Goal: Task Accomplishment & Management: Manage account settings

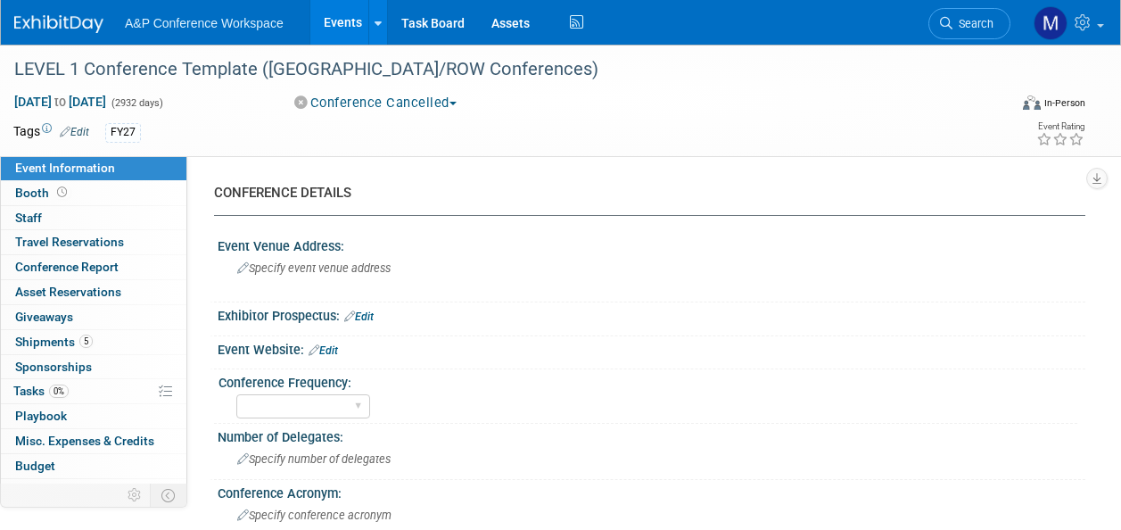
select select "Level 1"
select select "In-Person Booth"
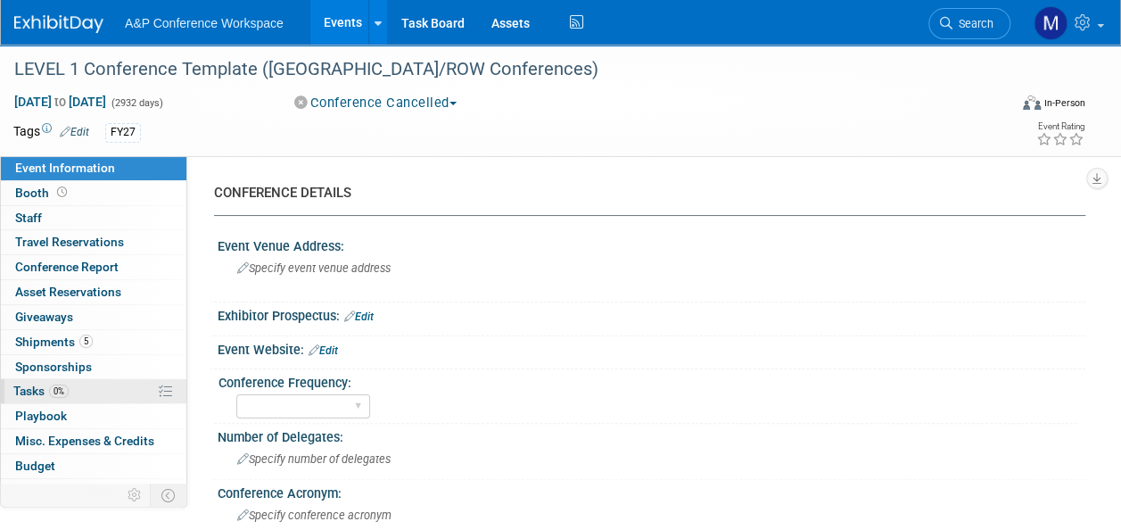
click at [84, 391] on link "0% Tasks 0%" at bounding box center [93, 391] width 185 height 24
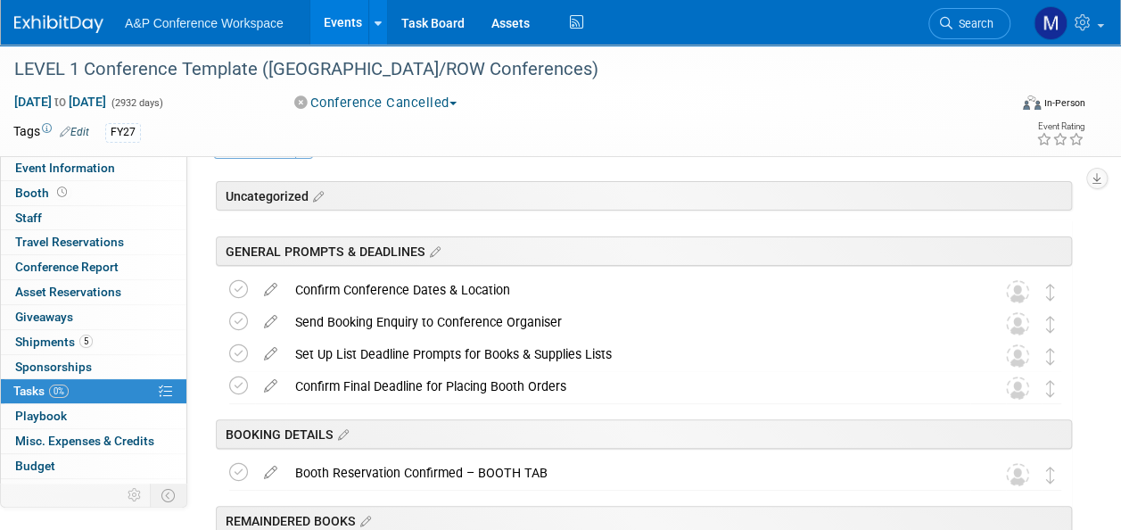
scroll to position [89, 0]
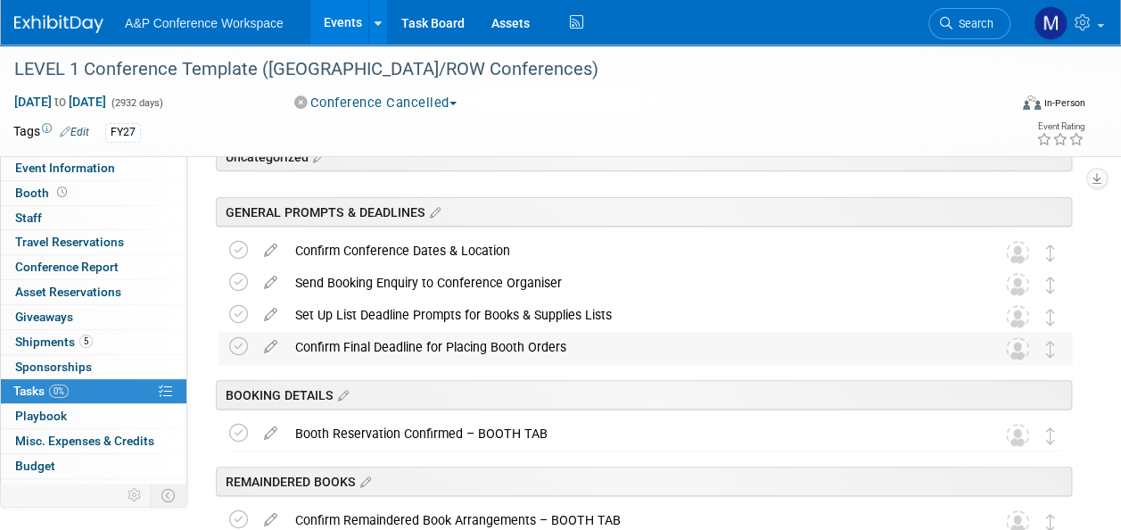
drag, startPoint x: 614, startPoint y: 350, endPoint x: 293, endPoint y: 348, distance: 321.0
click at [293, 348] on div "Confirm Final Deadline for Placing Booth Orders" at bounding box center [628, 347] width 684 height 30
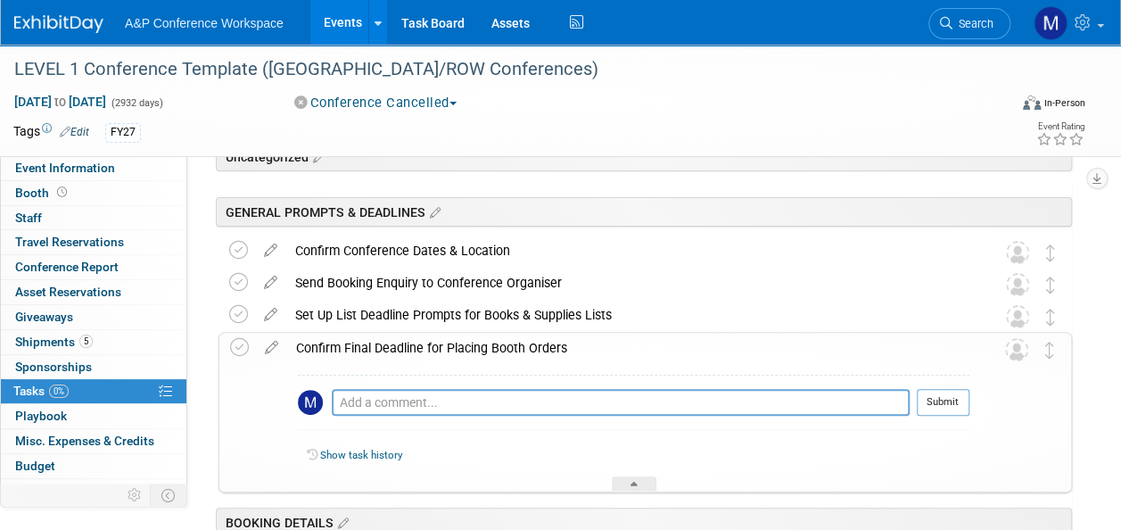
drag, startPoint x: 294, startPoint y: 348, endPoint x: 323, endPoint y: 341, distance: 29.4
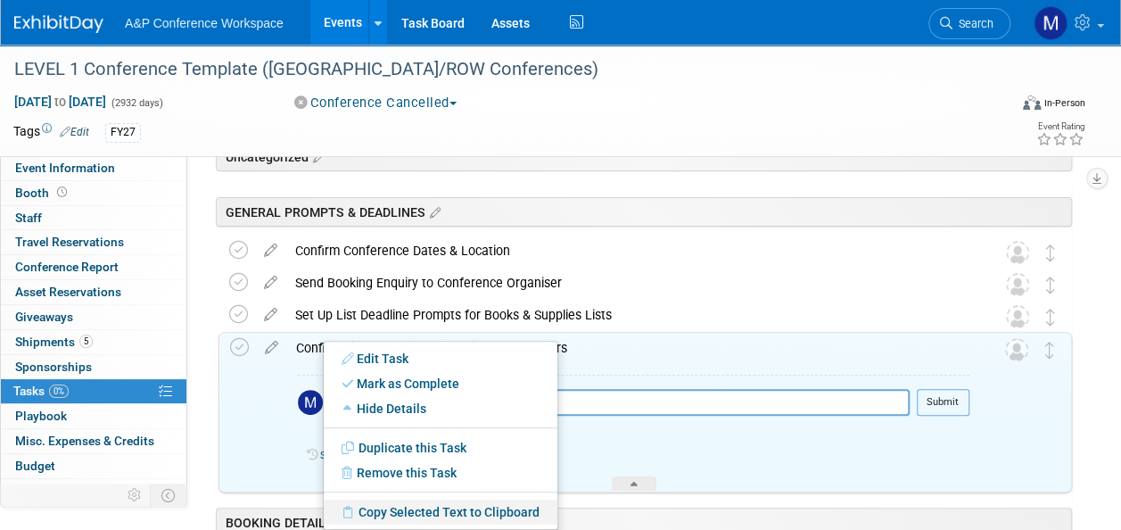
click at [391, 513] on link "Copy Selected Text to Clipboard" at bounding box center [441, 511] width 234 height 25
copy div "Confirm Final Deadline for Placing Booth Orders"
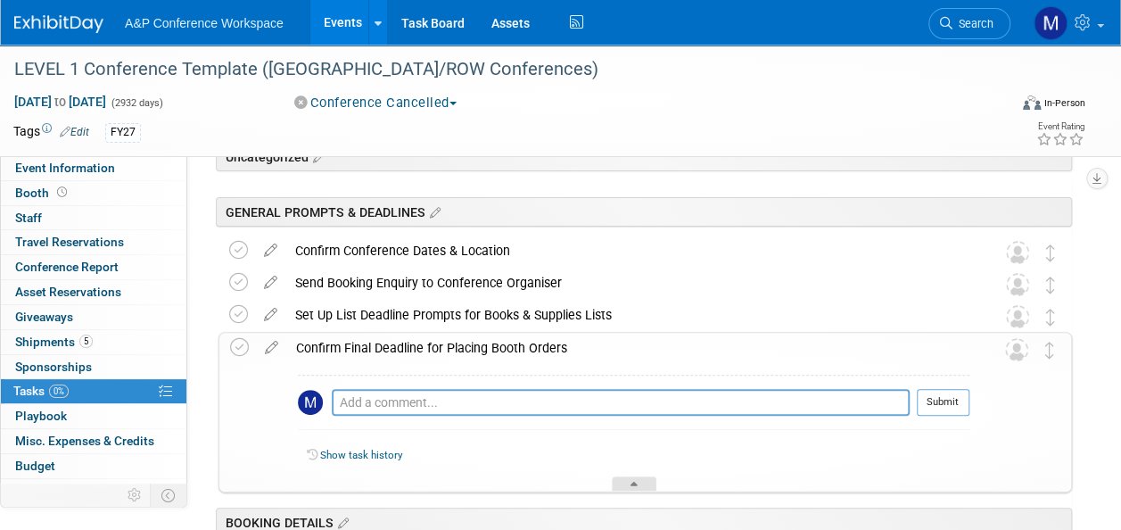
click at [647, 489] on div at bounding box center [634, 483] width 45 height 15
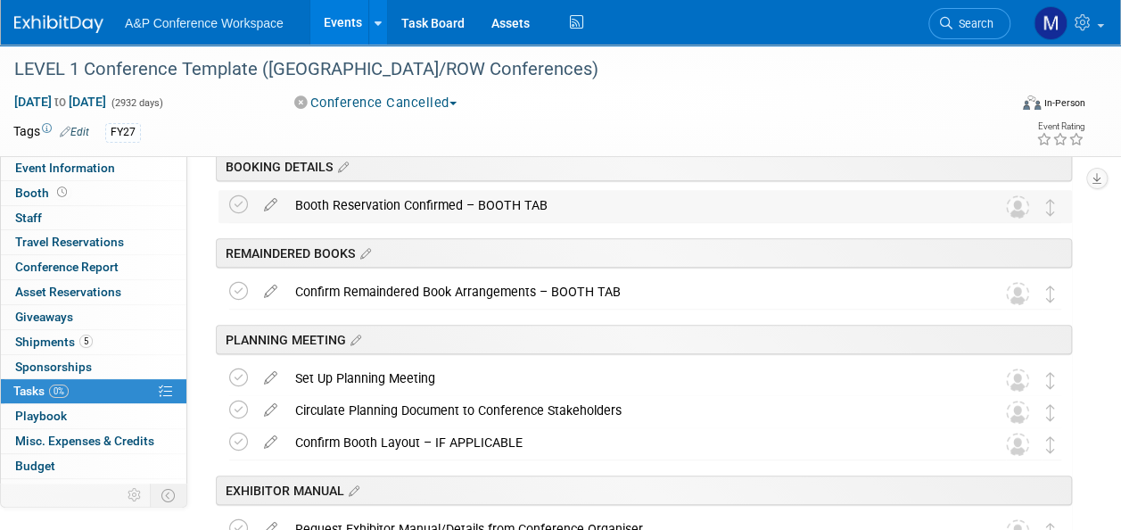
scroll to position [357, 0]
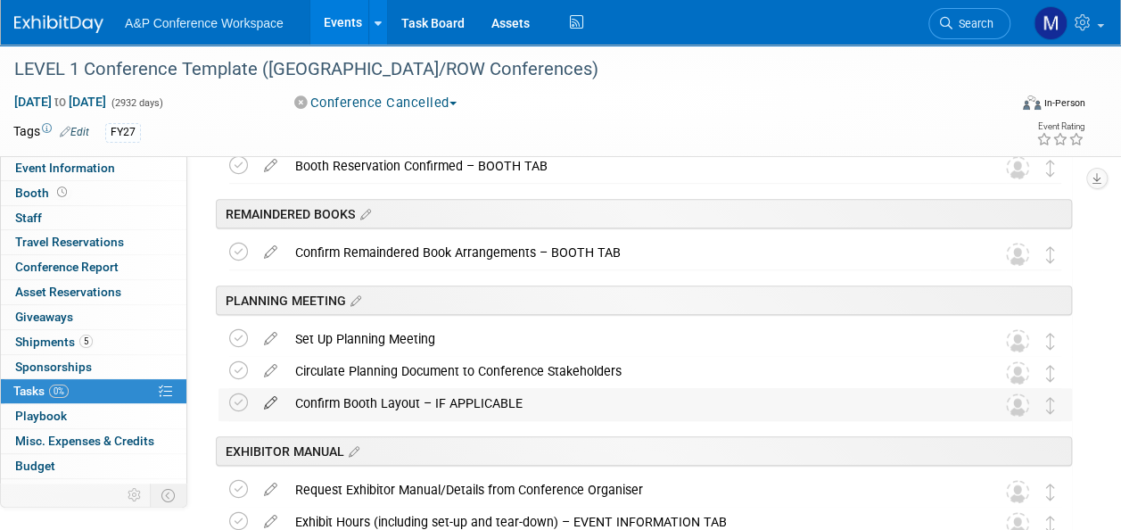
drag, startPoint x: 524, startPoint y: 398, endPoint x: 284, endPoint y: 394, distance: 240.8
click at [284, 394] on tr "Confirm Booth Layout – IF APPLICABLE DETAILS Assign to Conference Lead Pro tip:…" at bounding box center [645, 404] width 832 height 32
drag, startPoint x: 284, startPoint y: 394, endPoint x: 383, endPoint y: 401, distance: 99.2
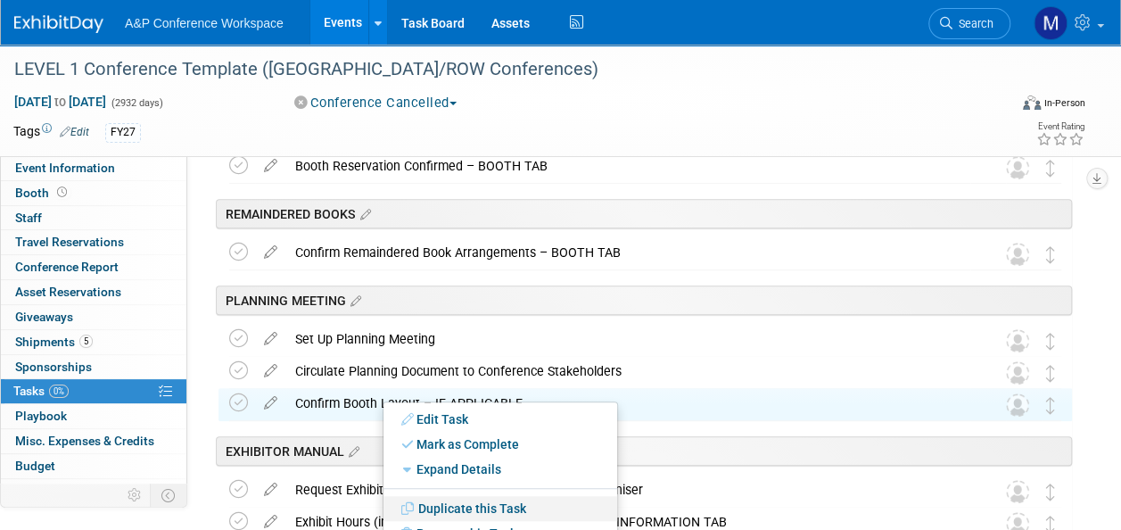
scroll to position [535, 0]
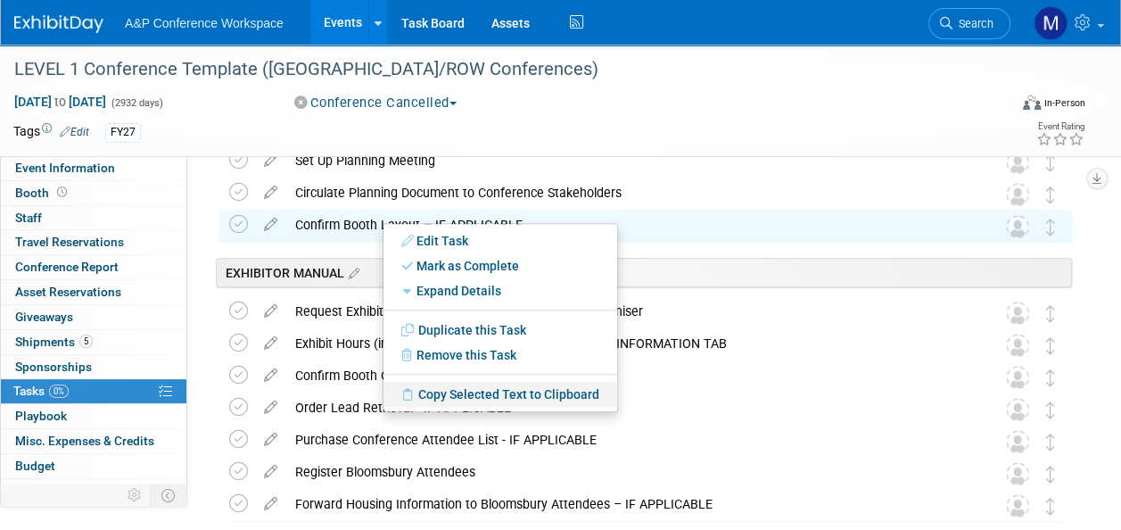
click at [478, 391] on link "Copy Selected Text to Clipboard" at bounding box center [500, 394] width 234 height 25
copy div "Confirm Booth Layout – IF APPLICABLE"
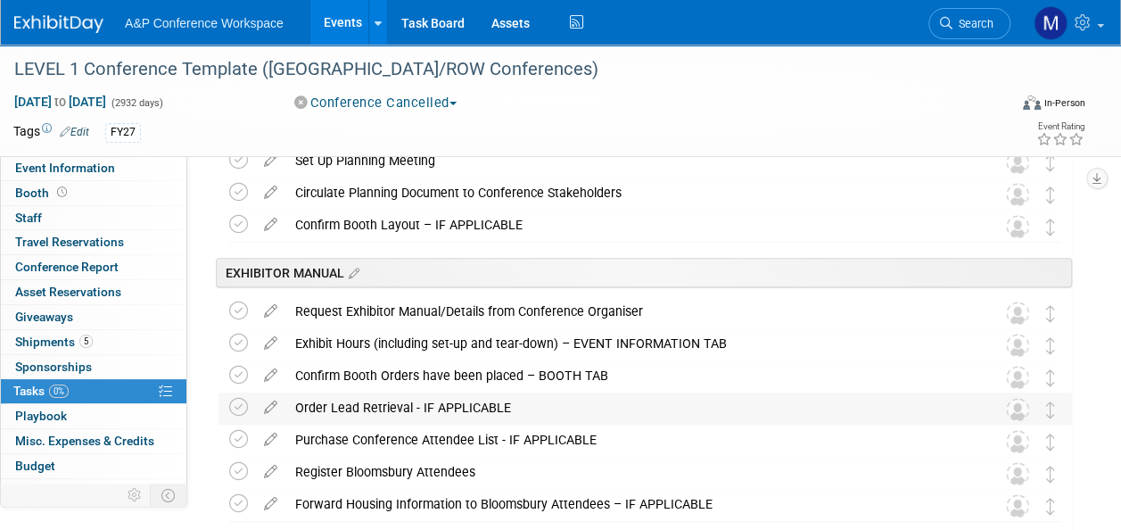
drag, startPoint x: 520, startPoint y: 400, endPoint x: 291, endPoint y: 414, distance: 229.6
click at [291, 414] on div "Order Lead Retrieval - IF APPLICABLE" at bounding box center [628, 407] width 684 height 30
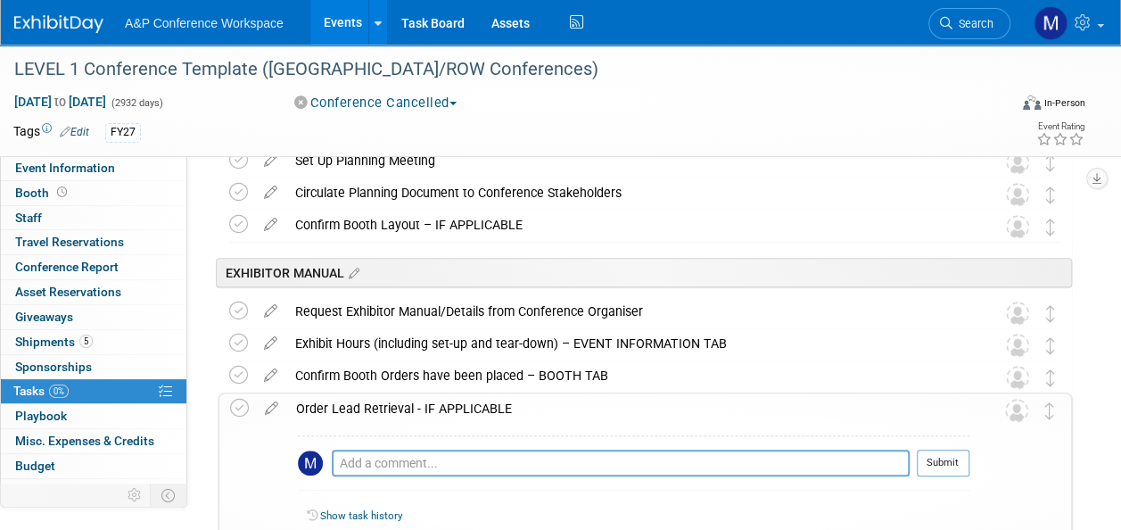
drag, startPoint x: 291, startPoint y: 414, endPoint x: 487, endPoint y: 407, distance: 196.3
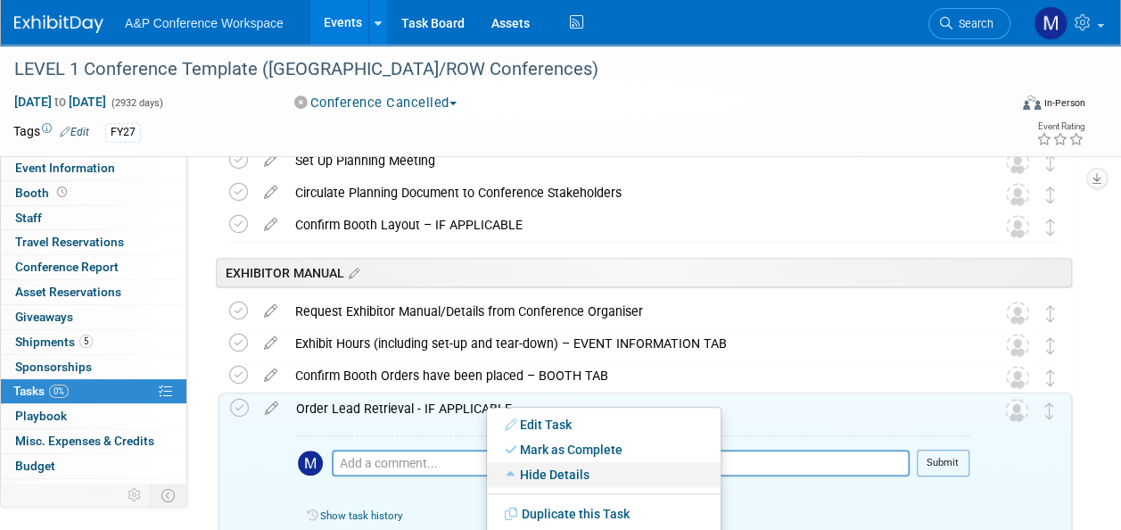
scroll to position [624, 0]
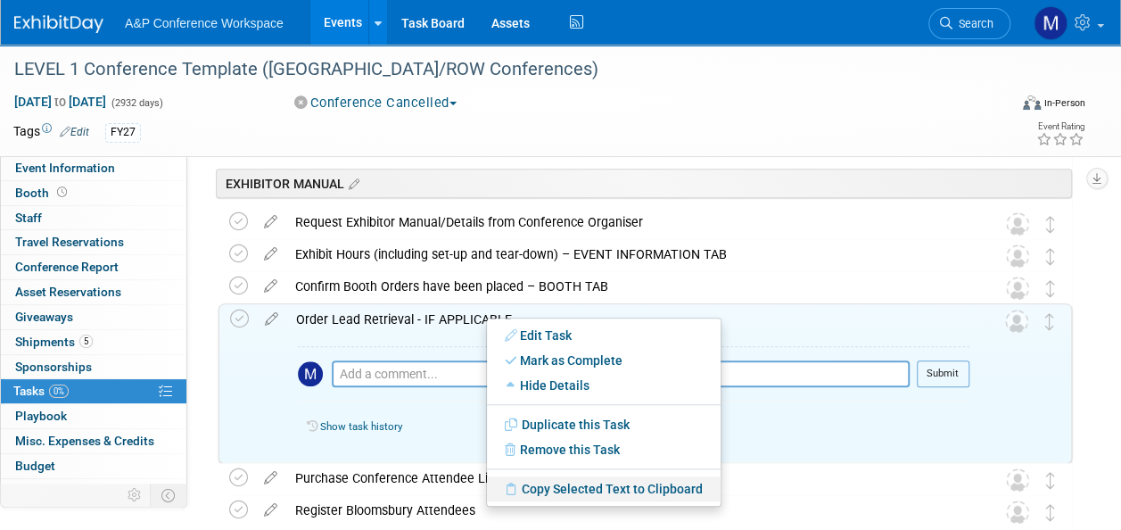
click at [578, 486] on link "Copy Selected Text to Clipboard" at bounding box center [604, 488] width 234 height 25
copy div "Order Lead Retrieval - IF APPLICABLE"
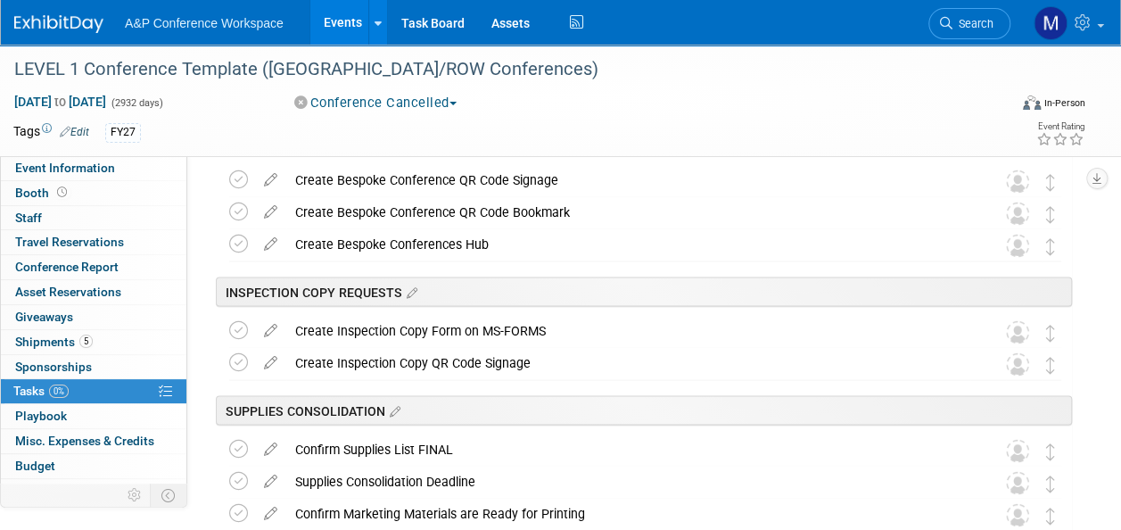
scroll to position [1427, 0]
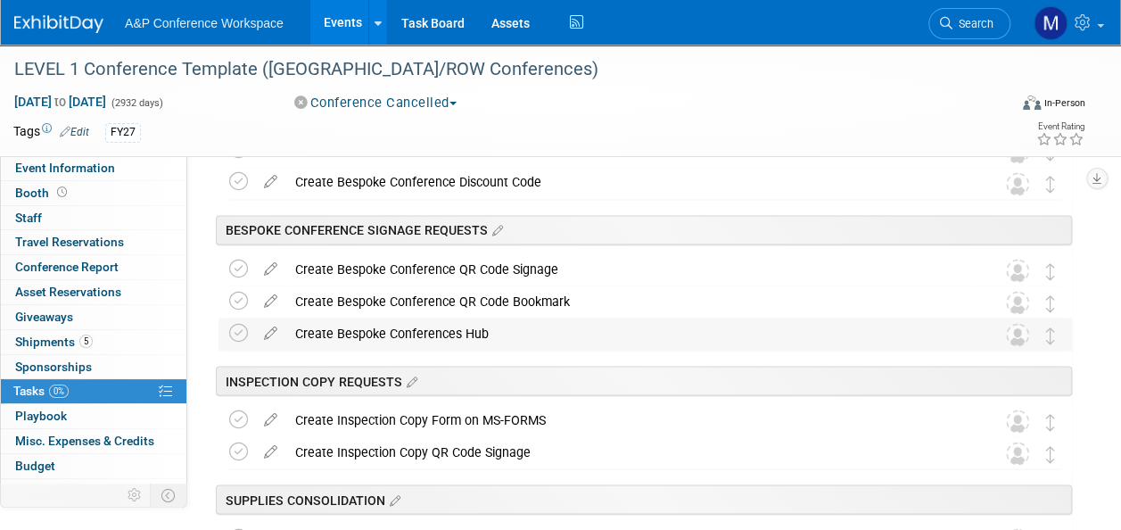
drag, startPoint x: 493, startPoint y: 328, endPoint x: 293, endPoint y: 338, distance: 200.9
click at [293, 338] on div "Create Bespoke Conferences Hub" at bounding box center [628, 332] width 684 height 30
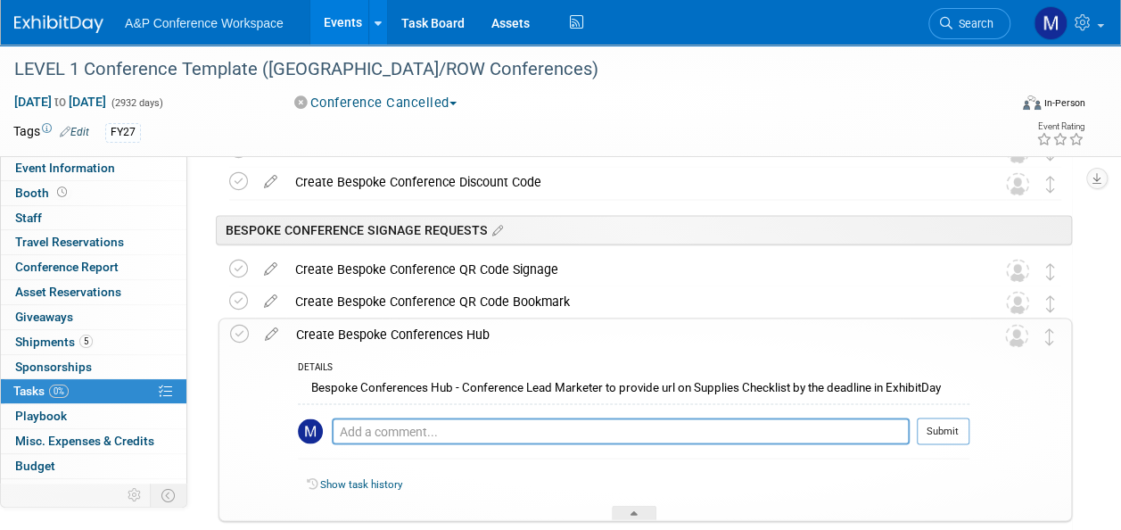
drag, startPoint x: 292, startPoint y: 339, endPoint x: 317, endPoint y: 337, distance: 25.9
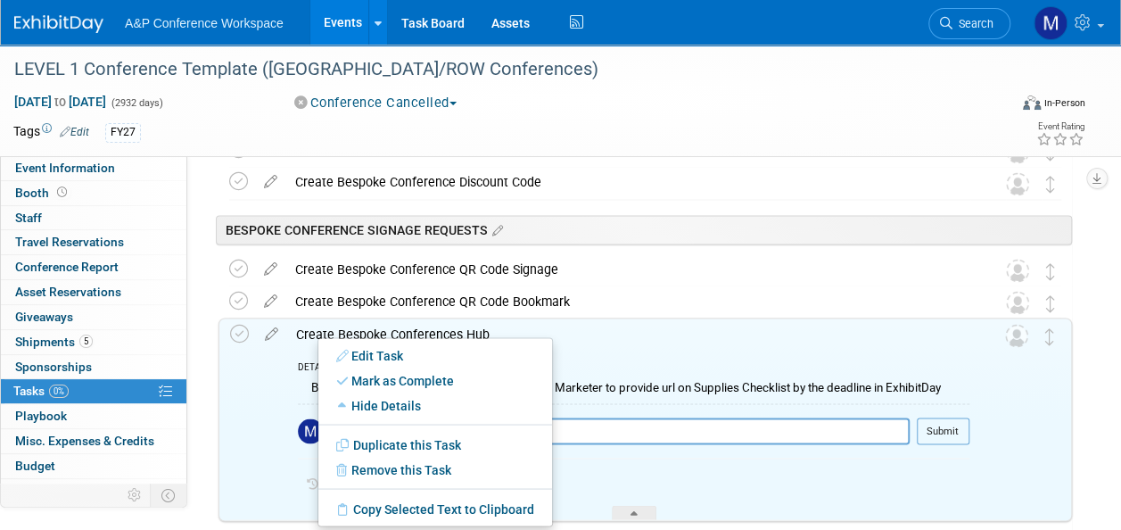
click at [320, 337] on ul "Edit Task Mark as Complete Mark as Incomplete Expand Details Hide Details Save …" at bounding box center [434, 431] width 235 height 189
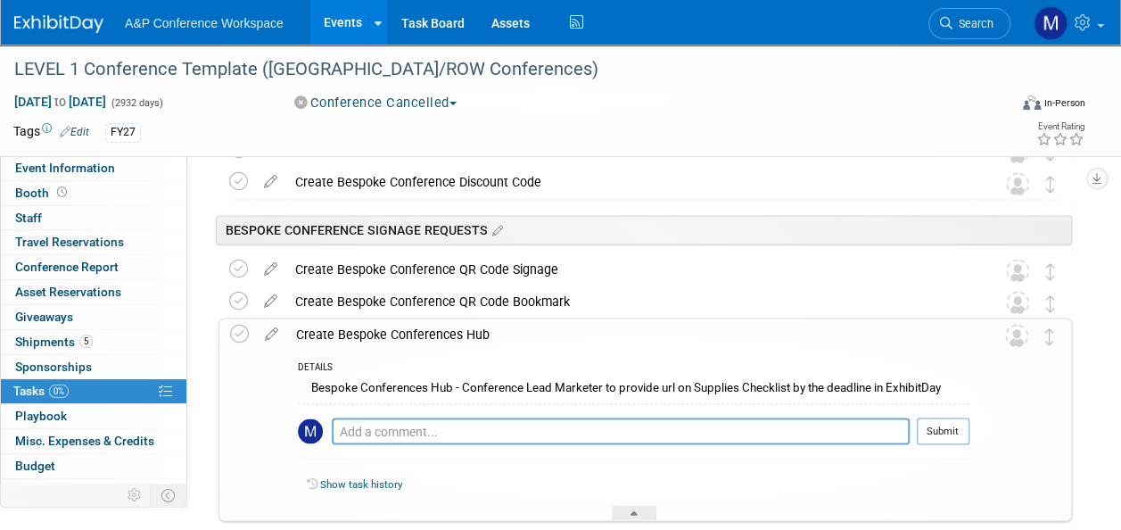
drag, startPoint x: 492, startPoint y: 328, endPoint x: 294, endPoint y: 328, distance: 198.0
click at [294, 328] on div "Create Bespoke Conferences Hub" at bounding box center [628, 333] width 682 height 30
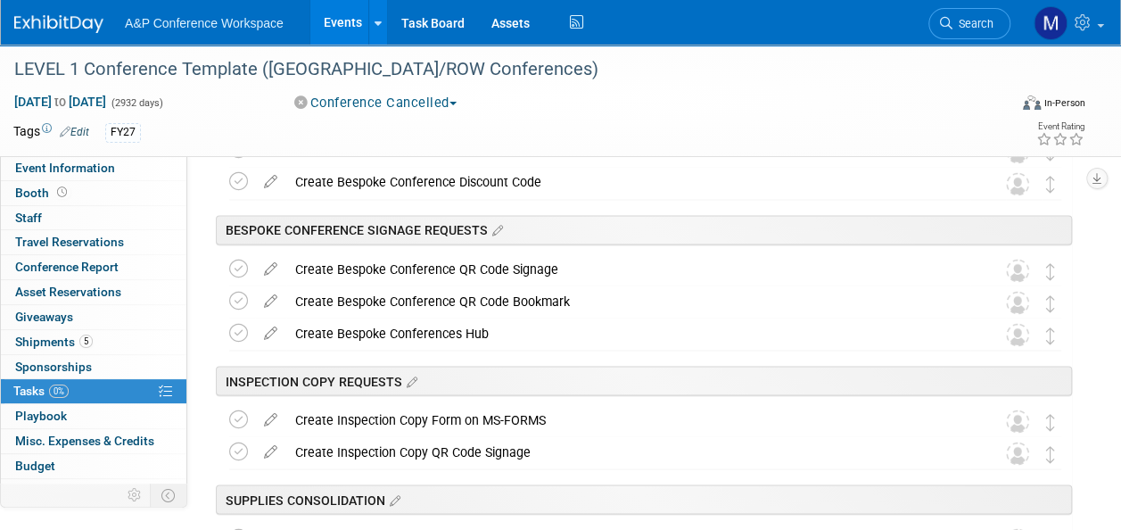
drag, startPoint x: 294, startPoint y: 328, endPoint x: 315, endPoint y: 327, distance: 20.5
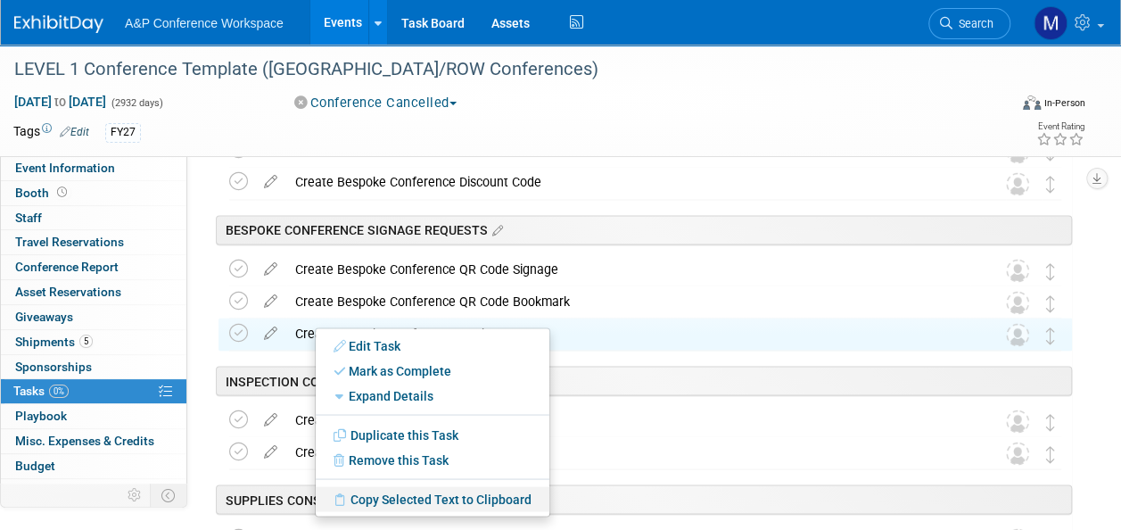
click at [372, 498] on link "Copy Selected Text to Clipboard" at bounding box center [433, 498] width 234 height 25
copy div "Create Bespoke Conferences Hub"
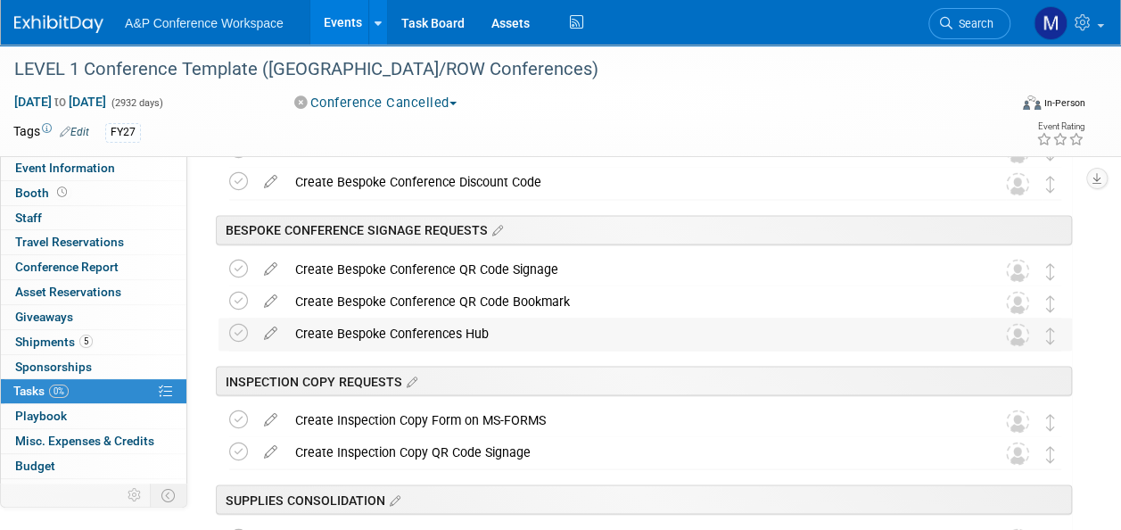
click at [450, 333] on div "Create Bespoke Conferences Hub" at bounding box center [628, 332] width 684 height 30
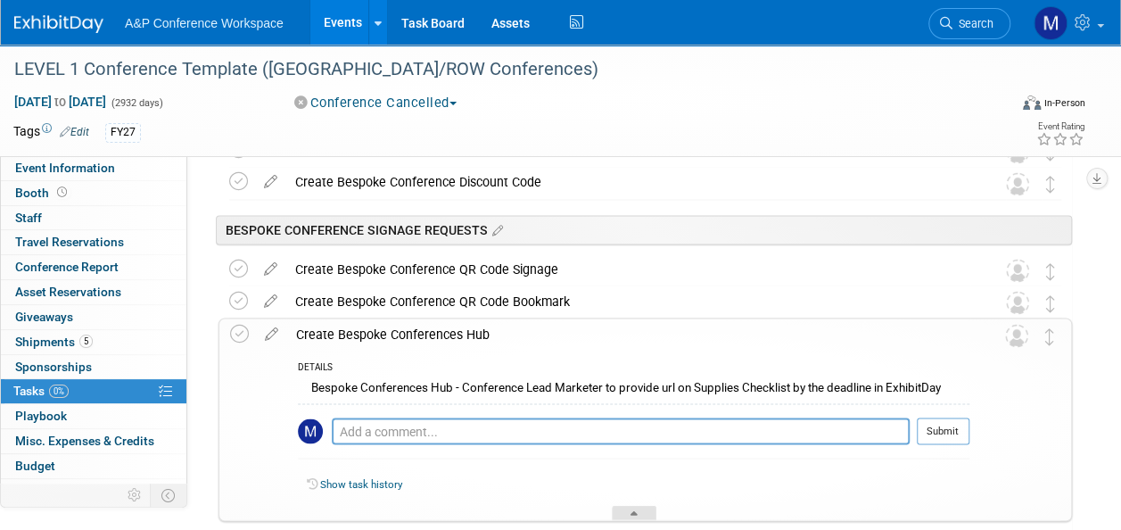
click at [625, 515] on div at bounding box center [634, 512] width 45 height 15
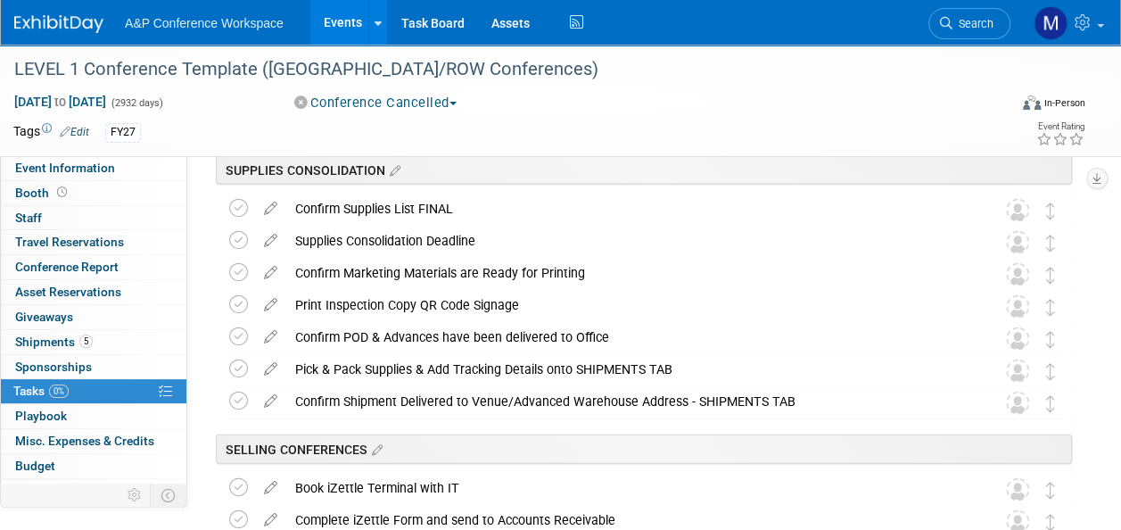
scroll to position [1784, 0]
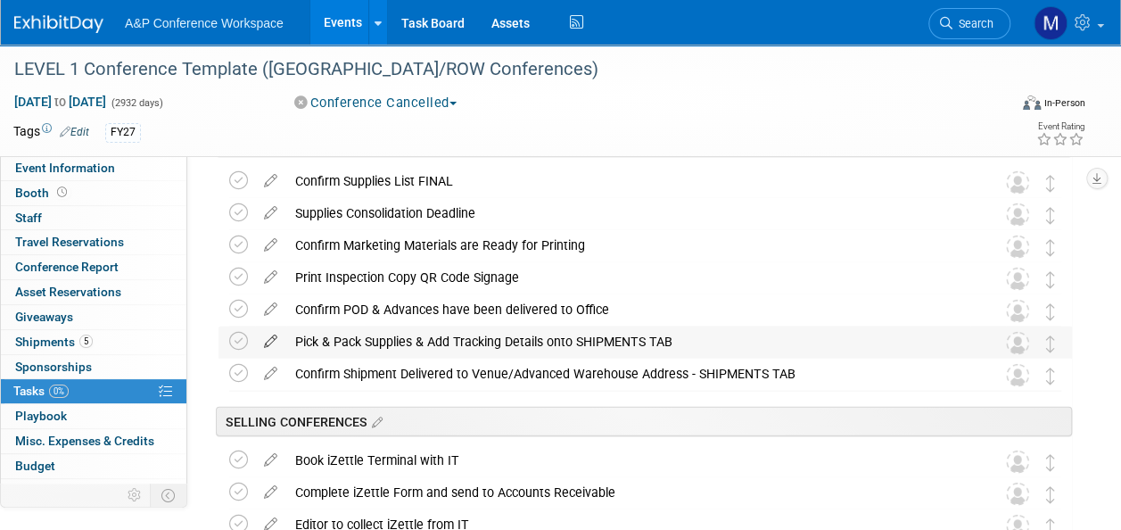
drag, startPoint x: 681, startPoint y: 335, endPoint x: 282, endPoint y: 340, distance: 399.5
click at [282, 340] on tr "Pick & Pack Supplies & Add Tracking Details onto SHIPMENTS TAB Pro tip: Press C…" at bounding box center [645, 342] width 832 height 32
drag, startPoint x: 284, startPoint y: 340, endPoint x: 337, endPoint y: 341, distance: 53.5
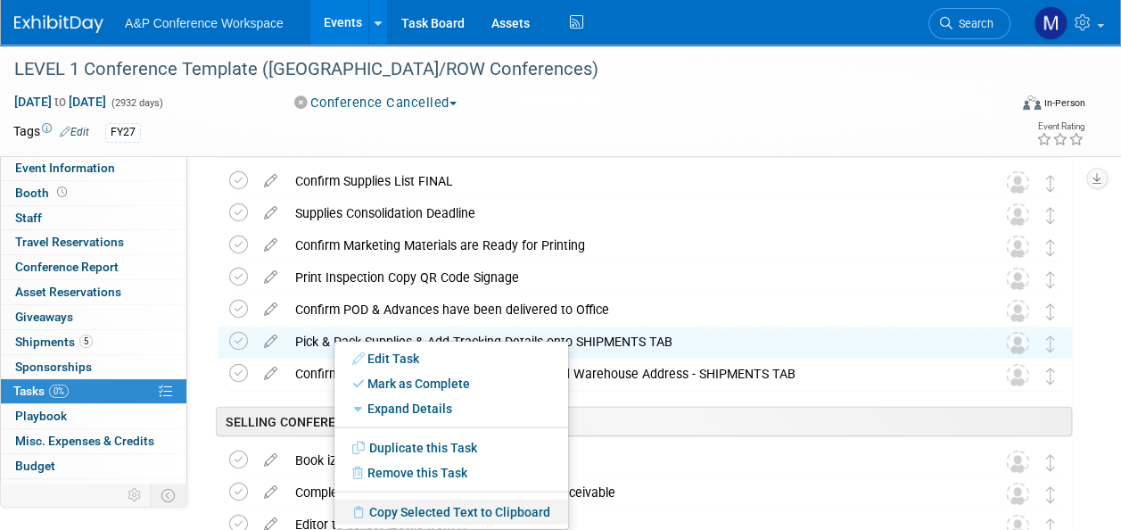
click at [400, 507] on link "Copy Selected Text to Clipboard" at bounding box center [451, 511] width 234 height 25
copy div "Pick & Pack Supplies & Add Tracking Details onto SHIPMENTS TAB"
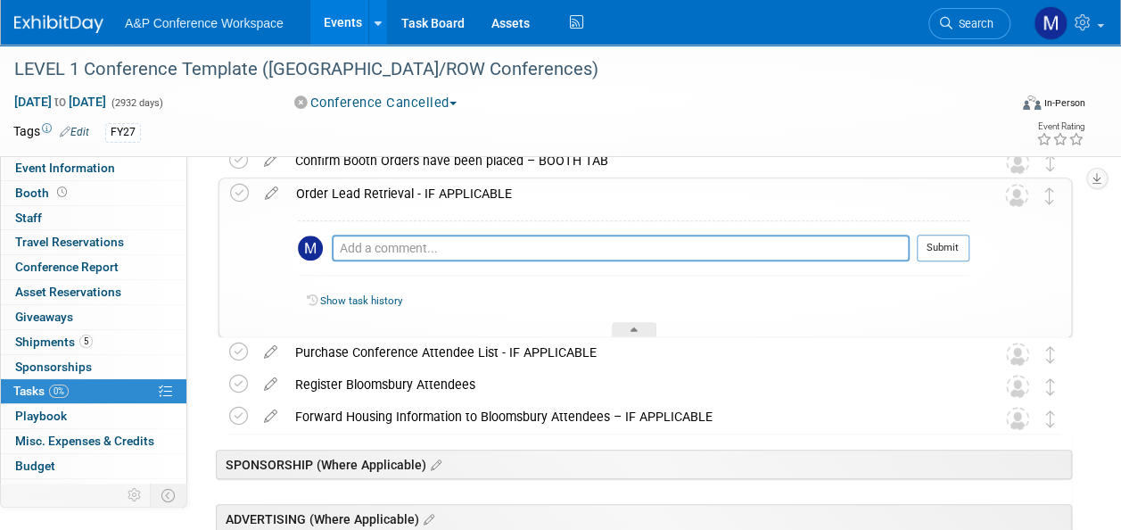
scroll to position [713, 0]
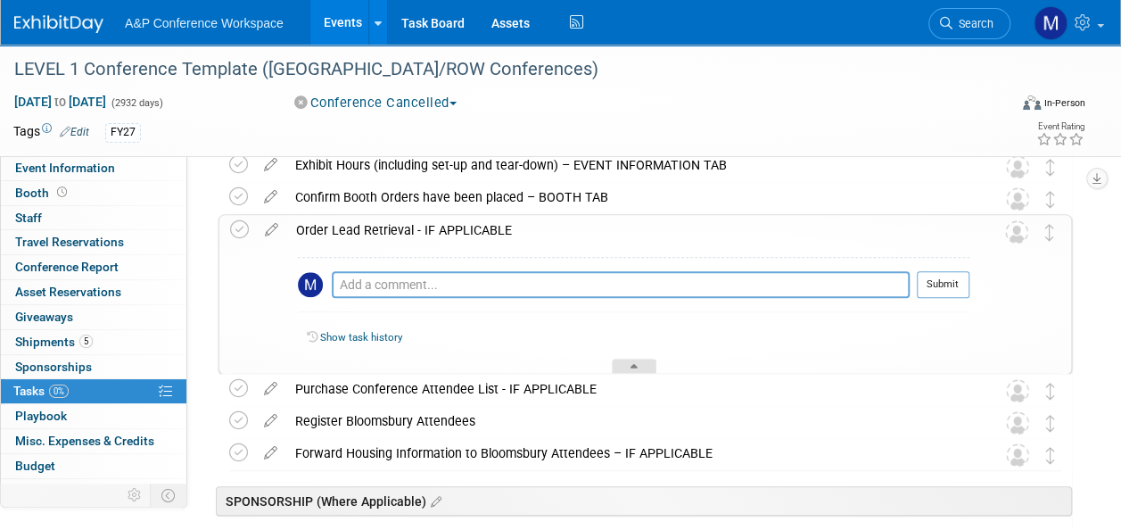
click at [630, 358] on div at bounding box center [634, 365] width 45 height 15
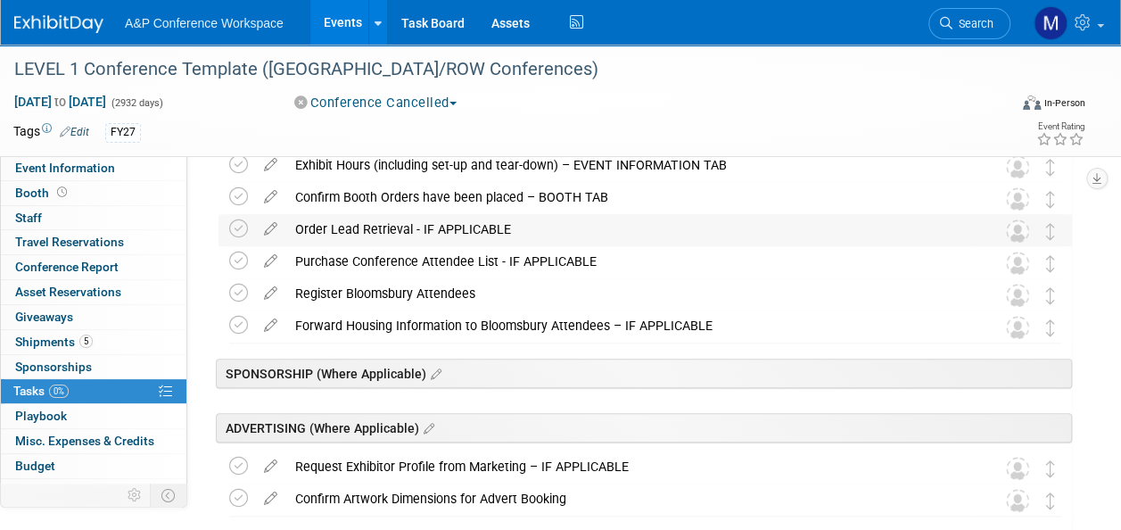
drag, startPoint x: 524, startPoint y: 226, endPoint x: 299, endPoint y: 236, distance: 225.9
click at [299, 236] on div "Order Lead Retrieval - IF APPLICABLE" at bounding box center [628, 229] width 684 height 30
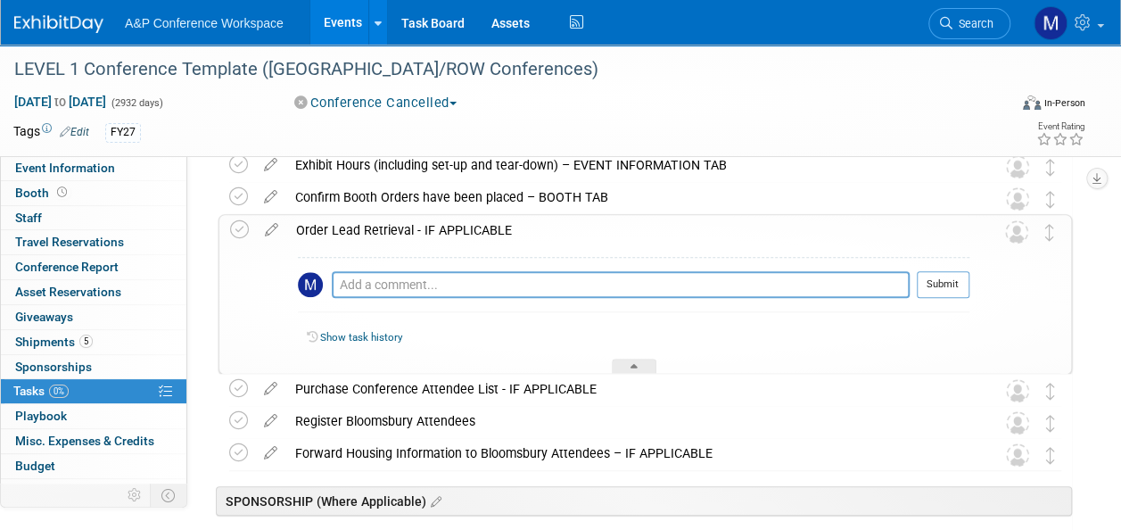
drag, startPoint x: 299, startPoint y: 236, endPoint x: 315, endPoint y: 230, distance: 17.2
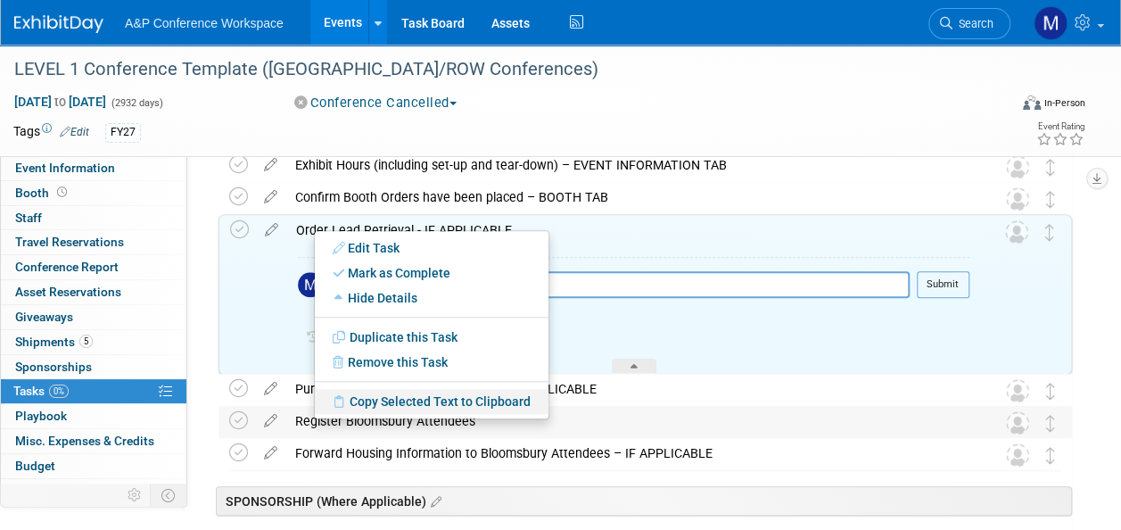
drag, startPoint x: 391, startPoint y: 398, endPoint x: 408, endPoint y: 429, distance: 35.9
click at [391, 398] on link "Copy Selected Text to Clipboard" at bounding box center [432, 401] width 234 height 25
copy div "Order Lead Retrieval - IF APPLICABLE"
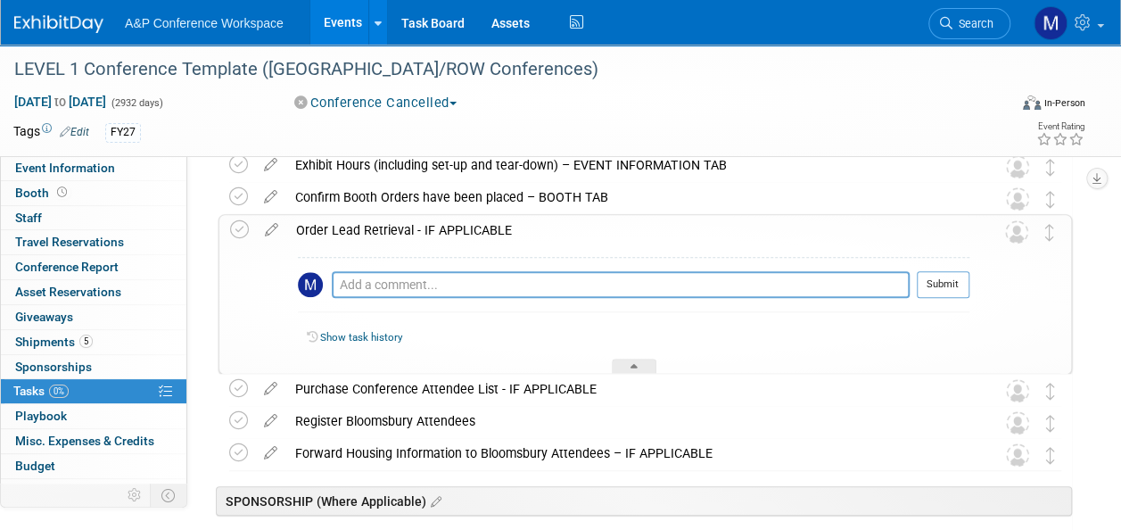
click at [625, 362] on div at bounding box center [634, 365] width 45 height 15
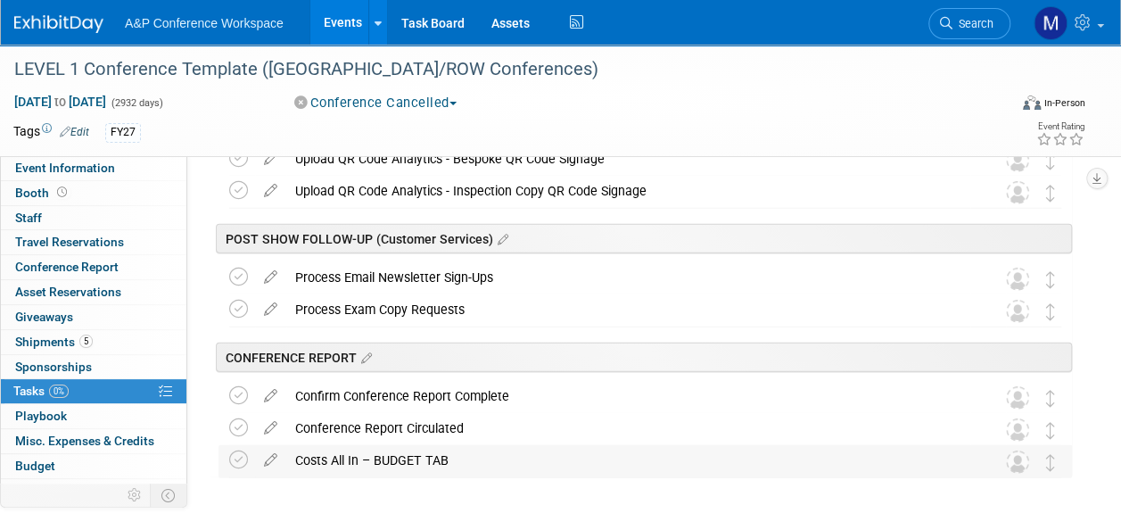
scroll to position [2229, 0]
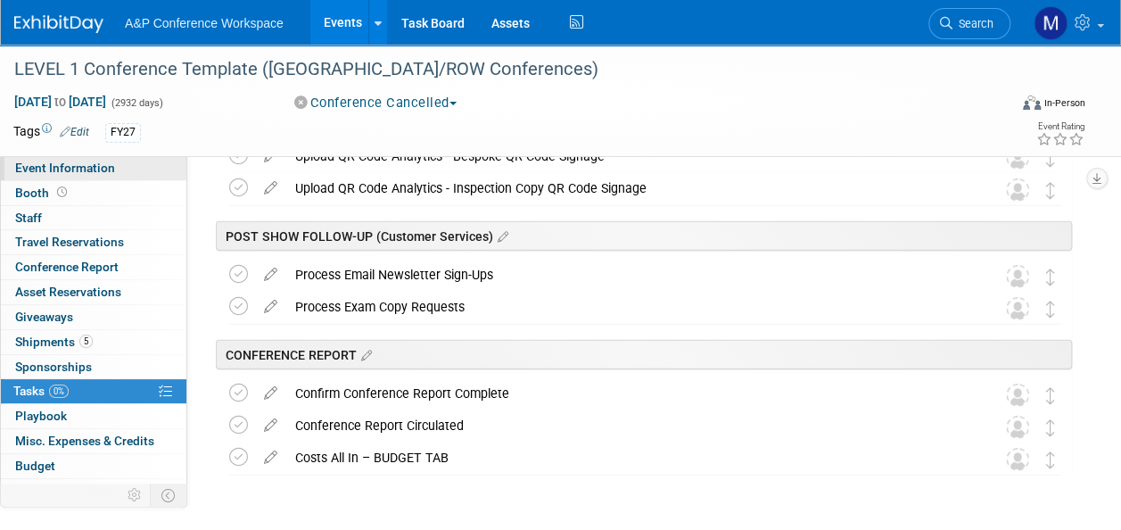
click at [89, 164] on span "Event Information" at bounding box center [65, 168] width 100 height 14
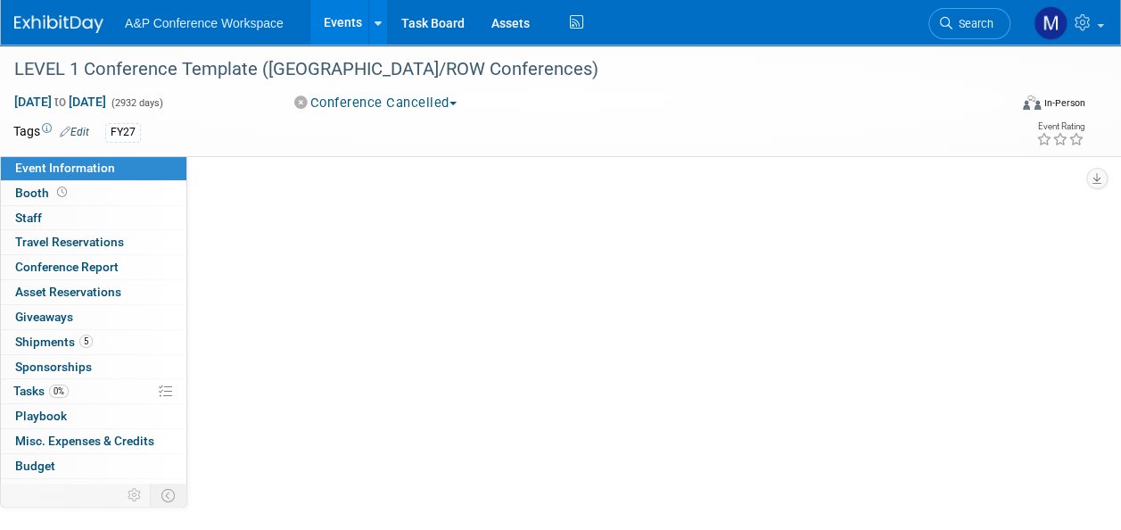
scroll to position [0, 0]
select select "Level 1"
select select "In-Person Booth"
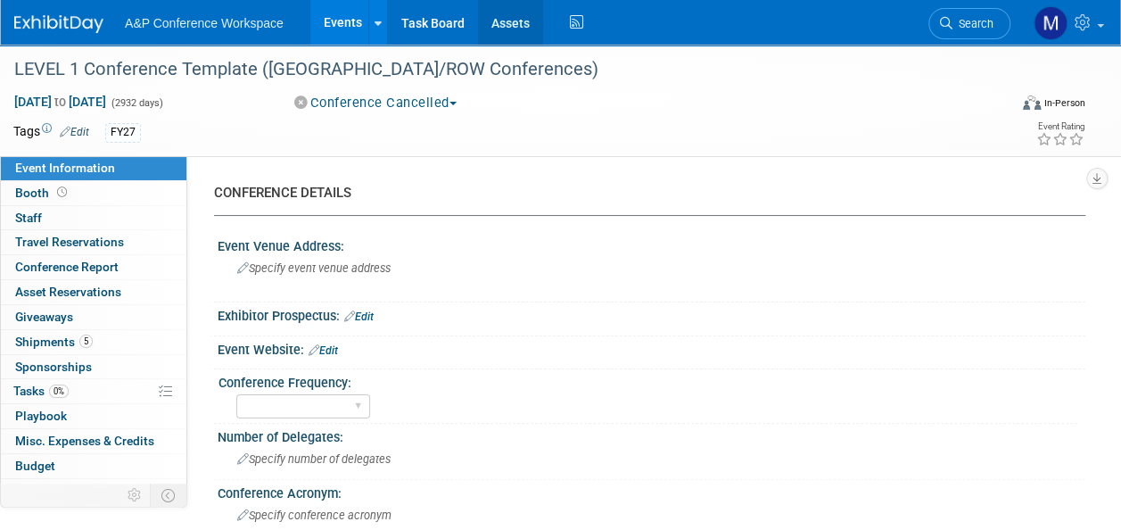
click at [518, 32] on link "Assets" at bounding box center [510, 22] width 65 height 45
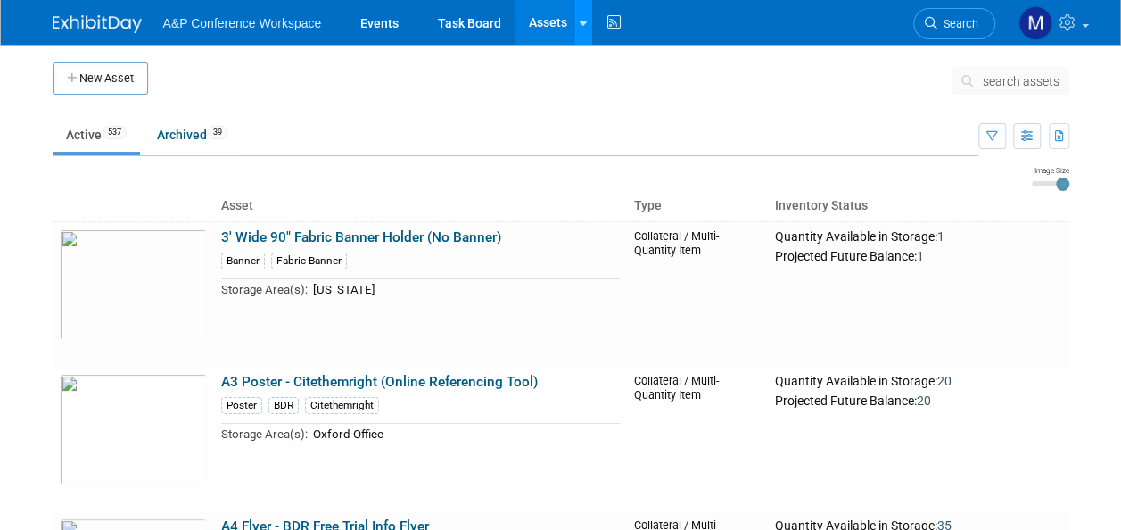
click at [580, 23] on icon at bounding box center [583, 24] width 7 height 12
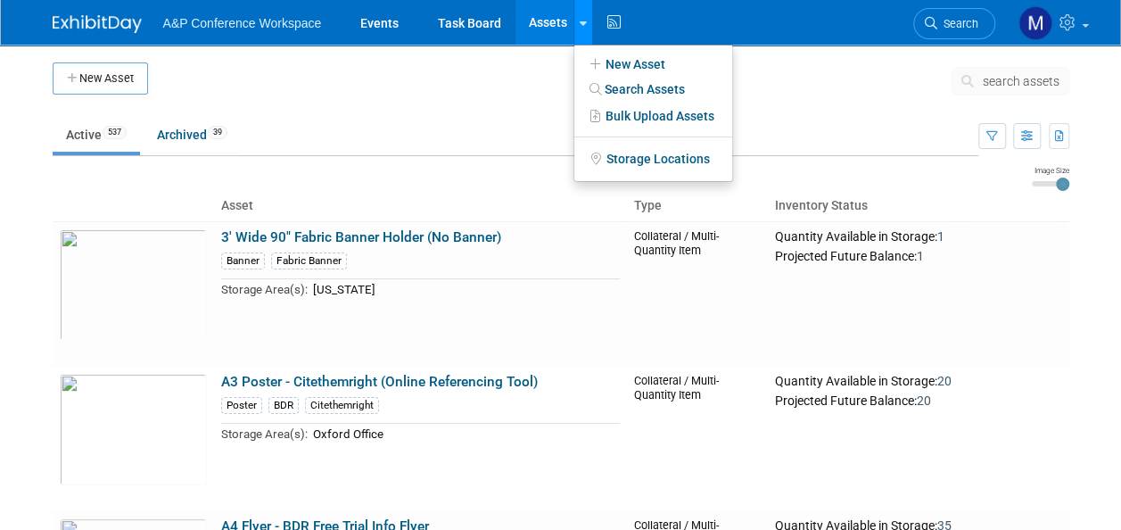
click at [580, 23] on icon at bounding box center [583, 24] width 7 height 12
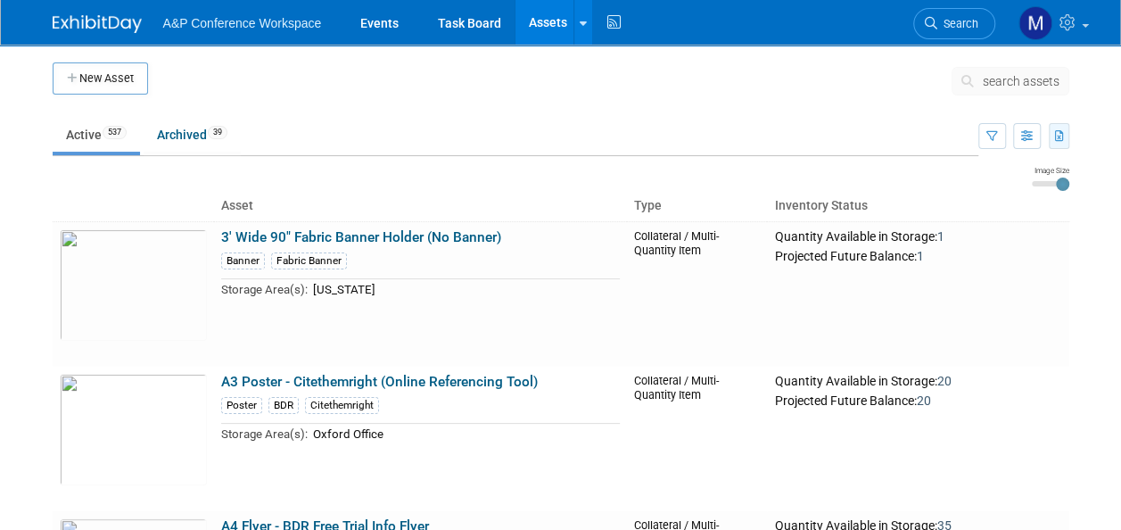
click at [1055, 136] on icon "button" at bounding box center [1060, 137] width 10 height 12
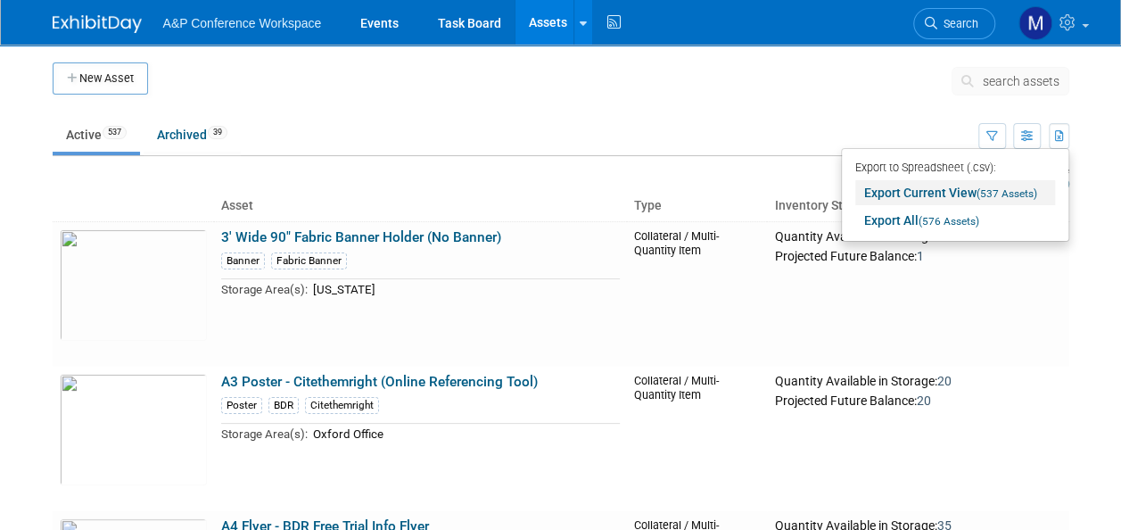
click at [1005, 187] on span "(537 Assets)" at bounding box center [1007, 193] width 61 height 12
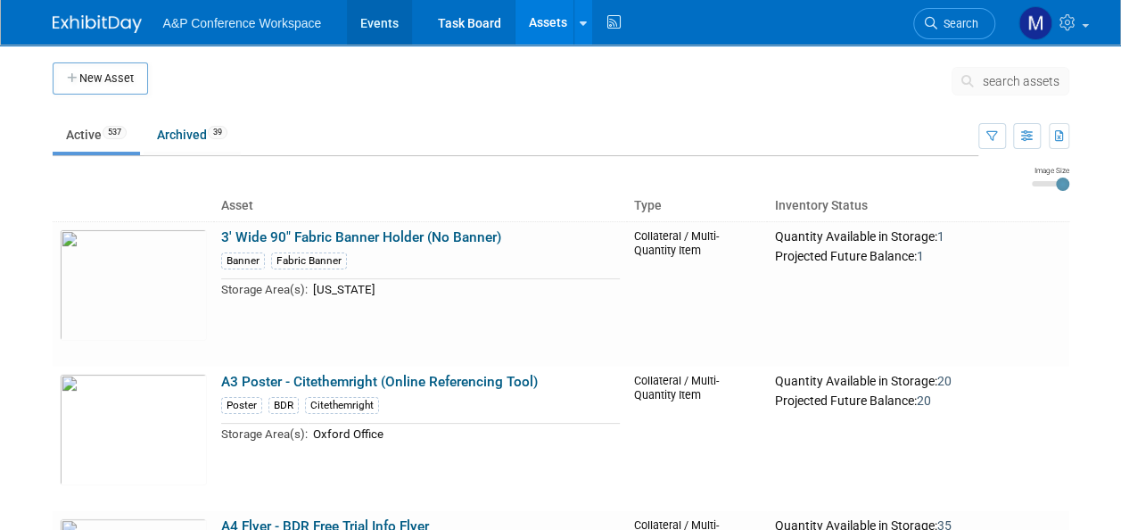
click at [387, 16] on link "Events" at bounding box center [379, 22] width 65 height 45
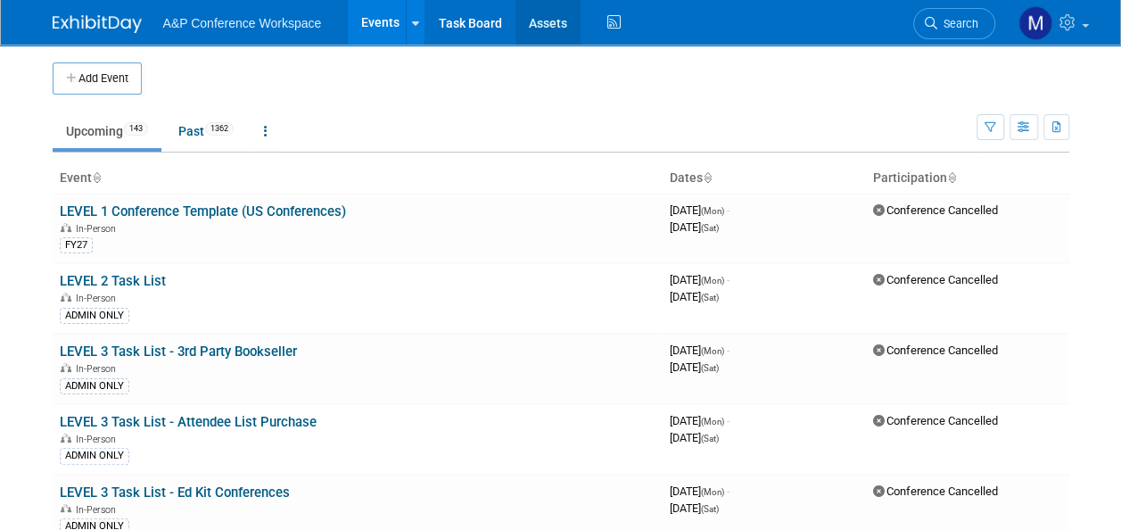
click at [544, 24] on link "Assets" at bounding box center [547, 22] width 65 height 45
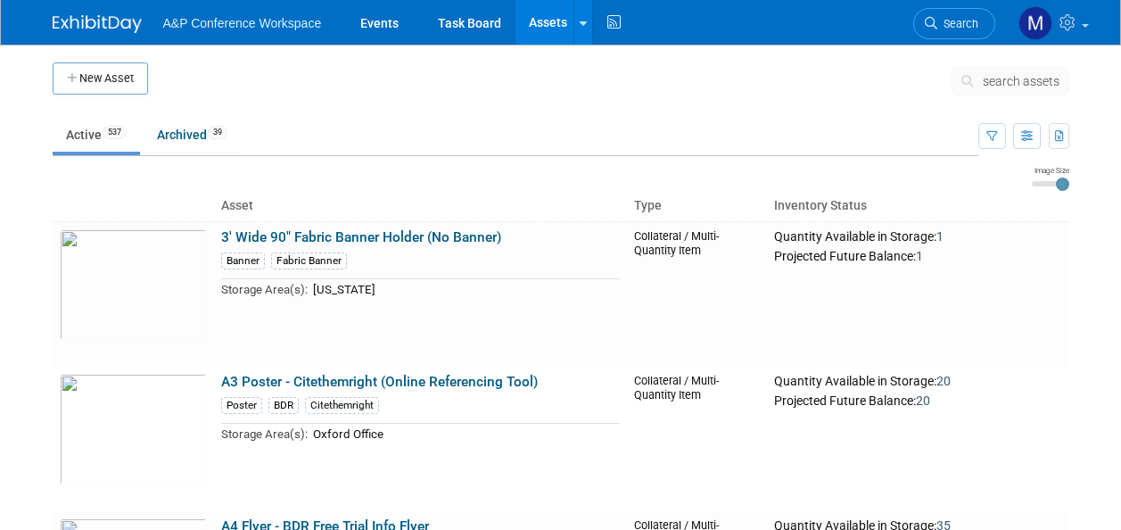
click at [1004, 81] on span "search assets" at bounding box center [1021, 81] width 77 height 14
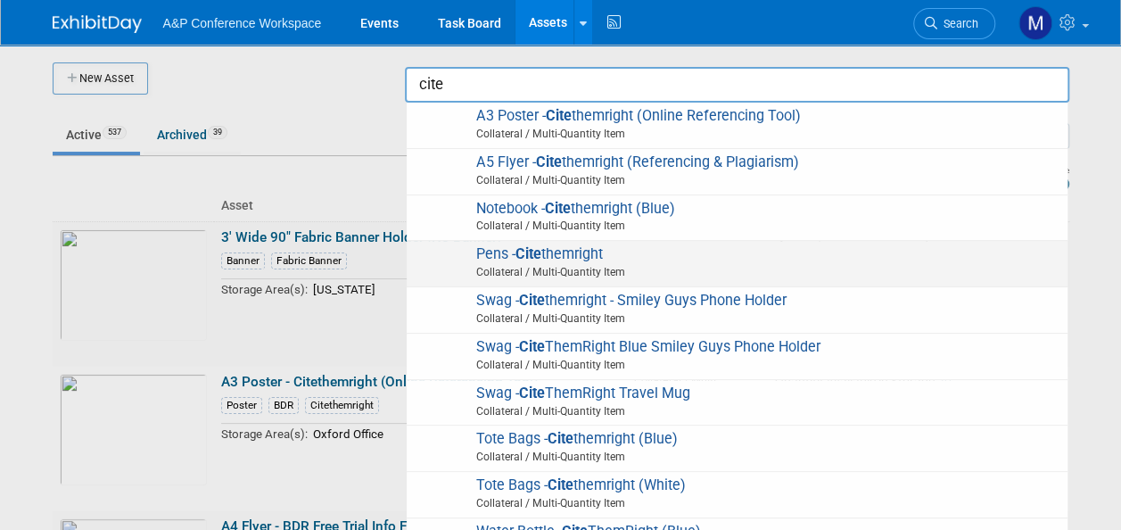
click at [544, 259] on span "Pens - Cite themright Collateral / Multi-Quantity Item" at bounding box center [737, 263] width 643 height 37
type input "Pens - Citethemright"
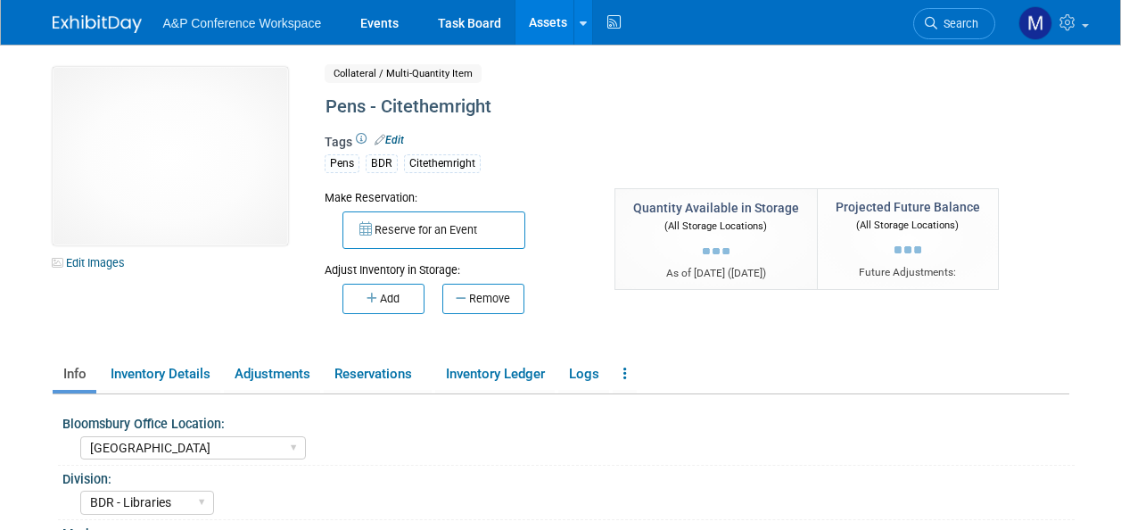
select select "[GEOGRAPHIC_DATA]"
select select "BDR - Libraries"
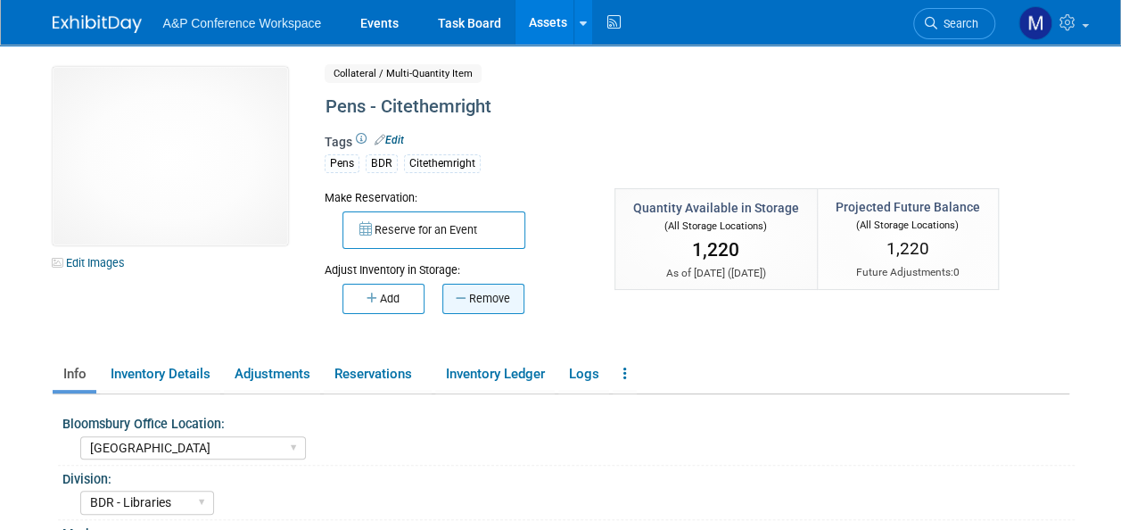
click at [508, 306] on button "Remove" at bounding box center [483, 299] width 82 height 30
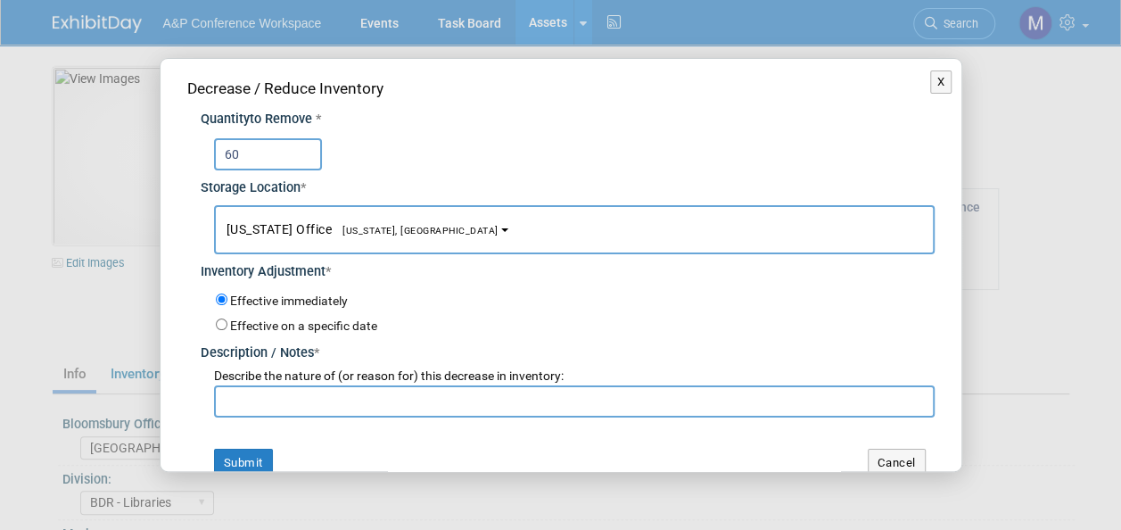
type input "60"
click at [377, 231] on span "[US_STATE], [GEOGRAPHIC_DATA]" at bounding box center [415, 231] width 167 height 12
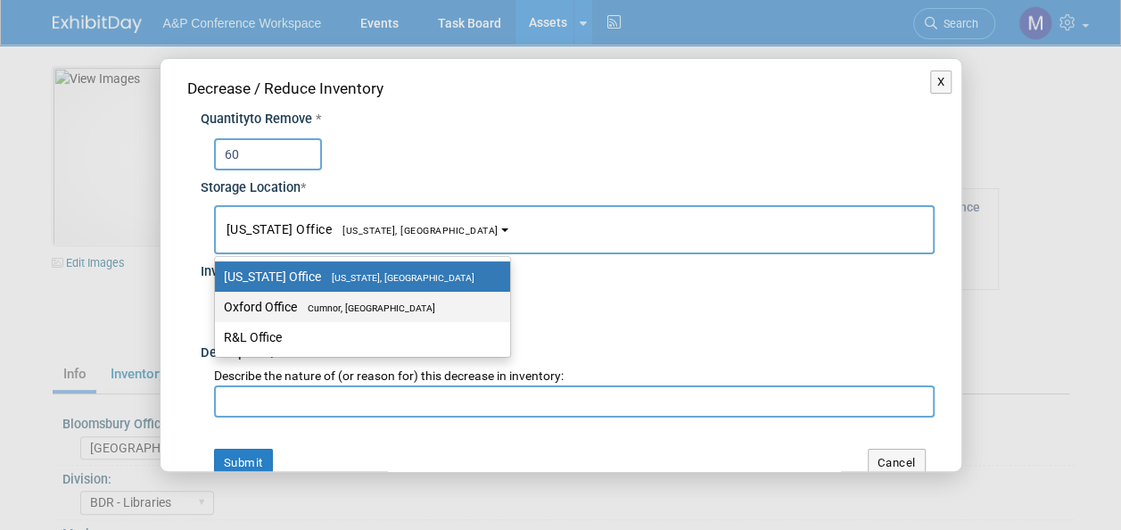
click at [375, 314] on label "Oxford Office Cumnor, United Kingdom" at bounding box center [358, 306] width 268 height 23
click at [218, 313] on input "Oxford Office Cumnor, United Kingdom" at bounding box center [212, 307] width 12 height 12
select select "11222978"
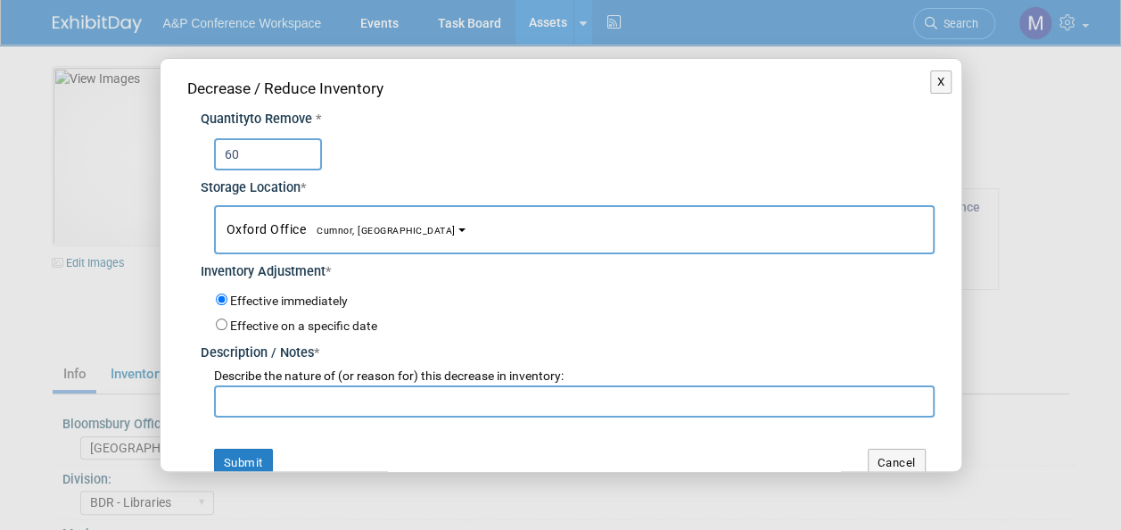
click at [366, 399] on input "text" at bounding box center [574, 401] width 721 height 32
drag, startPoint x: 375, startPoint y: 401, endPoint x: 375, endPoint y: 414, distance: 12.5
click at [375, 401] on input "Abigail Larkin requests x4 (15 to each)" at bounding box center [574, 401] width 721 height 32
drag, startPoint x: 436, startPoint y: 400, endPoint x: 218, endPoint y: 407, distance: 217.7
click at [218, 407] on input "Abigail Larkin requests x4 (x15 to each)" at bounding box center [574, 401] width 721 height 32
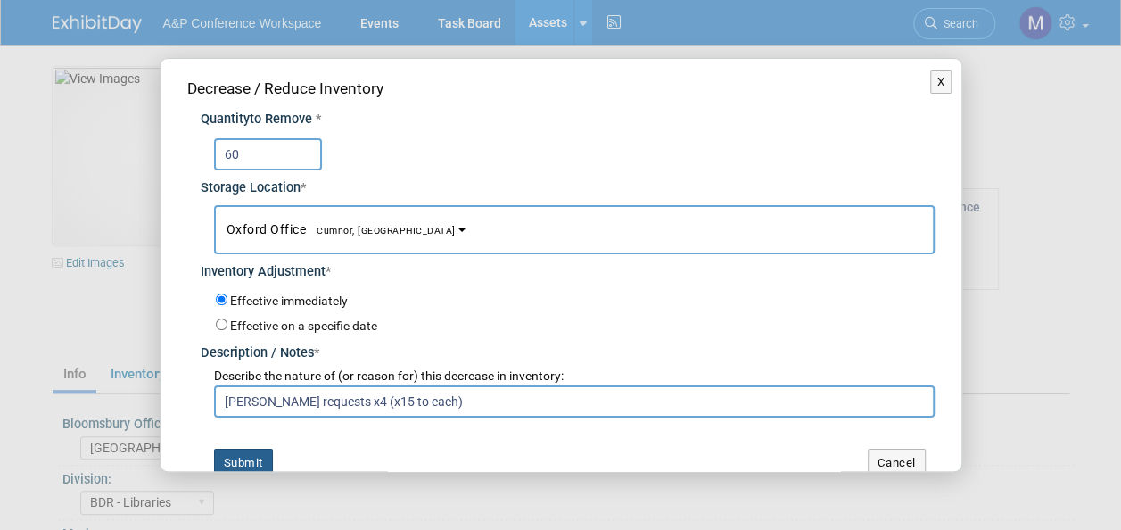
type input "Abigail Larkin requests x4 (x15 to each)"
click at [246, 453] on button "Submit" at bounding box center [243, 463] width 59 height 29
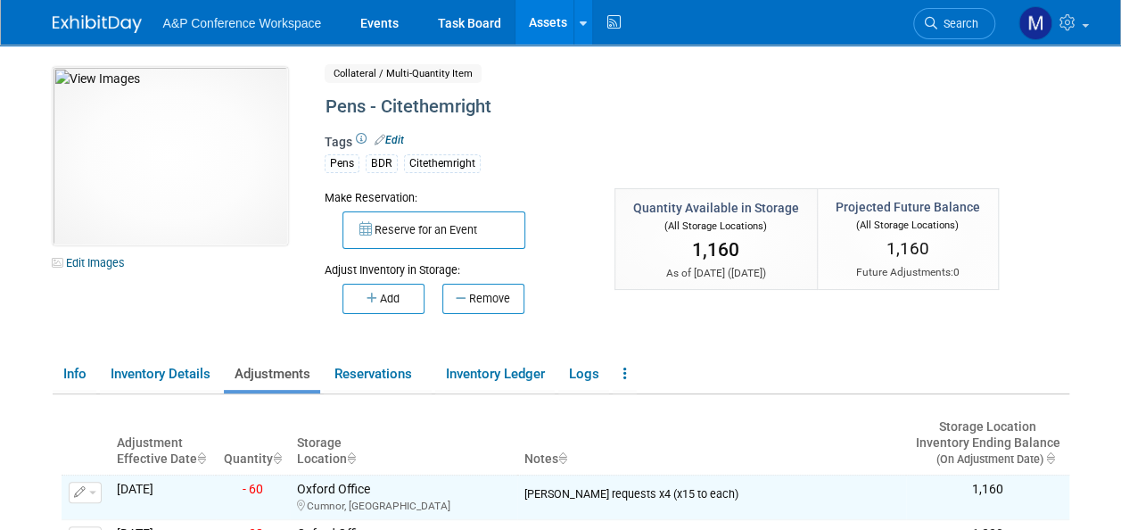
click at [551, 25] on link "Assets" at bounding box center [547, 22] width 65 height 45
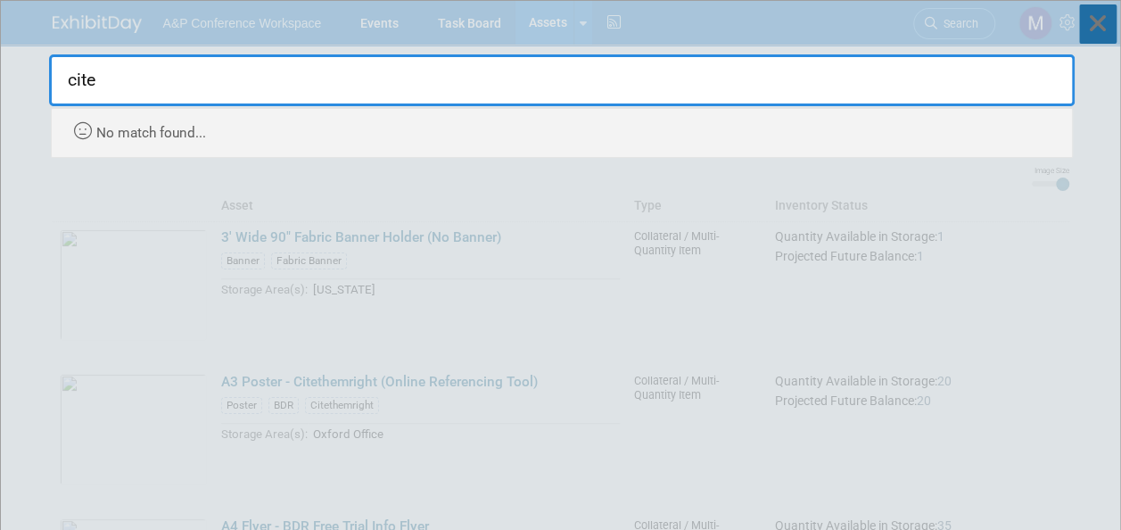
type input "cite"
click at [1106, 27] on icon at bounding box center [1097, 23] width 37 height 39
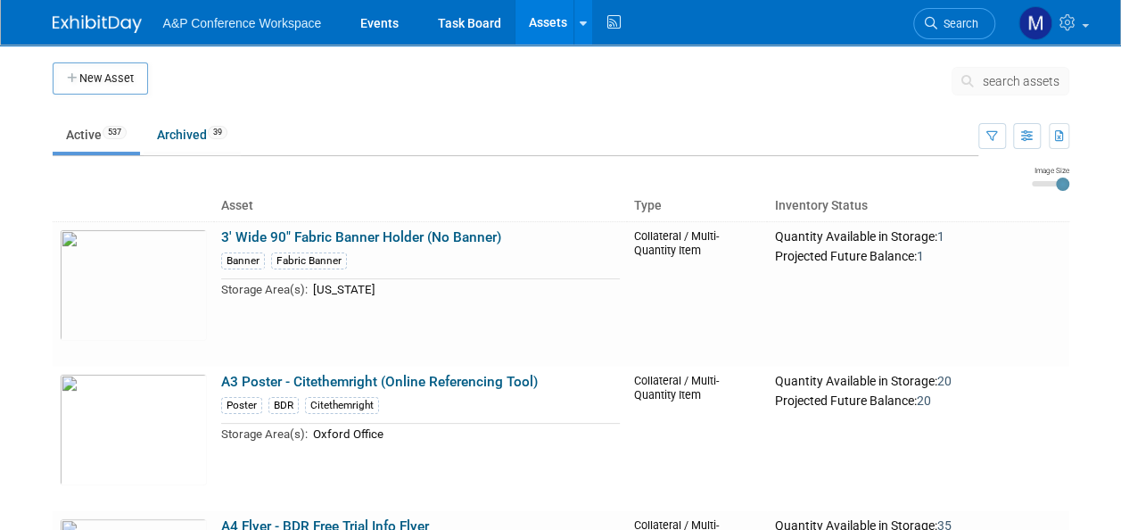
click at [991, 89] on button "search assets" at bounding box center [1011, 81] width 118 height 29
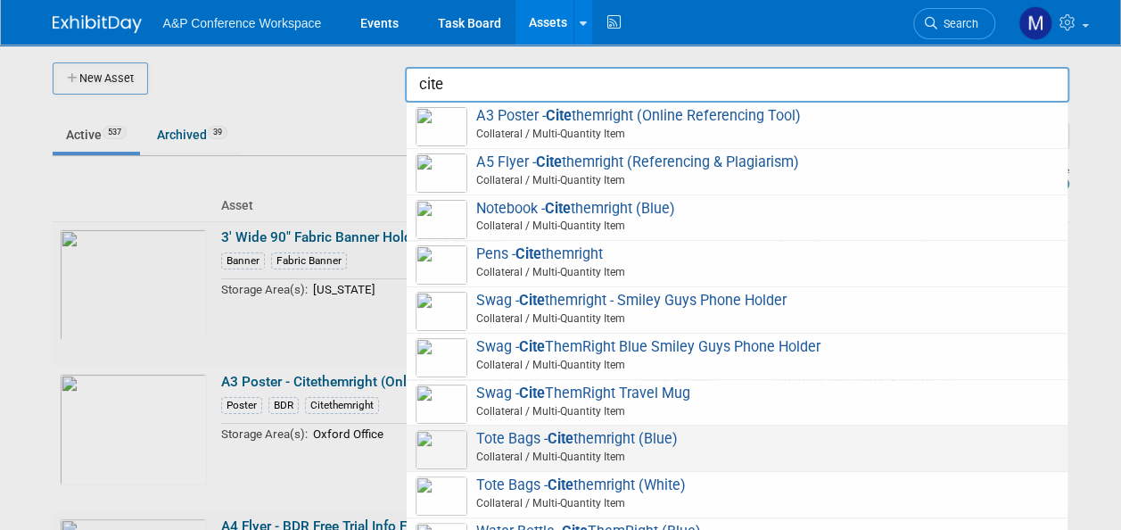
click at [647, 439] on span "Tote Bags - Cite themright (Blue) Collateral / Multi-Quantity Item" at bounding box center [737, 448] width 643 height 37
type input "Tote Bags - Citethemright (Blue)"
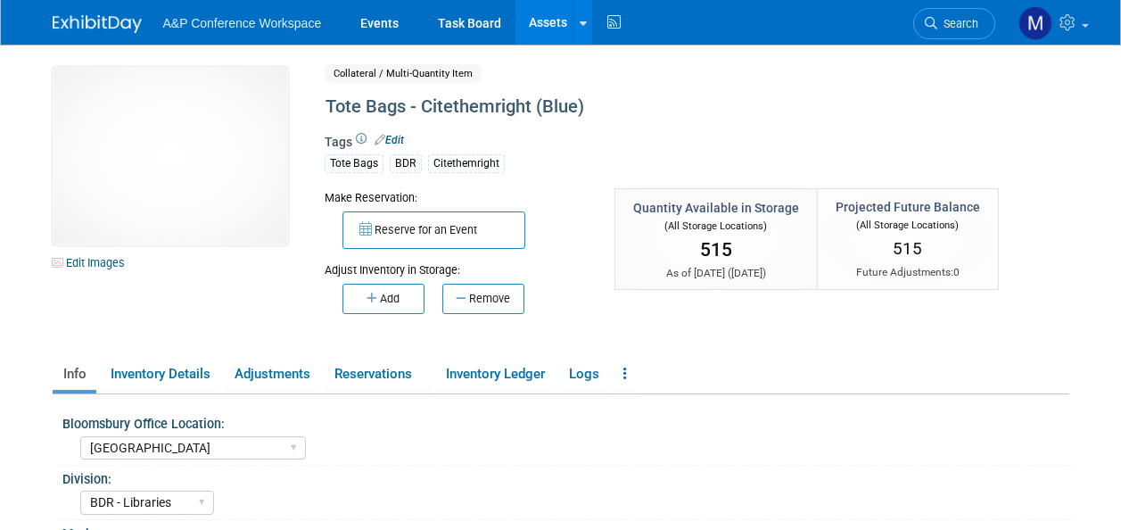
select select "[GEOGRAPHIC_DATA]"
select select "BDR - Libraries"
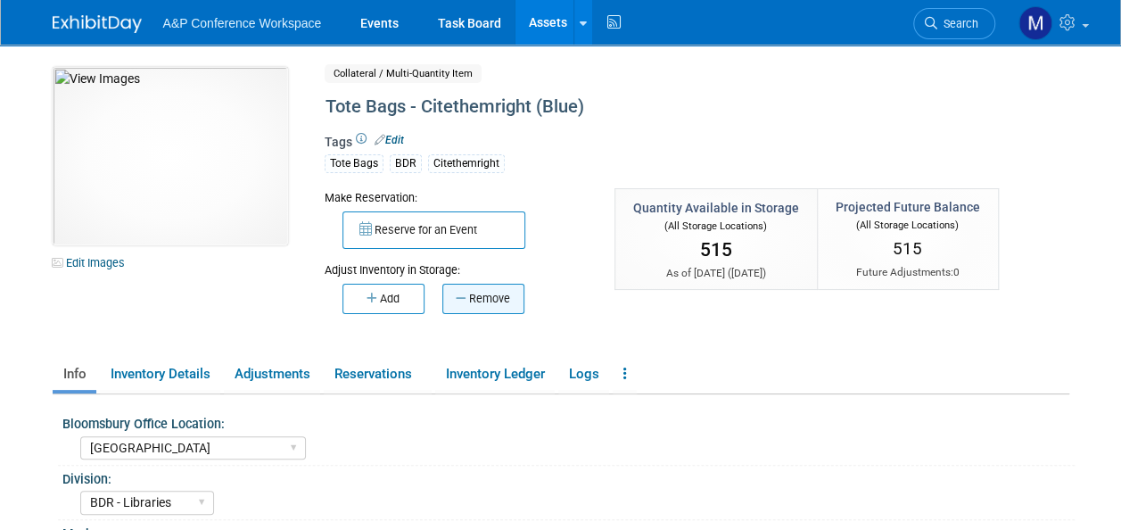
click at [496, 301] on button "Remove" at bounding box center [483, 299] width 82 height 30
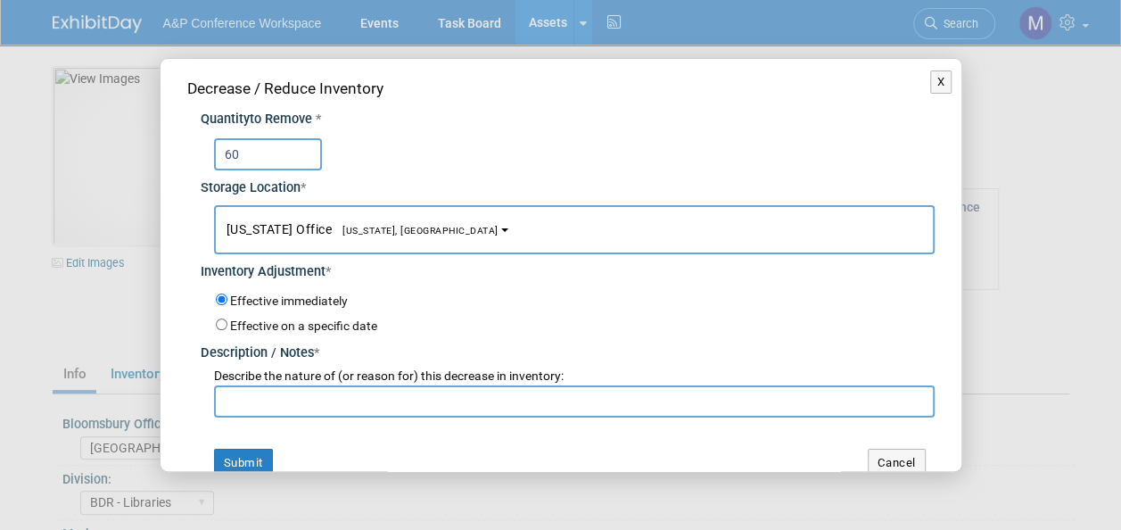
type input "60"
click at [341, 214] on button "[US_STATE] Office [US_STATE], [GEOGRAPHIC_DATA]" at bounding box center [574, 229] width 721 height 49
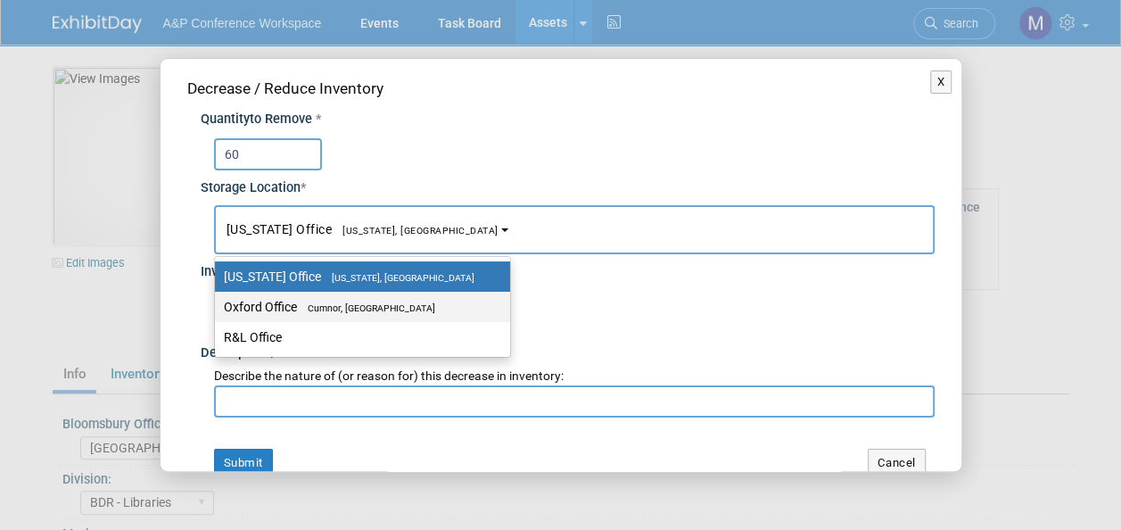
click at [344, 298] on label "Oxford Office [GEOGRAPHIC_DATA], [GEOGRAPHIC_DATA]" at bounding box center [358, 306] width 268 height 23
click at [218, 301] on input "Oxford Office [GEOGRAPHIC_DATA], [GEOGRAPHIC_DATA]" at bounding box center [212, 307] width 12 height 12
select select "11222978"
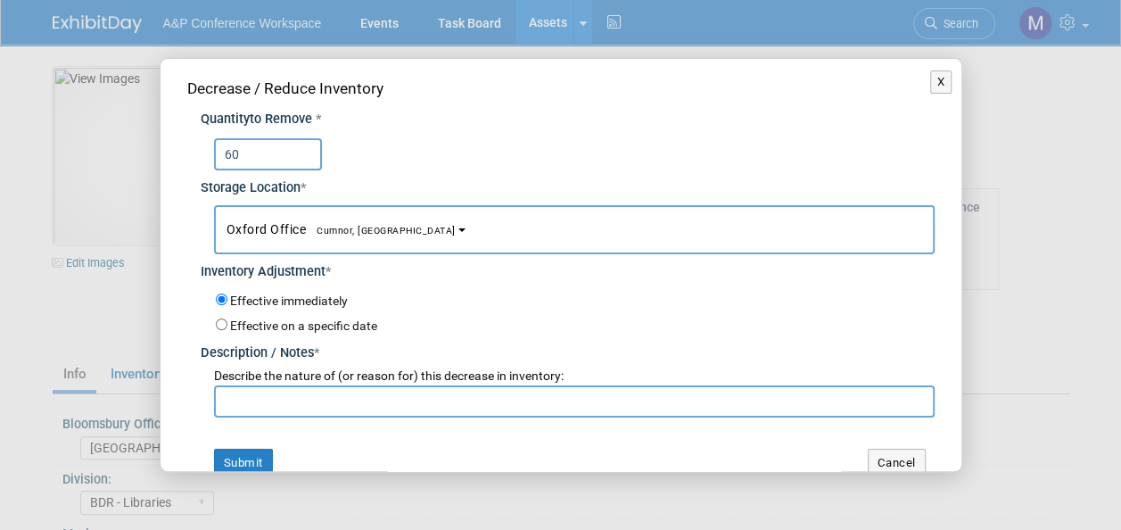
click at [332, 403] on input "text" at bounding box center [574, 401] width 721 height 32
paste input "[PERSON_NAME] requests x4 (x15 to each)"
type input "[PERSON_NAME] requests x4 (x15 to each)"
click at [246, 457] on button "Submit" at bounding box center [243, 463] width 59 height 29
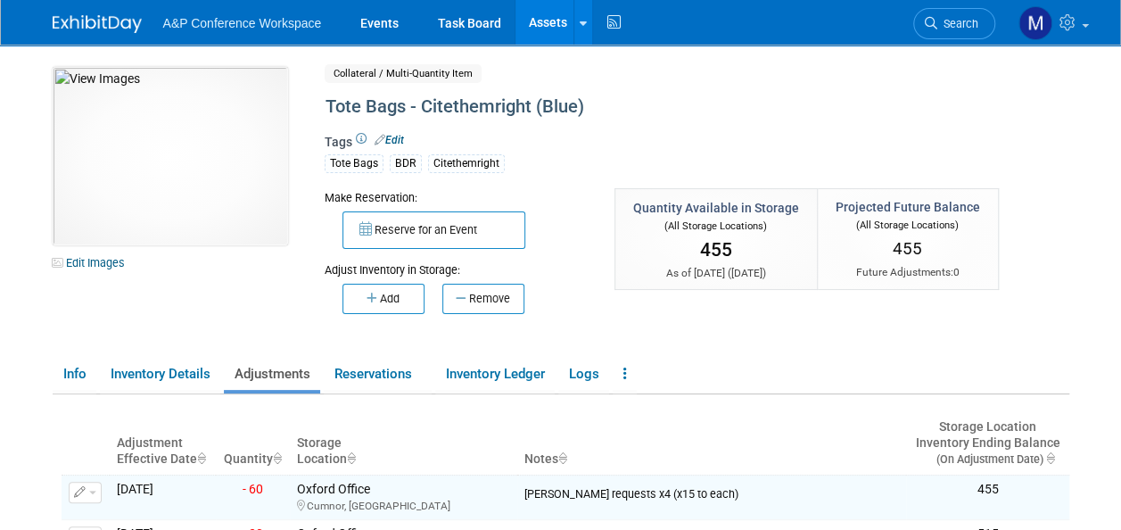
click at [556, 21] on link "Assets" at bounding box center [547, 22] width 65 height 45
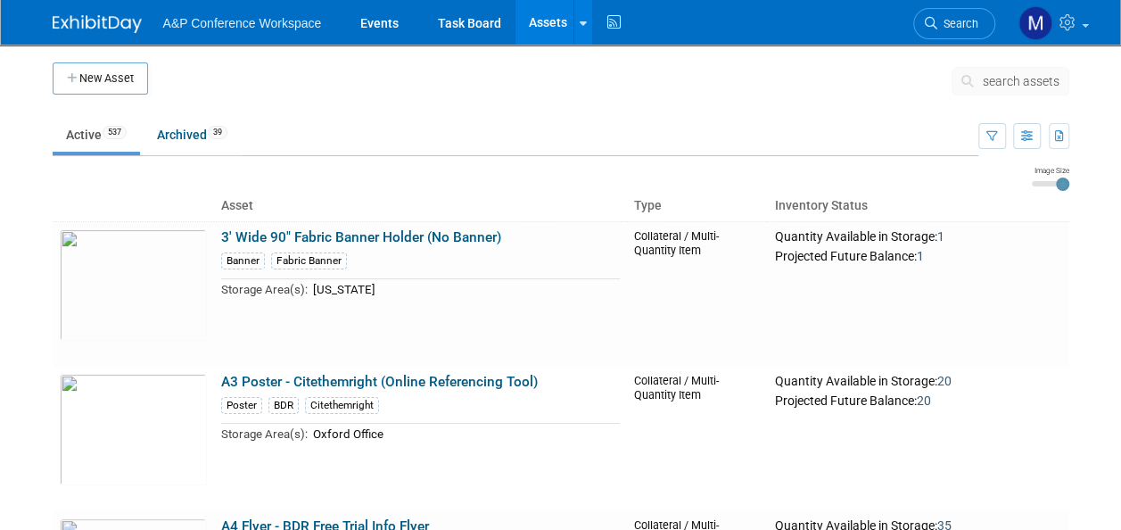
click at [1018, 89] on button "search assets" at bounding box center [1011, 81] width 118 height 29
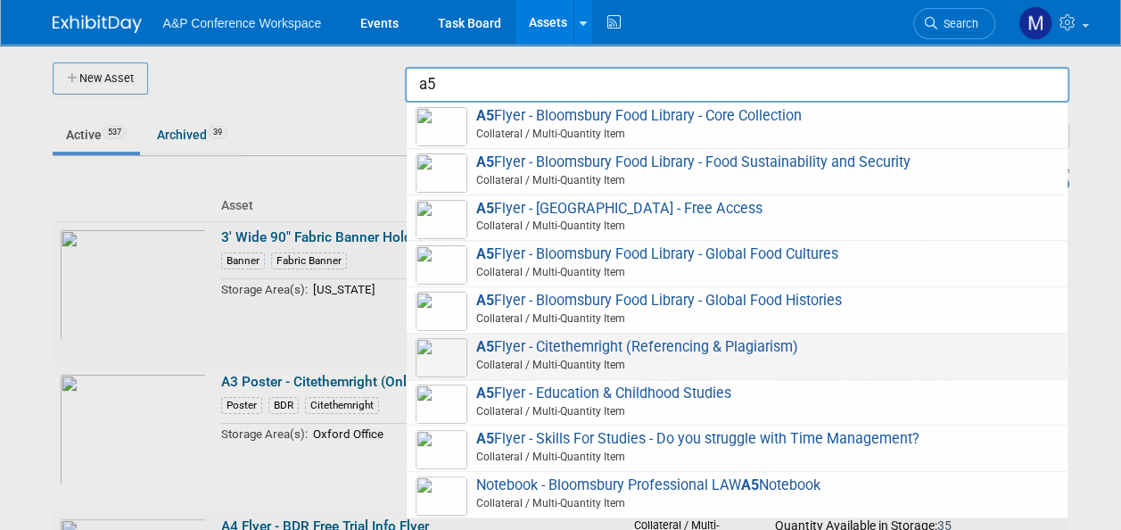
click at [539, 349] on span "A5 Flyer - Citethemright (Referencing & Plagiarism) Collateral / Multi-Quantity…" at bounding box center [737, 356] width 643 height 37
type input "A5 Flyer - Citethemright (Referencing & Plagiarism)"
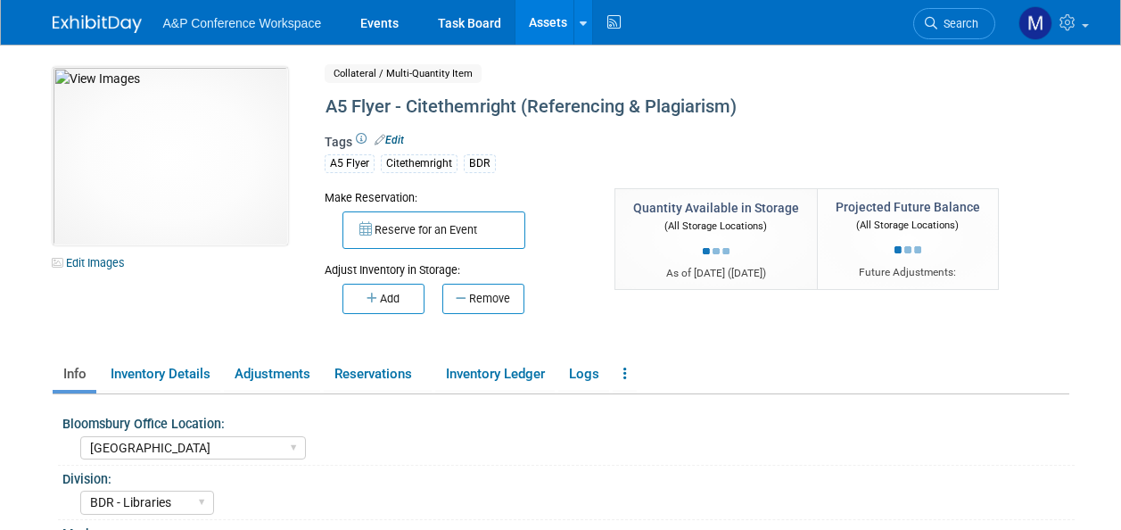
select select "[GEOGRAPHIC_DATA]"
select select "BDR - Libraries"
select select "[PERSON_NAME]"
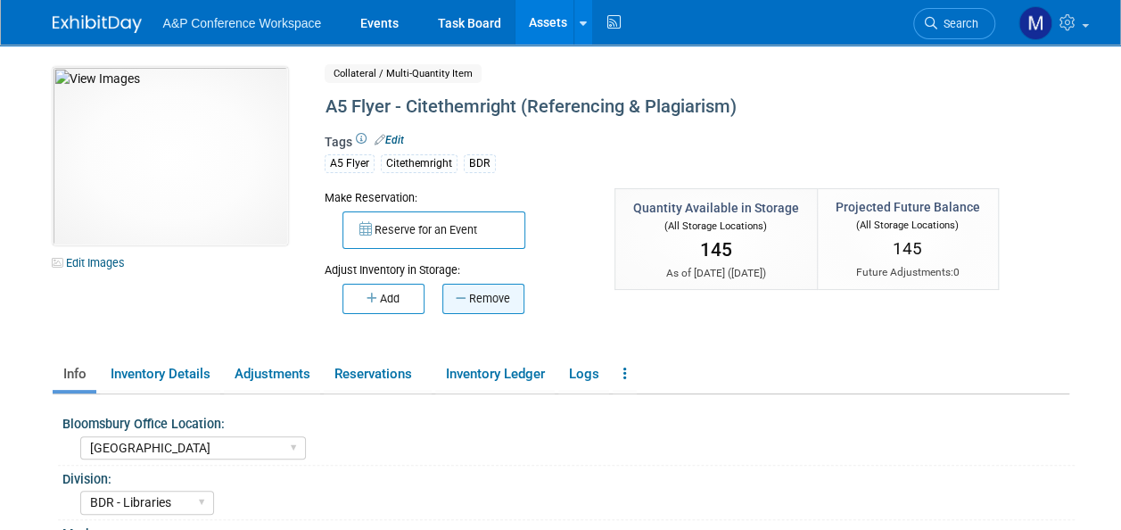
click at [496, 301] on button "Remove" at bounding box center [483, 299] width 82 height 30
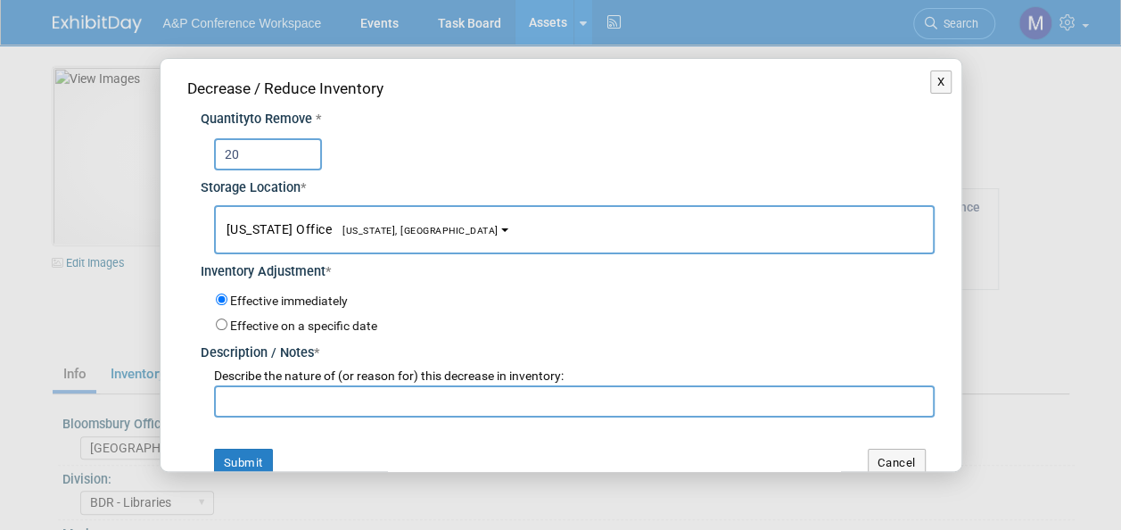
type input "20"
click at [346, 222] on span "[US_STATE] Office [US_STATE], [GEOGRAPHIC_DATA]" at bounding box center [363, 229] width 272 height 14
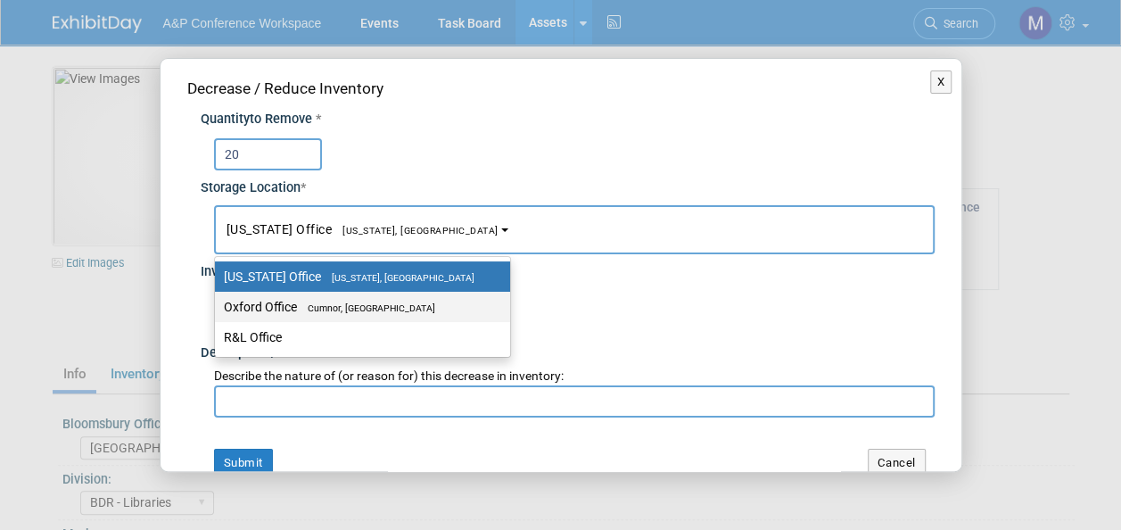
click at [358, 302] on span "Cumnor, [GEOGRAPHIC_DATA]" at bounding box center [366, 308] width 138 height 12
click at [218, 301] on input "Oxford Office Cumnor, United Kingdom" at bounding box center [212, 307] width 12 height 12
select select "11222978"
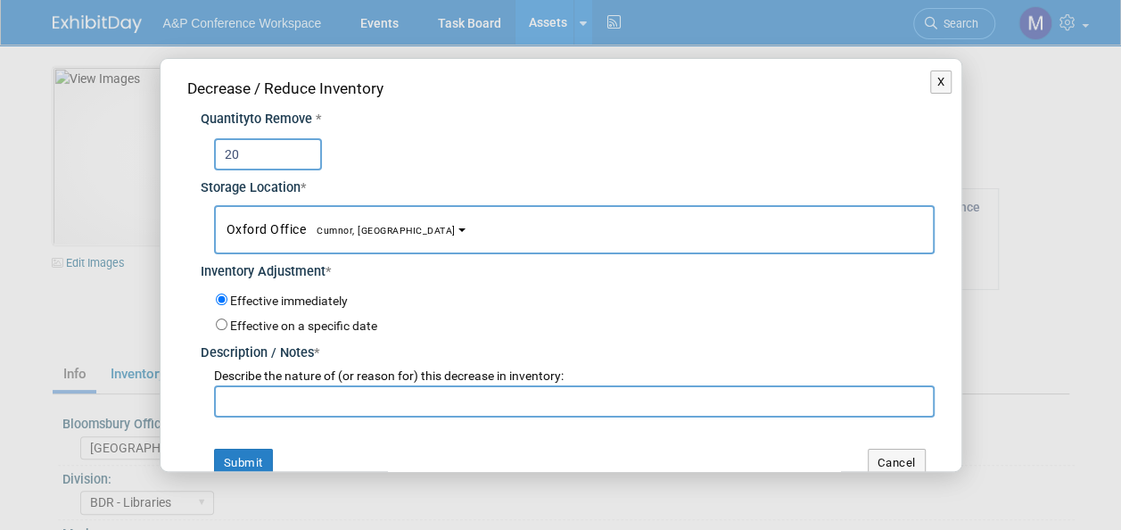
click at [354, 406] on input "text" at bounding box center [574, 401] width 721 height 32
paste input "Abigail Larkin requests x4 (x15 to each)"
click at [390, 400] on input "Abigail Larkin requests x4 (x15 to each)" at bounding box center [574, 401] width 721 height 32
type input "Abigail Larkin requests x4 (x5 to each)"
click at [244, 453] on button "Submit" at bounding box center [243, 463] width 59 height 29
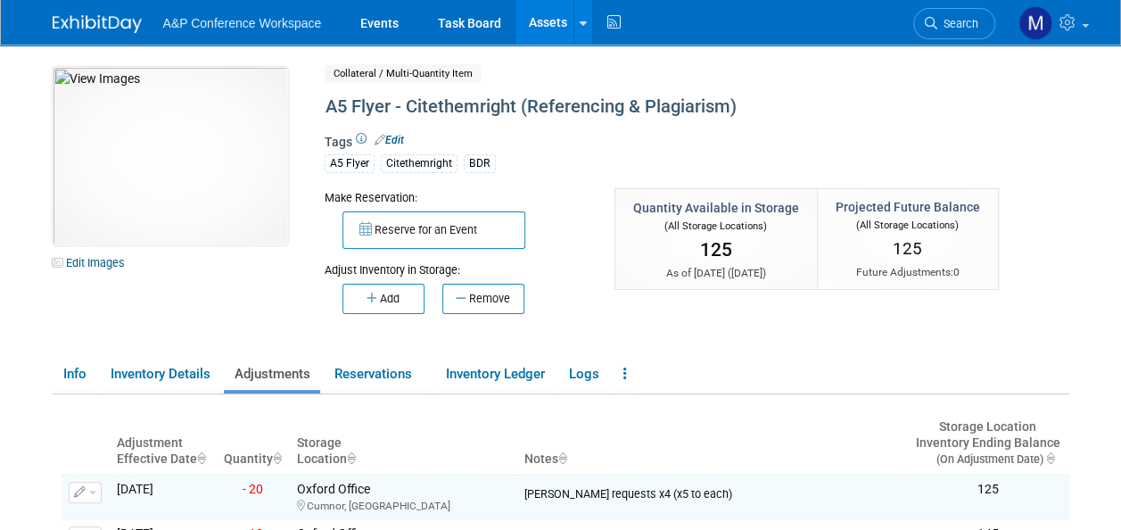
click at [555, 23] on link "Assets" at bounding box center [547, 22] width 65 height 45
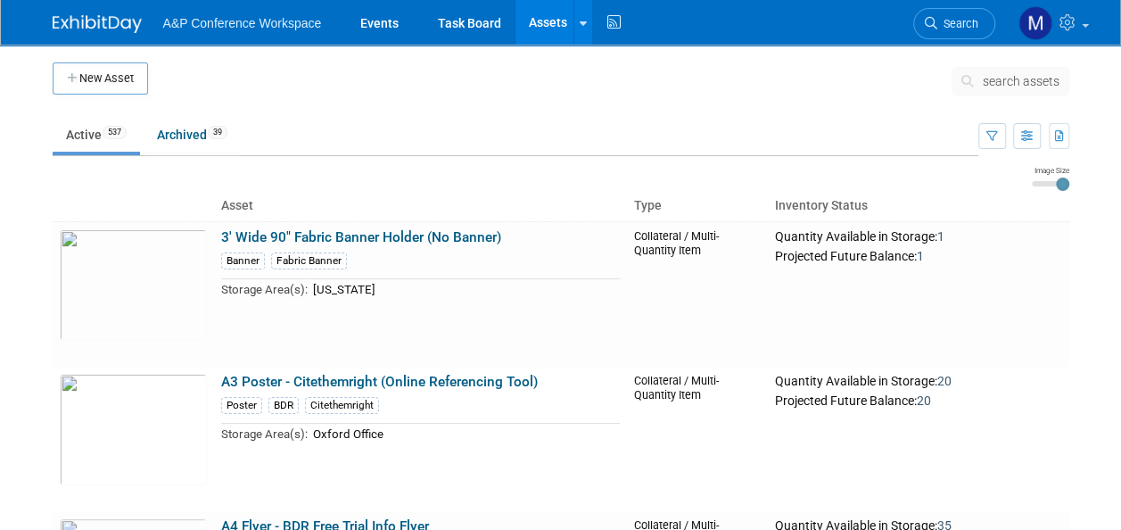
click at [997, 85] on span "search assets" at bounding box center [1021, 81] width 77 height 14
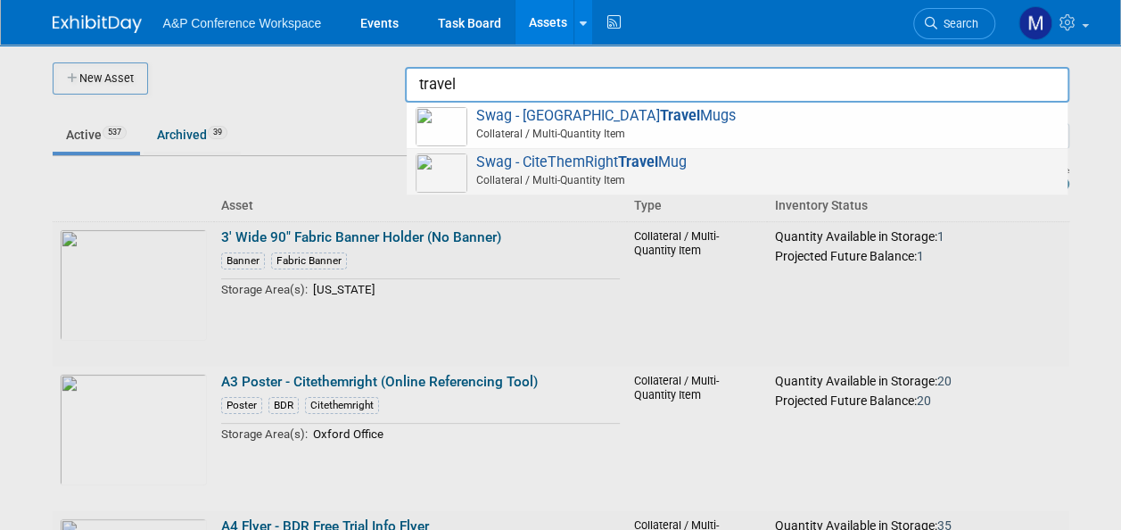
click at [596, 163] on span "Swag - CiteThemRight Travel Mug Collateral / Multi-Quantity Item" at bounding box center [737, 171] width 643 height 37
type input "Swag - CiteThemRight Travel Mug"
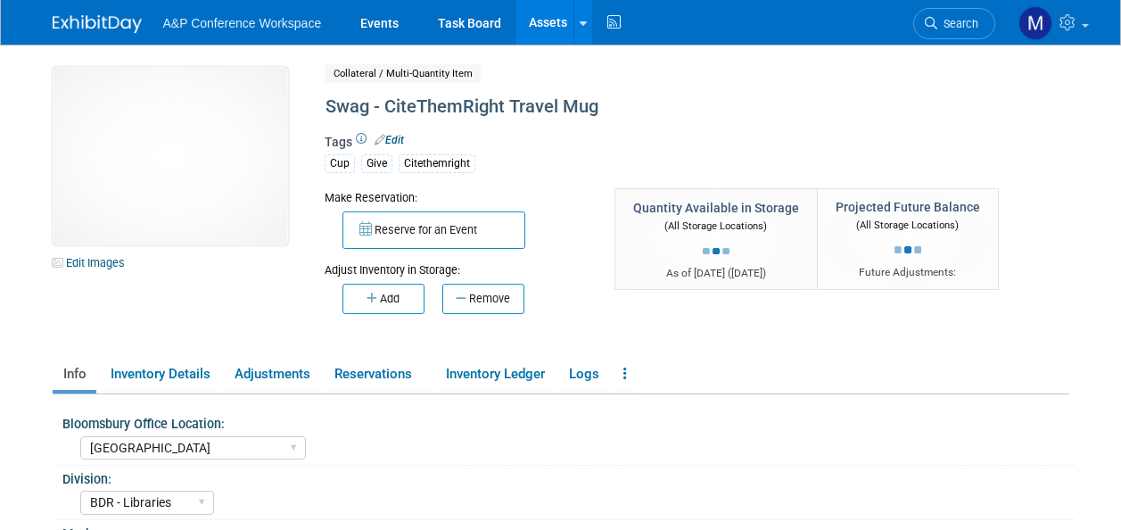
select select "[GEOGRAPHIC_DATA]"
select select "BDR - Libraries"
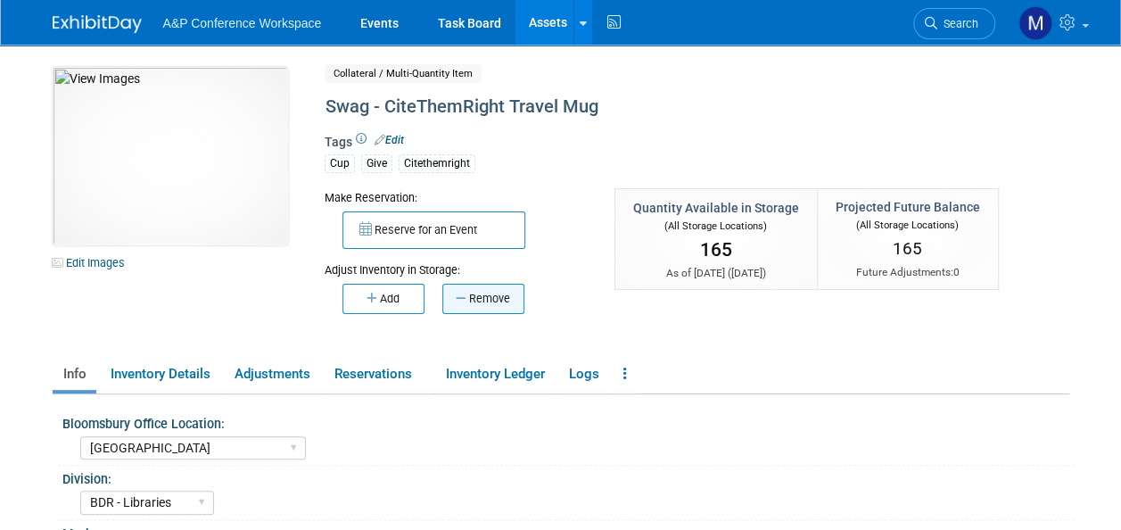
click at [507, 291] on button "Remove" at bounding box center [483, 299] width 82 height 30
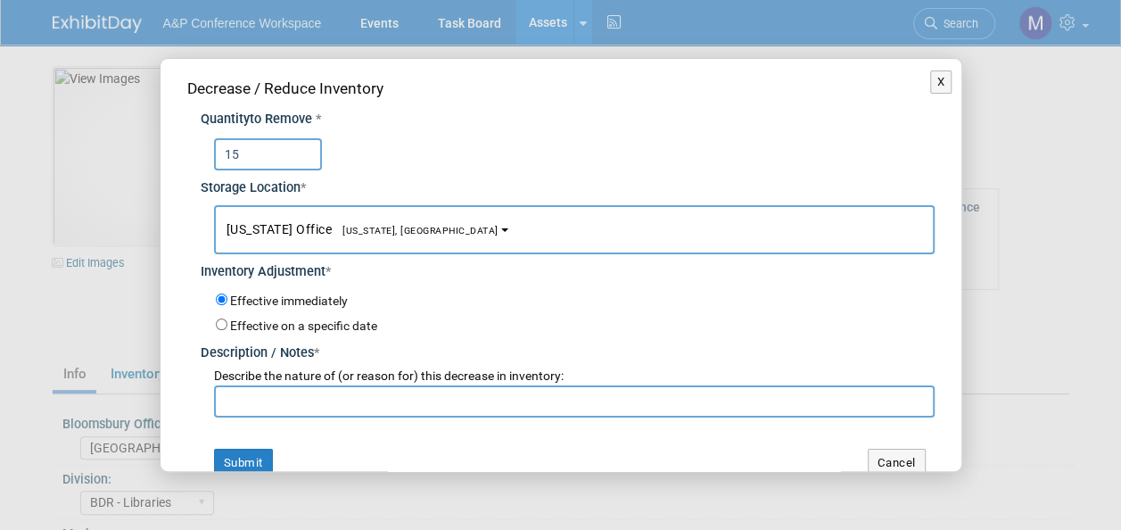
type input "15"
click at [399, 237] on button "[US_STATE] Office [US_STATE], [GEOGRAPHIC_DATA]" at bounding box center [574, 229] width 721 height 49
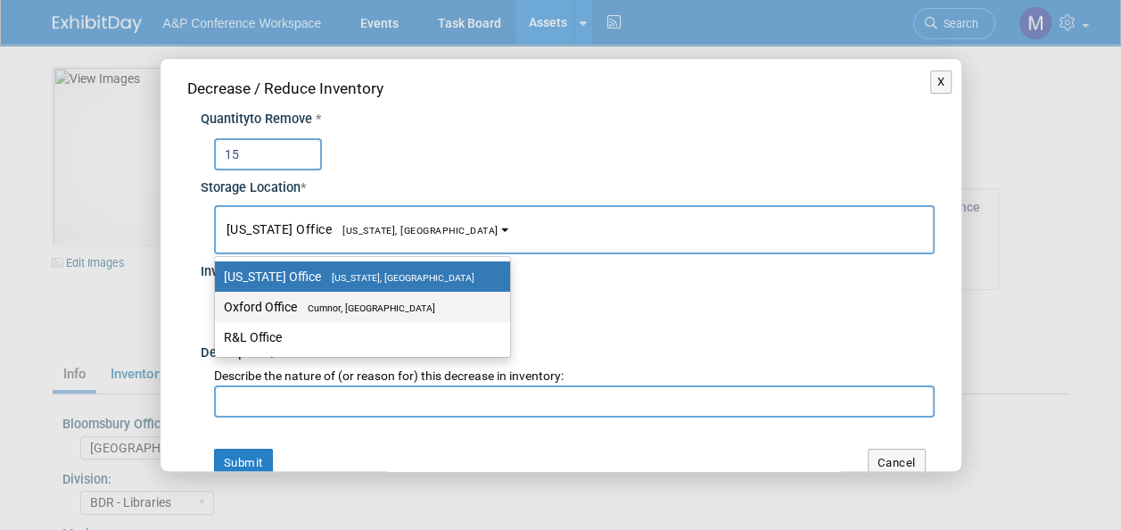
click at [398, 302] on span "Cumnor, [GEOGRAPHIC_DATA]" at bounding box center [366, 308] width 138 height 12
click at [218, 301] on input "Oxford Office [GEOGRAPHIC_DATA], [GEOGRAPHIC_DATA]" at bounding box center [212, 307] width 12 height 12
select select "11222978"
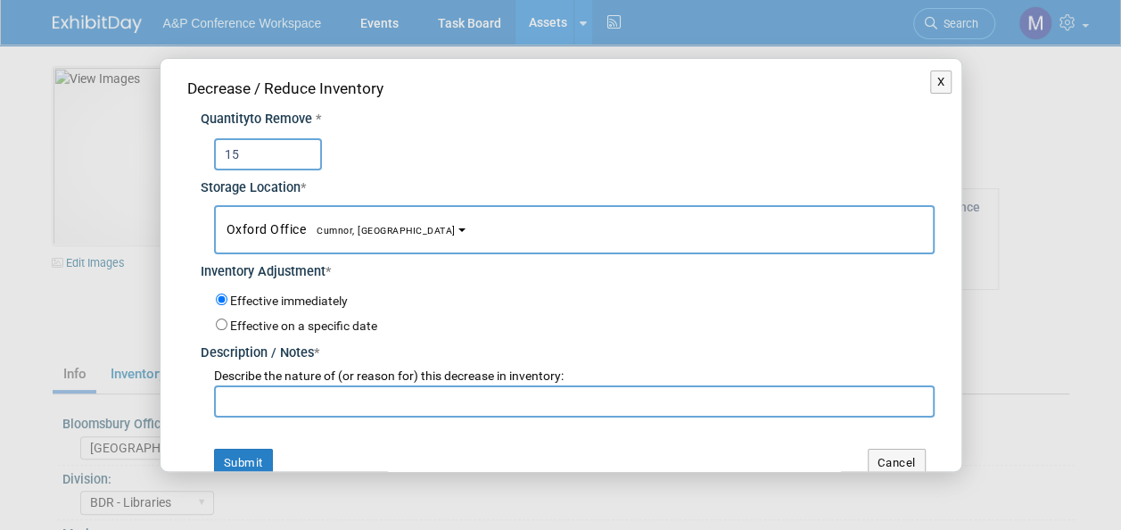
click at [395, 395] on input "text" at bounding box center [574, 401] width 721 height 32
paste input "Abigail Larkin requests x4 (x15 to each)"
click at [387, 400] on input "Abigail Larkin requests x4 (x15 to each)" at bounding box center [574, 401] width 721 height 32
click at [367, 401] on input "Abigail Larkin requests x4 (x5 to each)" at bounding box center [574, 401] width 721 height 32
type input "Abigail Larkin requests x3 (x5 to each)"
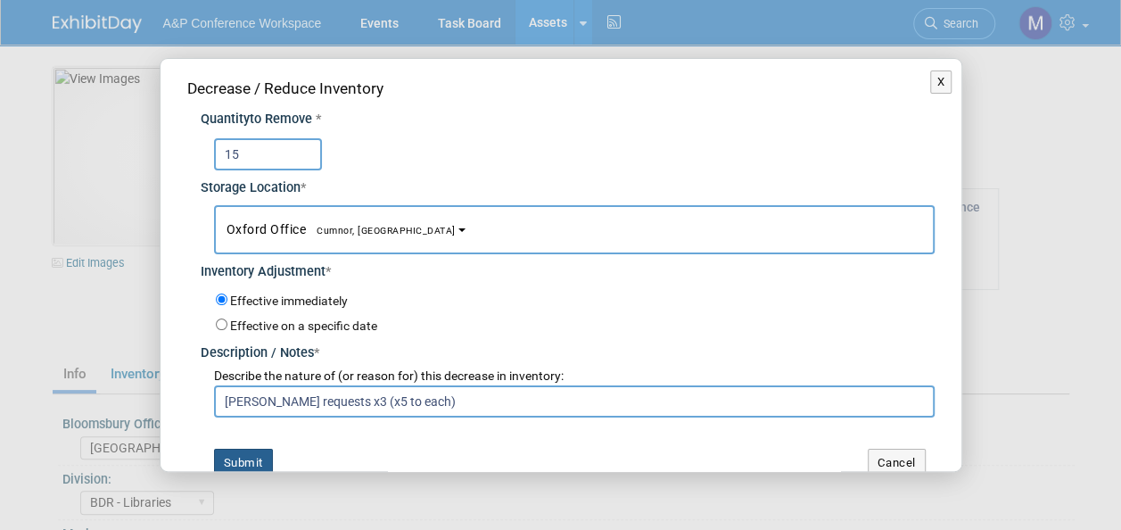
click at [262, 452] on button "Submit" at bounding box center [243, 463] width 59 height 29
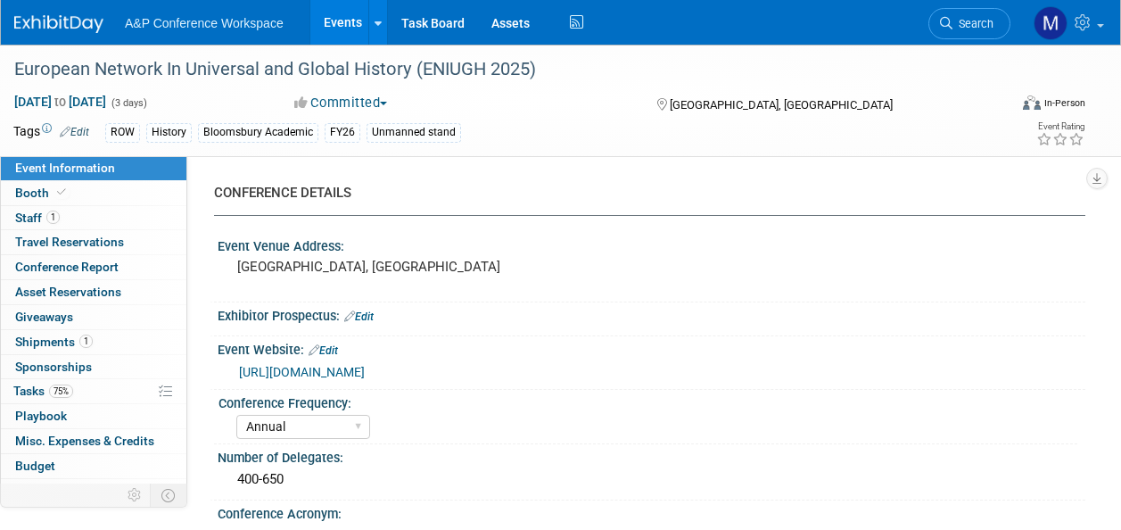
select select "Annual"
select select "Level 3"
select select "Unmanned Display"
select select "History"
select select "Bloomsbury Academic"
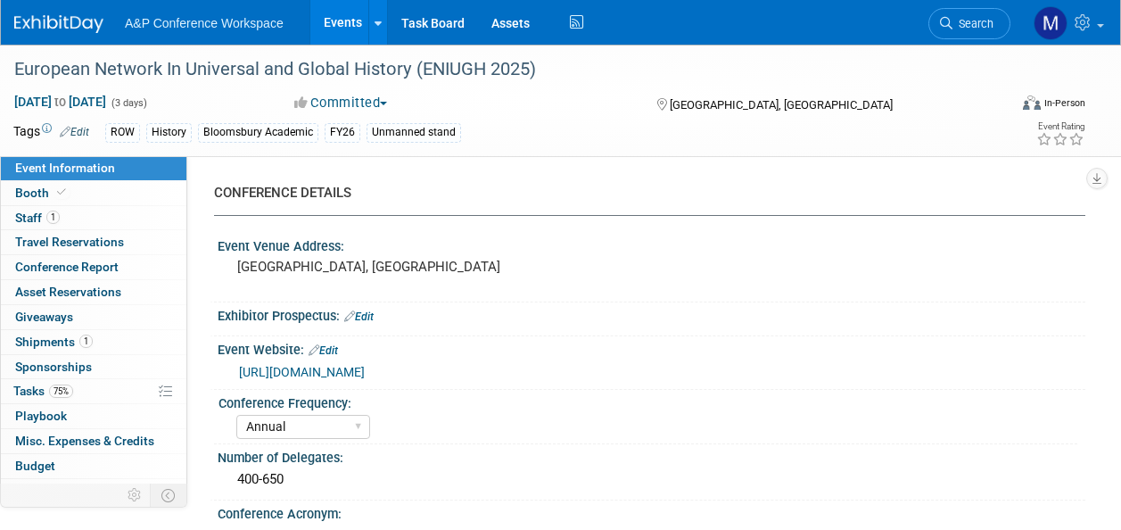
select select "[PERSON_NAME]"
select select "Caitlin Flint"
select select "Brand/Subject Presence​"
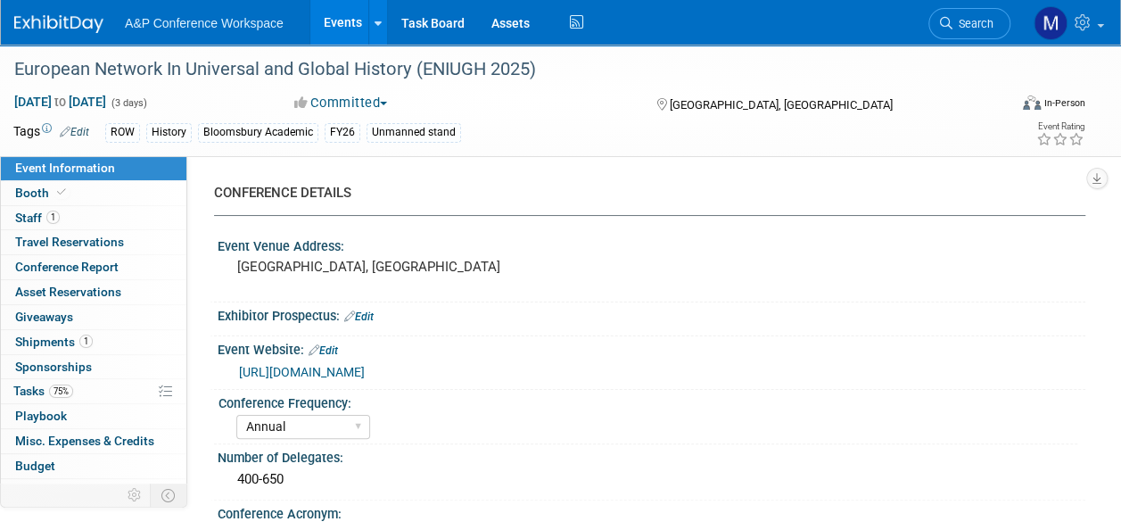
click at [339, 23] on link "Events" at bounding box center [342, 22] width 65 height 45
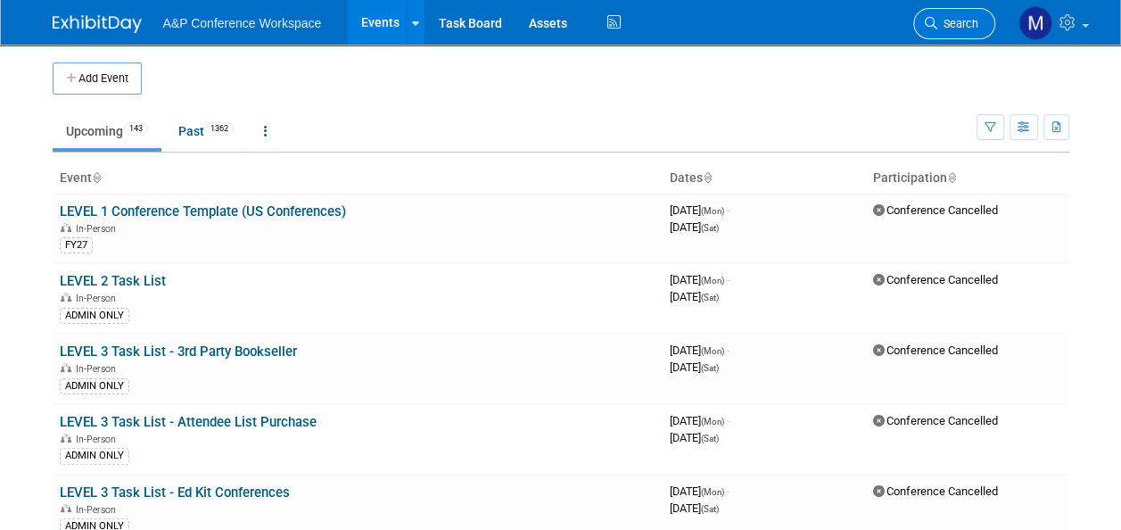
click at [983, 36] on link "Search" at bounding box center [954, 23] width 82 height 31
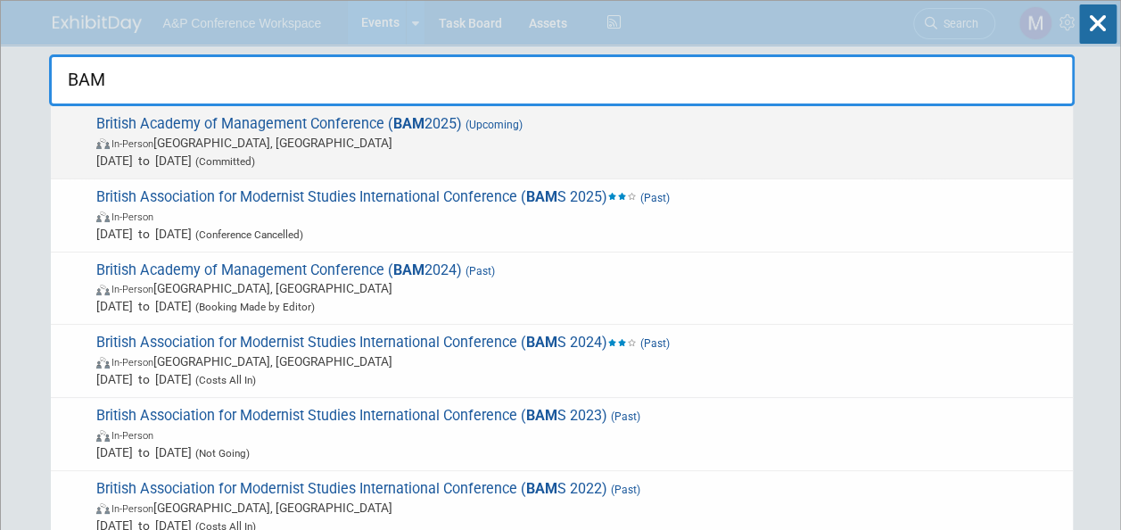
type input "BAM"
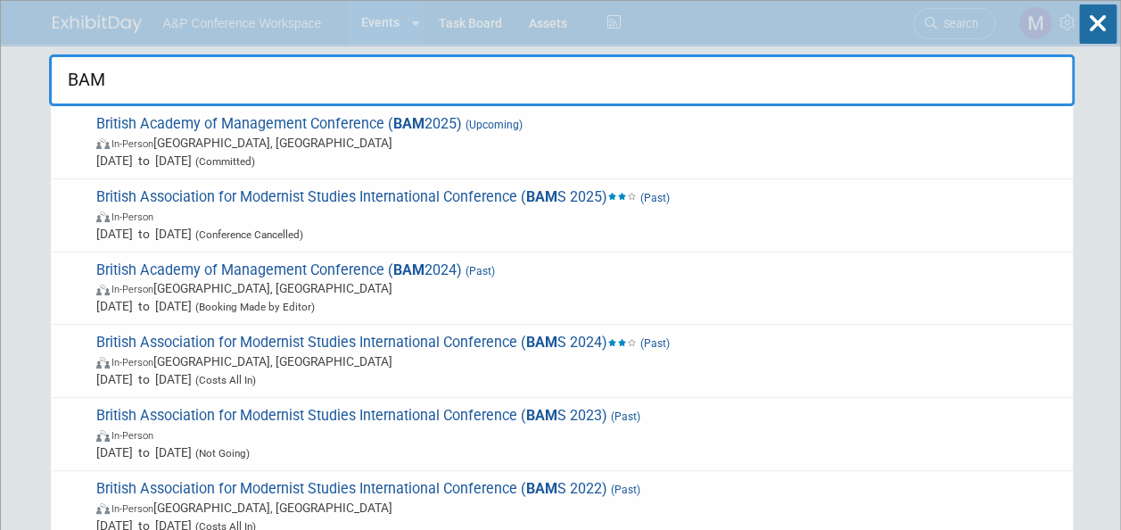
click at [345, 128] on span "British Academy of Management Conference ( BAM 2025) (Upcoming) In-Person [GEOG…" at bounding box center [577, 142] width 973 height 54
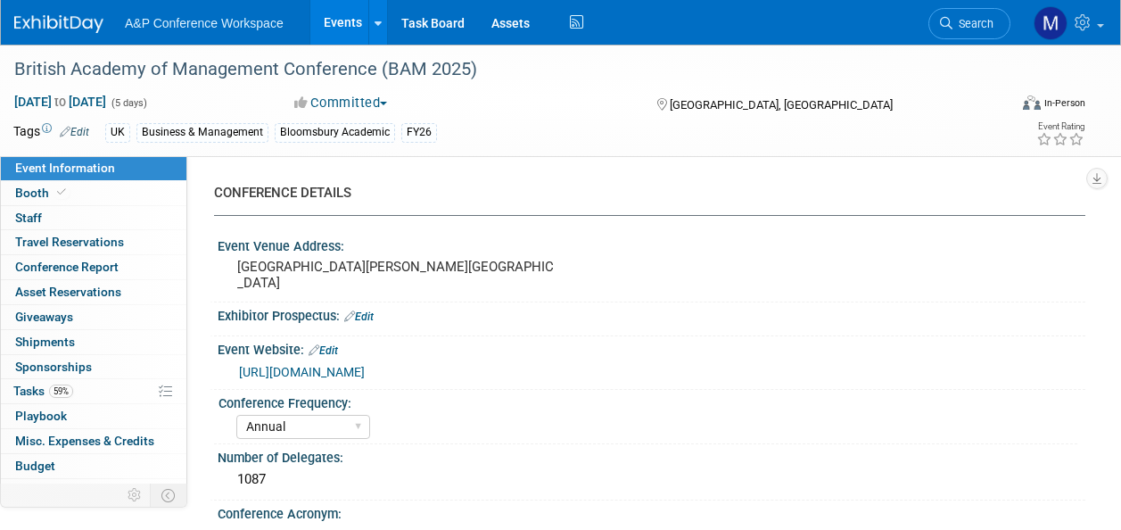
select select "Annual"
select select "Level 2"
select select "In-Person Booth"
select select "Business & Management"
select select "Bloomsbury Academic"
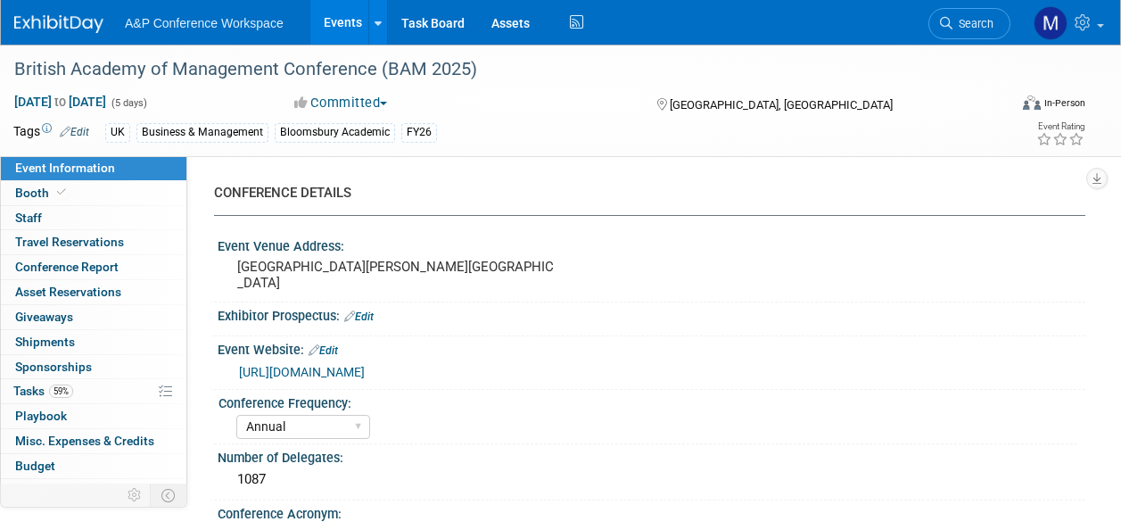
select select "Matt Hambridge"
select select "Helen Jackson"
select select "Networking/Commissioning"
click at [138, 185] on link "Booth" at bounding box center [93, 193] width 185 height 24
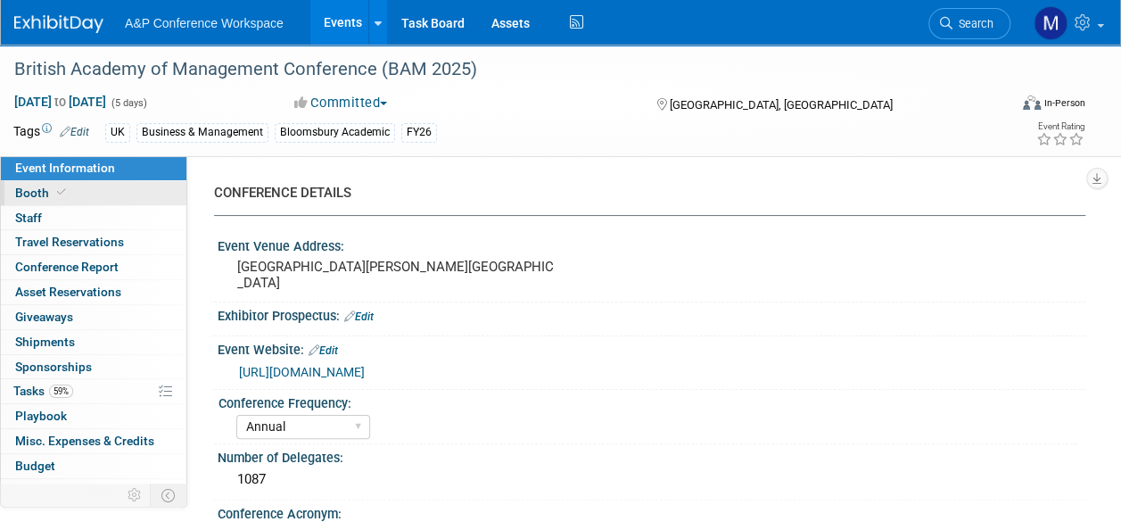
select select "BLRG"
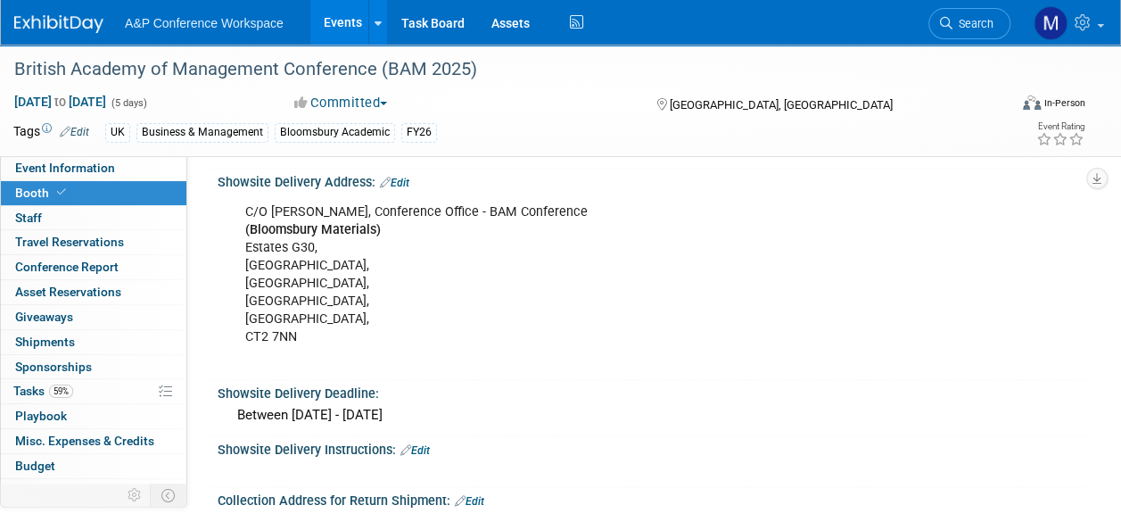
scroll to position [1159, 0]
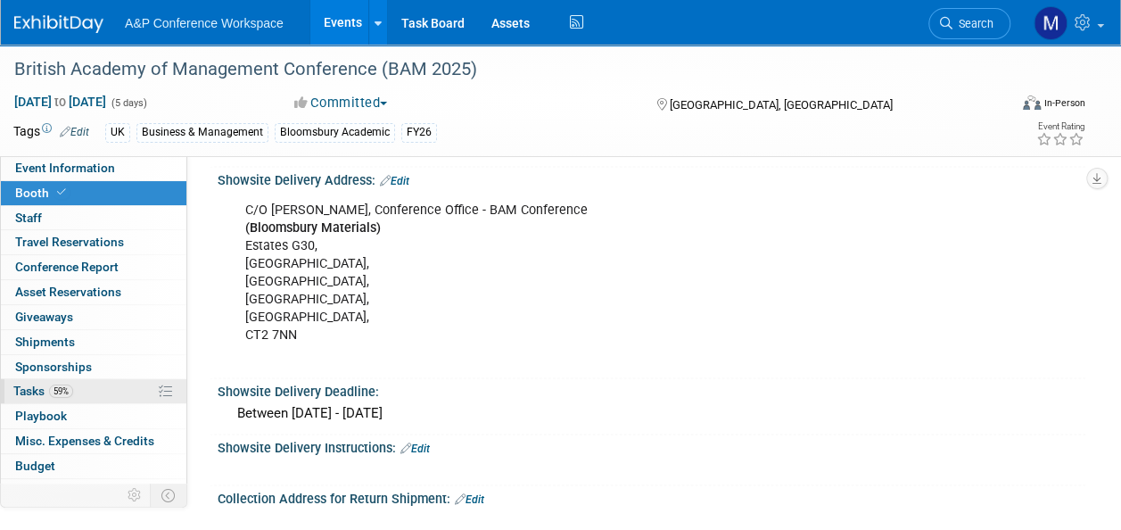
click at [71, 386] on span "59%" at bounding box center [61, 390] width 24 height 13
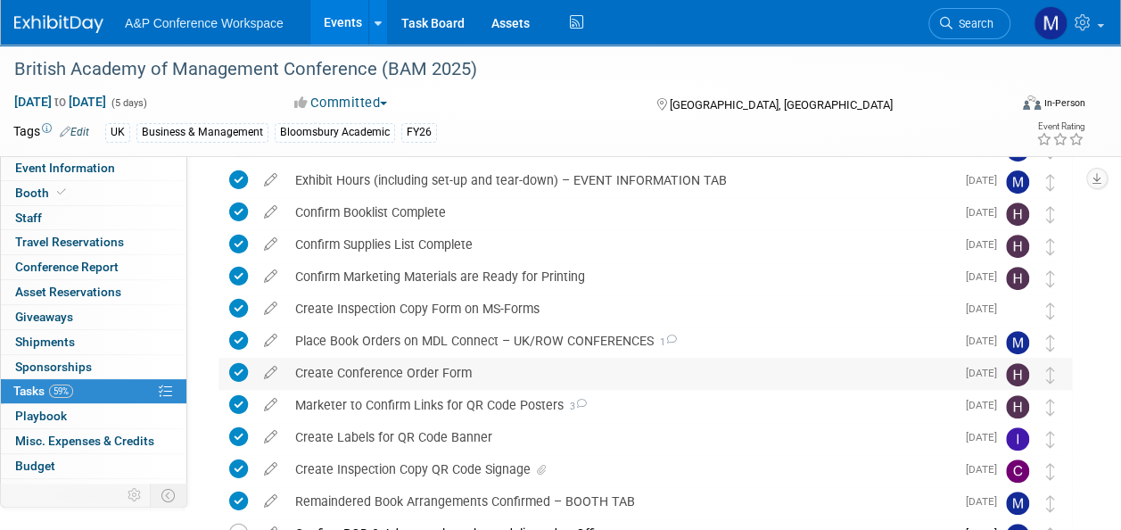
scroll to position [268, 0]
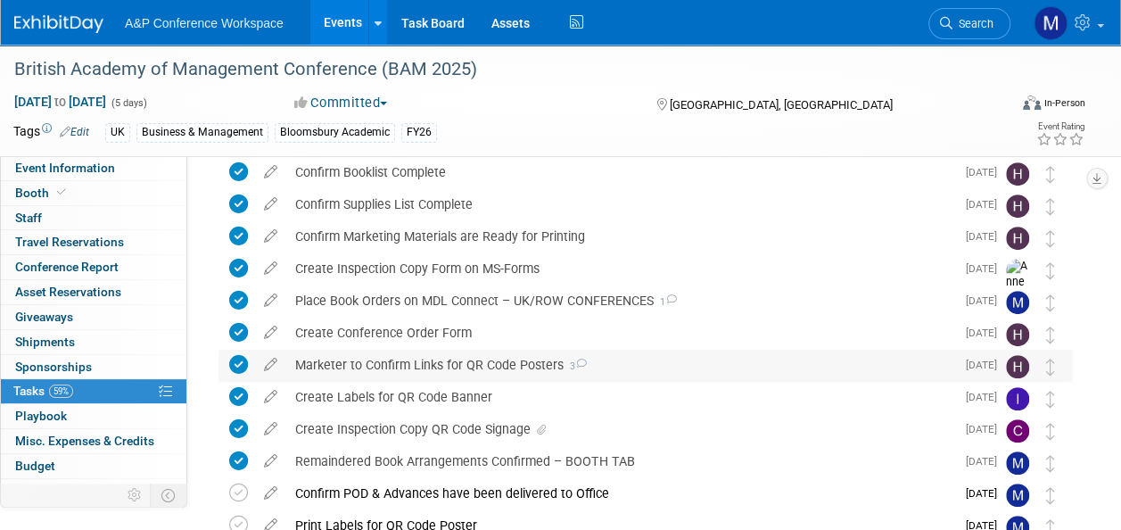
click at [536, 363] on div "Marketer to Confirm Links for QR Code Posters 3" at bounding box center [620, 365] width 669 height 30
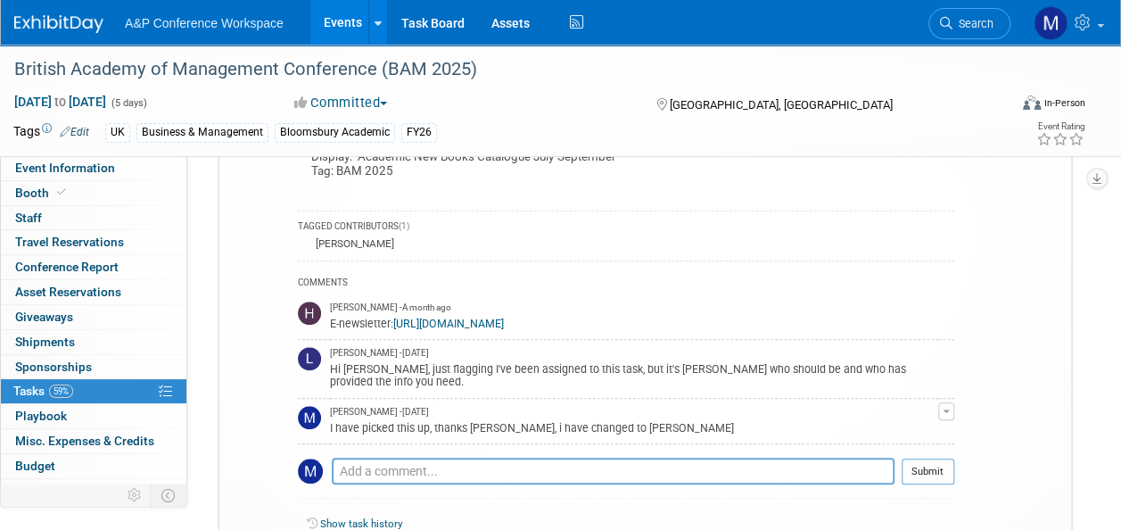
scroll to position [803, 0]
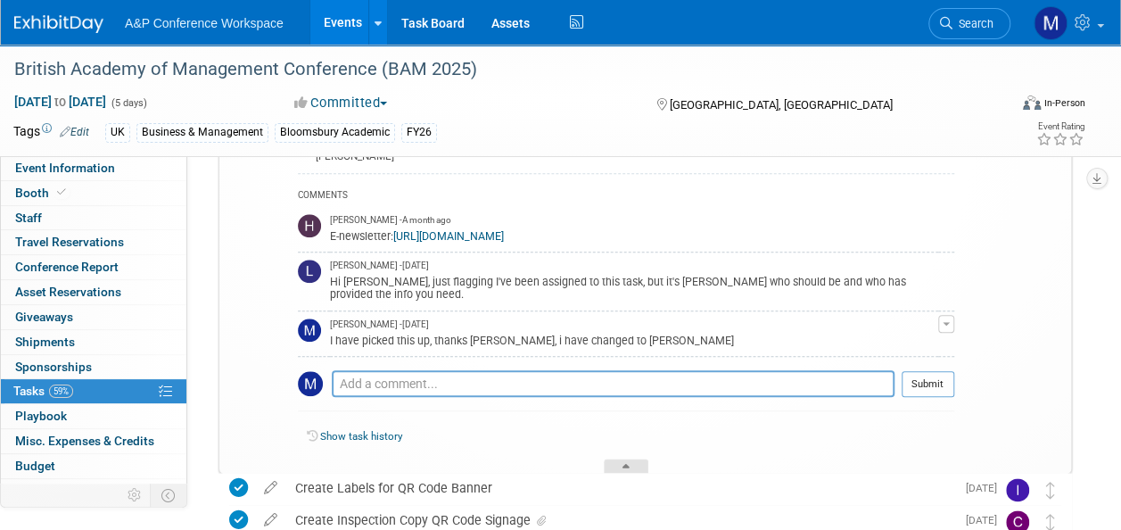
click at [631, 464] on div at bounding box center [626, 465] width 45 height 15
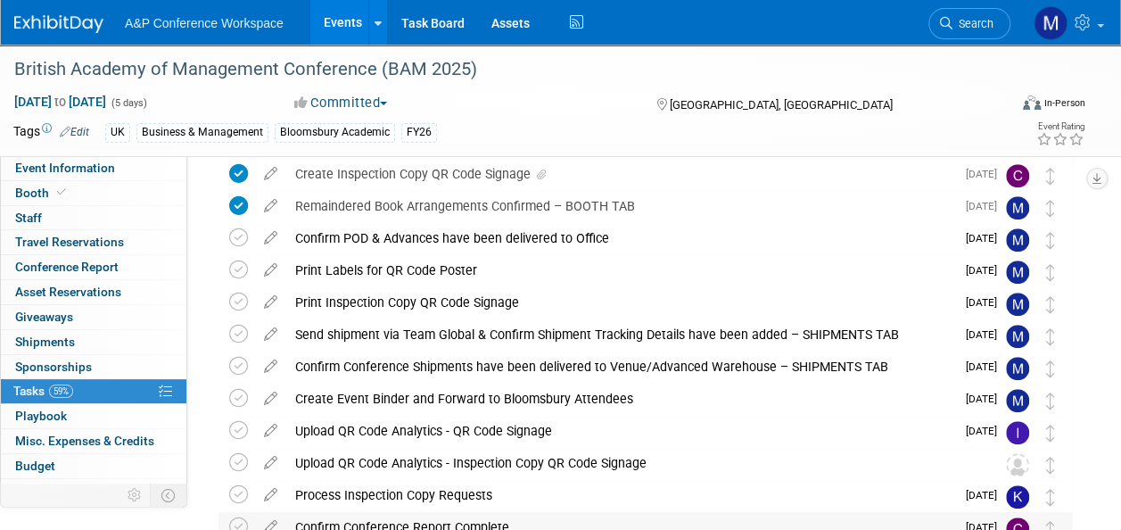
scroll to position [499, 0]
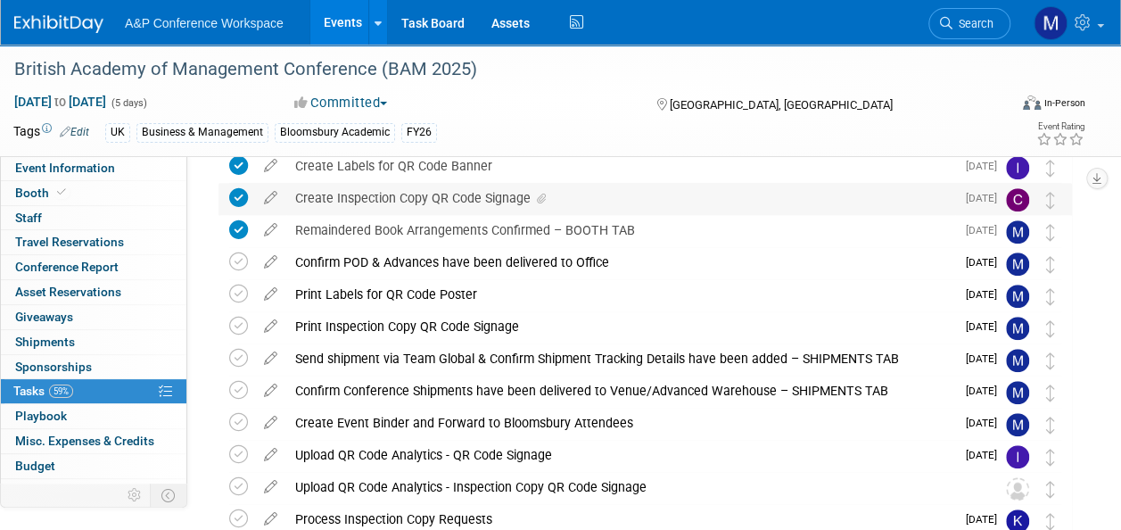
click at [473, 198] on div "Create Inspection Copy QR Code Signage" at bounding box center [620, 198] width 669 height 30
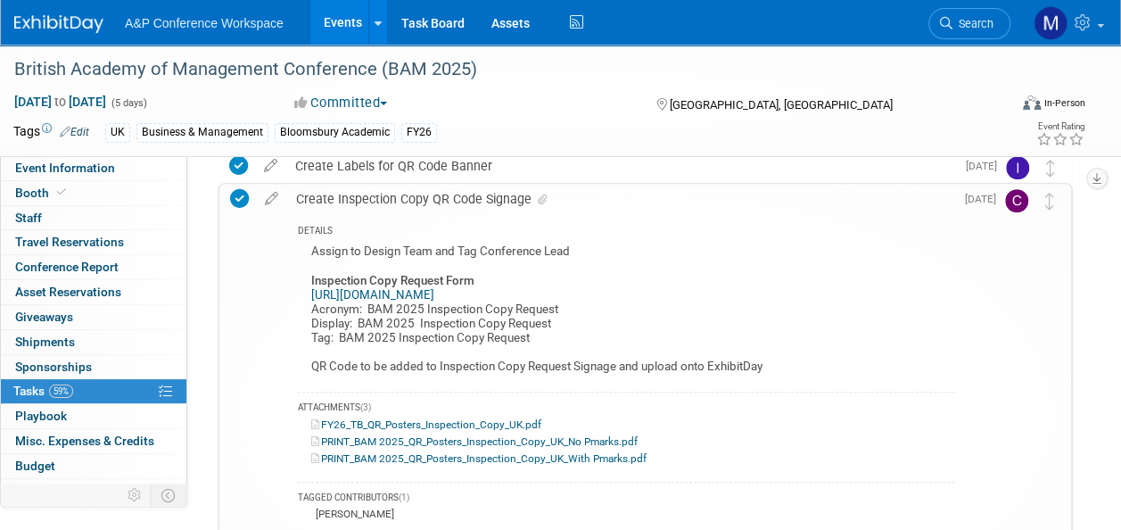
click at [460, 439] on link "PRINT_BAM 2025_QR_Posters_Inspection_Copy_UK_No Pmarks.pdf" at bounding box center [474, 441] width 326 height 12
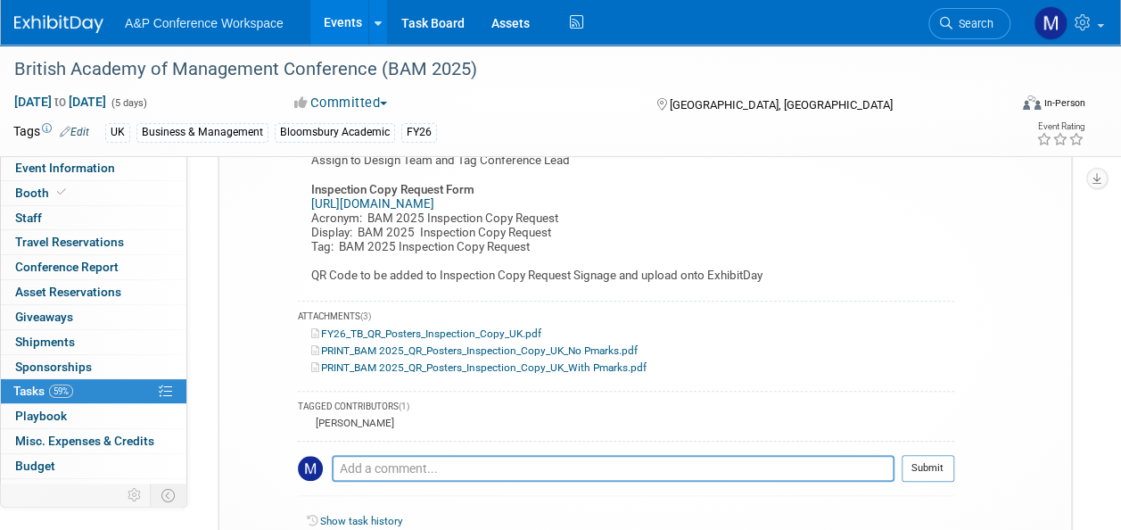
scroll to position [677, 0]
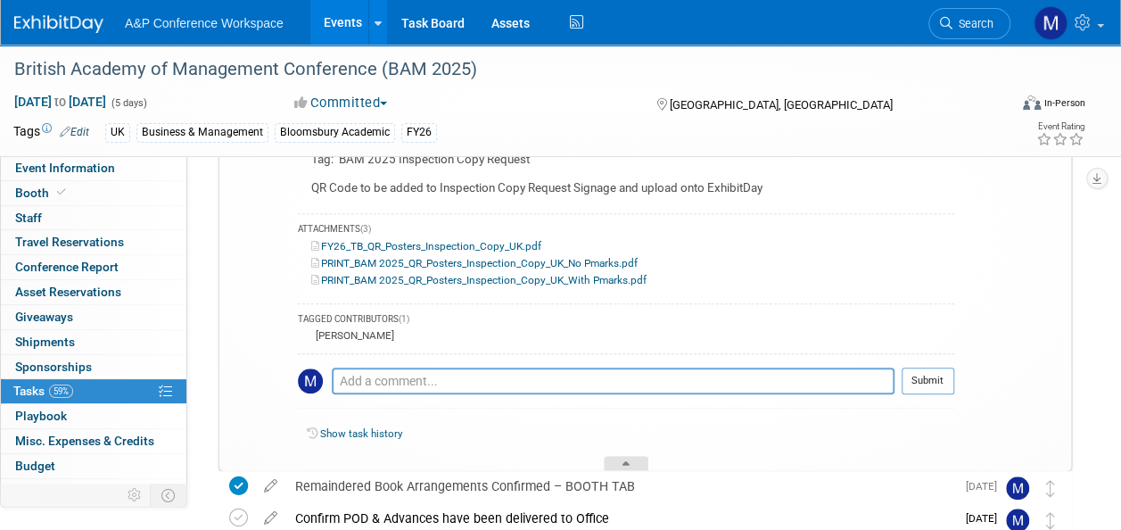
click at [630, 459] on div at bounding box center [626, 463] width 45 height 15
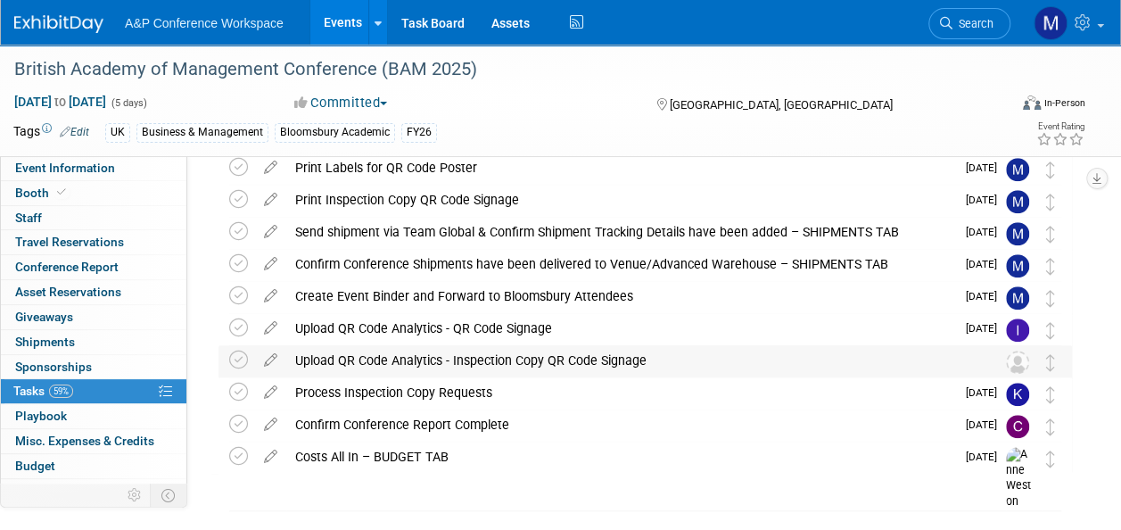
scroll to position [588, 0]
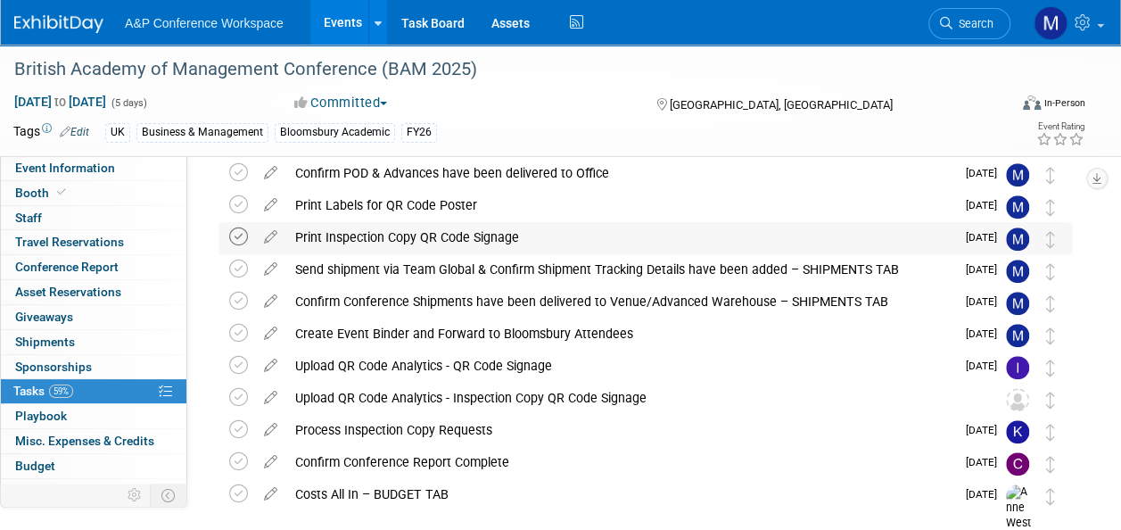
click at [235, 235] on icon at bounding box center [238, 236] width 19 height 19
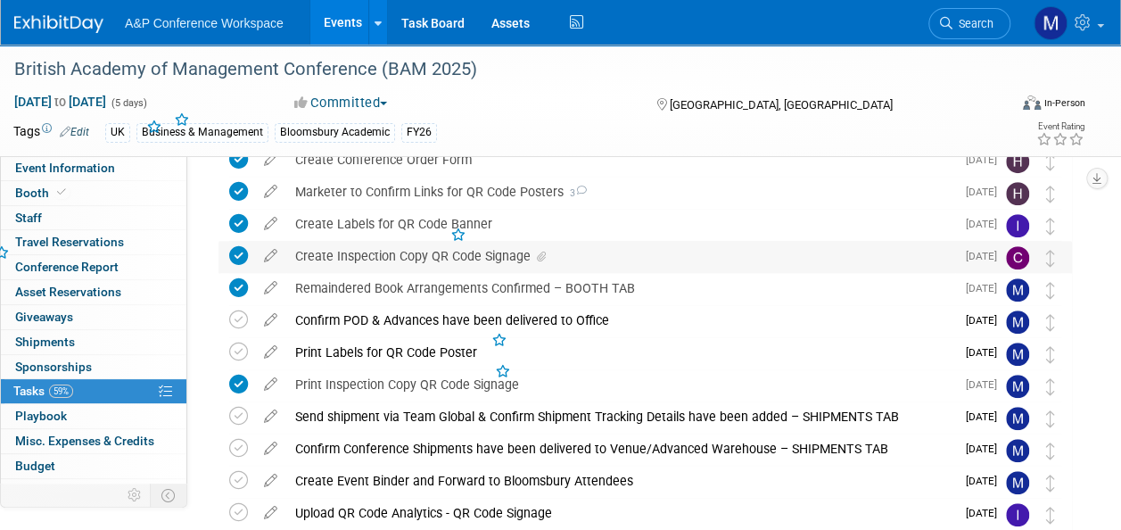
scroll to position [409, 0]
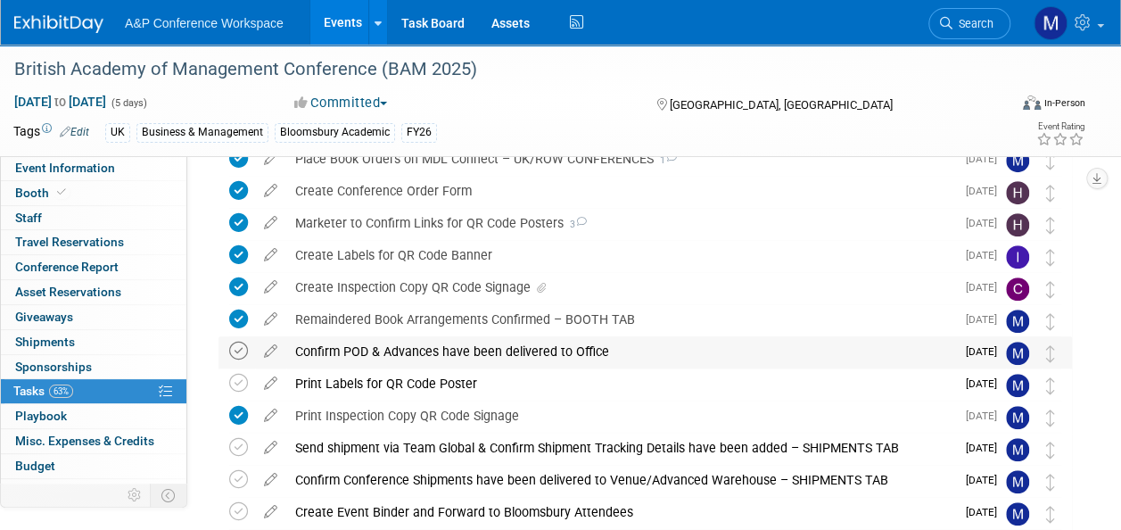
click at [238, 352] on icon at bounding box center [238, 351] width 19 height 19
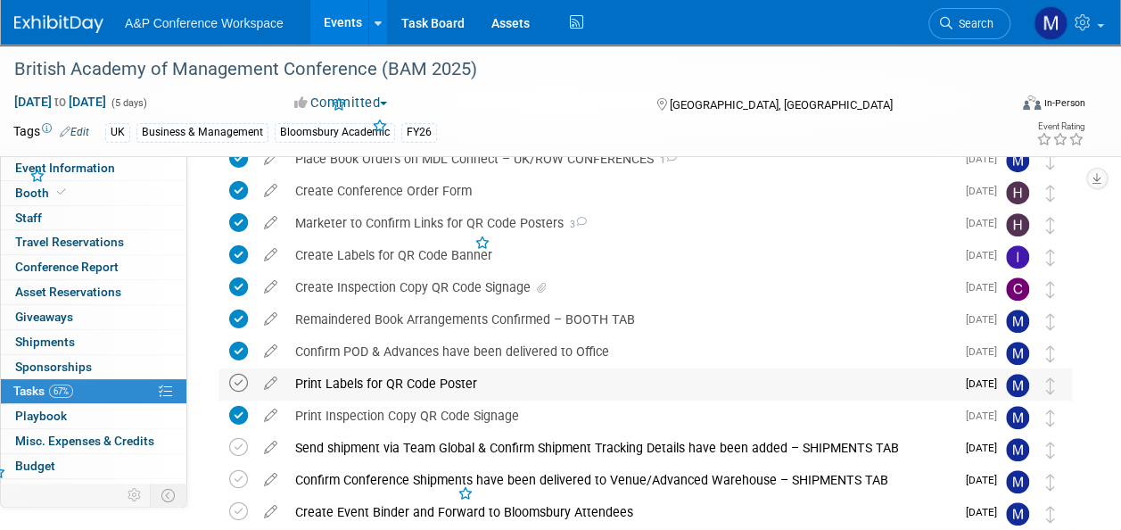
click at [235, 376] on icon at bounding box center [238, 383] width 19 height 19
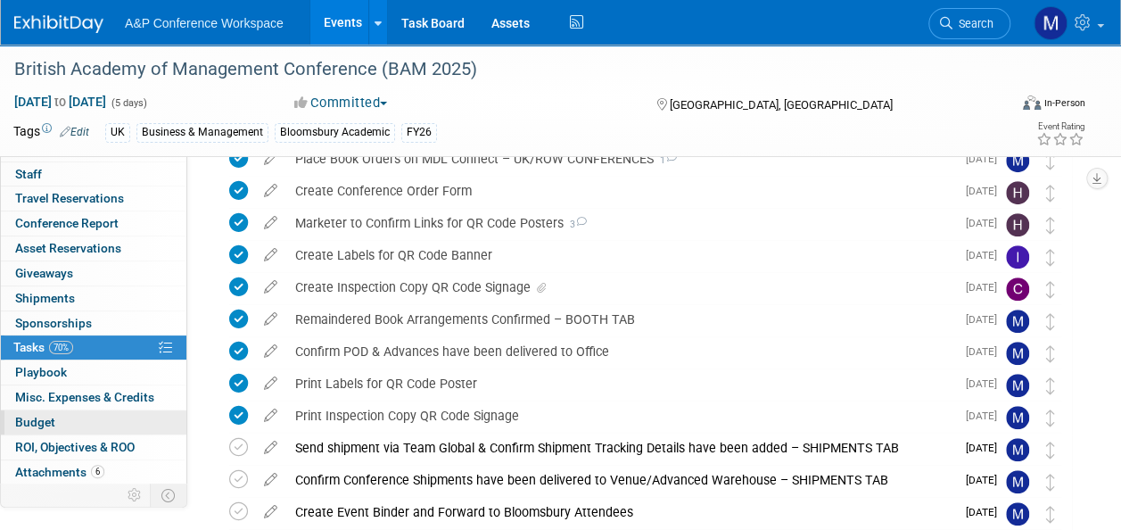
scroll to position [64, 0]
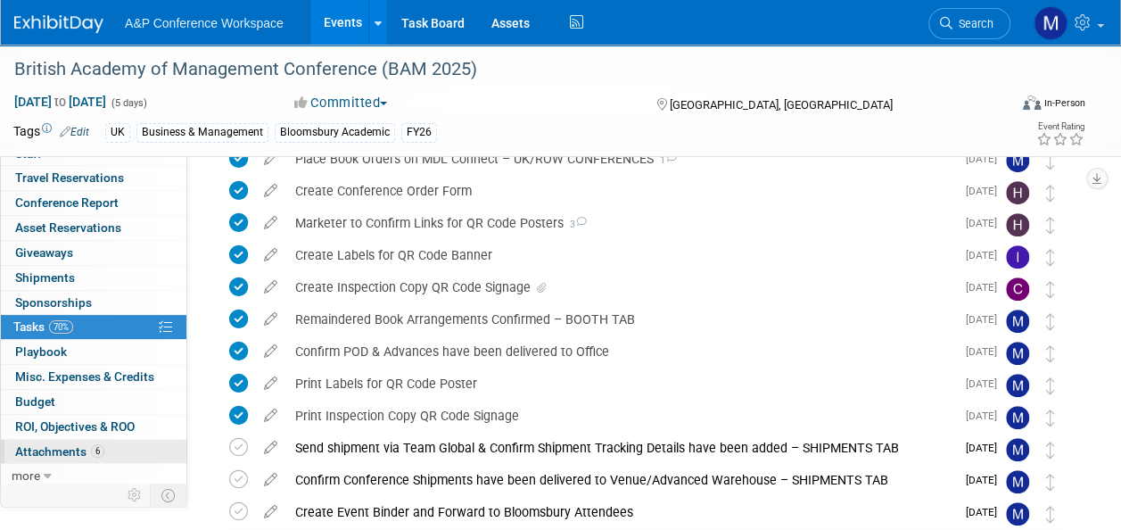
click at [94, 447] on span "6" at bounding box center [97, 450] width 13 height 13
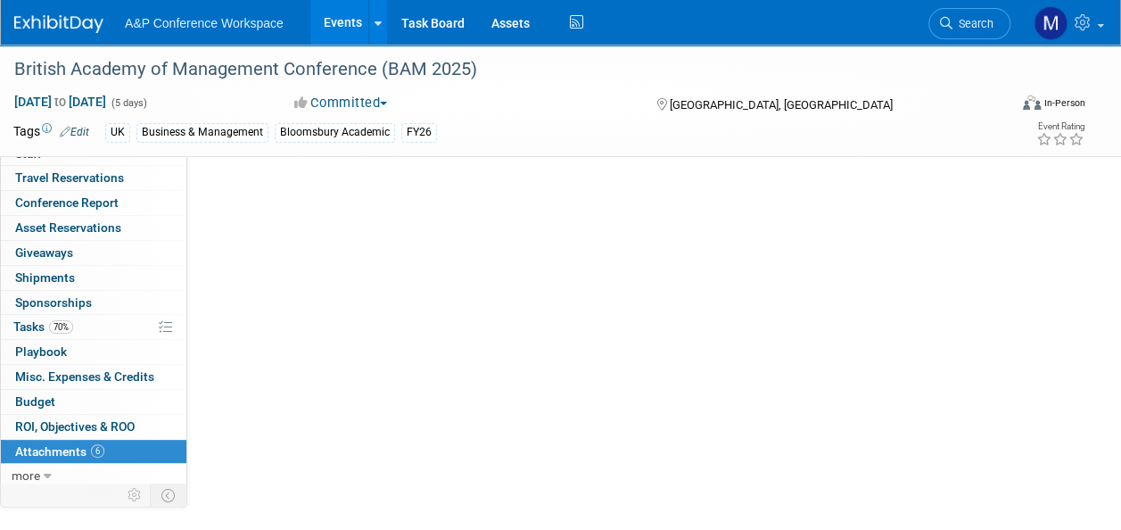
scroll to position [0, 0]
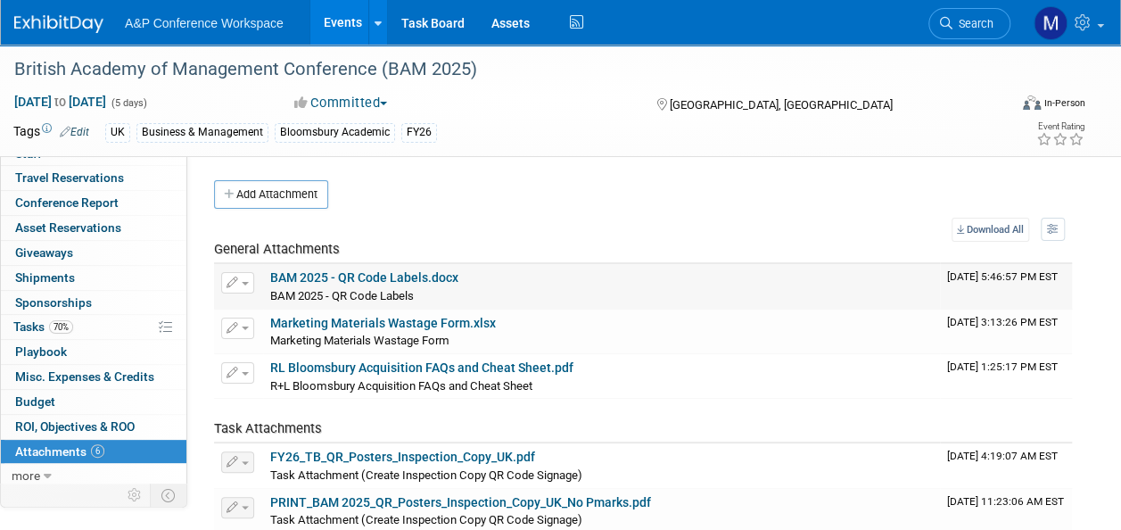
click at [402, 278] on link "BAM 2025 - QR Code Labels.docx" at bounding box center [364, 277] width 188 height 14
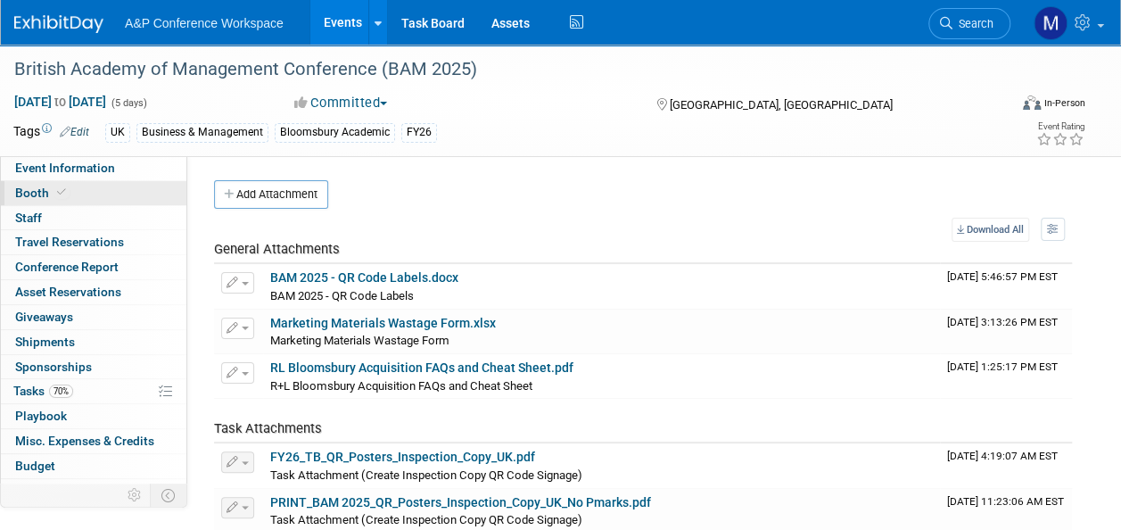
click at [127, 181] on link "Booth" at bounding box center [93, 193] width 185 height 24
select select "BLRG"
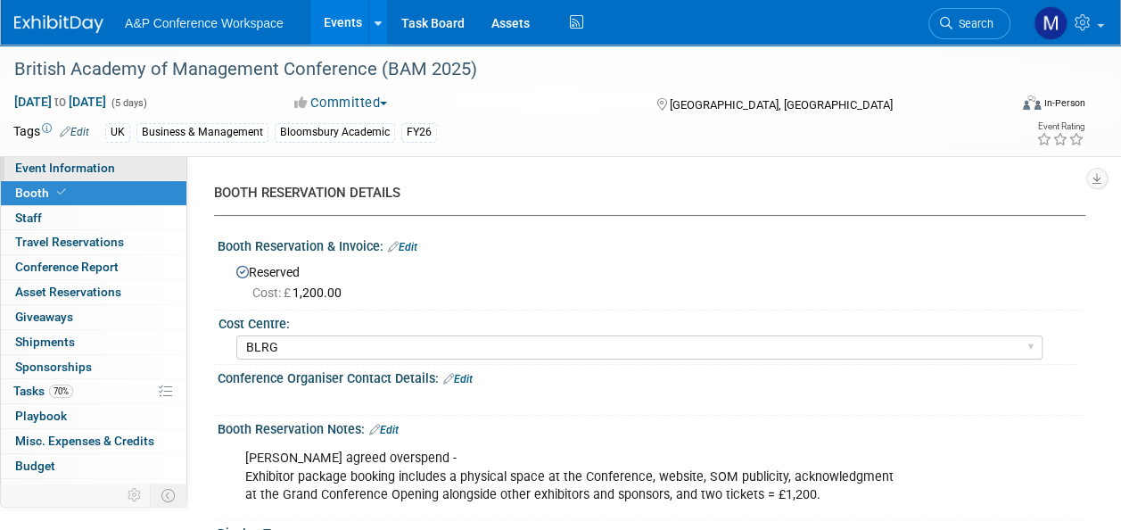
click at [127, 173] on link "Event Information" at bounding box center [93, 168] width 185 height 24
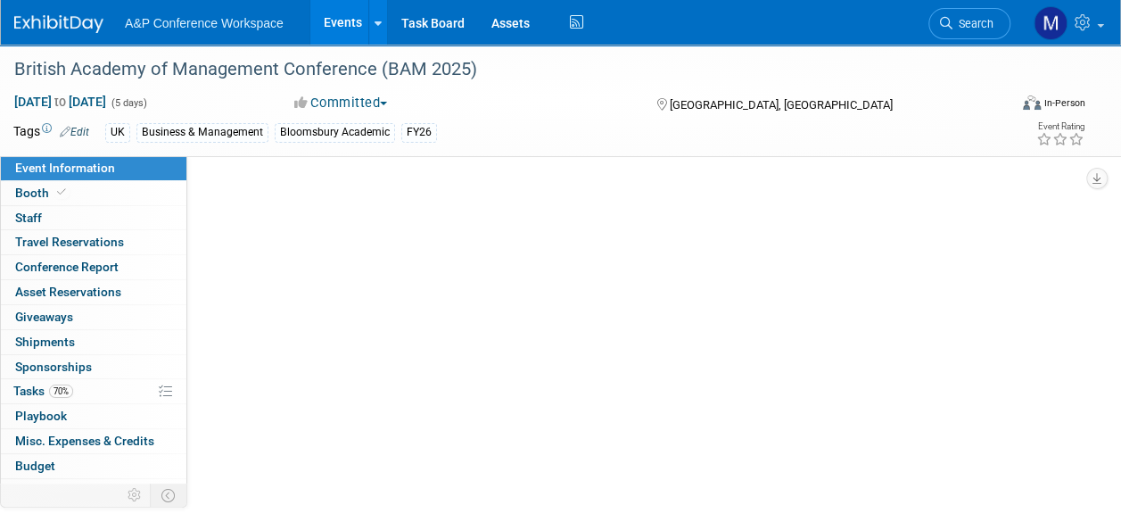
select select "Annual"
select select "Level 2"
select select "In-Person Booth"
select select "Business & Management"
select select "Bloomsbury Academic"
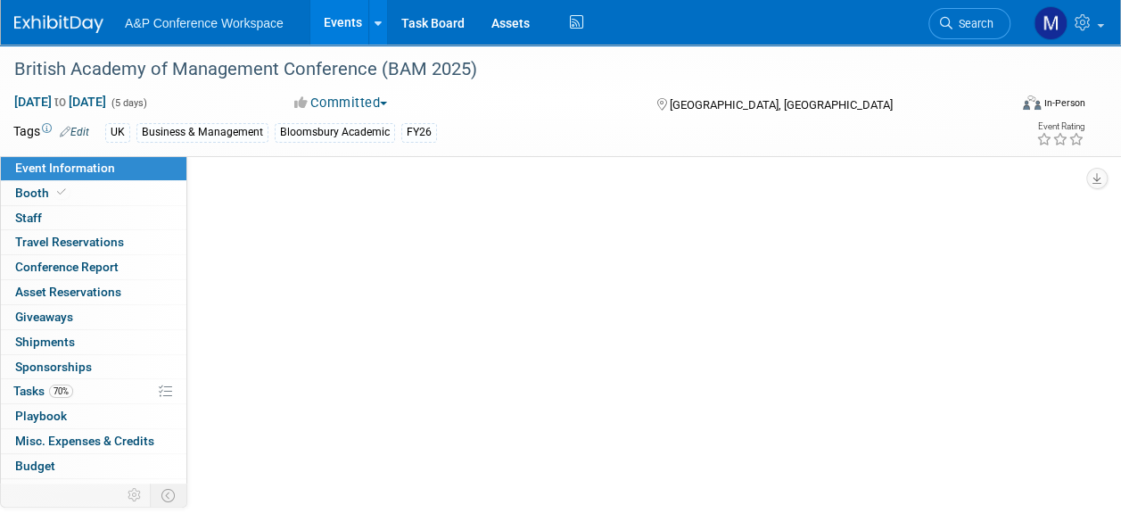
select select "Matt Hambridge"
select select "Helen Jackson"
select select "Networking/Commissioning"
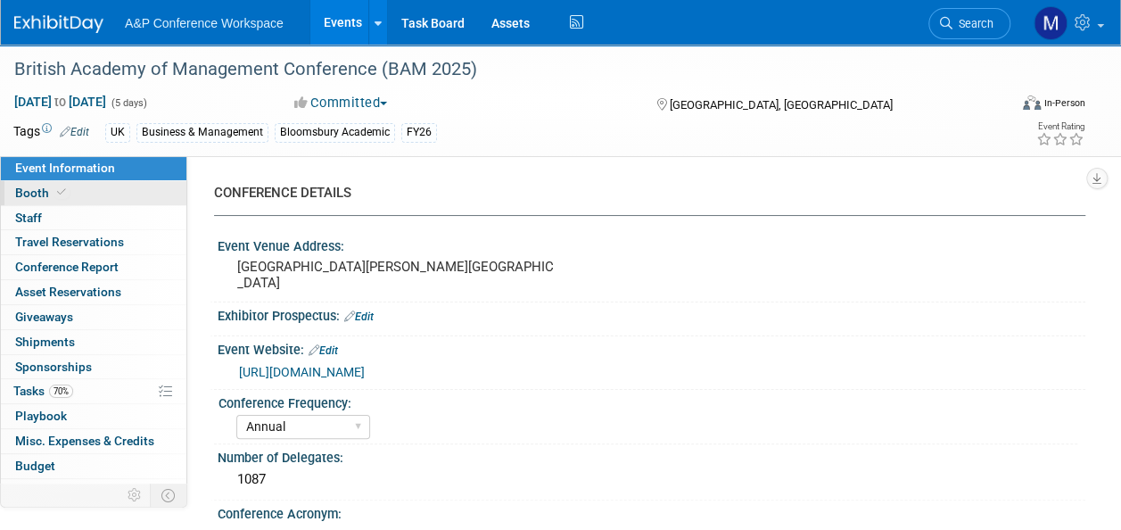
click at [138, 193] on link "Booth" at bounding box center [93, 193] width 185 height 24
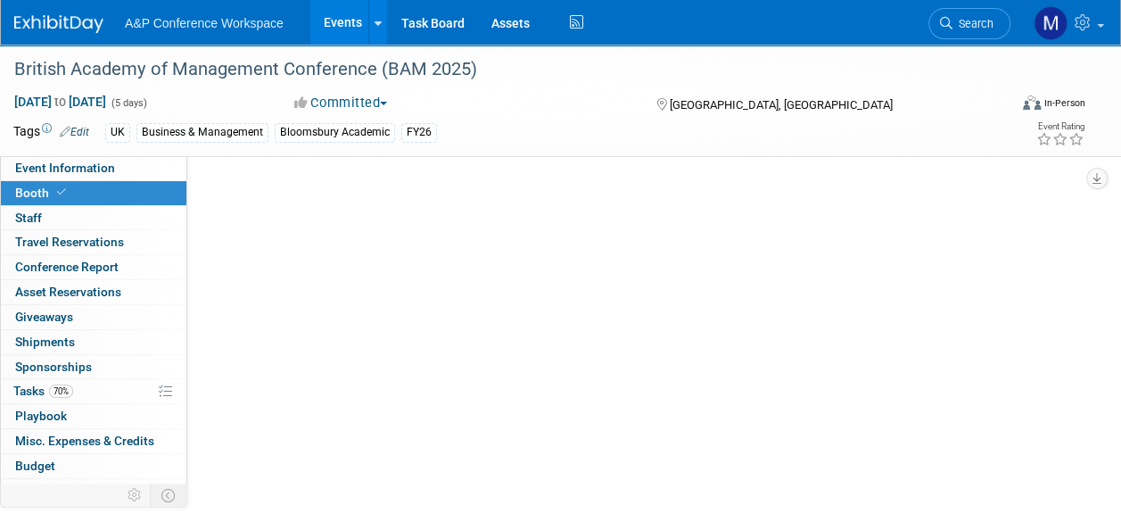
select select "BLRG"
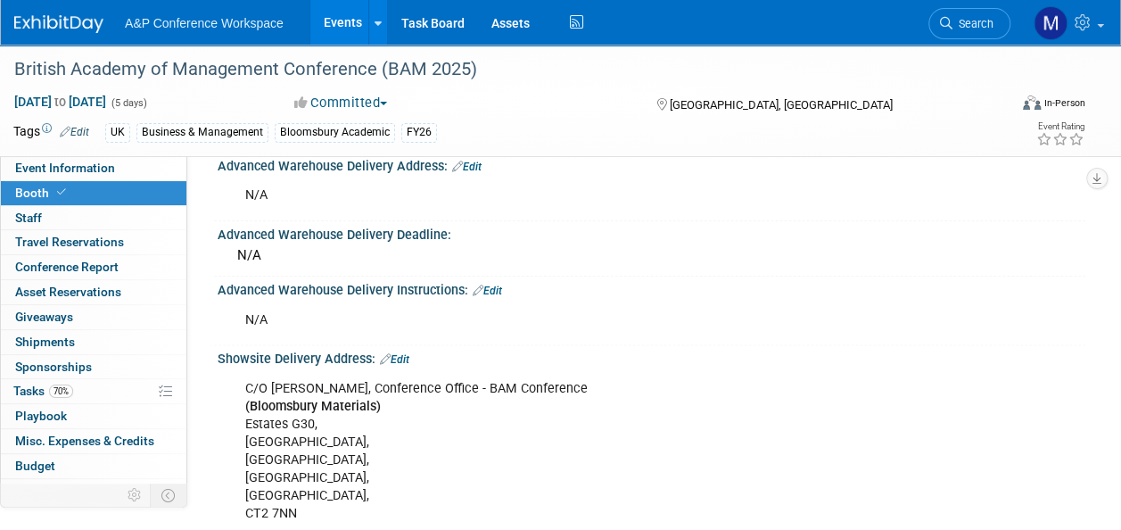
scroll to position [1159, 0]
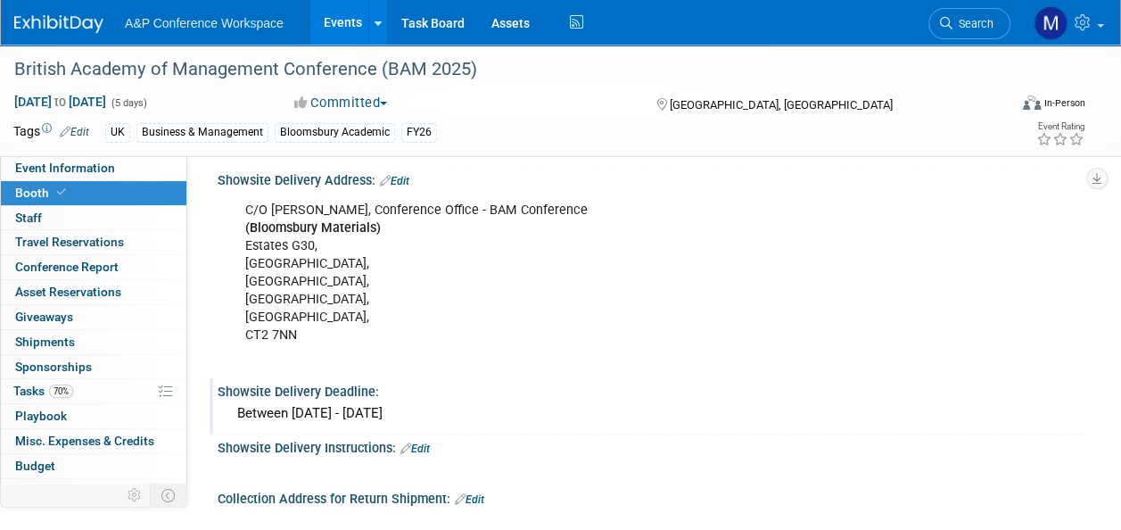
drag, startPoint x: 219, startPoint y: 173, endPoint x: 583, endPoint y: 398, distance: 427.7
click at [564, 378] on div "Showsite Delivery Deadline:" at bounding box center [652, 389] width 868 height 22
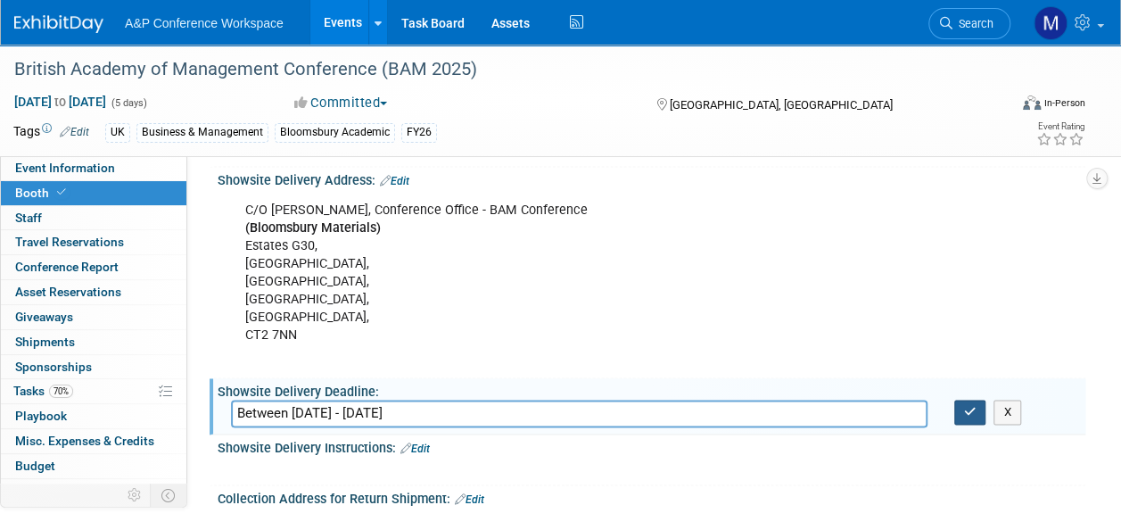
click at [979, 408] on button "button" at bounding box center [970, 412] width 32 height 25
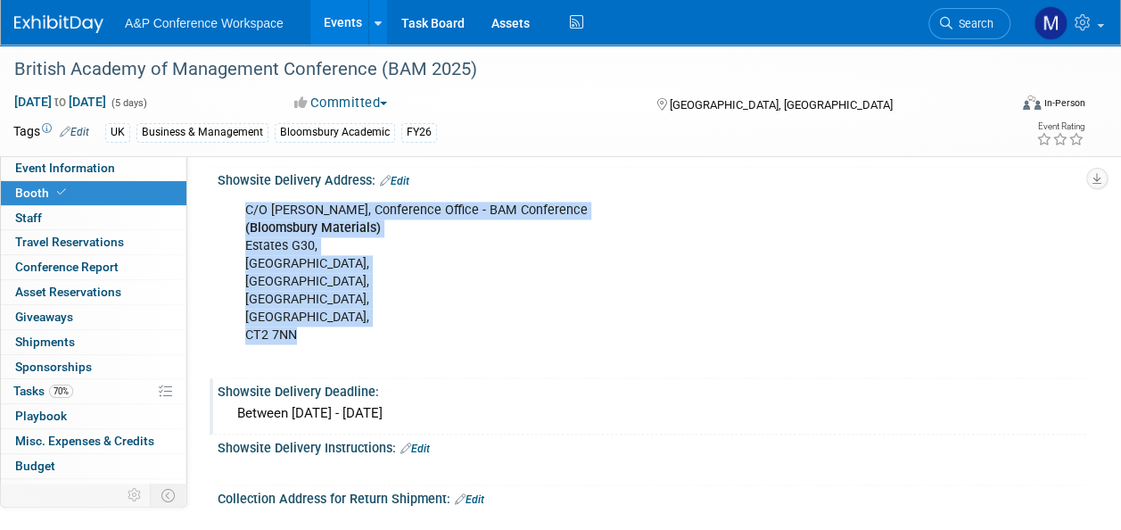
drag, startPoint x: 245, startPoint y: 202, endPoint x: 473, endPoint y: 337, distance: 264.7
click at [473, 337] on div "C/O Caroline Hames, Conference Office - BAM Conference (Bloomsbury Materials) E…" at bounding box center [573, 282] width 680 height 179
copy div "C/O Caroline Hames, Conference Office - BAM Conference (Bloomsbury Materials) E…"
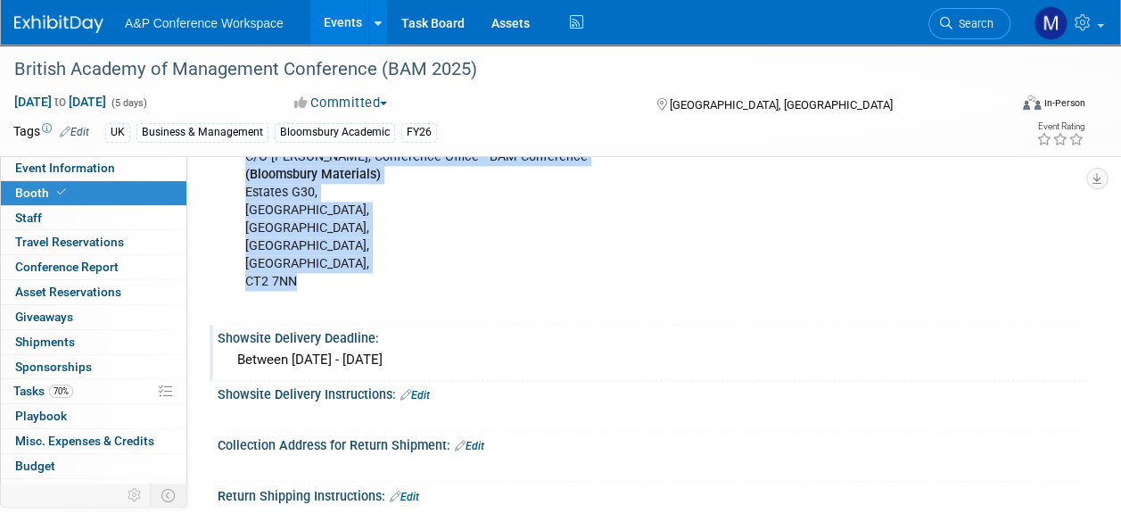
scroll to position [1248, 0]
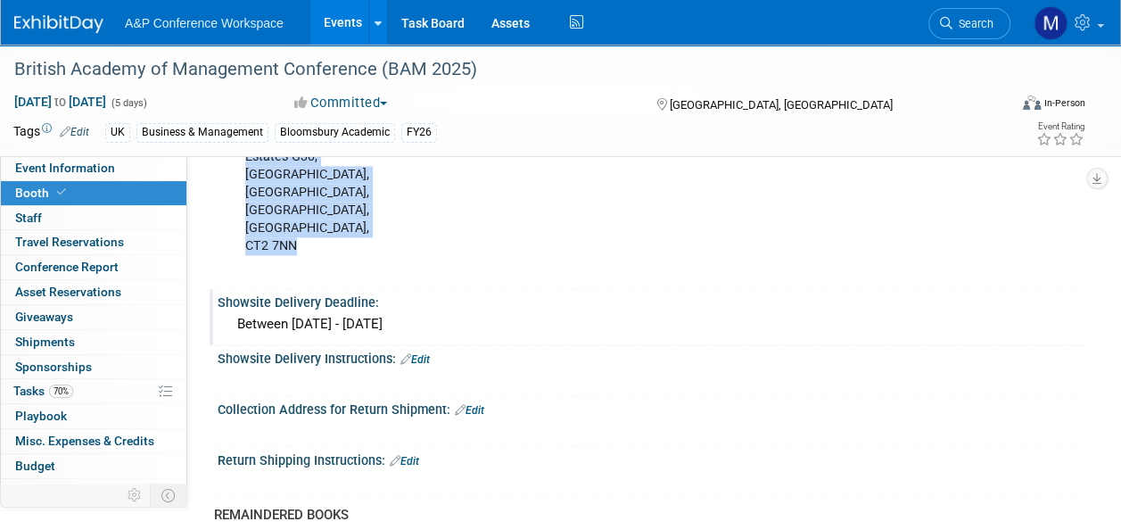
click at [482, 405] on link "Edit" at bounding box center [469, 410] width 29 height 12
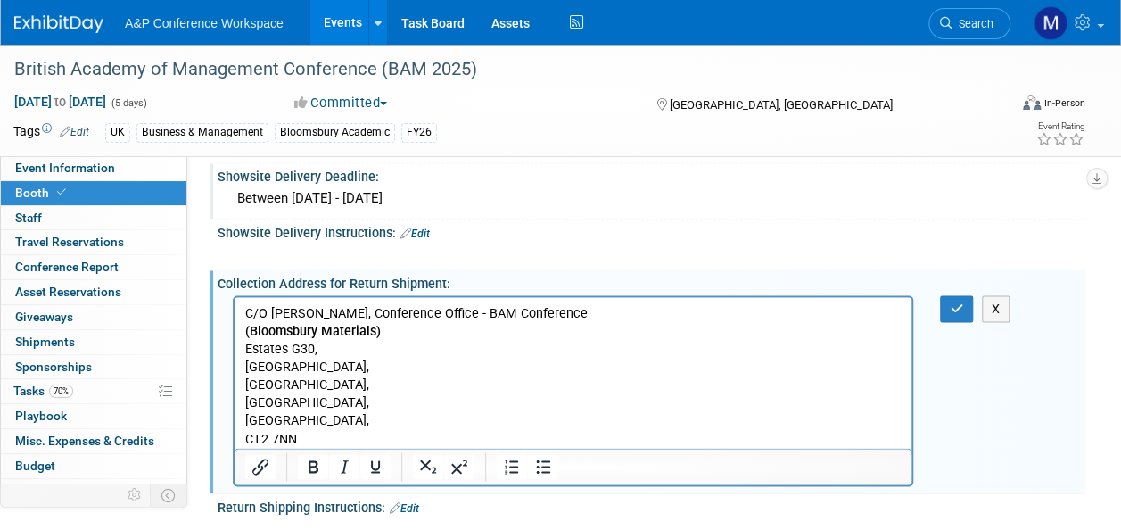
scroll to position [1411, 0]
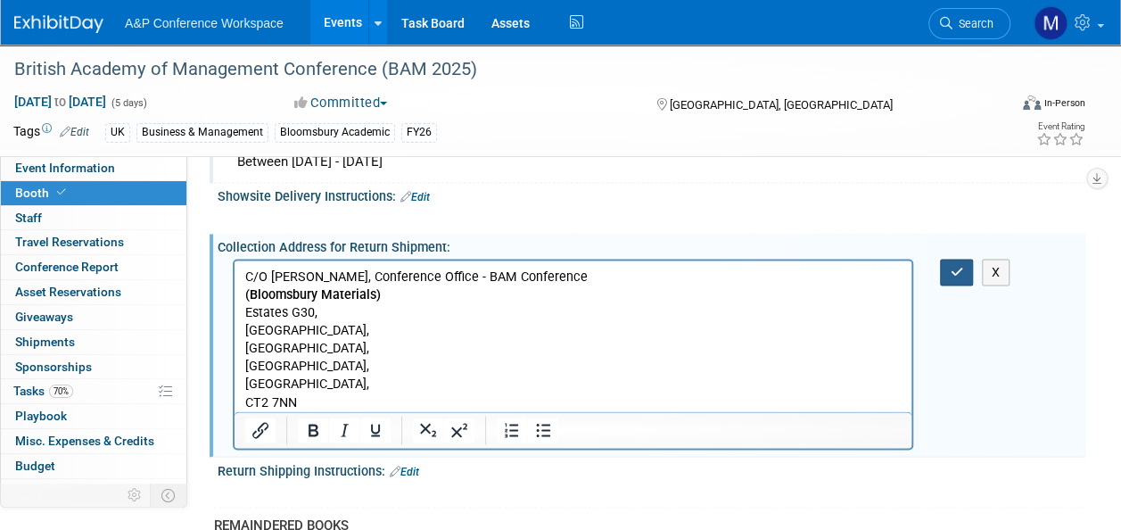
click at [956, 267] on icon "button" at bounding box center [956, 271] width 13 height 12
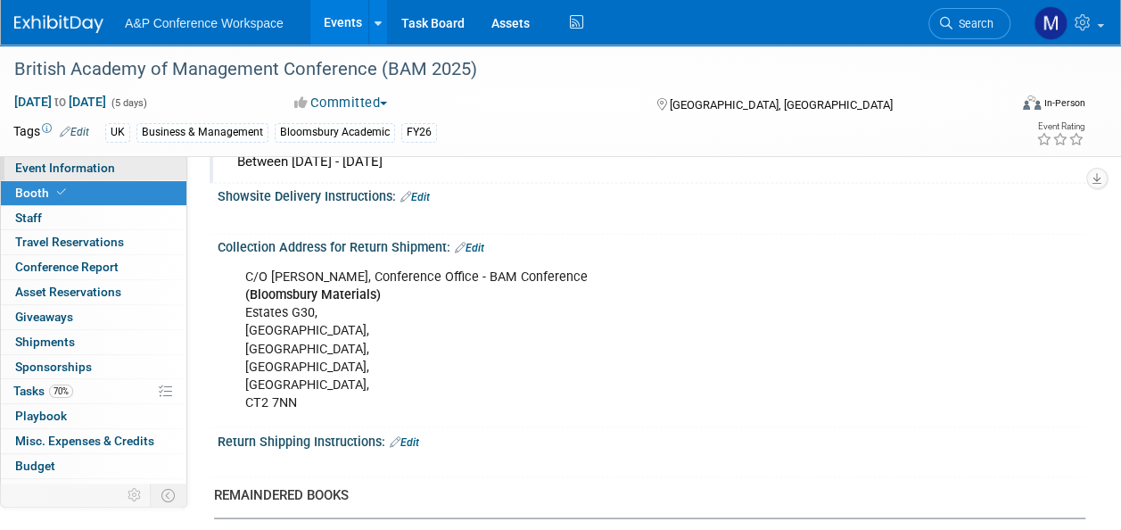
click at [114, 176] on link "Event Information" at bounding box center [93, 168] width 185 height 24
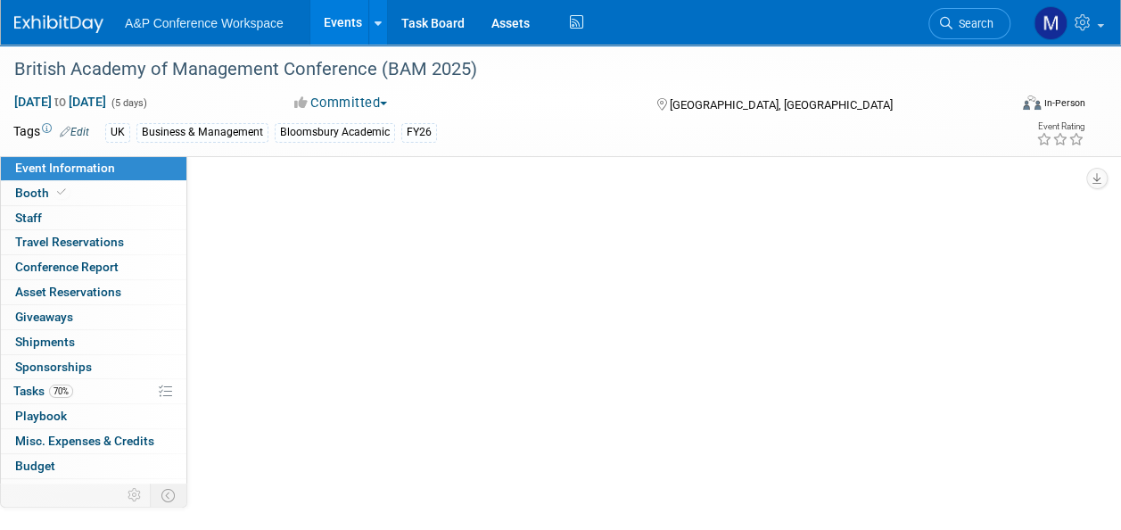
scroll to position [0, 0]
select select "Annual"
select select "Level 2"
select select "In-Person Booth"
select select "Business & Management"
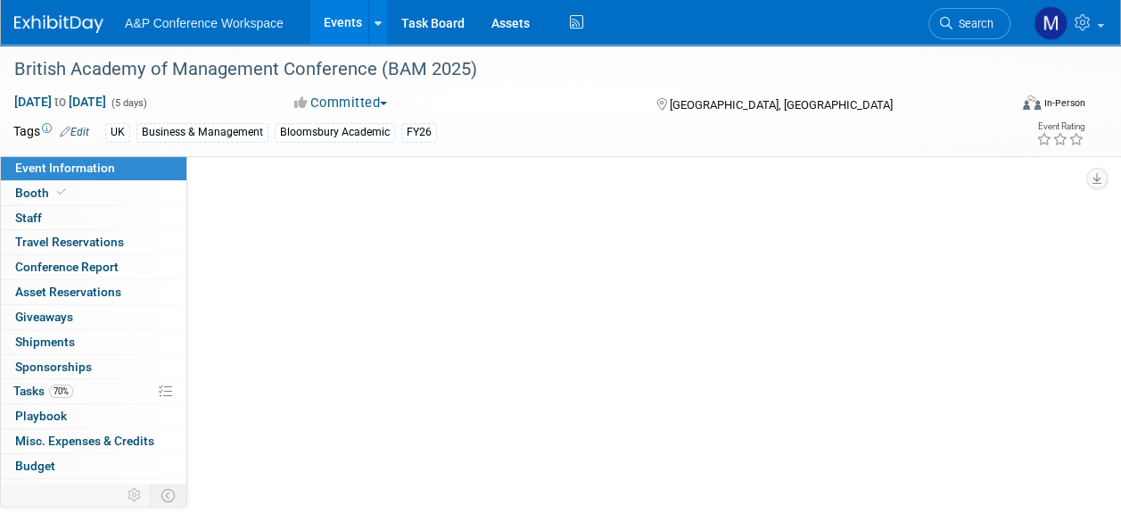
select select "Bloomsbury Academic"
select select "[PERSON_NAME]"
select select "Networking/Commissioning"
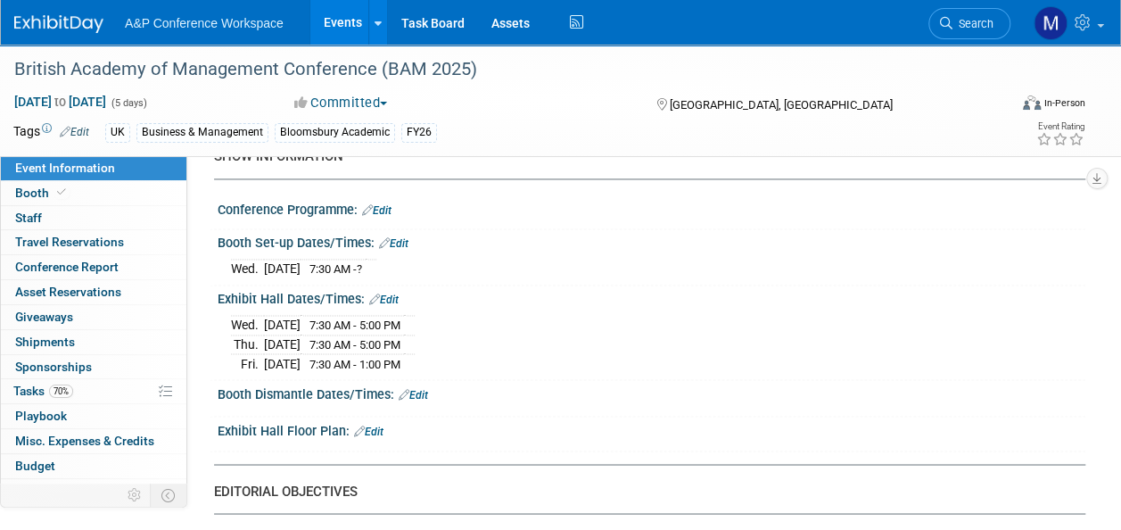
scroll to position [1338, 0]
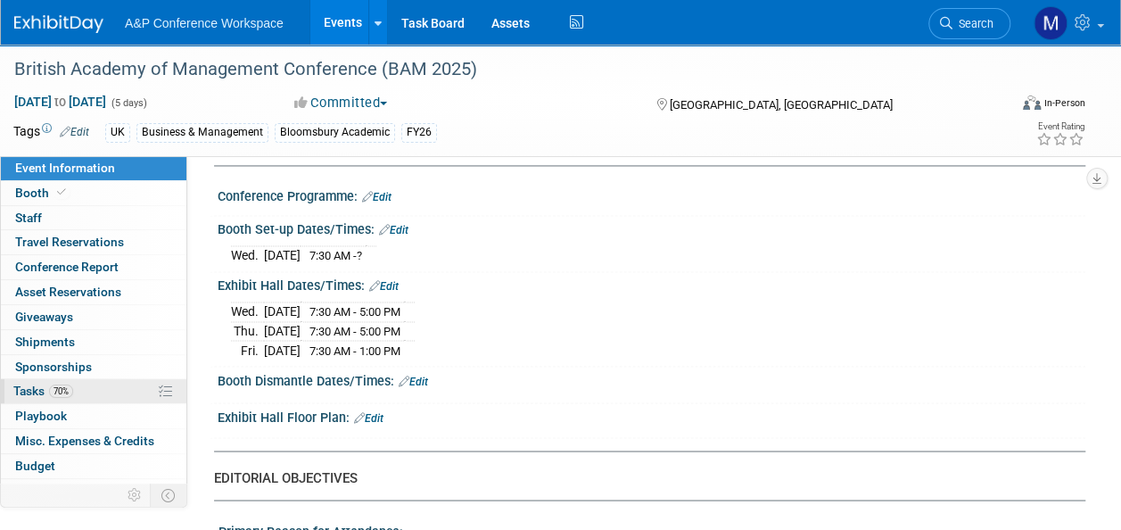
click at [107, 379] on link "70% Tasks 70%" at bounding box center [93, 391] width 185 height 24
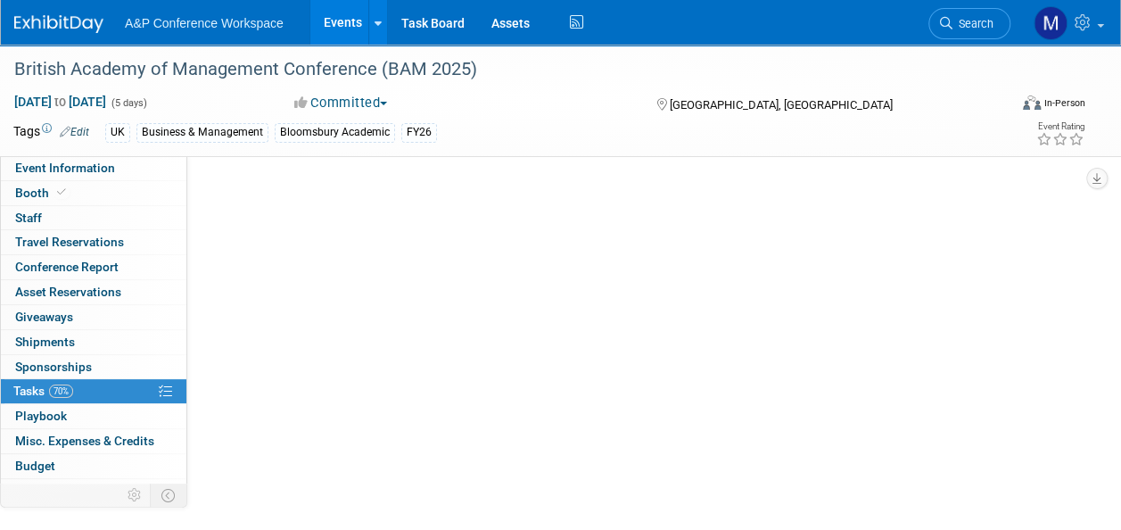
scroll to position [0, 0]
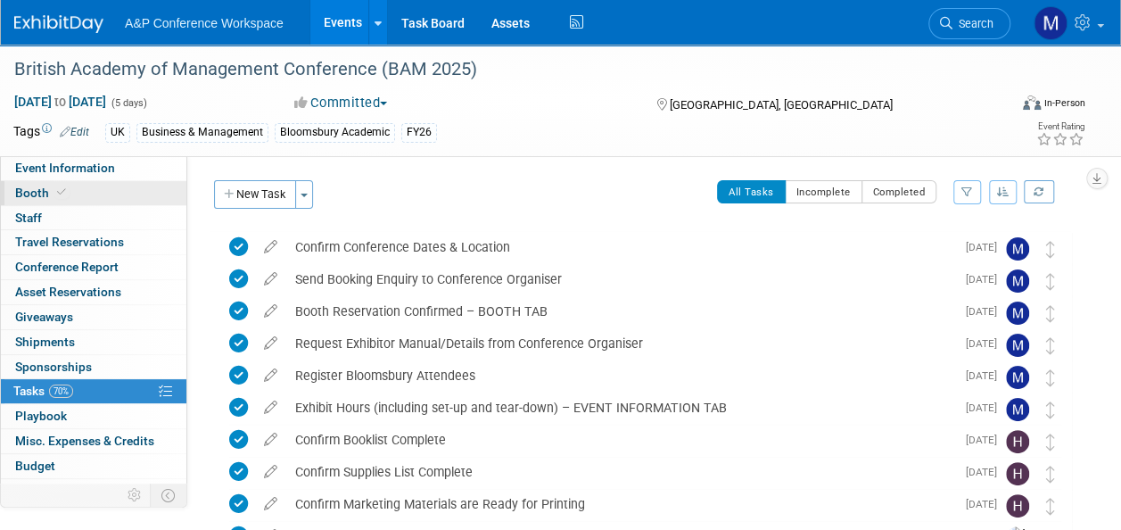
click at [128, 189] on link "Booth" at bounding box center [93, 193] width 185 height 24
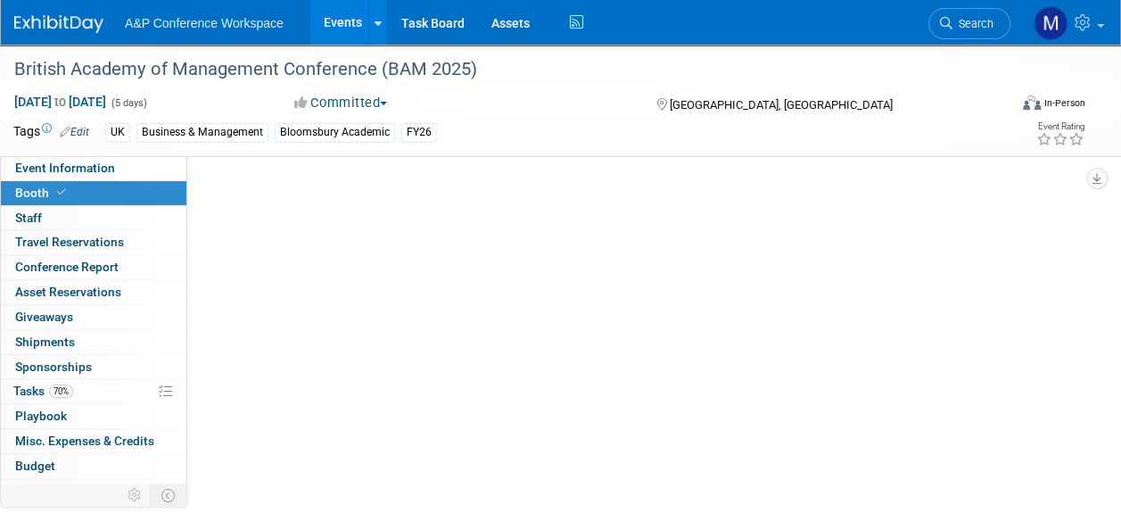
select select "BLRG"
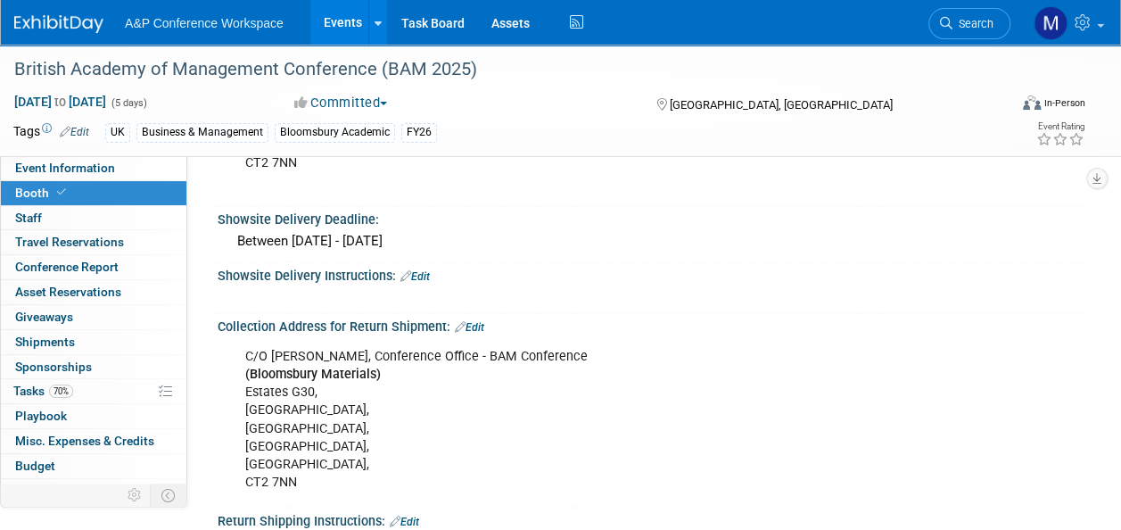
scroll to position [1427, 0]
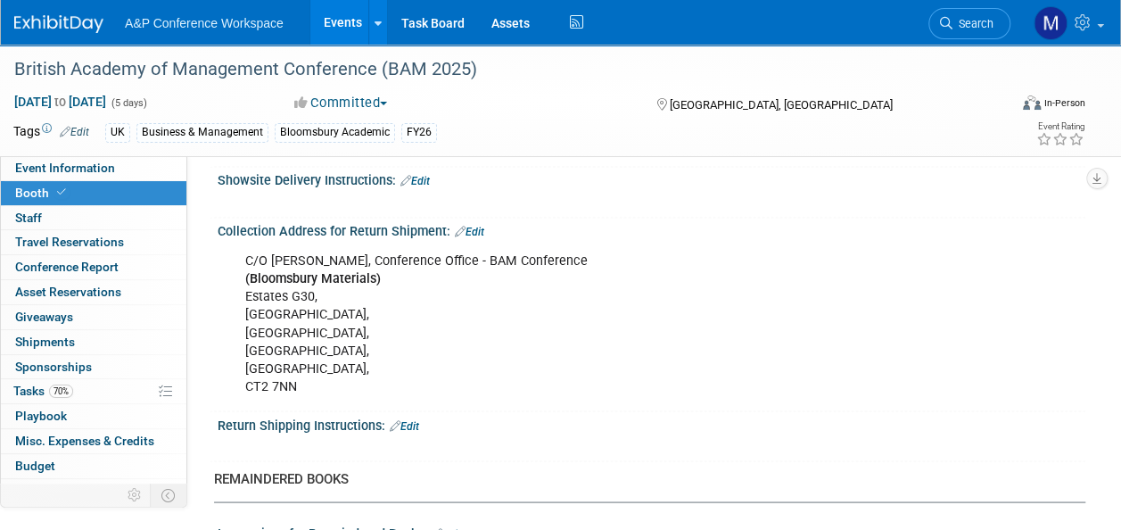
click at [480, 226] on link "Edit" at bounding box center [469, 232] width 29 height 12
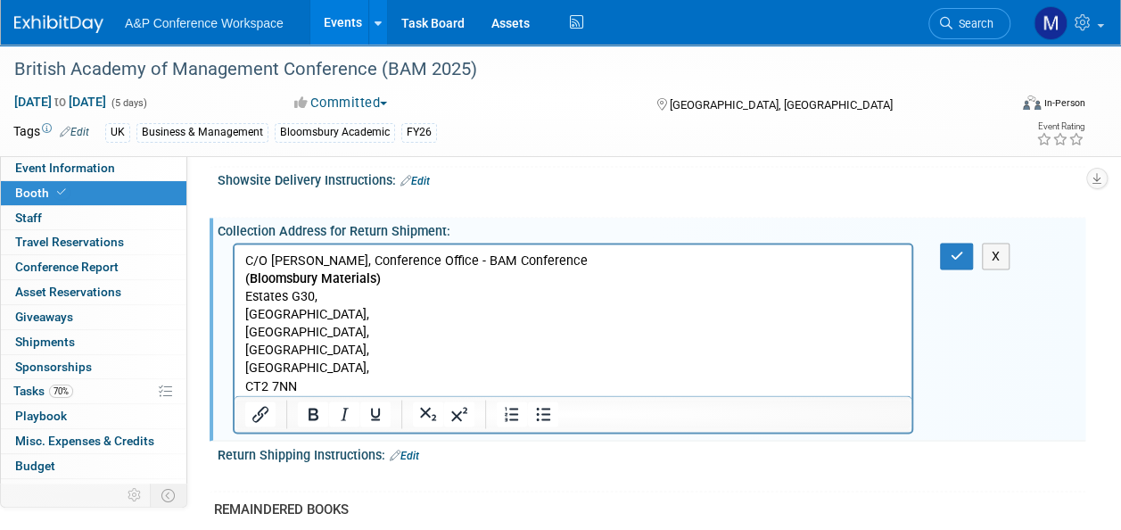
scroll to position [0, 0]
click at [346, 383] on p "C/O Caroline Hames, Conference Office - BAM Conference (Bloomsbury Materials) E…" at bounding box center [573, 323] width 656 height 144
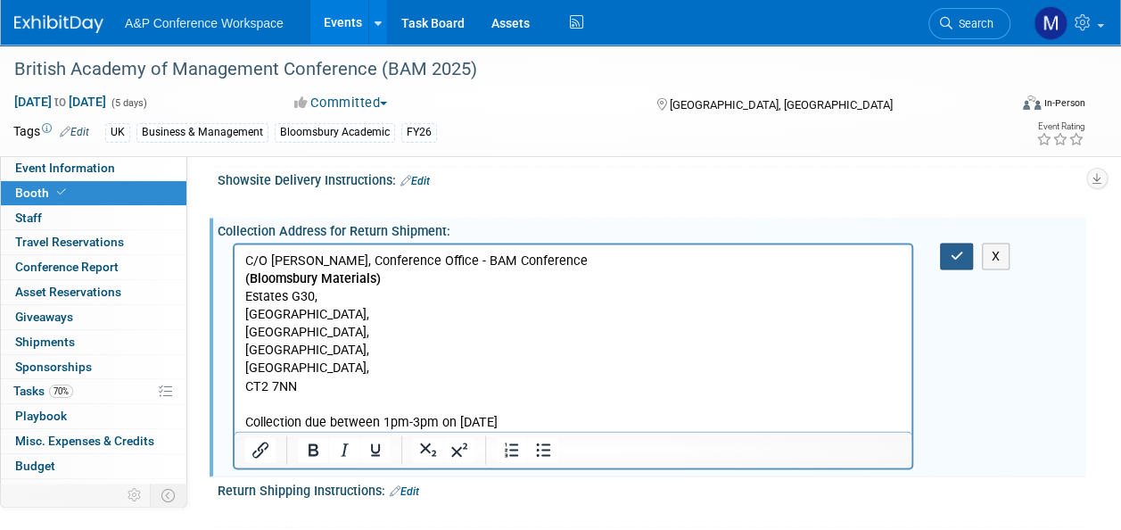
click at [958, 249] on icon "button" at bounding box center [956, 255] width 13 height 12
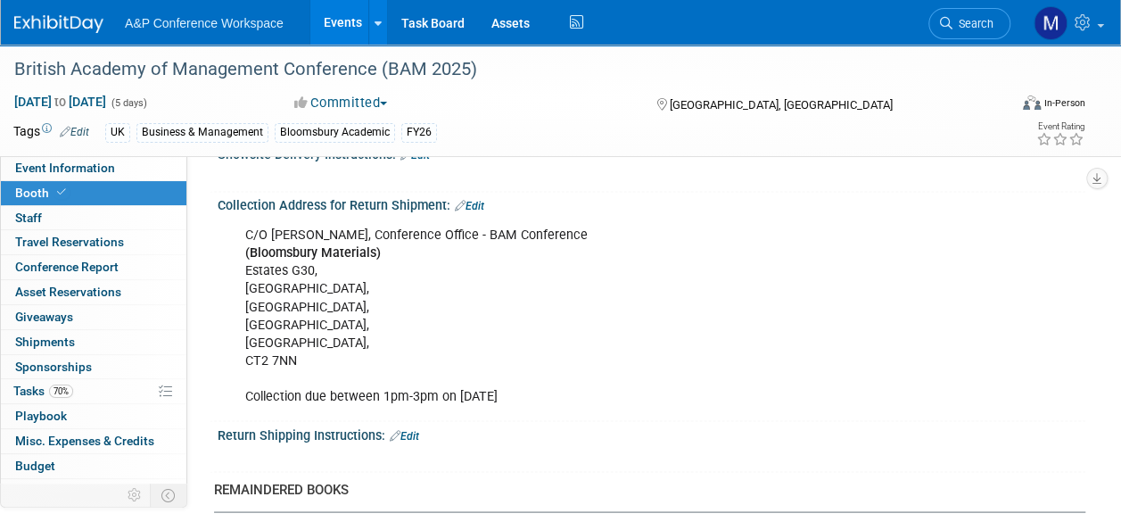
scroll to position [1548, 0]
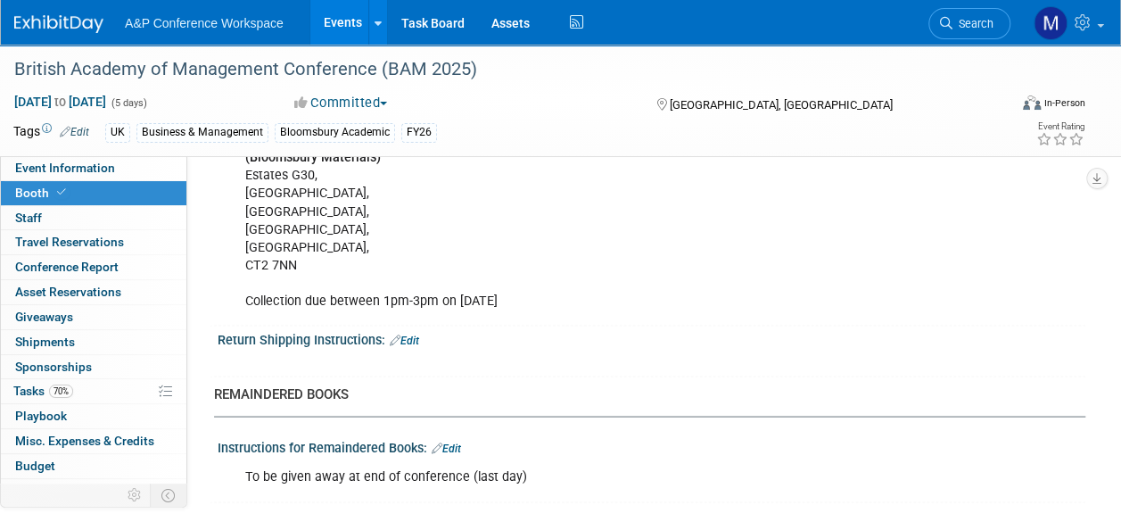
drag, startPoint x: 213, startPoint y: 261, endPoint x: 515, endPoint y: 293, distance: 303.9
copy div "Showsite Delivery Address: Edit C/O Caroline Hames, Conference Office - BAM Con…"
click at [104, 162] on span "Event Information" at bounding box center [65, 168] width 100 height 14
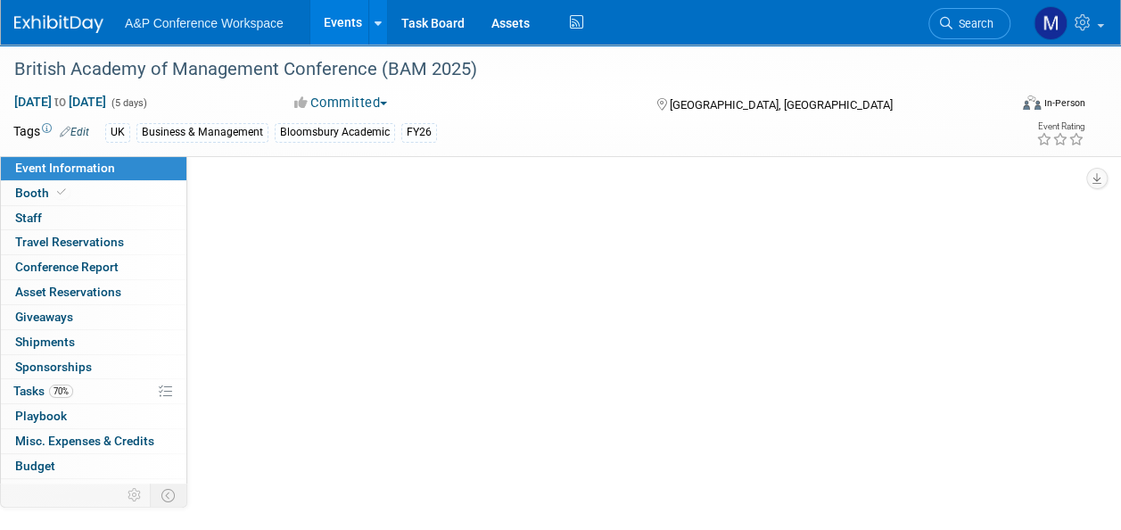
scroll to position [0, 0]
select select "Annual"
select select "Level 2"
select select "In-Person Booth"
select select "Business & Management"
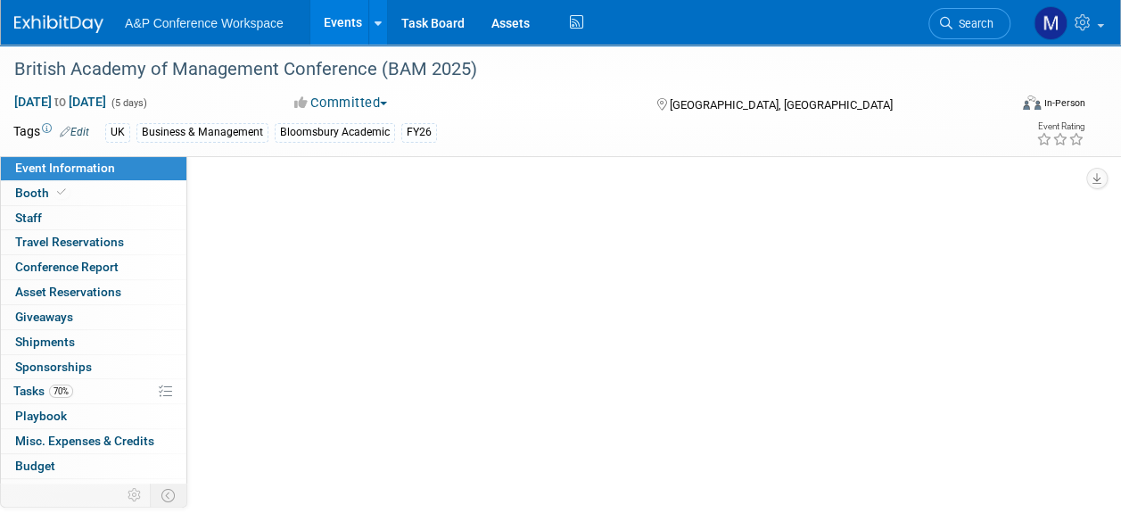
select select "Bloomsbury Academic"
select select "[PERSON_NAME]"
select select "Networking/Commissioning"
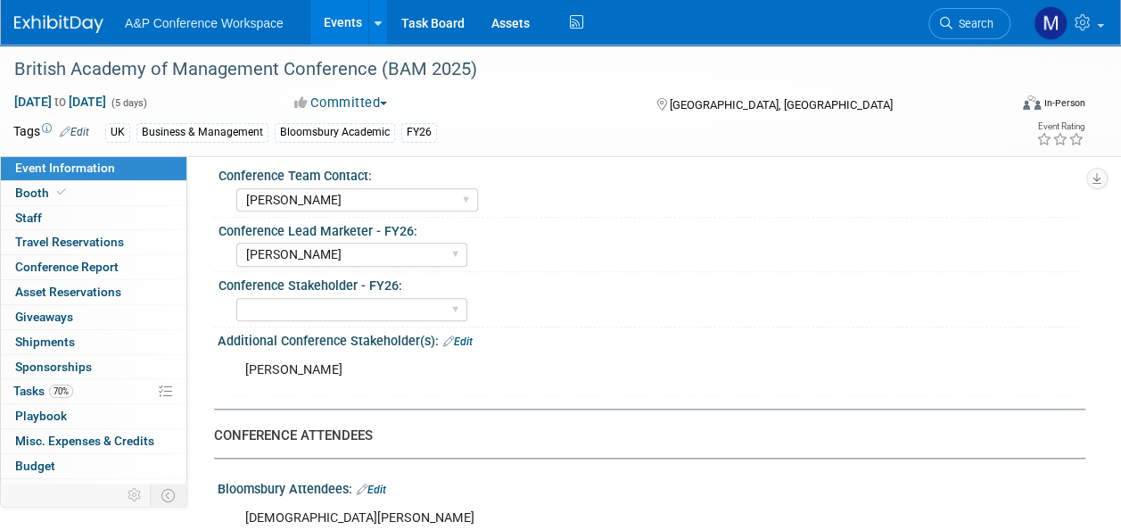
scroll to position [981, 0]
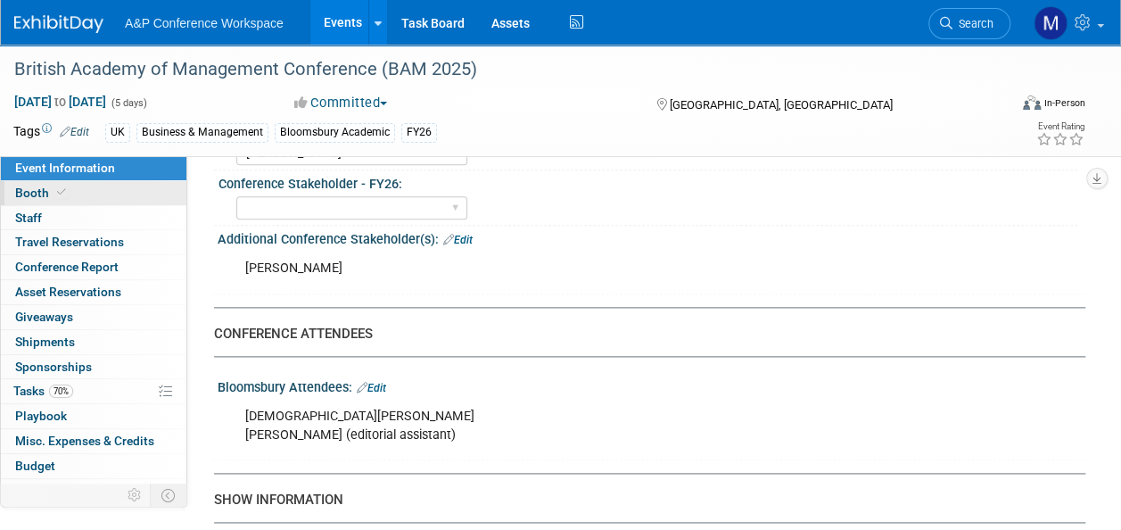
click at [77, 188] on link "Booth" at bounding box center [93, 193] width 185 height 24
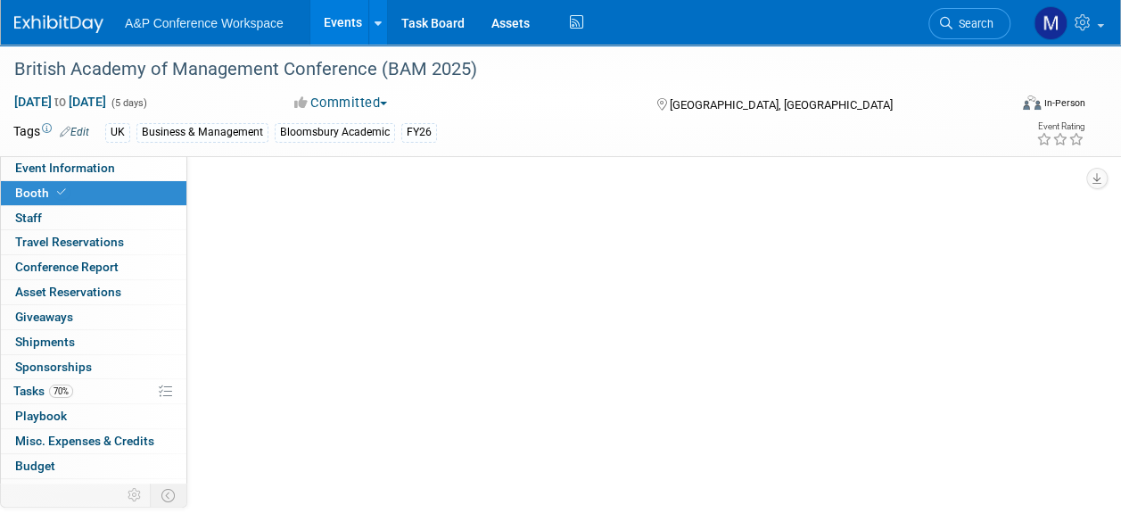
scroll to position [0, 0]
select select "BLRG"
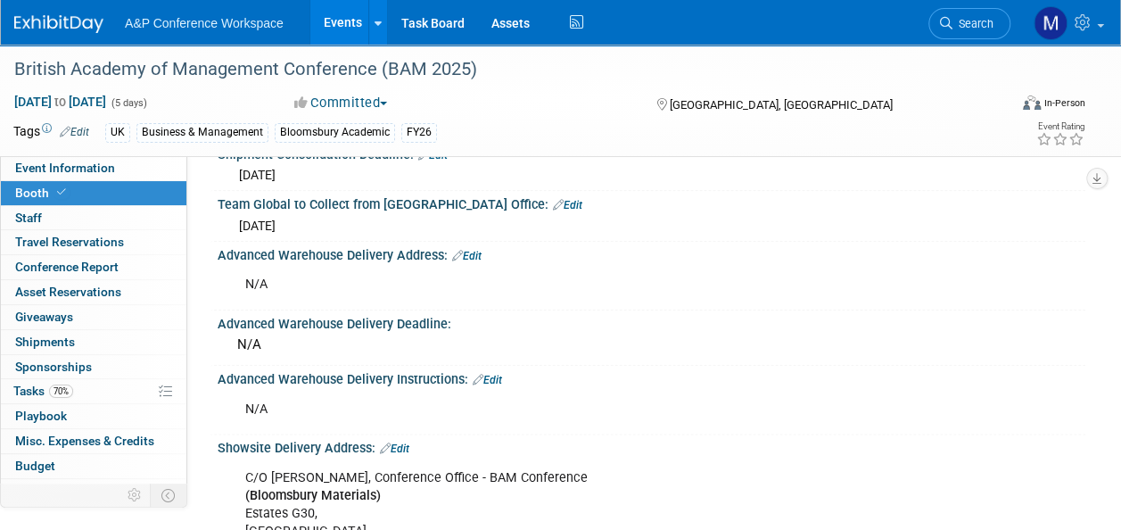
scroll to position [1070, 0]
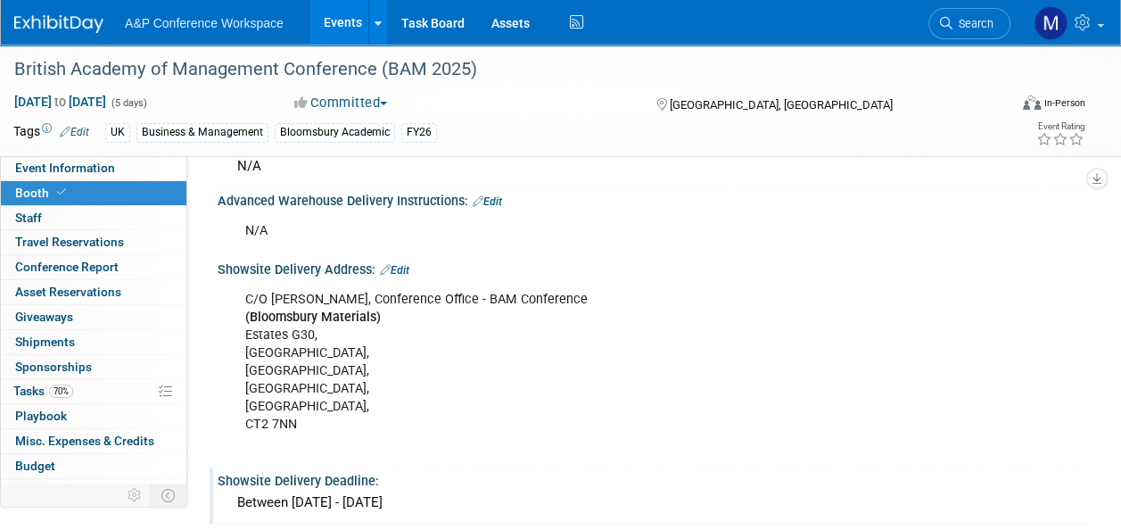
drag, startPoint x: 219, startPoint y: 258, endPoint x: 516, endPoint y: 487, distance: 375.1
click at [516, 487] on div "BOOTH RESERVATION DETAILS Booth Reservation & Invoice: Edit Reserved Cost: £ 1,…" at bounding box center [643, 43] width 858 height 1875
copy div "Showsite Delivery Address: Edit C/O Caroline Hames, Conference Office - BAM Con…"
click at [91, 162] on span "Event Information" at bounding box center [65, 168] width 100 height 14
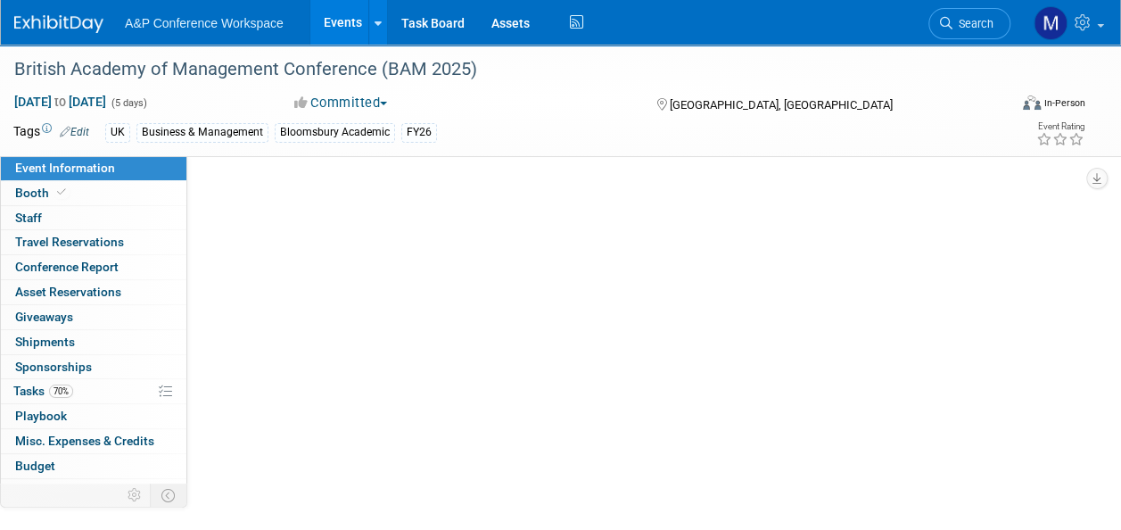
scroll to position [0, 0]
select select "Annual"
select select "Level 2"
select select "In-Person Booth"
select select "Business & Management"
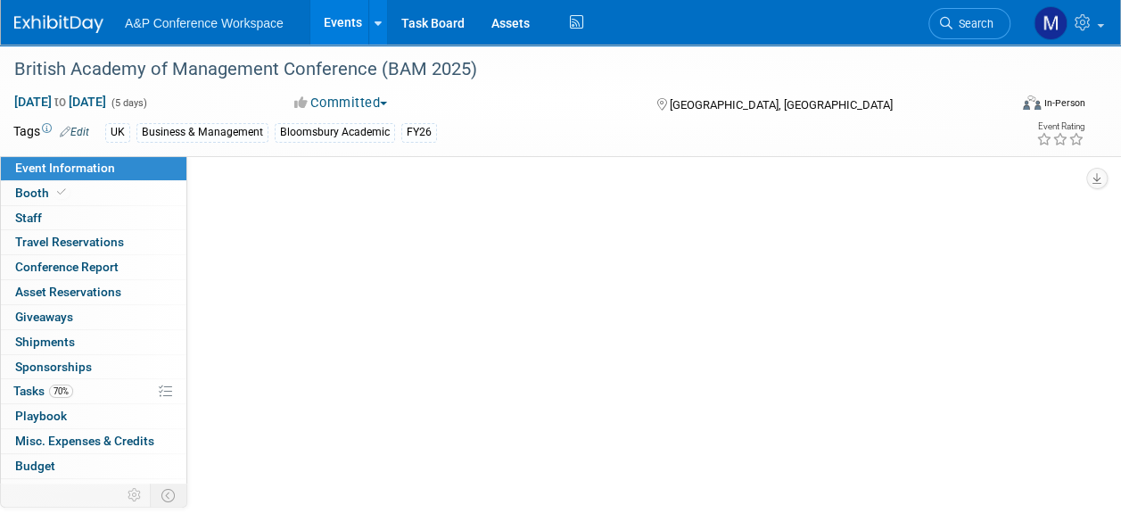
select select "Bloomsbury Academic"
select select "[PERSON_NAME]"
select select "Networking/Commissioning"
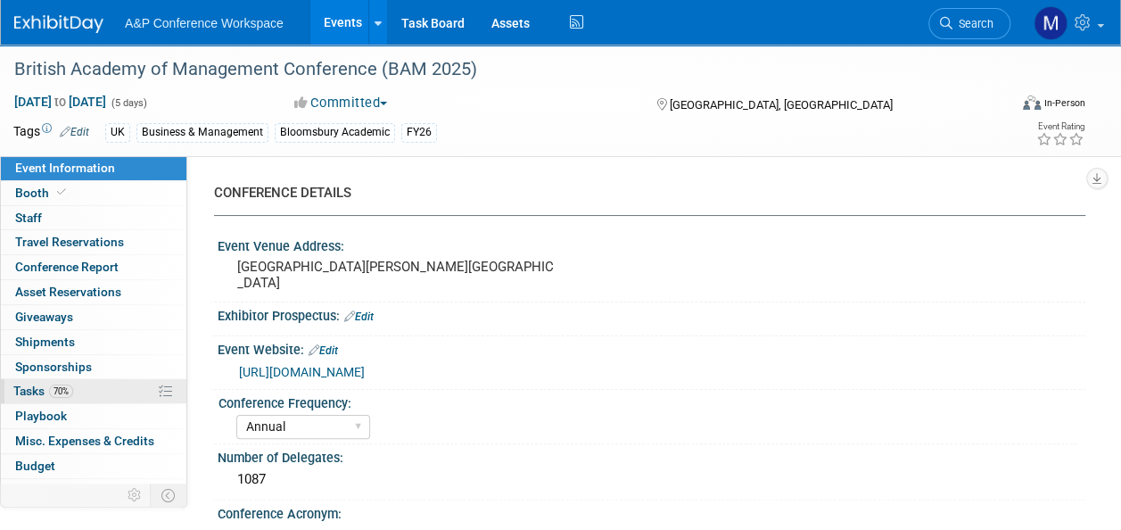
click at [116, 380] on link "70% Tasks 70%" at bounding box center [93, 391] width 185 height 24
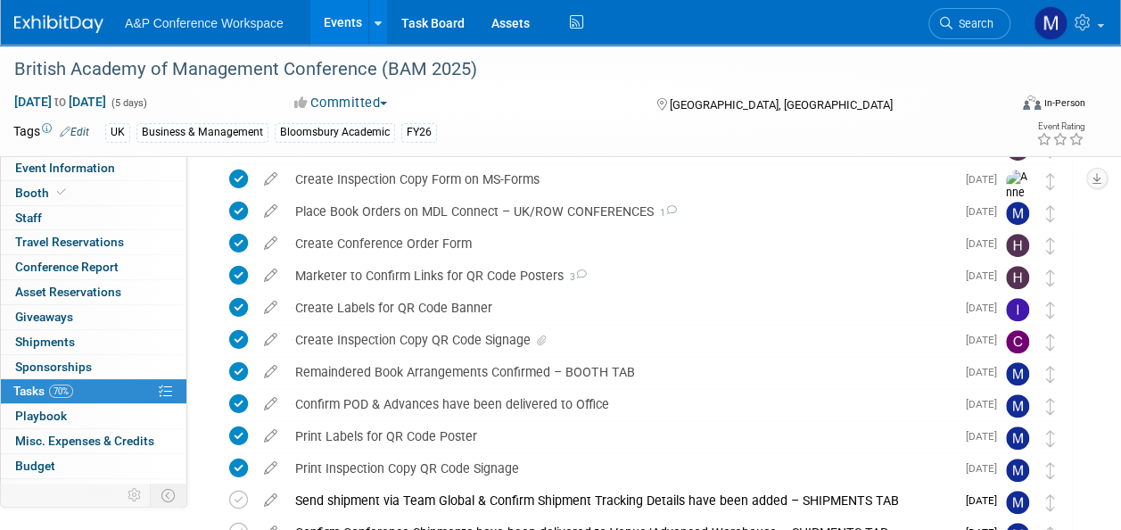
scroll to position [535, 0]
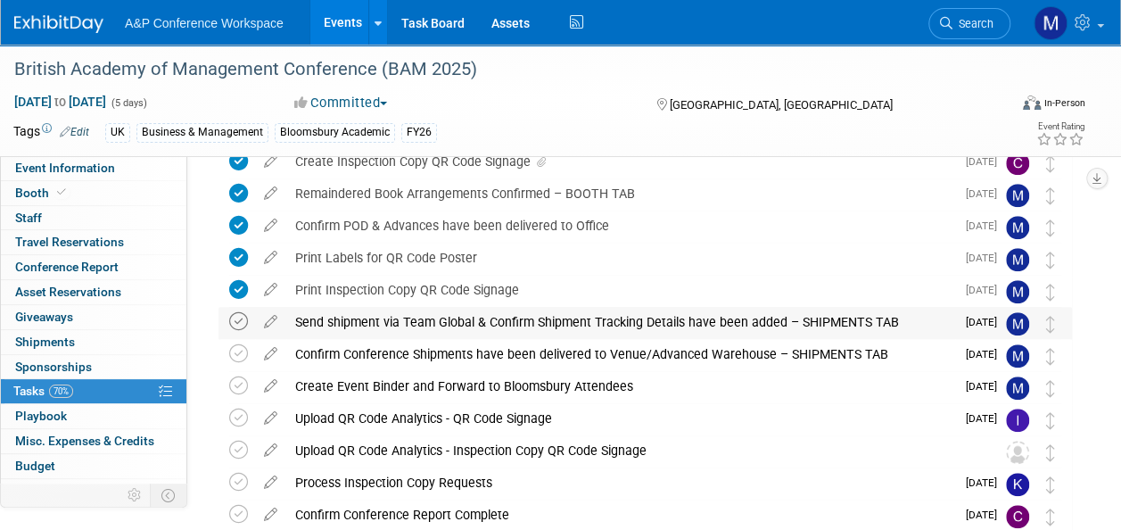
click at [239, 321] on icon at bounding box center [238, 321] width 19 height 19
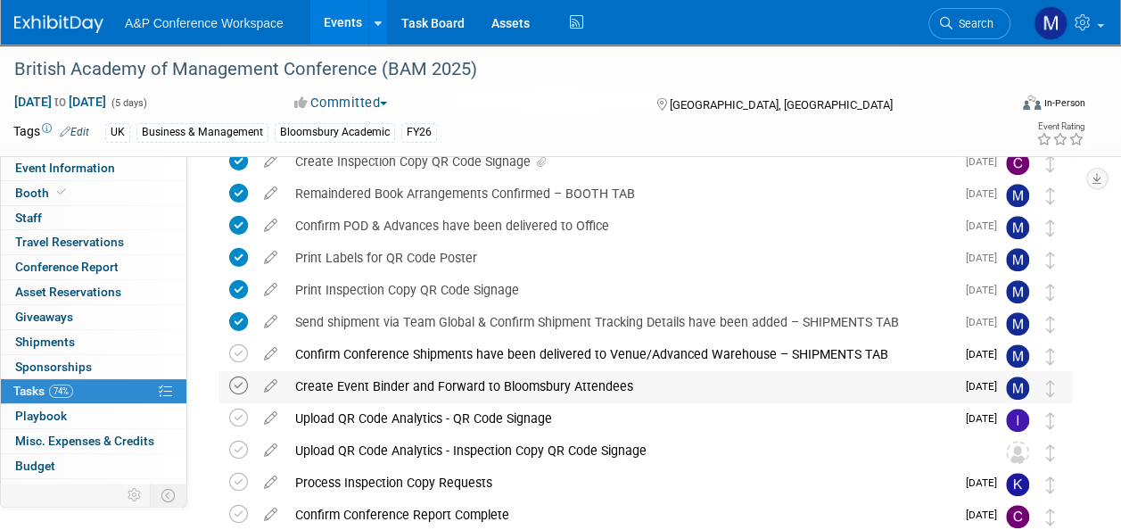
click at [235, 394] on icon at bounding box center [238, 385] width 19 height 19
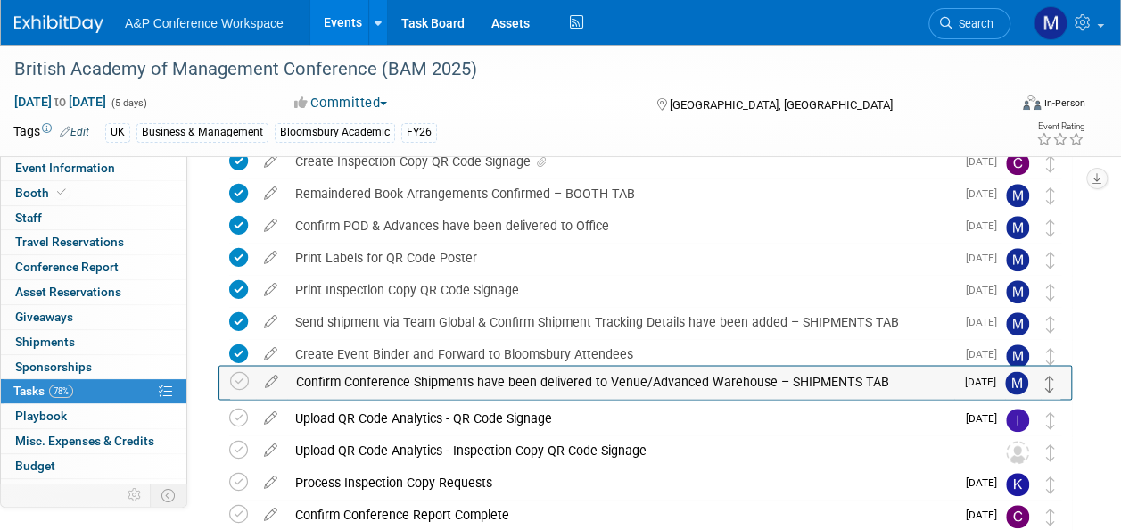
drag, startPoint x: 1051, startPoint y: 355, endPoint x: 1051, endPoint y: 383, distance: 27.6
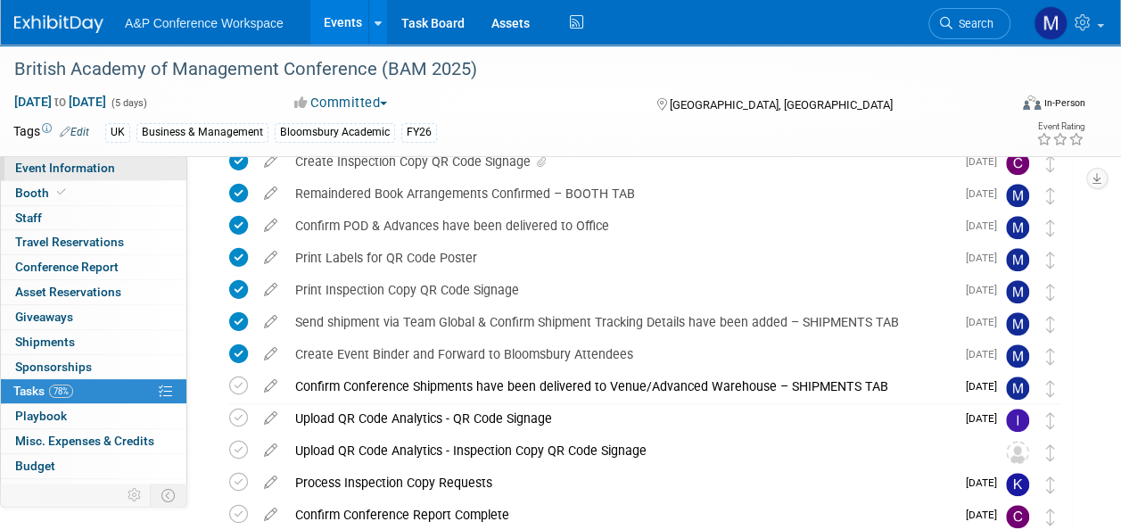
click at [134, 171] on link "Event Information" at bounding box center [93, 168] width 185 height 24
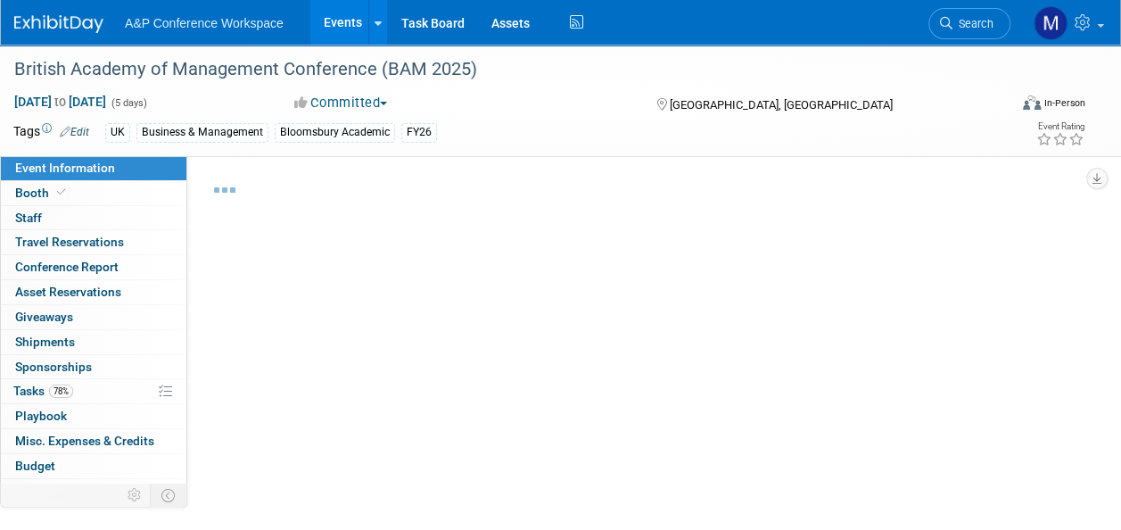
select select "Annual"
select select "Level 2"
select select "In-Person Booth"
select select "Business & Management"
select select "Bloomsbury Academic"
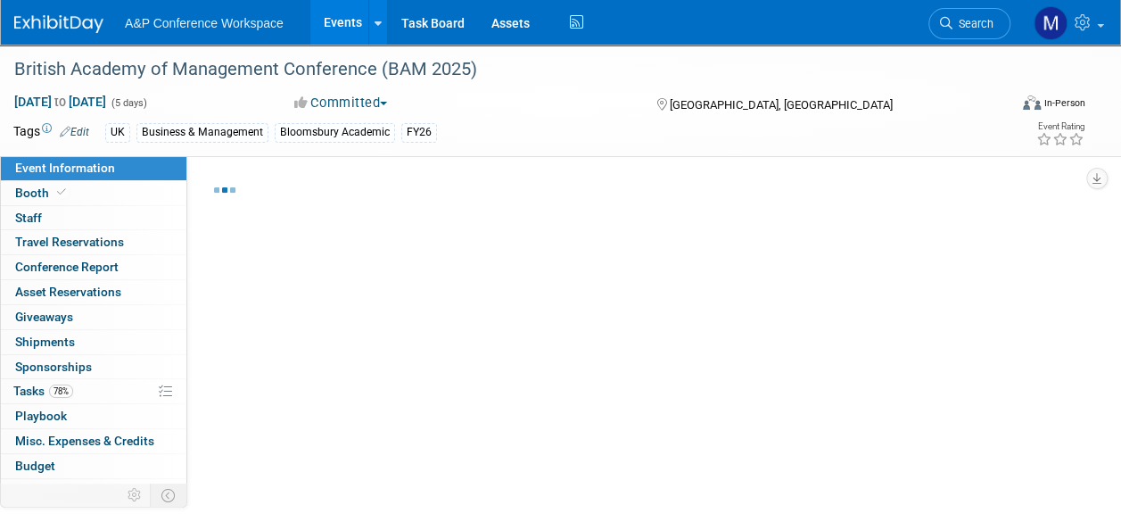
select select "[PERSON_NAME]"
select select "Networking/Commissioning"
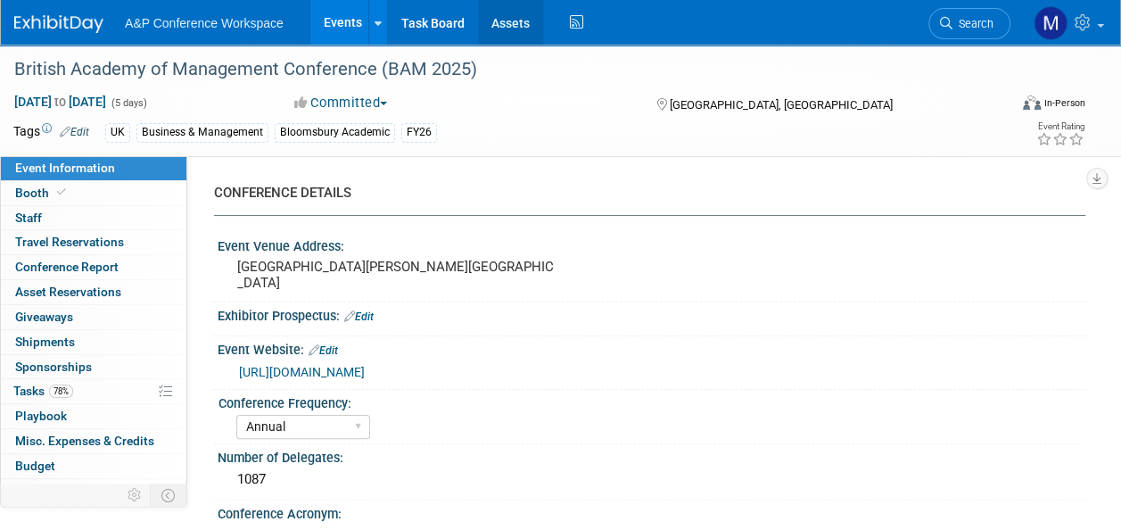
click at [502, 29] on link "Assets" at bounding box center [510, 22] width 65 height 45
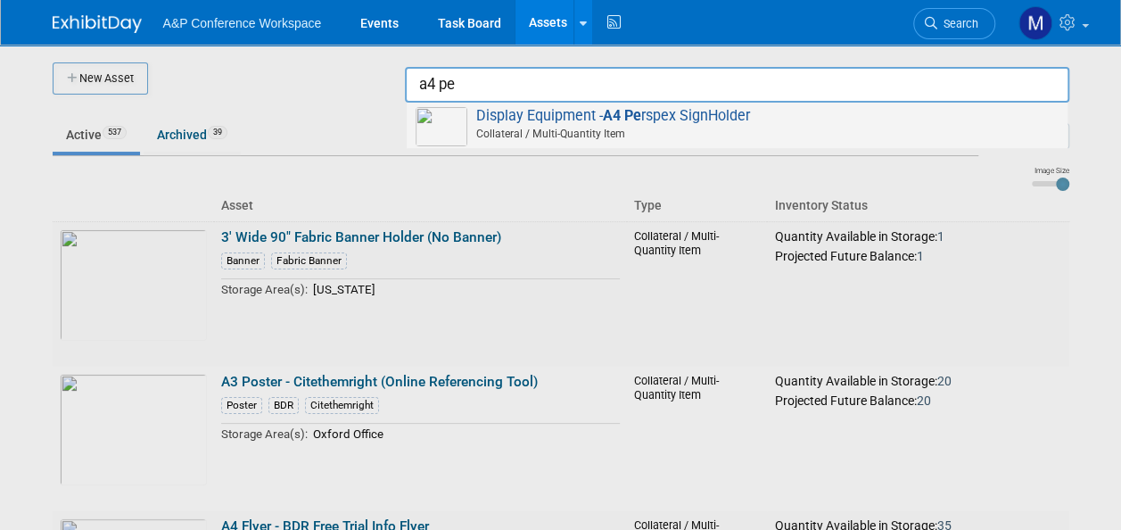
click at [573, 109] on span "Display Equipment - A4 Pe rspex SignHolder Collateral / Multi-Quantity Item" at bounding box center [737, 125] width 643 height 37
type input "Display Equipment - A4 Perspex SignHolder"
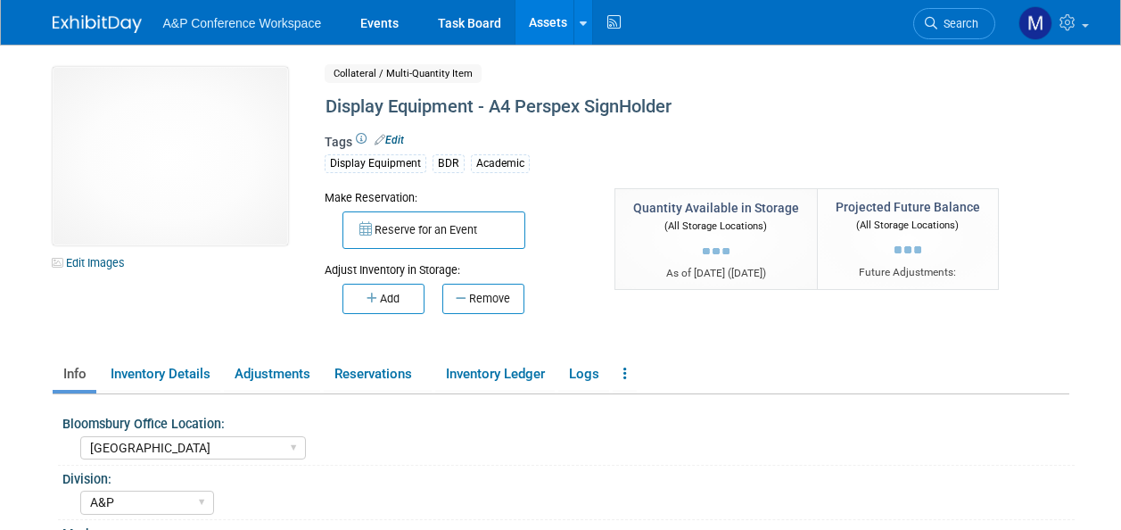
select select "[GEOGRAPHIC_DATA]"
select select "A&P"
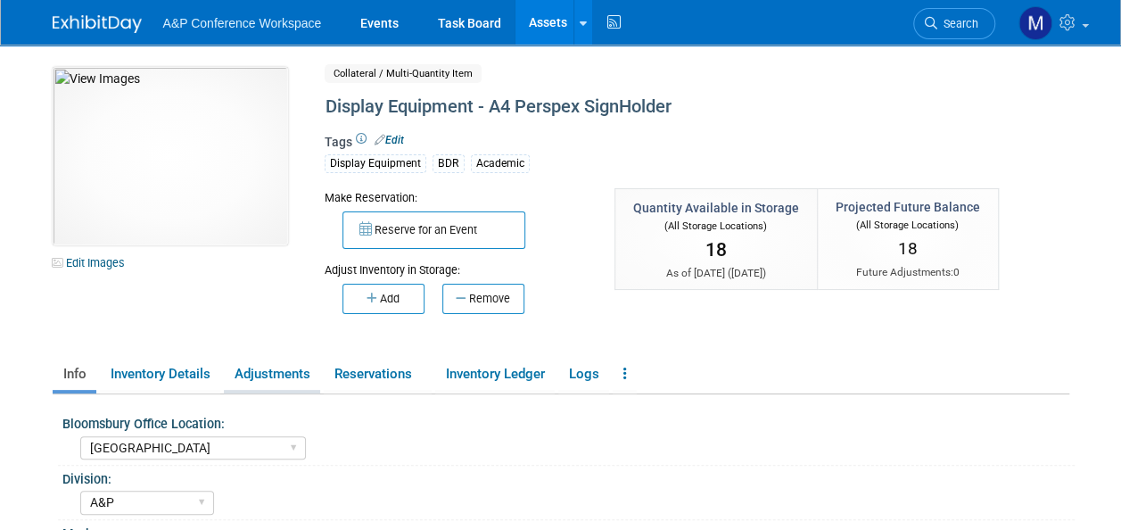
click at [295, 377] on link "Adjustments" at bounding box center [272, 373] width 96 height 31
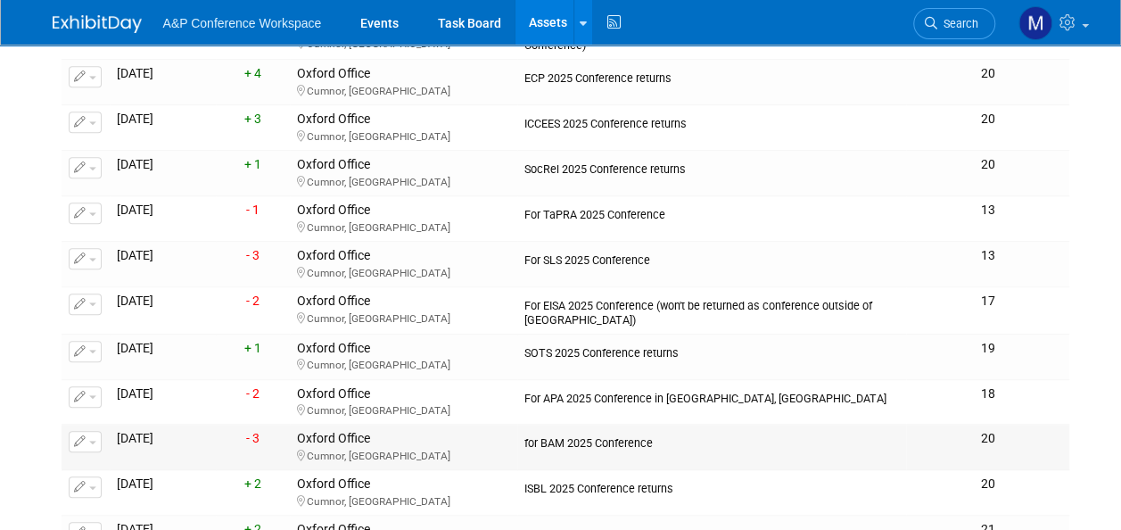
scroll to position [535, 0]
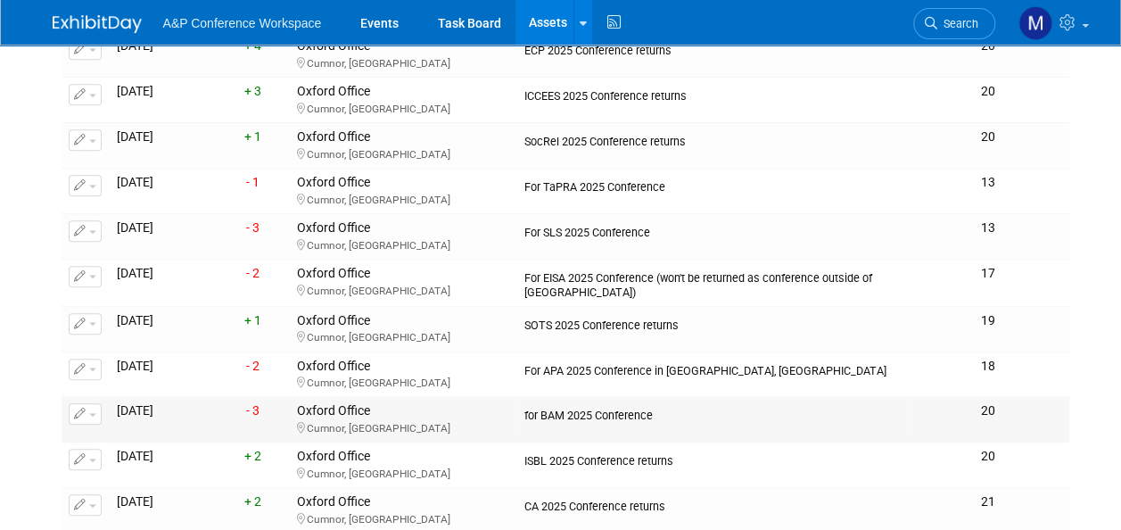
click at [94, 413] on button "button" at bounding box center [85, 413] width 33 height 21
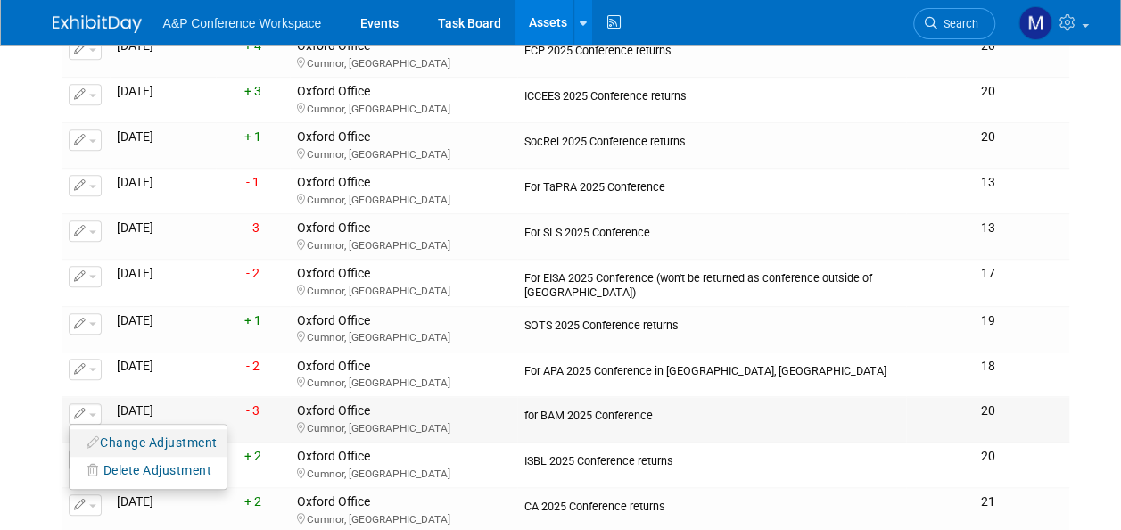
click at [143, 431] on button "Change Adjustment" at bounding box center [152, 443] width 148 height 24
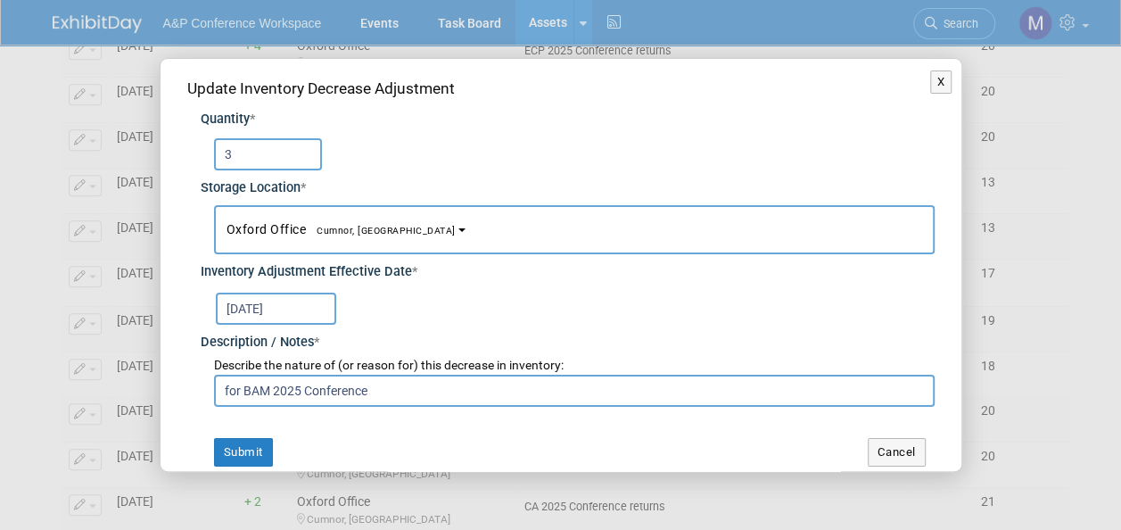
click at [238, 154] on input "3" at bounding box center [268, 154] width 108 height 32
type input "4"
click at [243, 455] on button "Submit" at bounding box center [243, 452] width 59 height 29
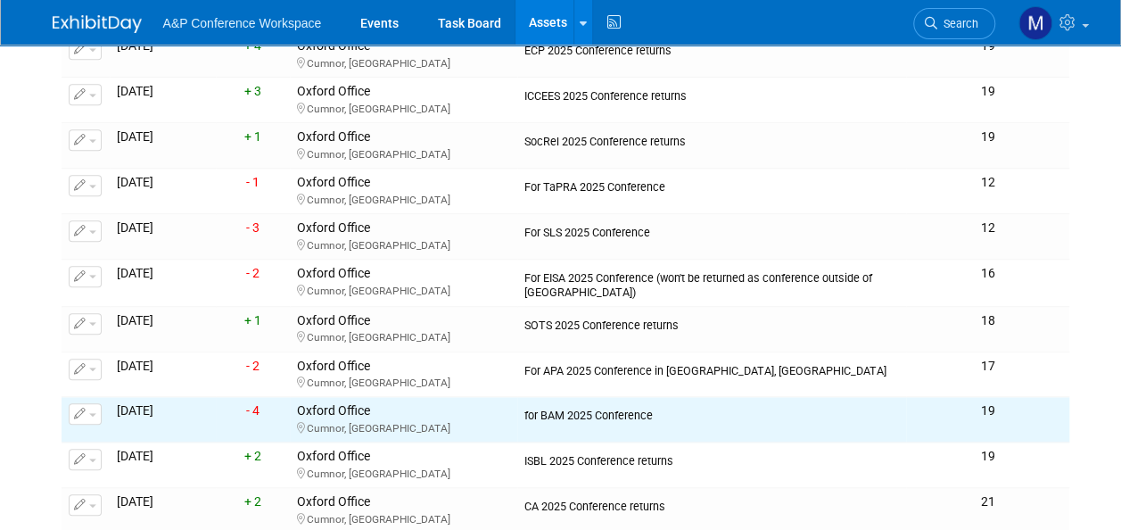
click at [539, 21] on link "Assets" at bounding box center [547, 22] width 65 height 45
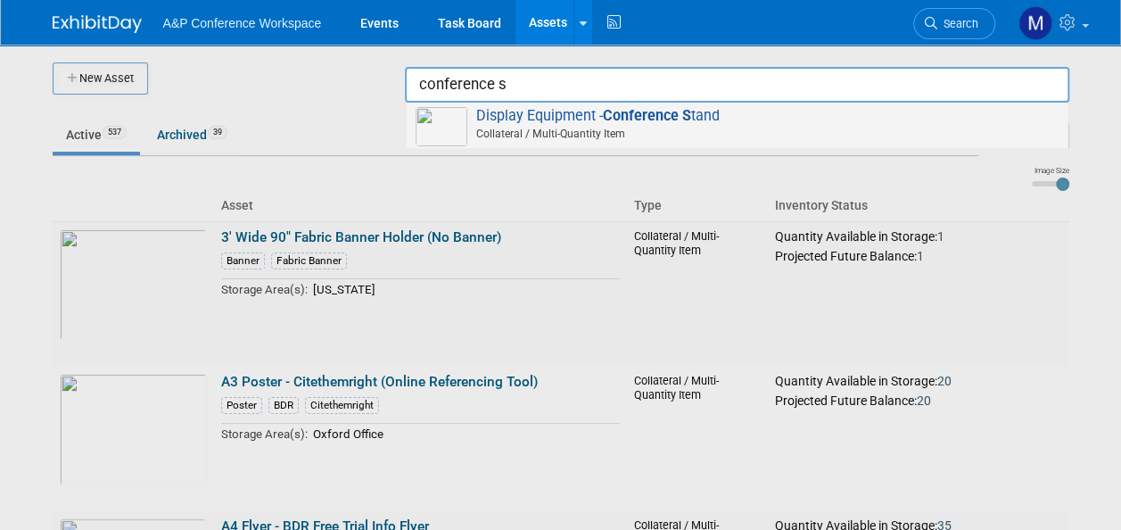
click at [656, 113] on strong "Conference S" at bounding box center [647, 115] width 88 height 17
type input "Display Equipment - Conference Stand"
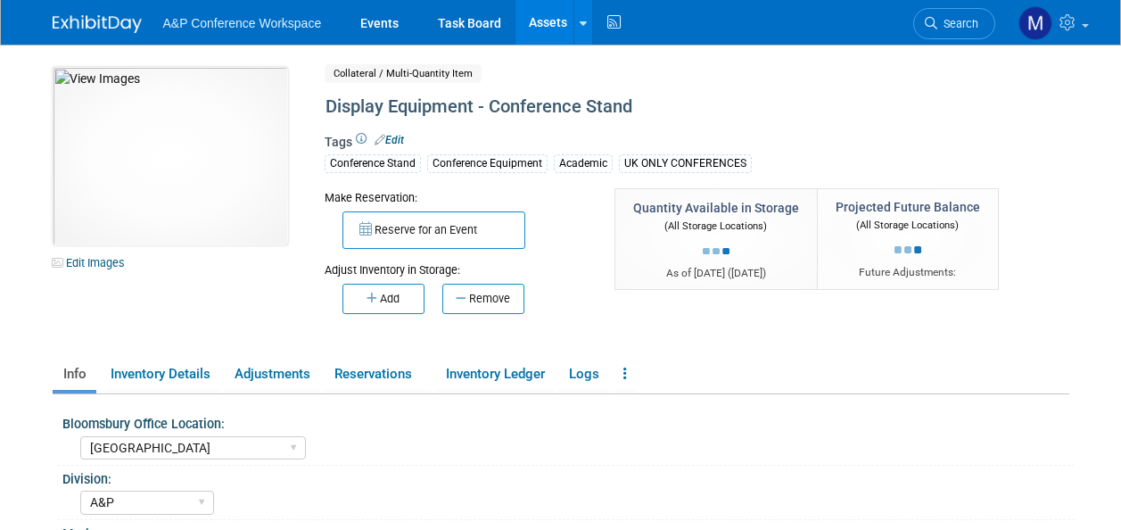
select select "[GEOGRAPHIC_DATA]"
select select "A&P"
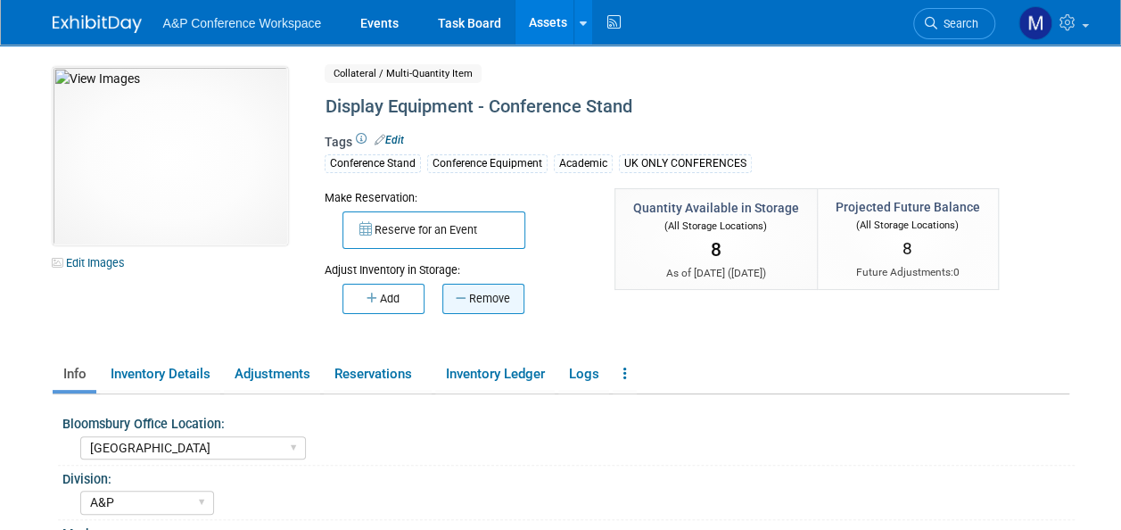
click at [476, 301] on button "Remove" at bounding box center [483, 299] width 82 height 30
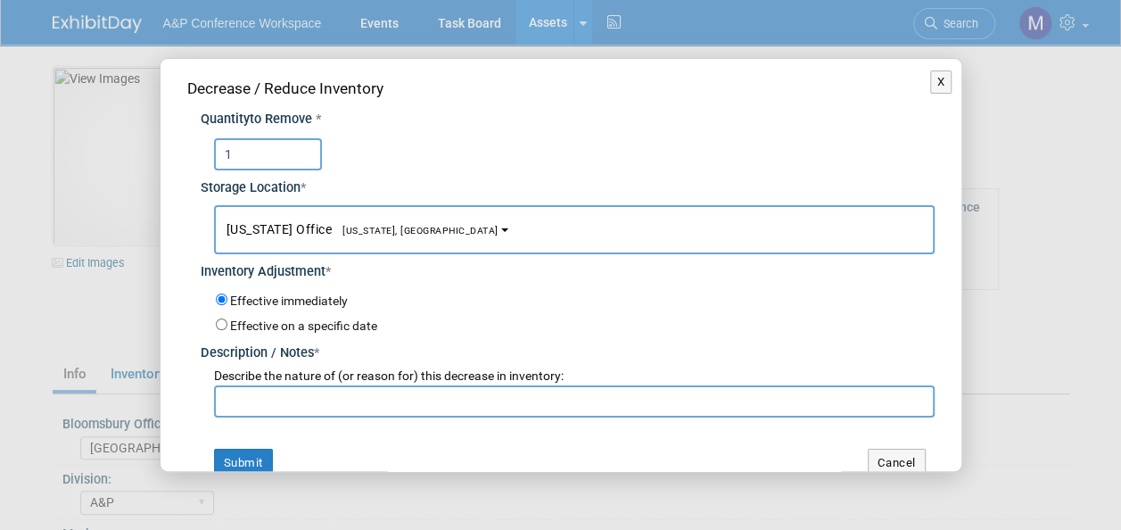
type input "1"
click at [393, 228] on span "[US_STATE], [GEOGRAPHIC_DATA]" at bounding box center [415, 231] width 167 height 12
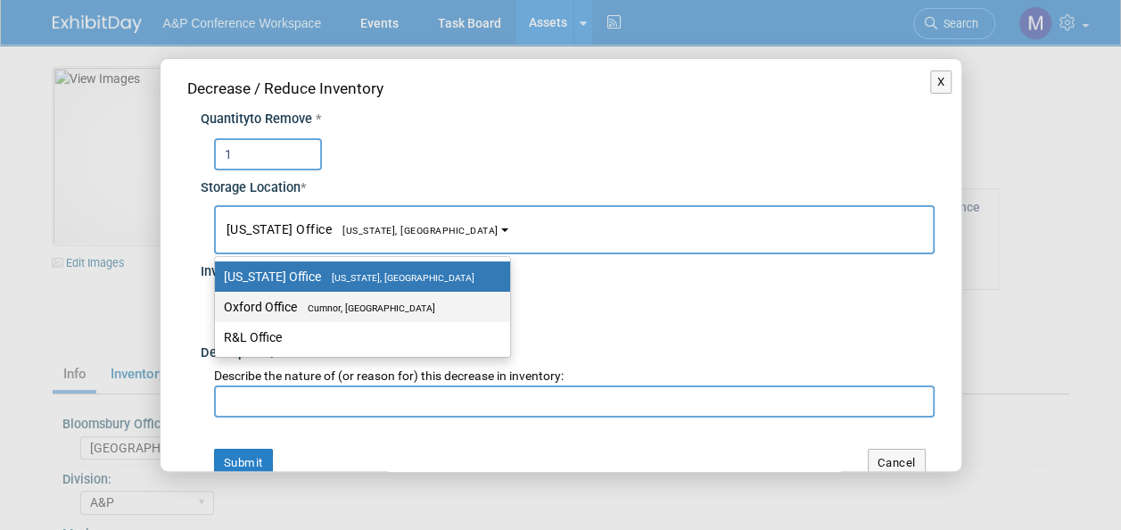
click at [408, 299] on label "Oxford Office [GEOGRAPHIC_DATA], [GEOGRAPHIC_DATA]" at bounding box center [358, 306] width 268 height 23
click at [218, 301] on input "Oxford Office [GEOGRAPHIC_DATA], [GEOGRAPHIC_DATA]" at bounding box center [212, 307] width 12 height 12
select select "11222978"
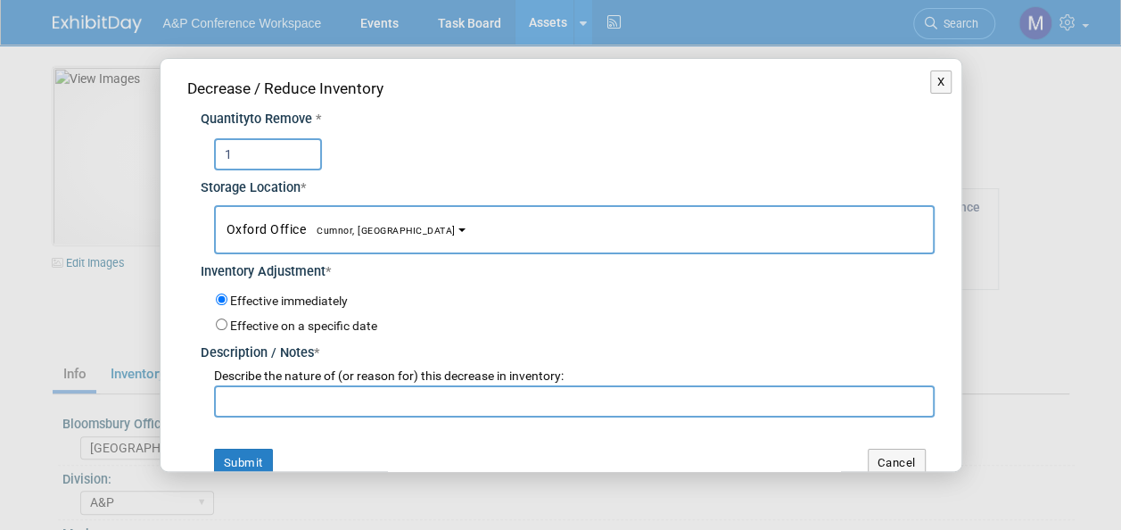
click at [401, 392] on input "text" at bounding box center [574, 401] width 721 height 32
drag, startPoint x: 393, startPoint y: 395, endPoint x: 227, endPoint y: 400, distance: 166.8
click at [227, 400] on input "For BAM 2025 Conference" at bounding box center [574, 401] width 721 height 32
type input "For BAM 2025 Conference"
click at [233, 453] on button "Submit" at bounding box center [243, 463] width 59 height 29
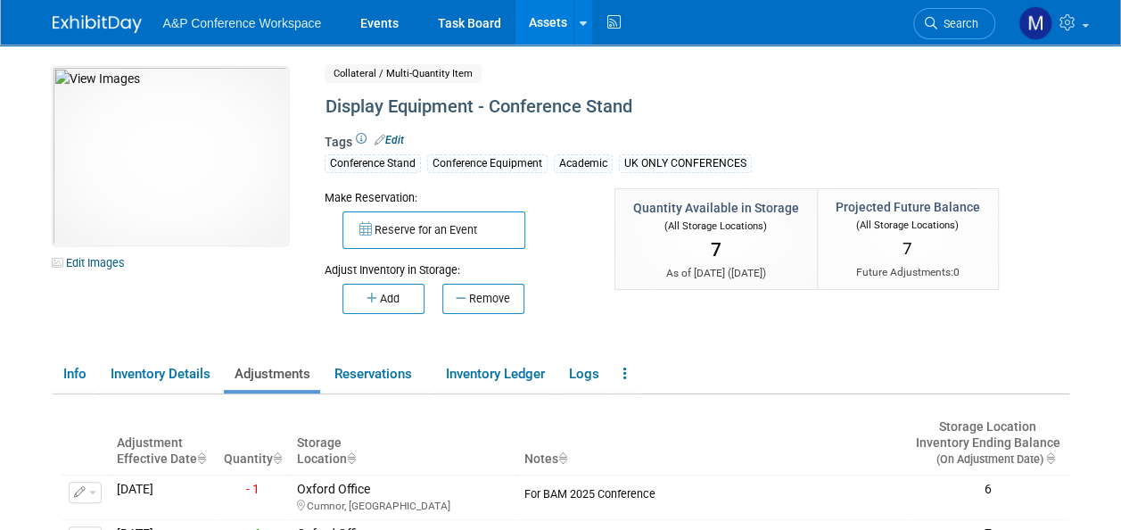
click at [539, 31] on link "Assets" at bounding box center [547, 22] width 65 height 45
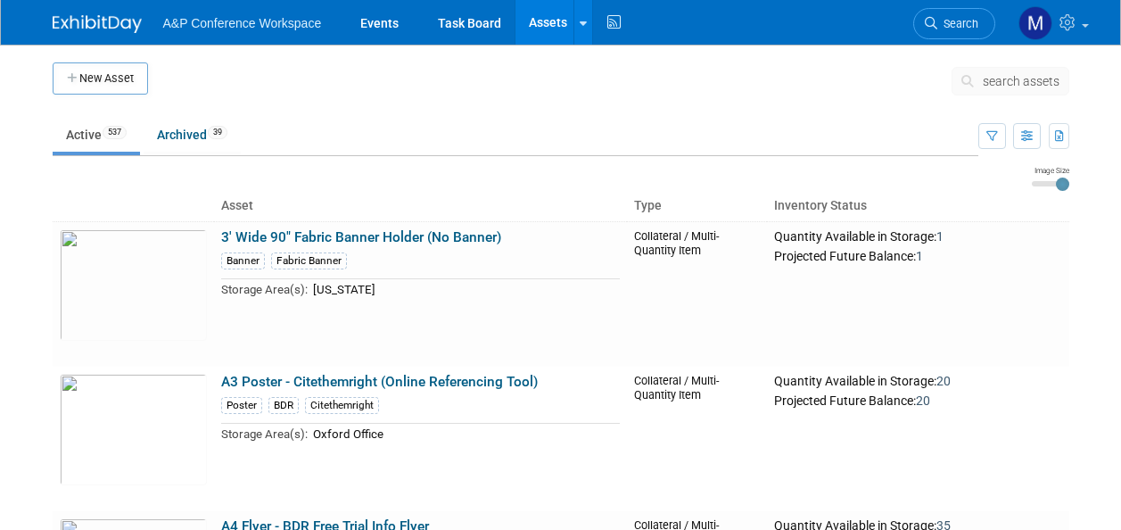
click at [1005, 78] on span "search assets" at bounding box center [1021, 81] width 77 height 14
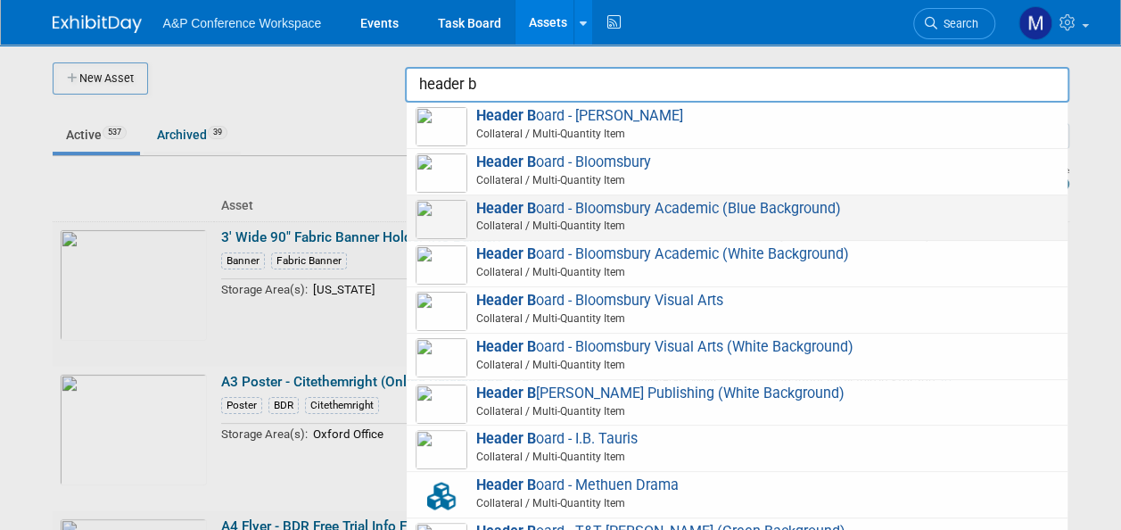
click at [740, 209] on span "Header B oard - Bloomsbury Academic (Blue Background) Collateral / Multi-Quanti…" at bounding box center [737, 218] width 643 height 37
type input "Header Board - Bloomsbury Academic (Blue Background)"
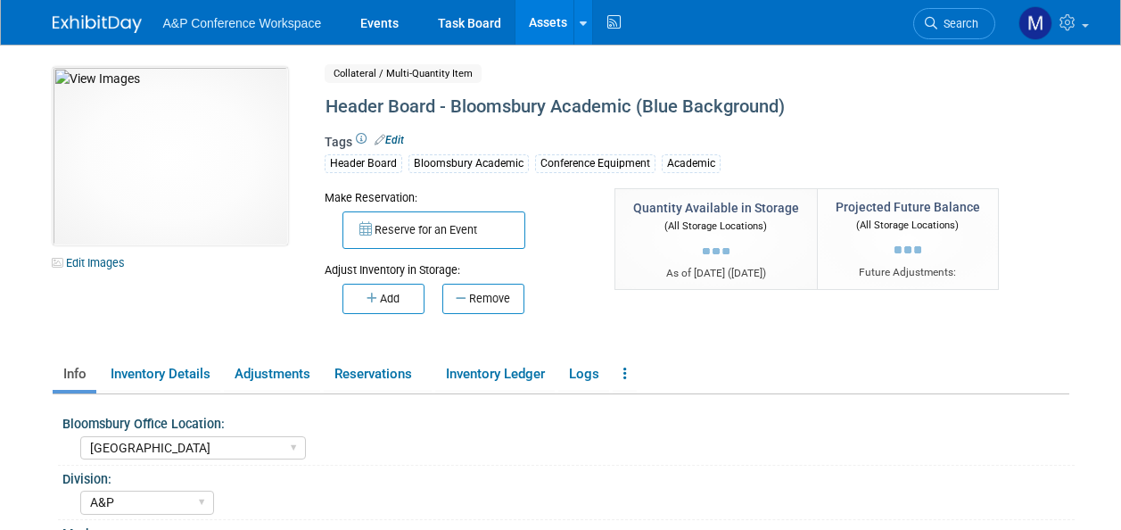
select select "[GEOGRAPHIC_DATA]"
select select "A&P"
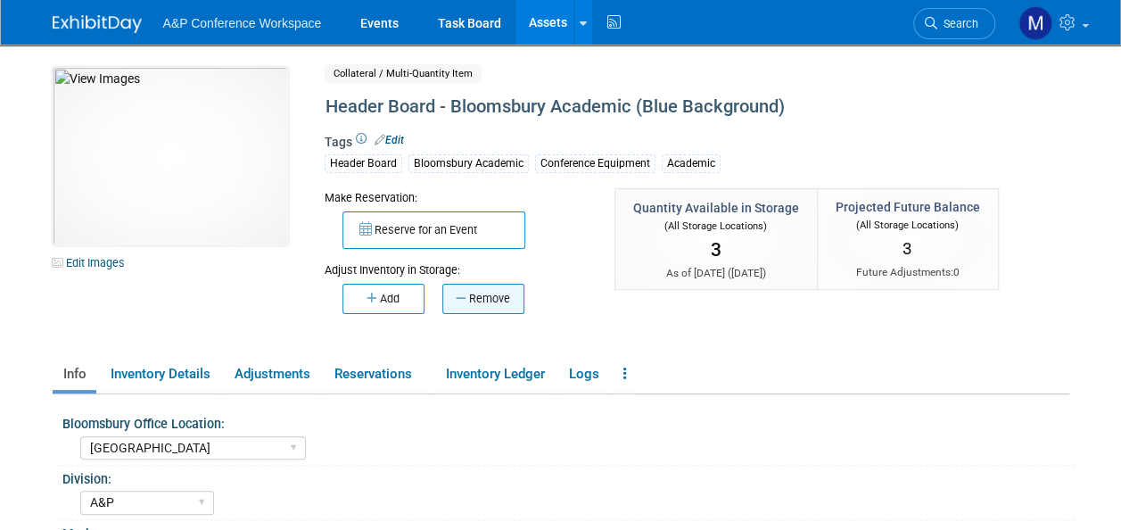
click at [517, 291] on button "Remove" at bounding box center [483, 299] width 82 height 30
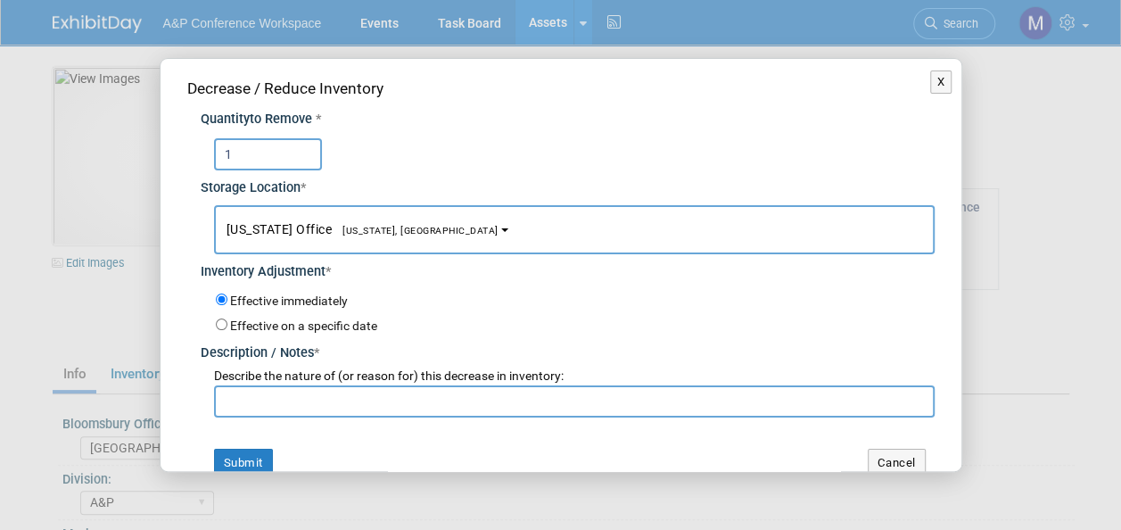
type input "1"
click at [380, 233] on span "[US_STATE], [GEOGRAPHIC_DATA]" at bounding box center [415, 231] width 167 height 12
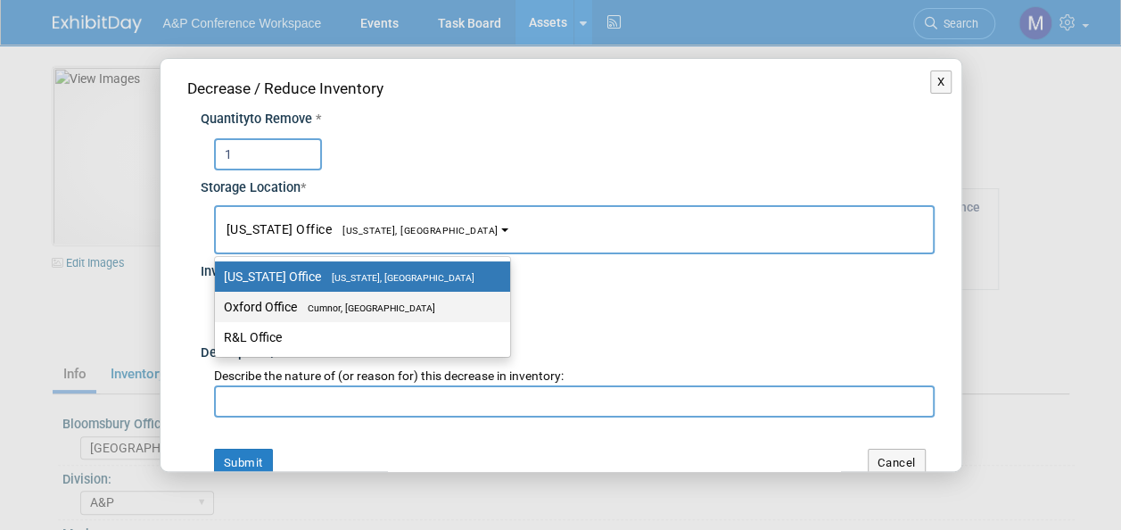
click at [374, 307] on span "Cumnor, [GEOGRAPHIC_DATA]" at bounding box center [366, 308] width 138 height 12
click at [218, 307] on input "Oxford Office [GEOGRAPHIC_DATA], [GEOGRAPHIC_DATA]" at bounding box center [212, 307] width 12 height 12
select select "11222978"
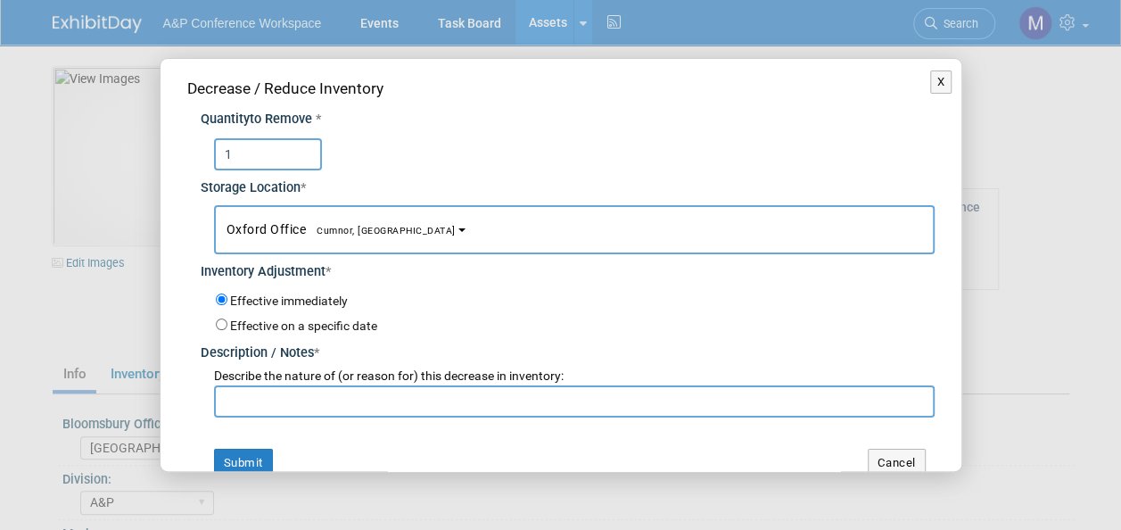
click at [312, 391] on input "text" at bounding box center [574, 401] width 721 height 32
paste input "For BAM 2025 Conference"
type input "For BAM 2025 Conference"
click at [255, 459] on button "Submit" at bounding box center [243, 463] width 59 height 29
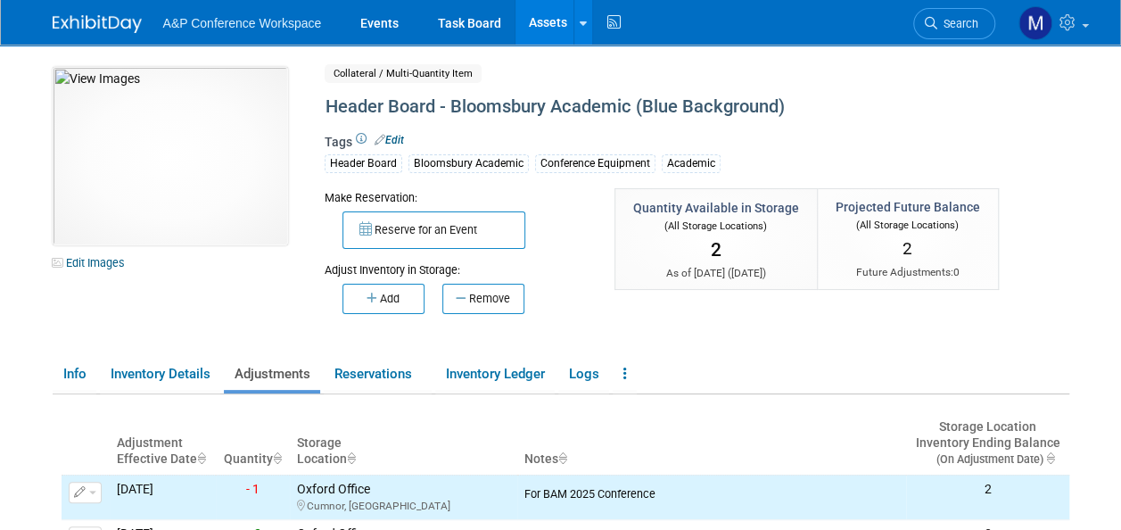
click at [561, 25] on link "Assets" at bounding box center [547, 22] width 65 height 45
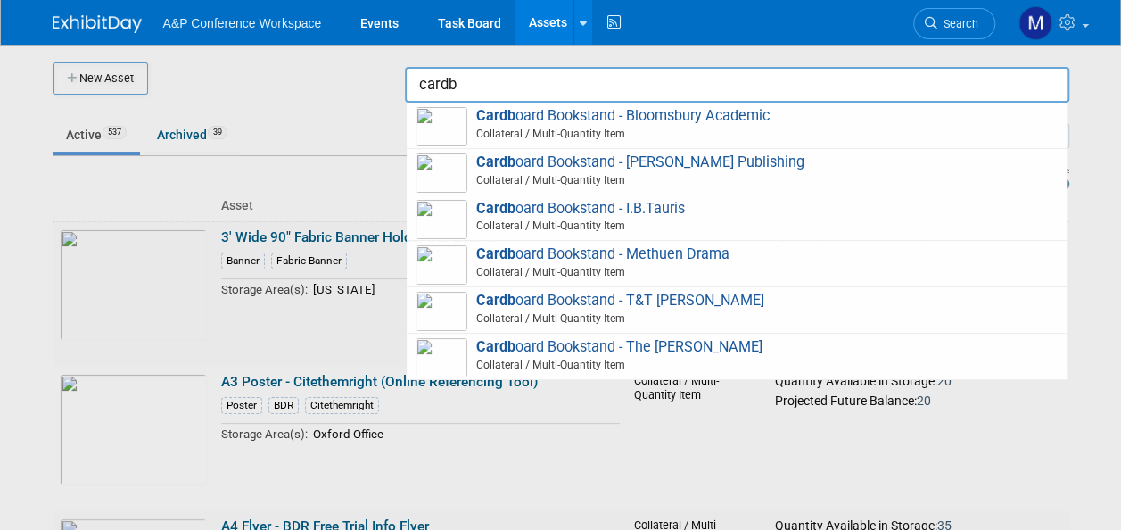
click at [744, 115] on span "Cardb oard Bookstand - Bloomsbury Academic Collateral / Multi-Quantity Item" at bounding box center [737, 125] width 643 height 37
type input "Cardboard Bookstand - Bloomsbury Academic"
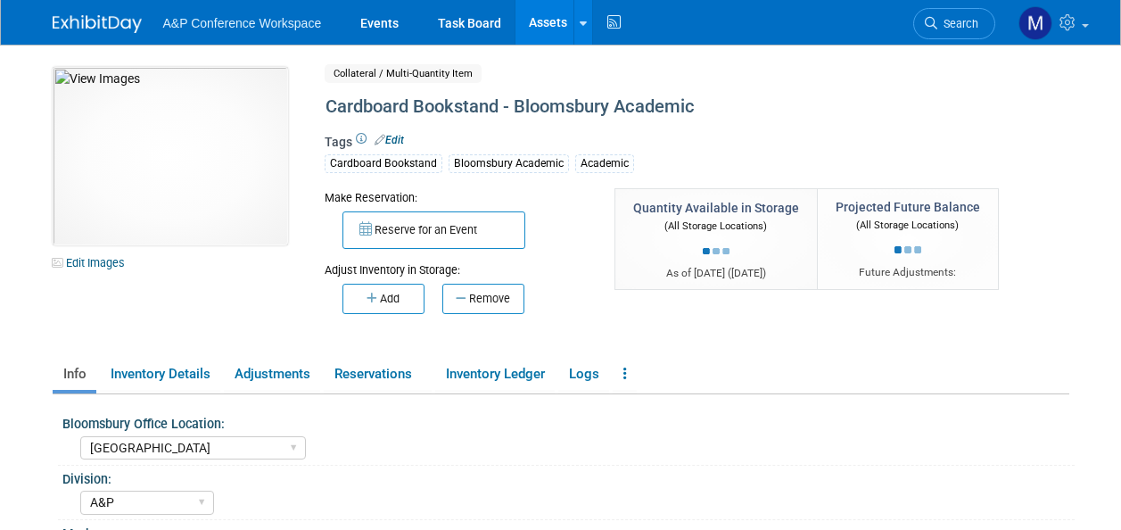
select select "[GEOGRAPHIC_DATA]"
select select "A&P"
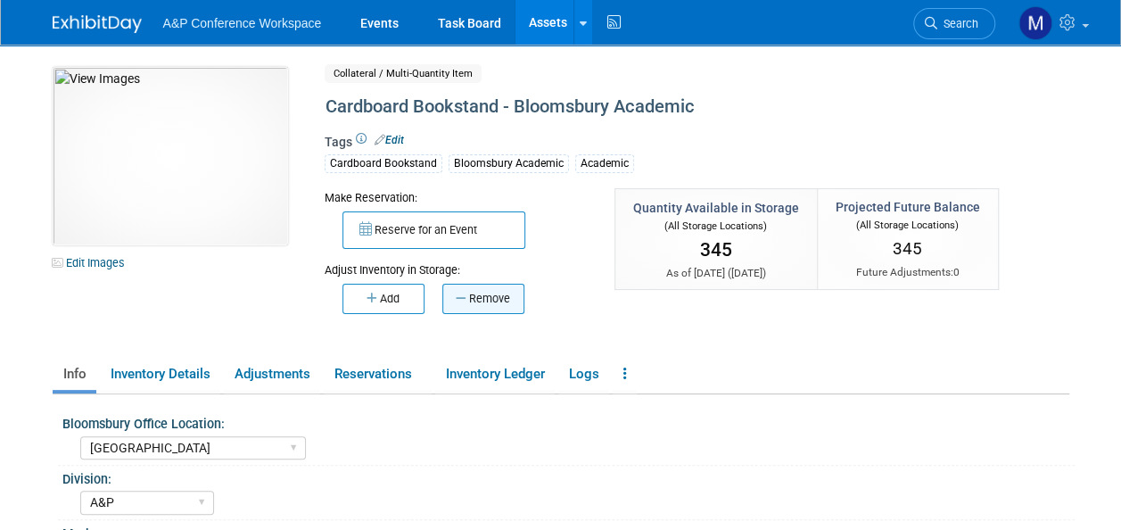
click at [510, 292] on button "Remove" at bounding box center [483, 299] width 82 height 30
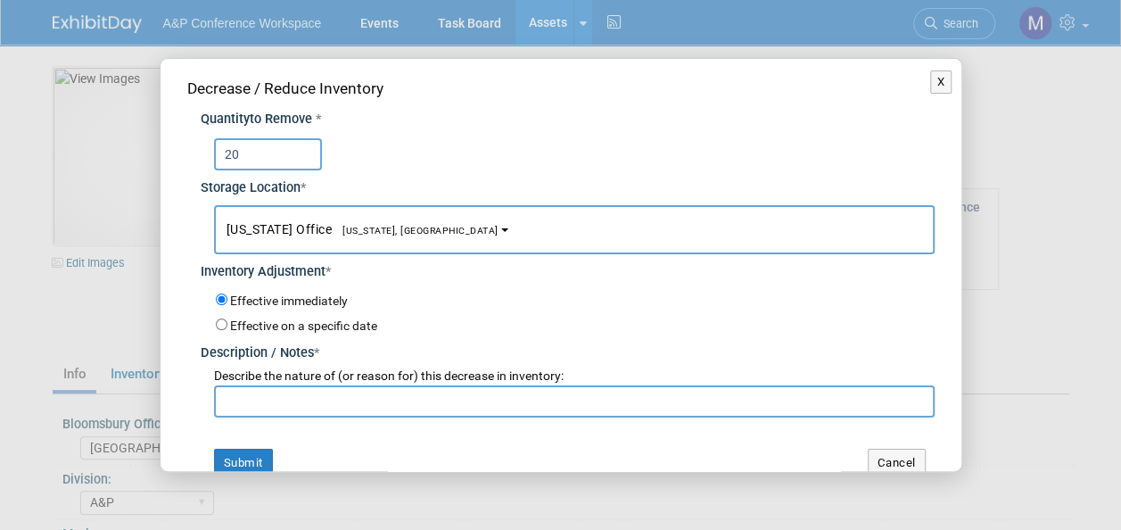
type input "20"
click at [310, 228] on span "New York Office New York, NY" at bounding box center [363, 229] width 272 height 14
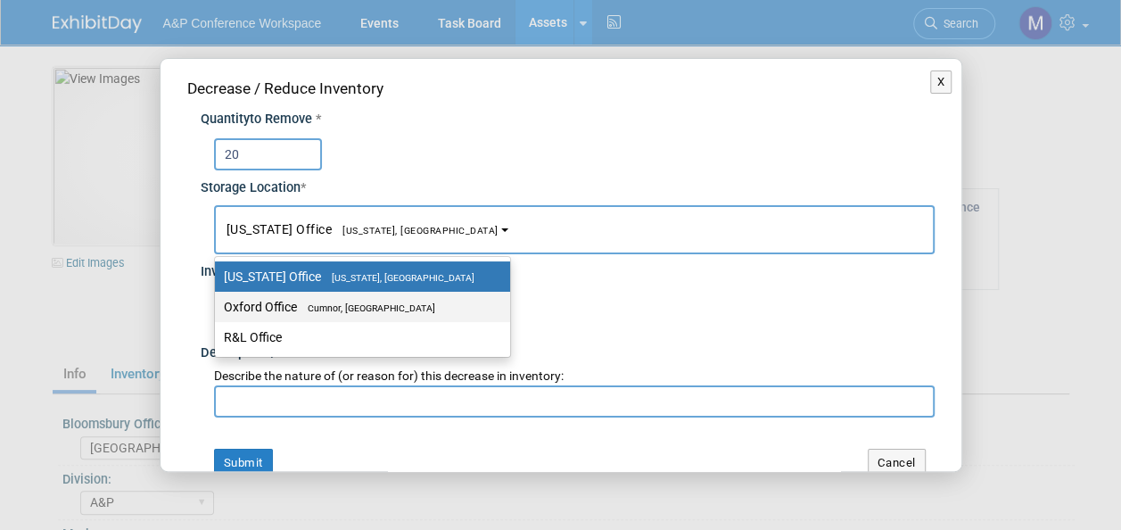
click at [312, 311] on span "Cumnor, [GEOGRAPHIC_DATA]" at bounding box center [366, 308] width 138 height 12
click at [218, 311] on input "Oxford Office [GEOGRAPHIC_DATA], [GEOGRAPHIC_DATA]" at bounding box center [212, 307] width 12 height 12
select select "11222978"
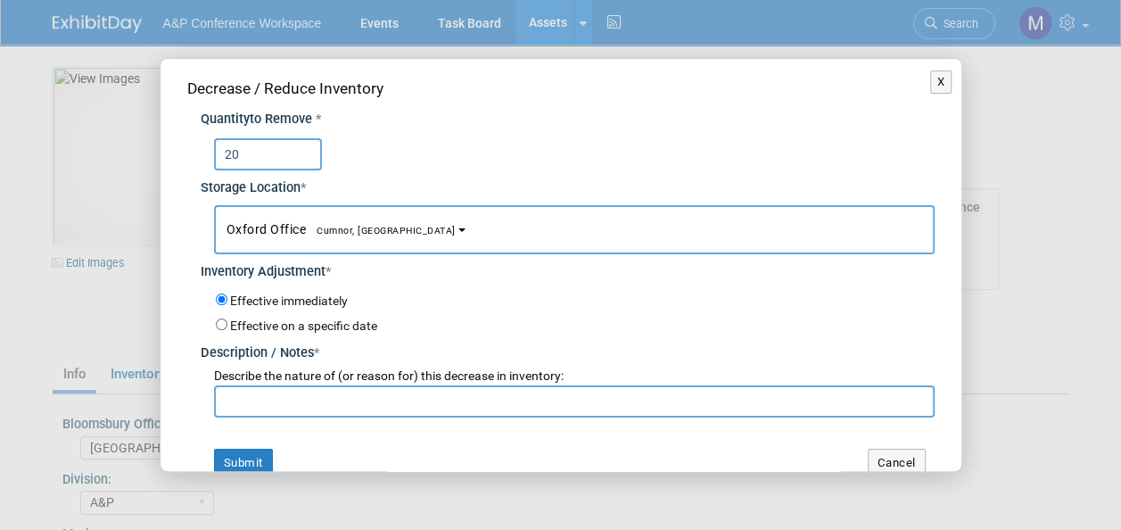
click at [321, 398] on input "text" at bounding box center [574, 401] width 721 height 32
paste input "For BAM 2025 Conference"
type input "For BAM 2025 Conference"
click at [247, 450] on button "Submit" at bounding box center [243, 463] width 59 height 29
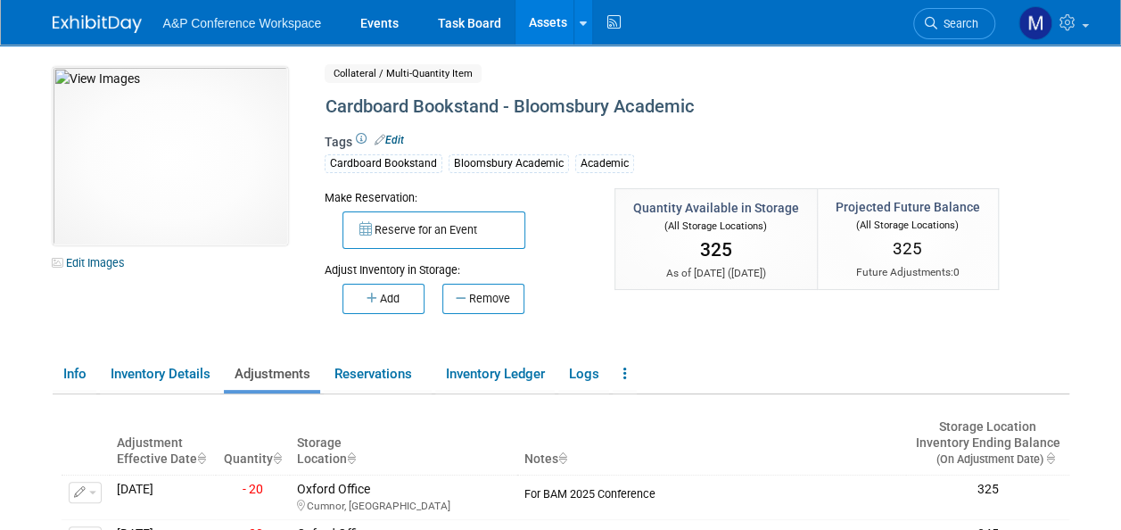
click at [542, 21] on link "Assets" at bounding box center [547, 22] width 65 height 45
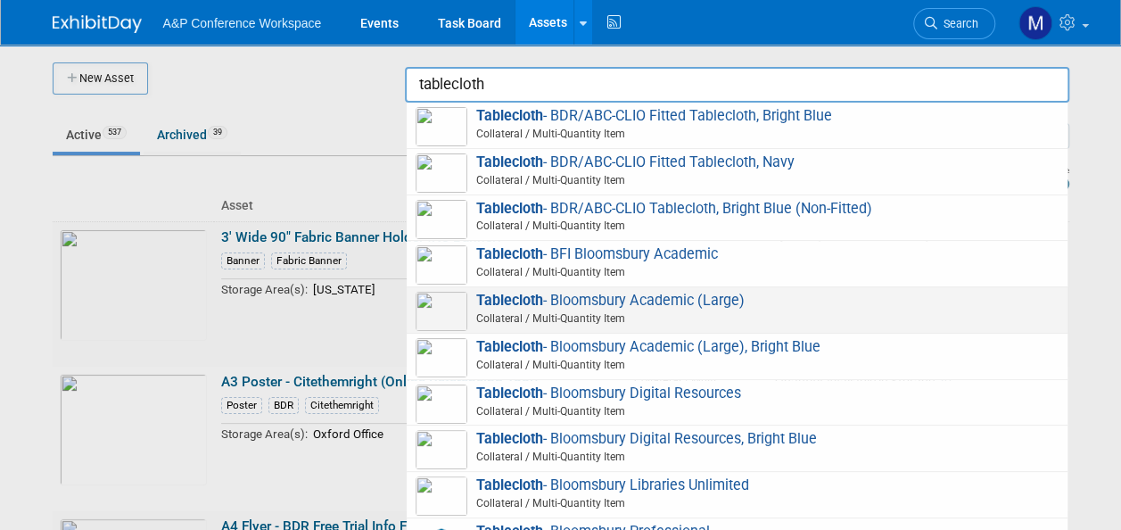
click at [718, 305] on span "Tablecloth - Bloomsbury Academic (Large) Collateral / Multi-Quantity Item" at bounding box center [737, 310] width 643 height 37
type input "Tablecloth - Bloomsbury Academic (Large)"
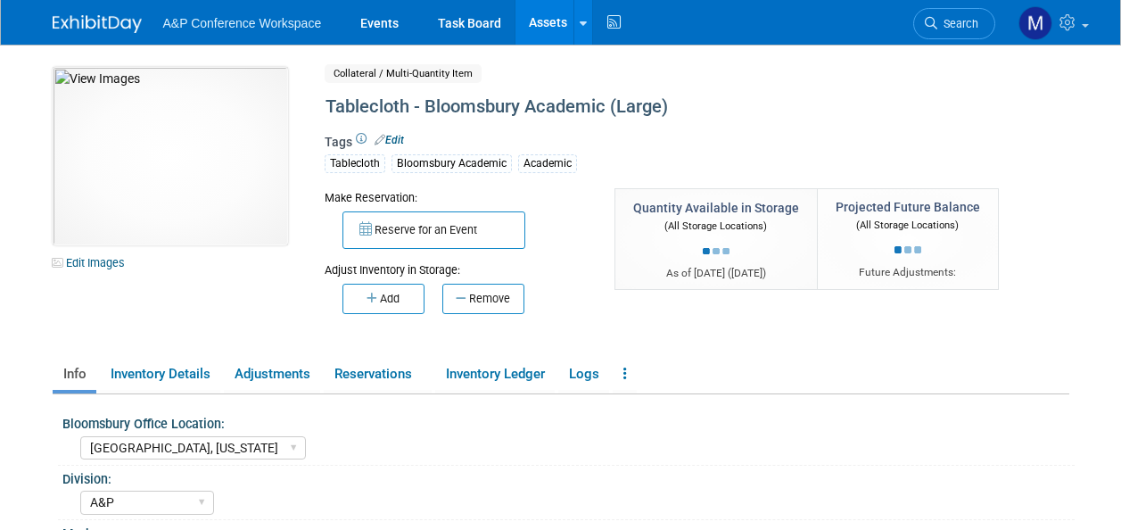
select select "[GEOGRAPHIC_DATA], [US_STATE]"
select select "A&P"
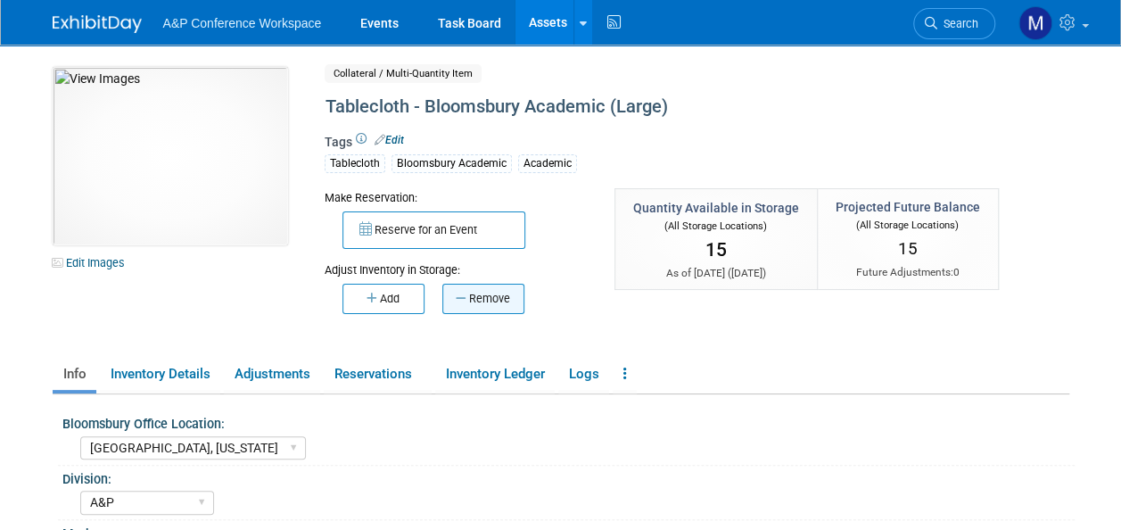
click at [494, 298] on button "Remove" at bounding box center [483, 299] width 82 height 30
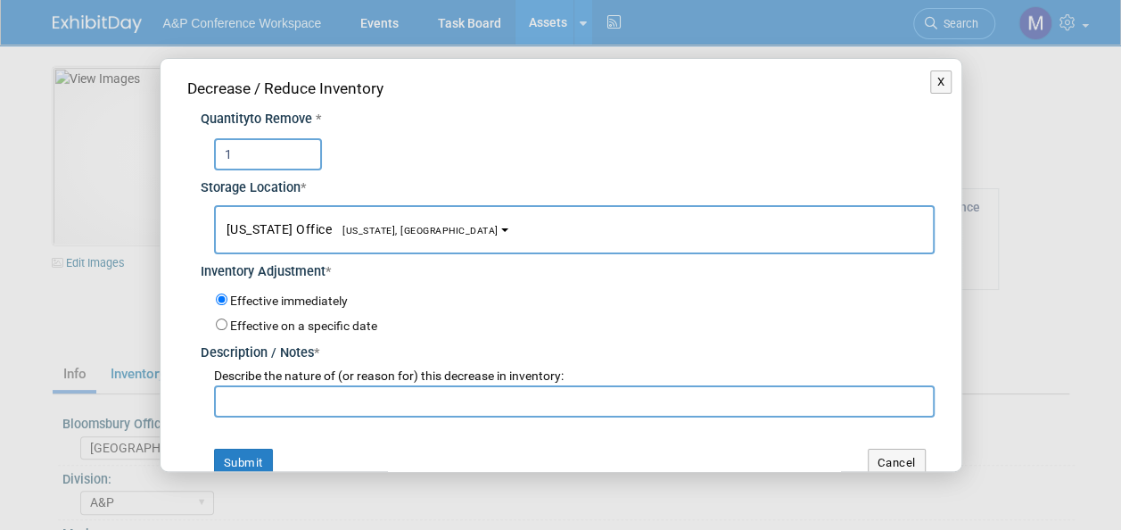
type input "1"
click at [377, 223] on span "[US_STATE] Office [US_STATE], [GEOGRAPHIC_DATA]" at bounding box center [363, 229] width 272 height 14
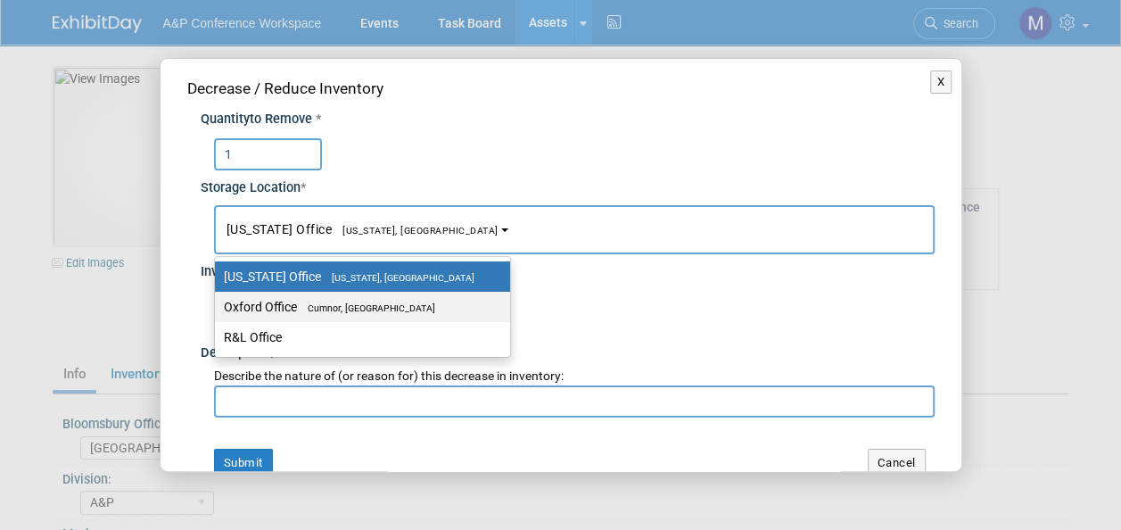
click at [414, 298] on label "Oxford Office [GEOGRAPHIC_DATA], [GEOGRAPHIC_DATA]" at bounding box center [358, 306] width 268 height 23
click at [218, 301] on input "Oxford Office [GEOGRAPHIC_DATA], [GEOGRAPHIC_DATA]" at bounding box center [212, 307] width 12 height 12
select select "11222978"
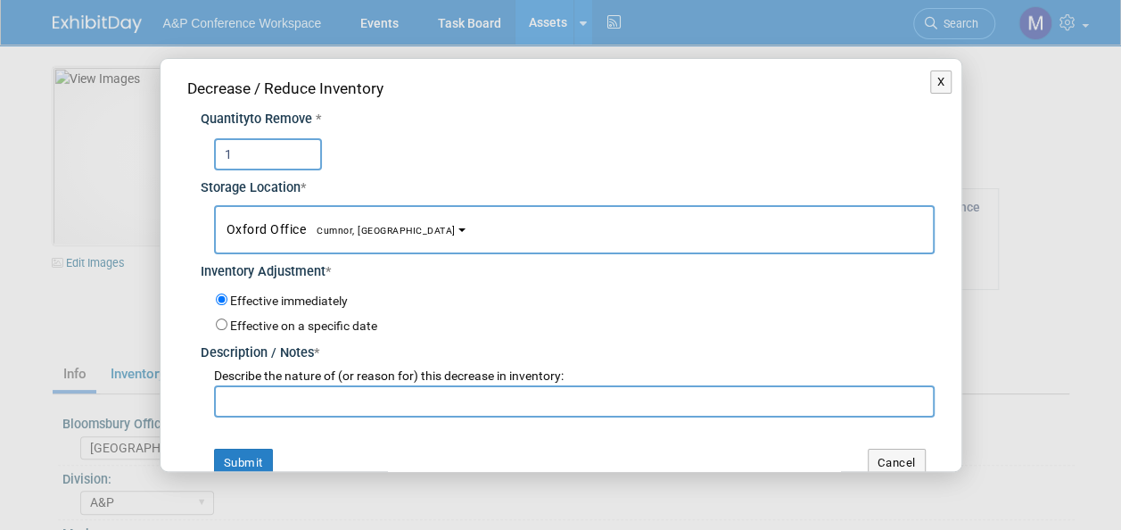
click at [426, 395] on input "text" at bounding box center [574, 401] width 721 height 32
paste input "For BAM 2025 Conference"
type input "For BAM 2025 Conference"
click at [250, 456] on button "Submit" at bounding box center [243, 463] width 59 height 29
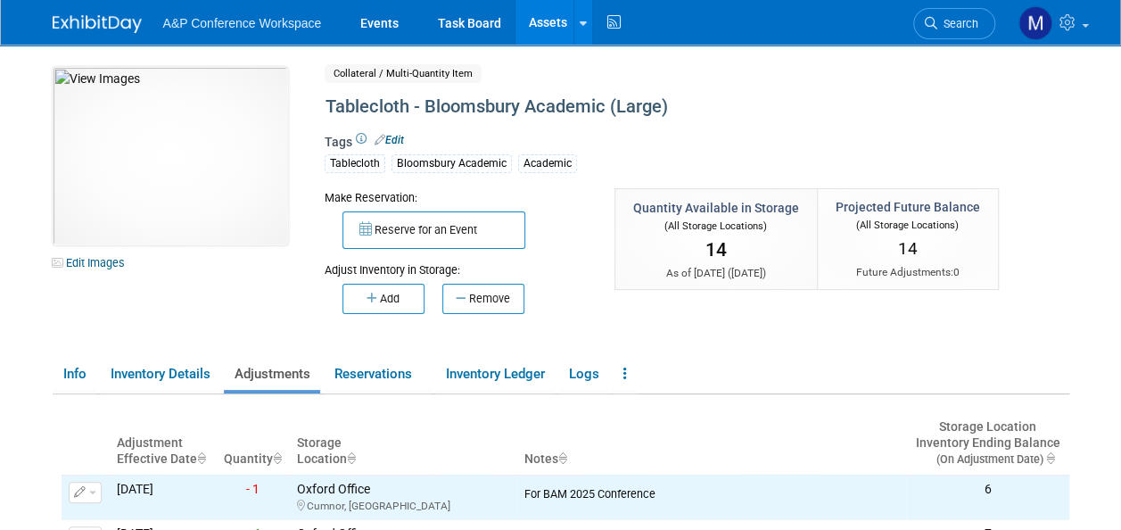
click at [553, 22] on link "Assets" at bounding box center [547, 22] width 65 height 45
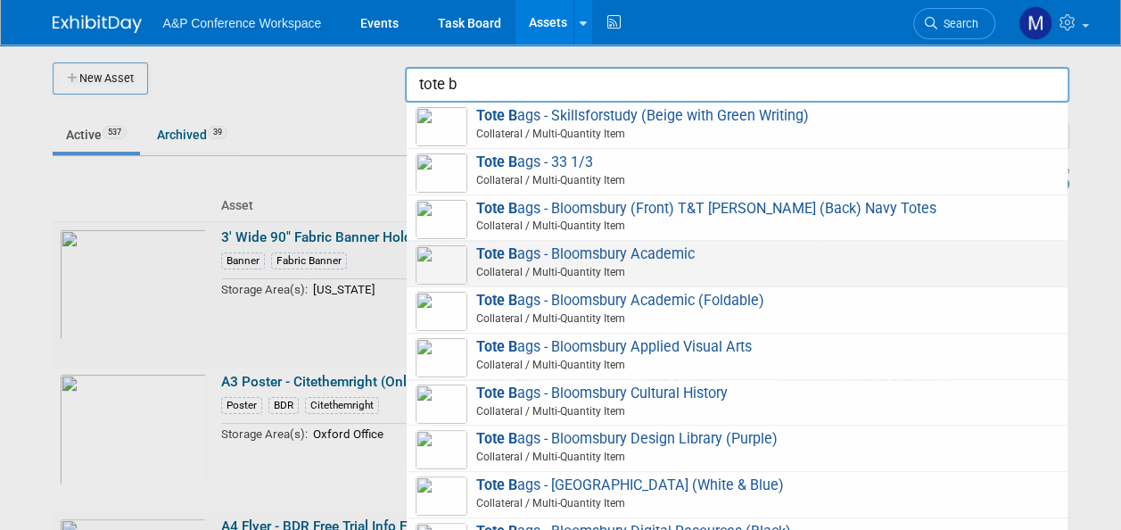
click at [628, 259] on span "Tote B ags - Bloomsbury Academic Collateral / Multi-Quantity Item" at bounding box center [737, 263] width 643 height 37
type input "Tote Bags - Bloomsbury Academic"
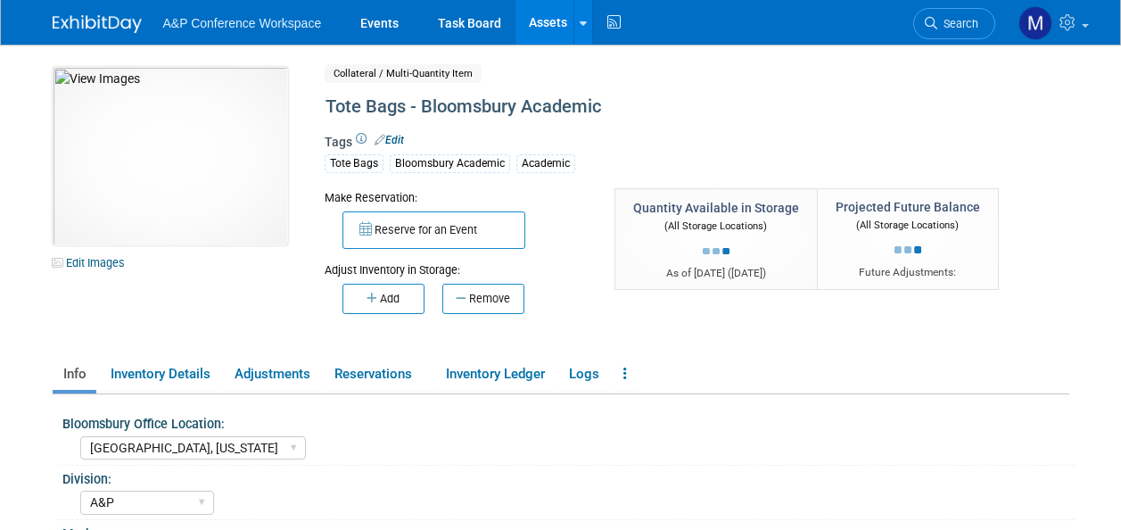
select select "[GEOGRAPHIC_DATA], [US_STATE]"
select select "A&P"
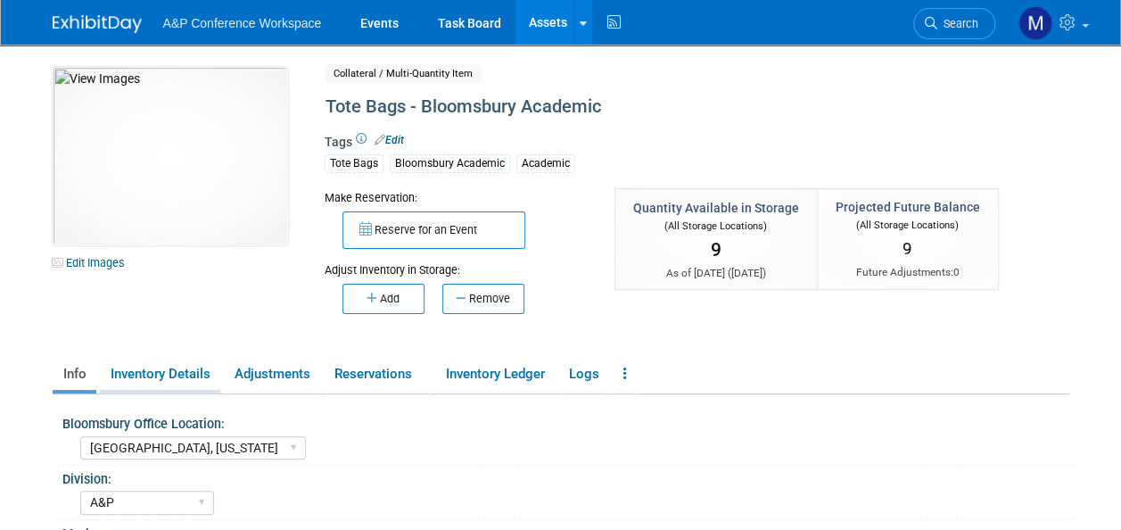
click at [191, 380] on link "Inventory Details" at bounding box center [160, 373] width 120 height 31
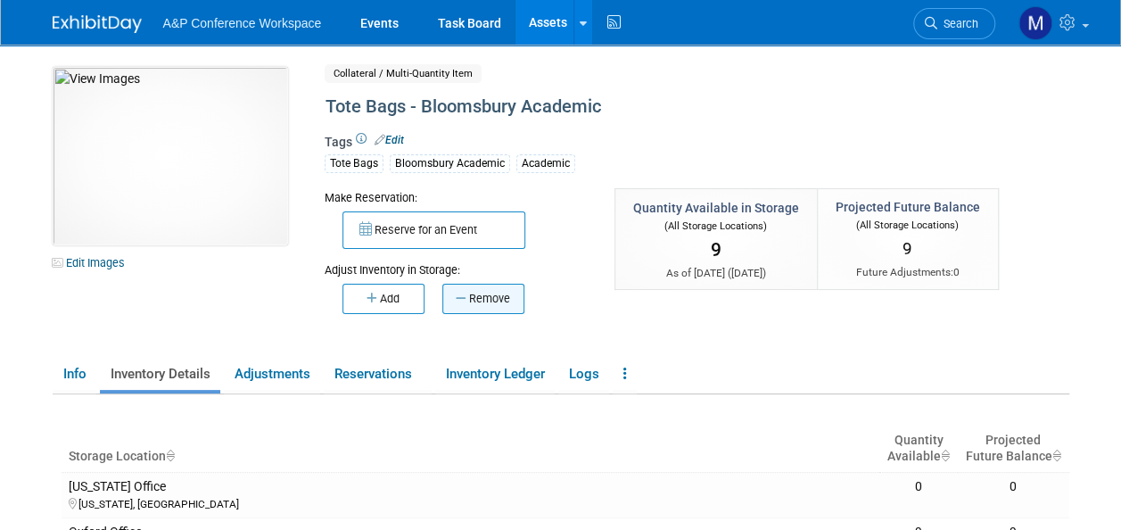
click at [477, 299] on button "Remove" at bounding box center [483, 299] width 82 height 30
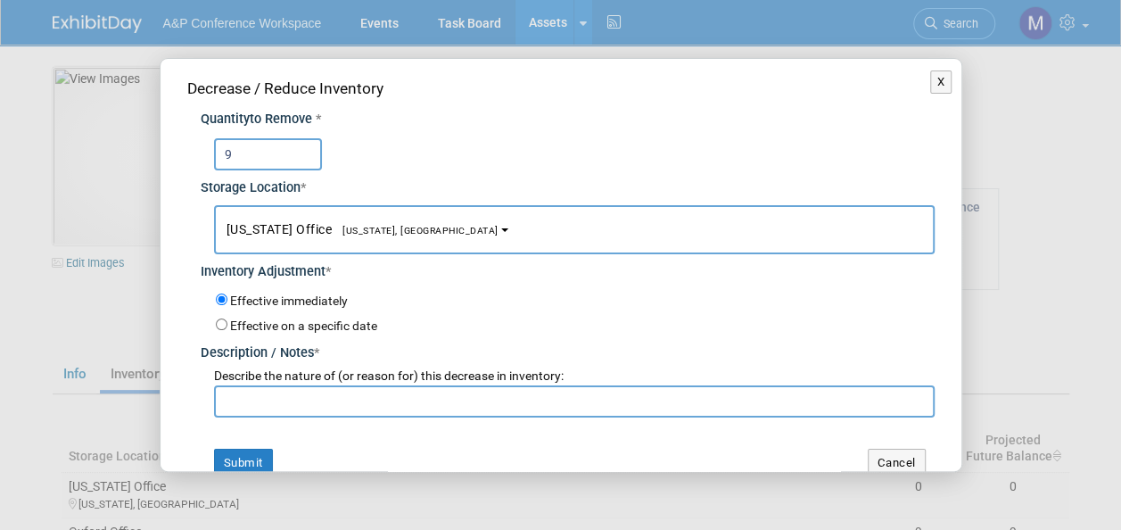
type input "9"
click at [416, 227] on button "[US_STATE] Office [US_STATE], [GEOGRAPHIC_DATA]" at bounding box center [574, 229] width 721 height 49
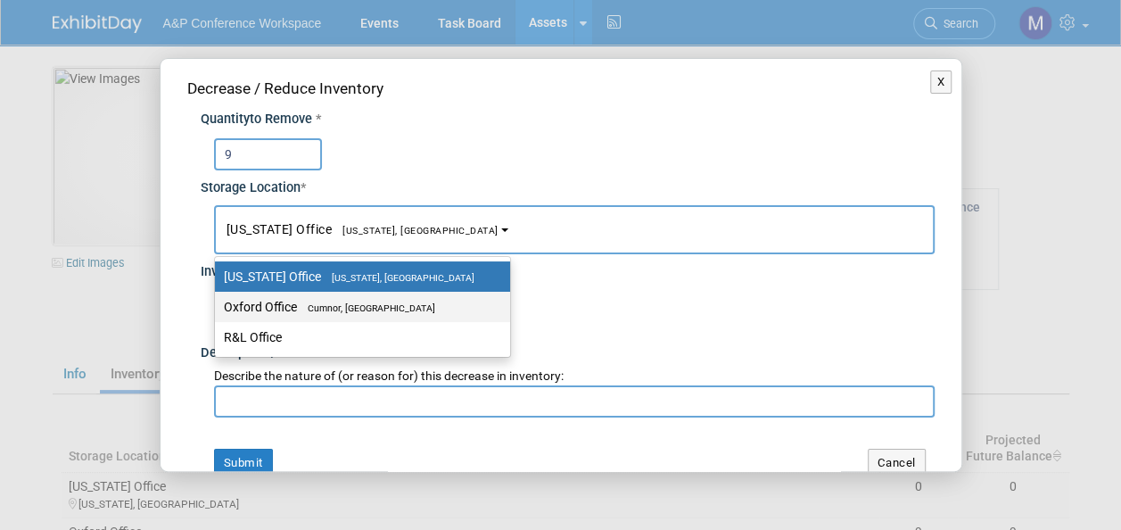
click at [411, 298] on label "Oxford Office [GEOGRAPHIC_DATA], [GEOGRAPHIC_DATA]" at bounding box center [358, 306] width 268 height 23
click at [218, 301] on input "Oxford Office [GEOGRAPHIC_DATA], [GEOGRAPHIC_DATA]" at bounding box center [212, 307] width 12 height 12
select select "11222978"
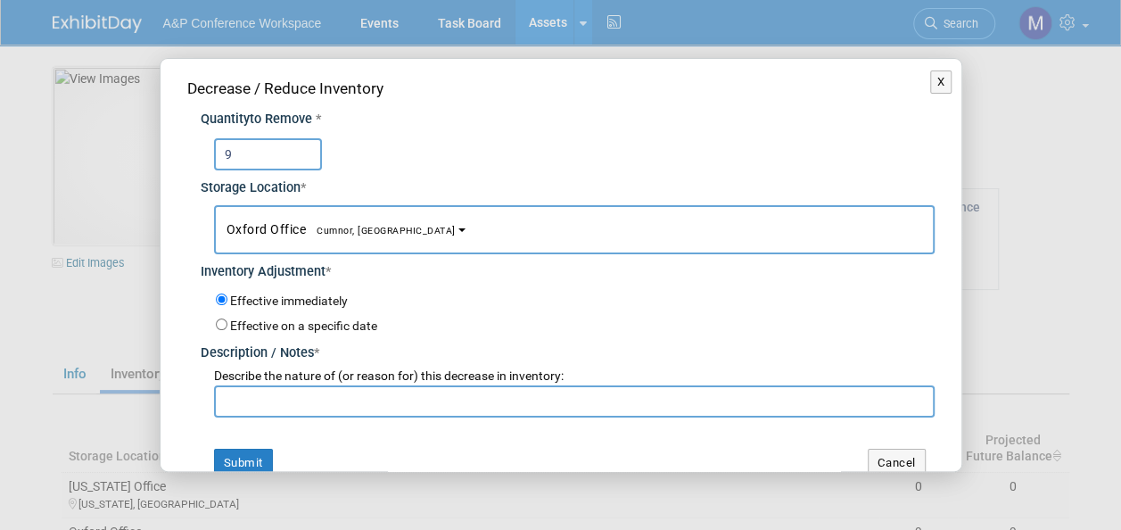
click at [371, 389] on input "text" at bounding box center [574, 401] width 721 height 32
paste input "For BAM 2025 Conference"
type input "For BAM 2025 Conference"
click at [263, 452] on button "Submit" at bounding box center [243, 463] width 59 height 29
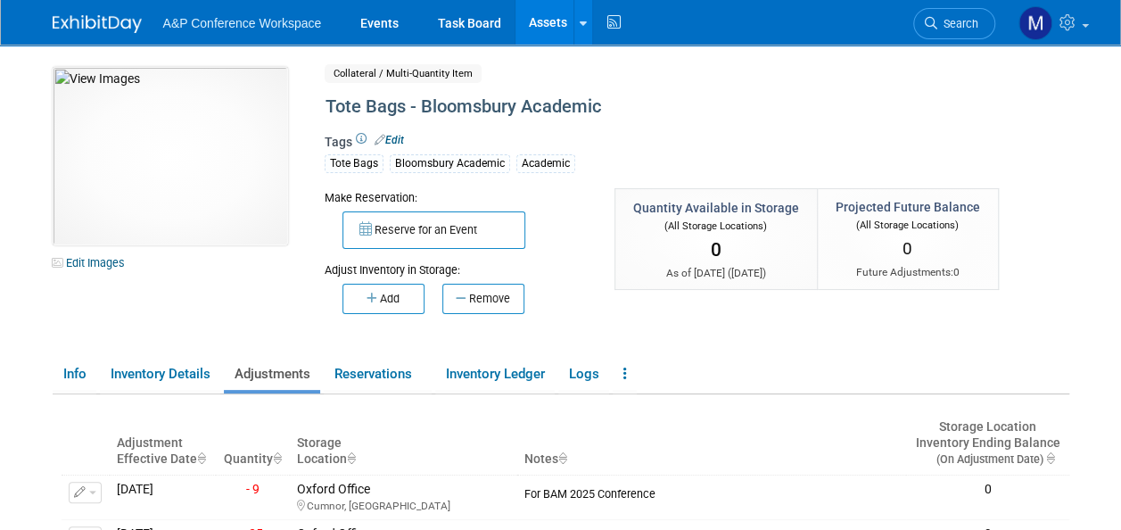
click at [547, 9] on link "Assets" at bounding box center [547, 22] width 65 height 45
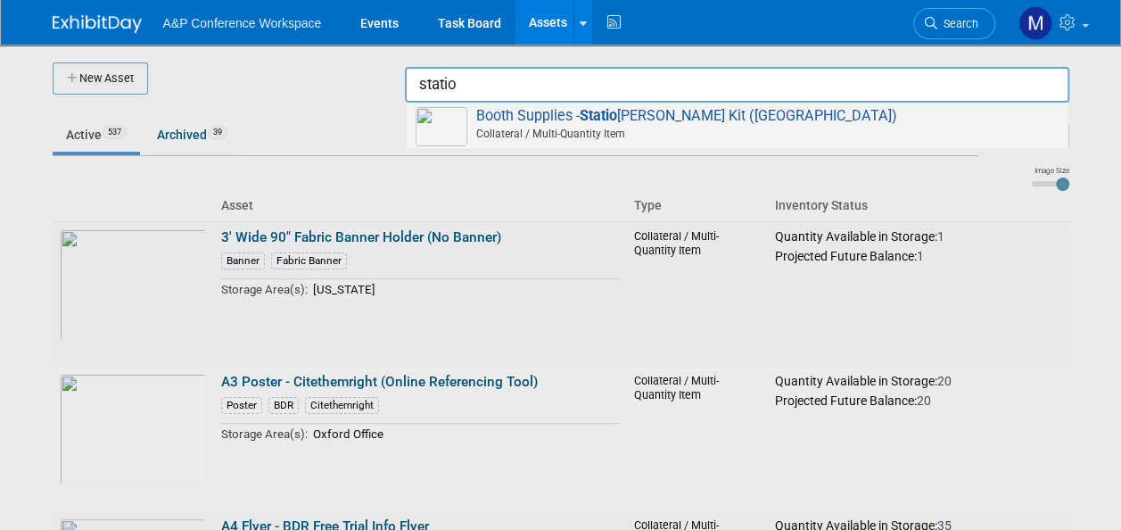
click at [661, 128] on span "Collateral / Multi-Quantity Item" at bounding box center [740, 134] width 638 height 16
type input "Booth Supplies - Stationery Kit ([GEOGRAPHIC_DATA])"
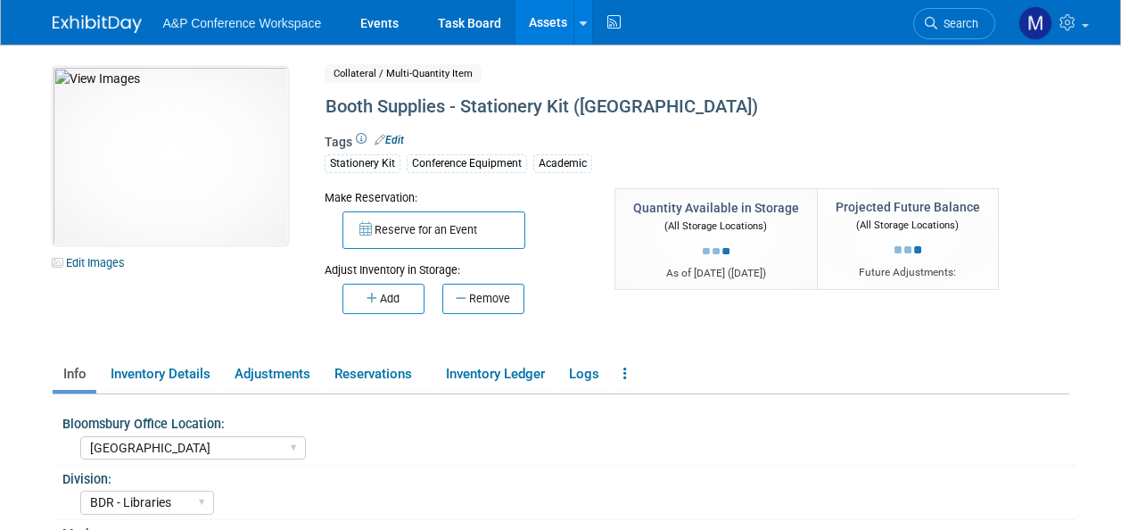
select select "[GEOGRAPHIC_DATA]"
select select "BDR - Libraries"
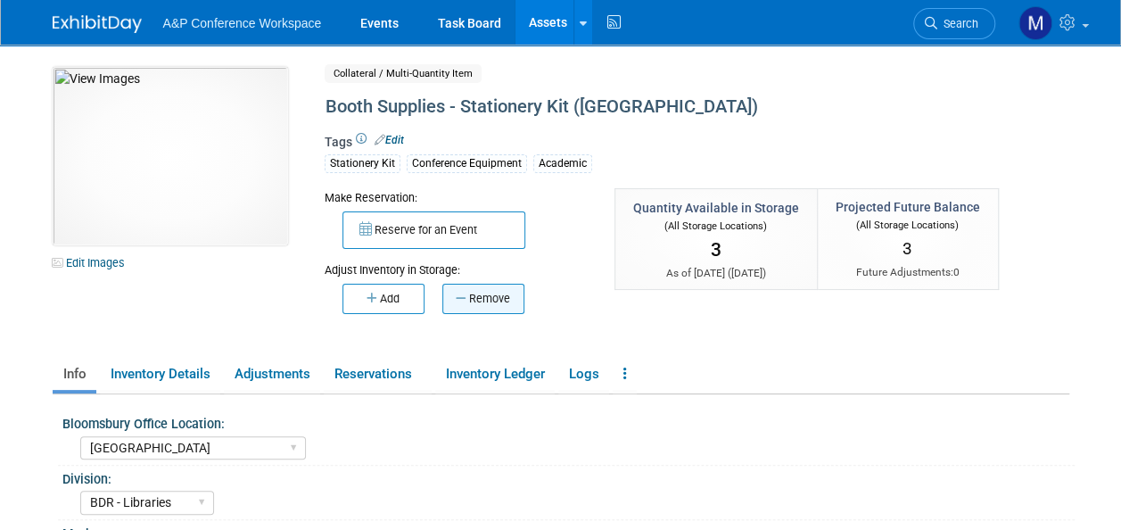
click at [478, 301] on button "Remove" at bounding box center [483, 299] width 82 height 30
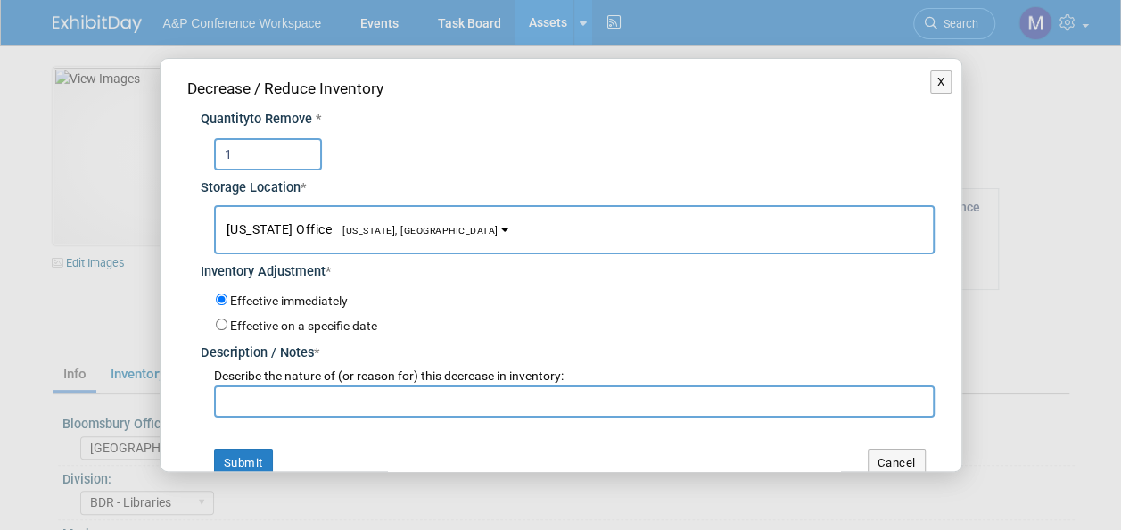
type input "1"
click at [387, 232] on span "[US_STATE], [GEOGRAPHIC_DATA]" at bounding box center [415, 231] width 167 height 12
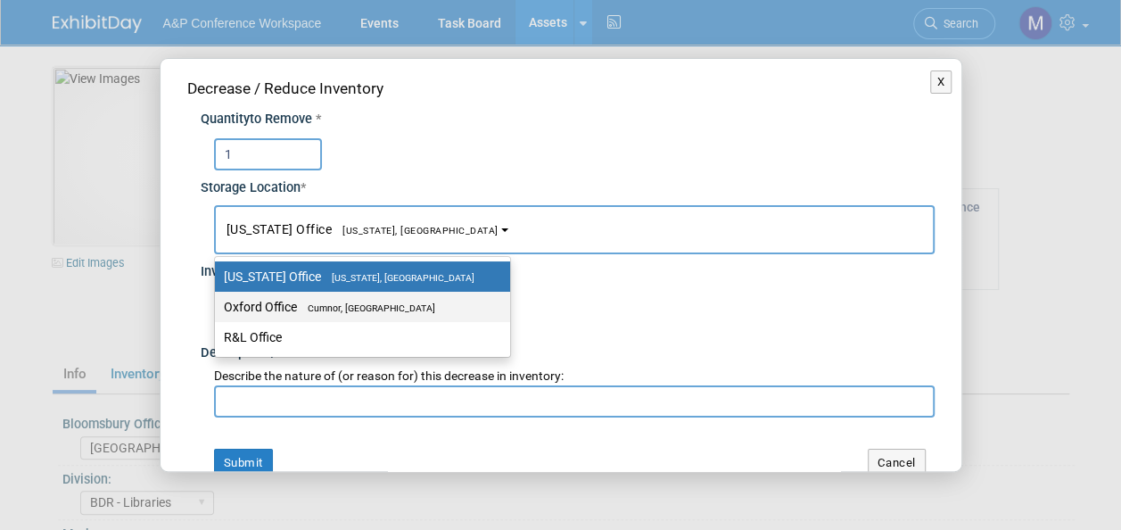
click at [396, 302] on span "Cumnor, [GEOGRAPHIC_DATA]" at bounding box center [366, 308] width 138 height 12
click at [218, 301] on input "Oxford Office [GEOGRAPHIC_DATA], [GEOGRAPHIC_DATA]" at bounding box center [212, 307] width 12 height 12
select select "11222978"
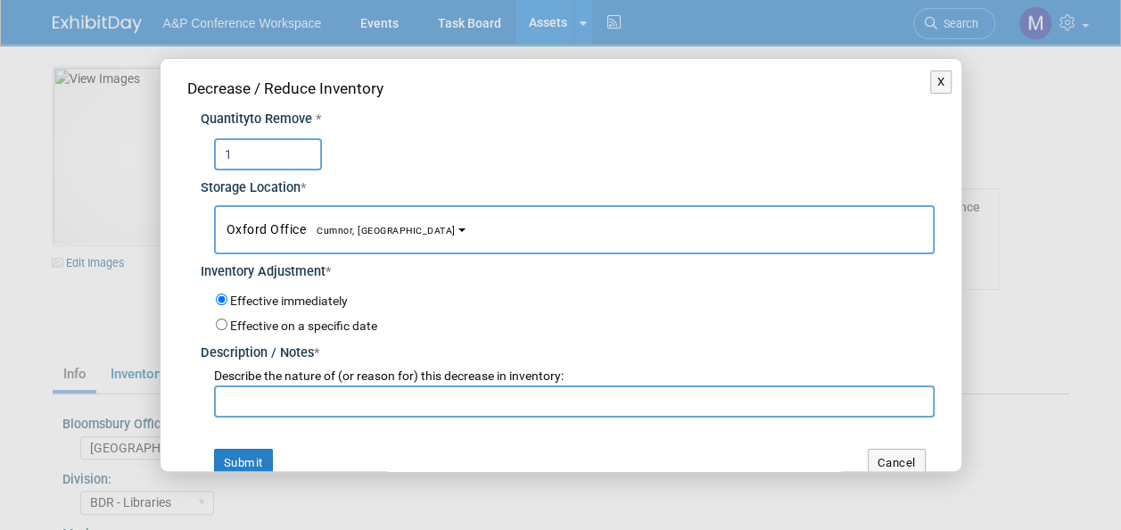
click at [382, 410] on input "text" at bounding box center [574, 401] width 721 height 32
paste input "For BAM 2025 Conference"
type input "For BAM 2025 Conference"
click at [271, 457] on button "Submit" at bounding box center [243, 463] width 59 height 29
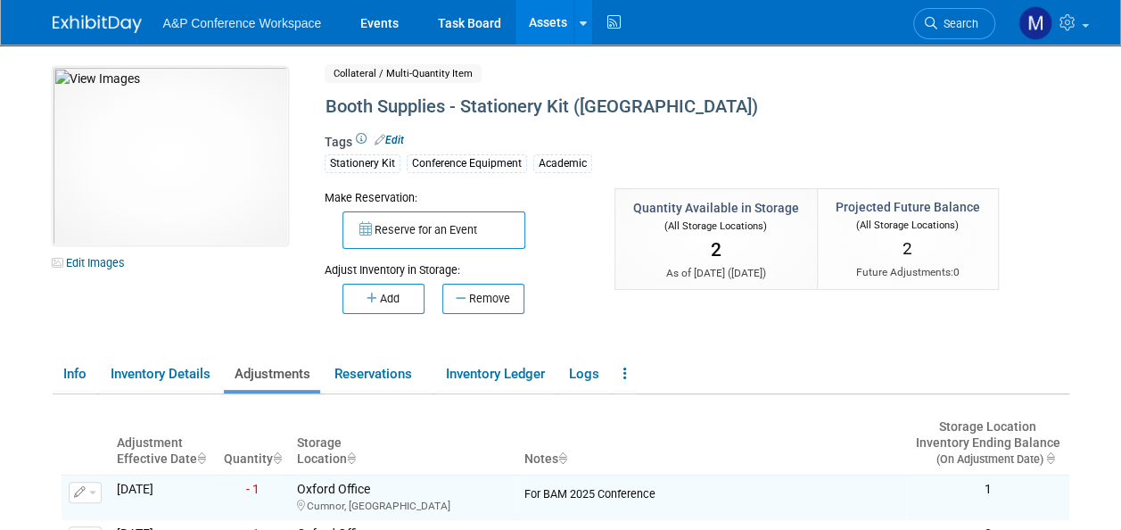
click at [547, 27] on link "Assets" at bounding box center [547, 22] width 65 height 45
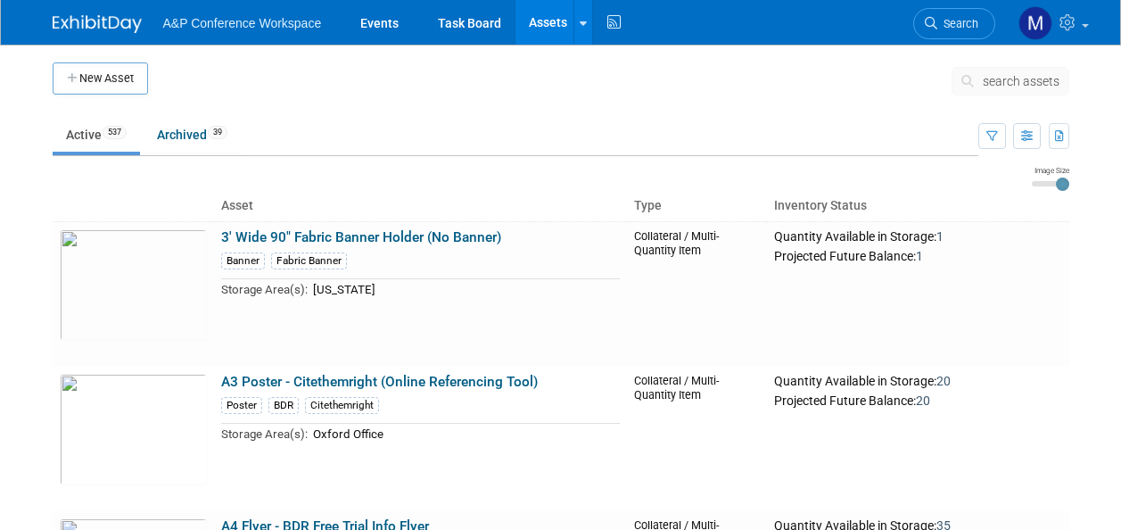
click at [993, 75] on span "search assets" at bounding box center [1021, 81] width 77 height 14
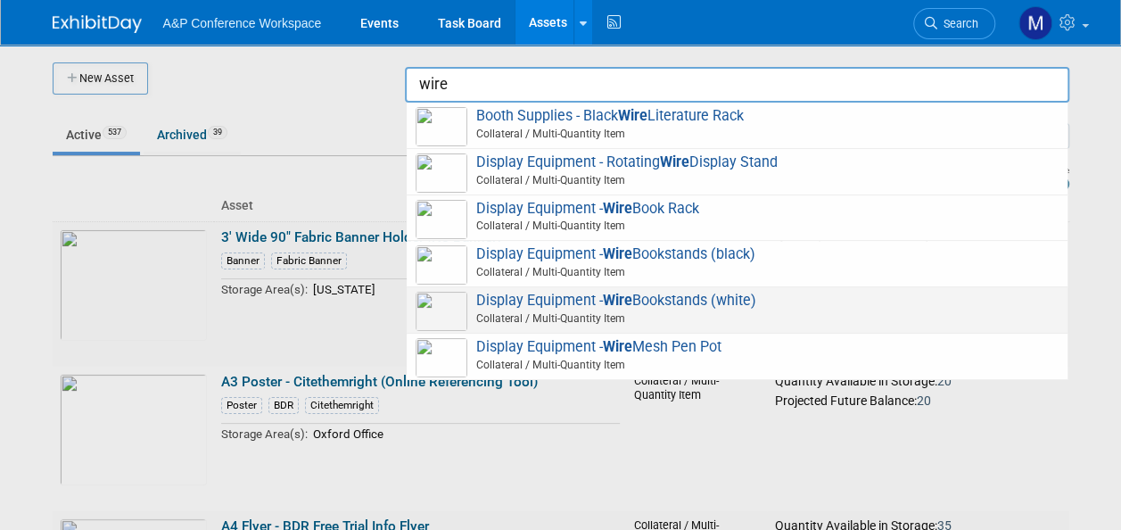
click at [645, 293] on span "Display Equipment - Wire Bookstands (white) Collateral / Multi-Quantity Item" at bounding box center [737, 310] width 643 height 37
type input "Display Equipment - Wire Bookstands (white)"
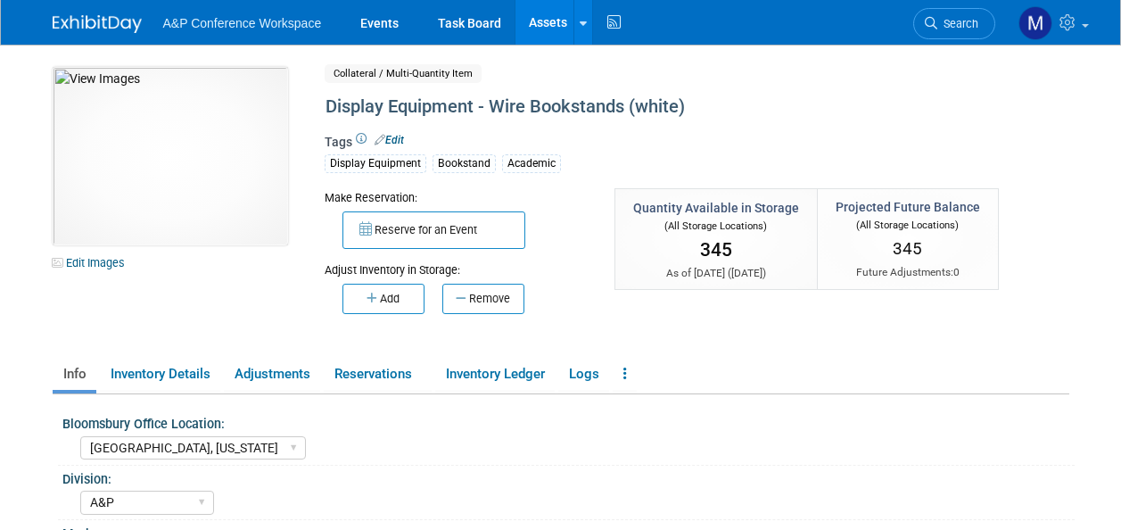
select select "[GEOGRAPHIC_DATA], [US_STATE]"
select select "A&P"
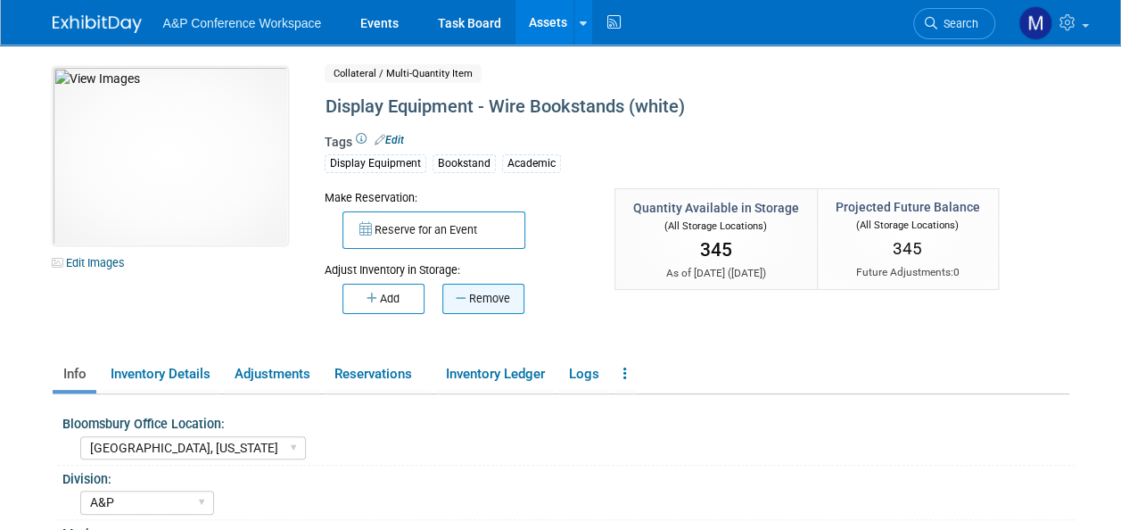
click at [485, 307] on button "Remove" at bounding box center [483, 299] width 82 height 30
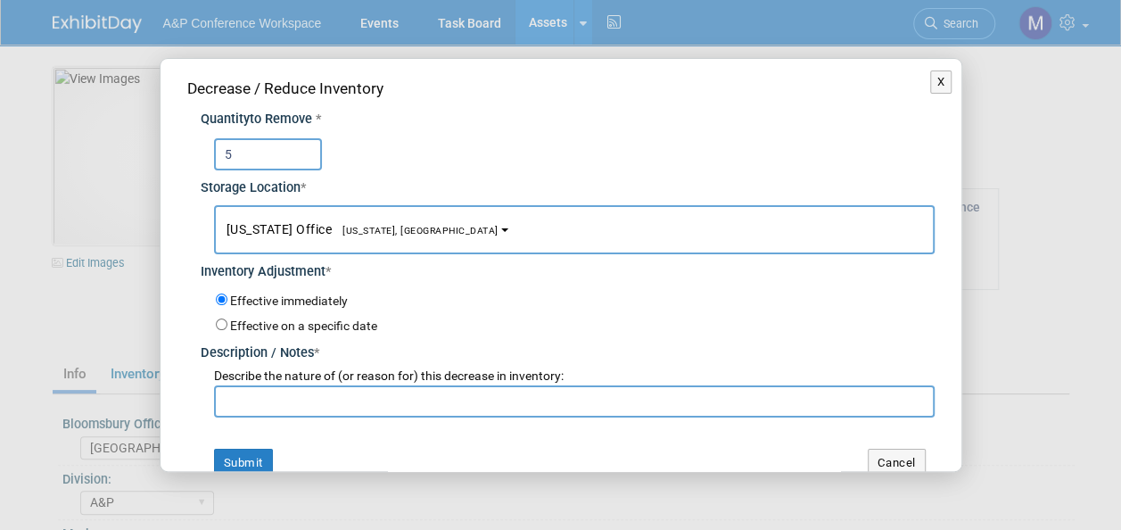
type input "5"
click at [401, 234] on button "[US_STATE] Office [US_STATE], [GEOGRAPHIC_DATA]" at bounding box center [574, 229] width 721 height 49
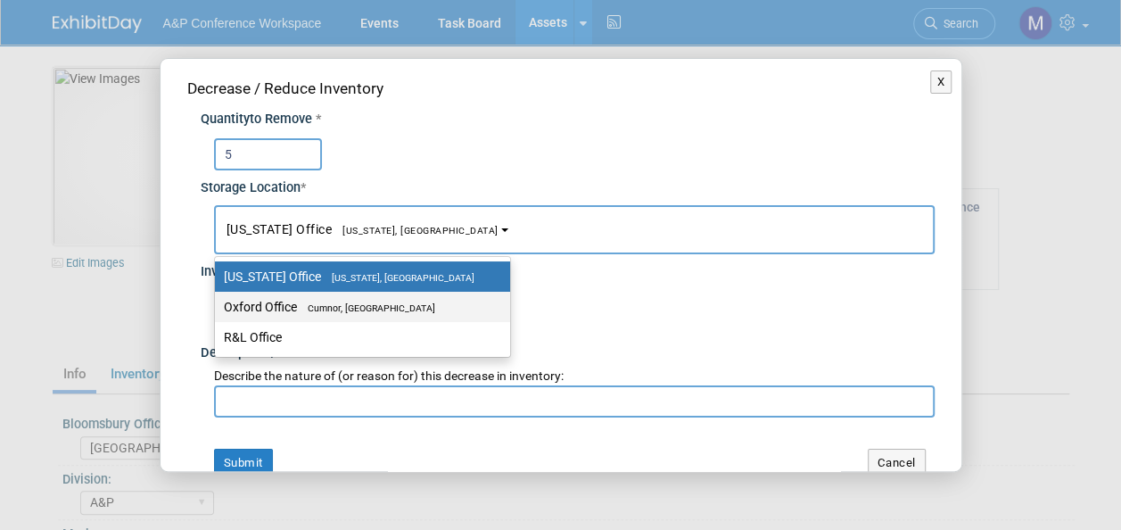
click at [399, 300] on label "Oxford Office [GEOGRAPHIC_DATA], [GEOGRAPHIC_DATA]" at bounding box center [358, 306] width 268 height 23
click at [218, 301] on input "Oxford Office [GEOGRAPHIC_DATA], [GEOGRAPHIC_DATA]" at bounding box center [212, 307] width 12 height 12
select select "11222978"
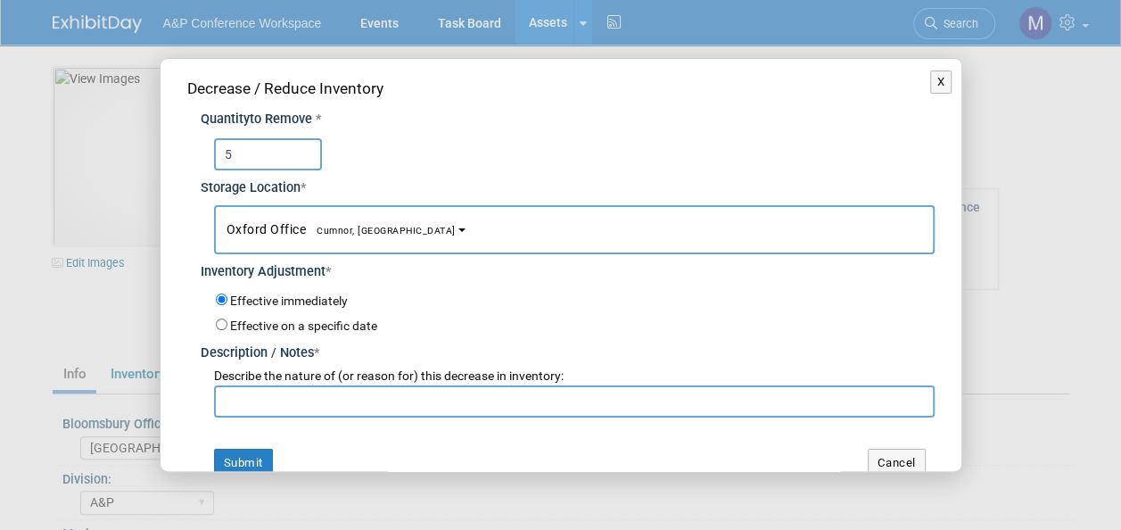
click at [388, 404] on input "text" at bounding box center [574, 401] width 721 height 32
paste input "For BAM 2025 Conference"
type input "For BAM 2025 Conference"
click at [259, 454] on button "Submit" at bounding box center [243, 463] width 59 height 29
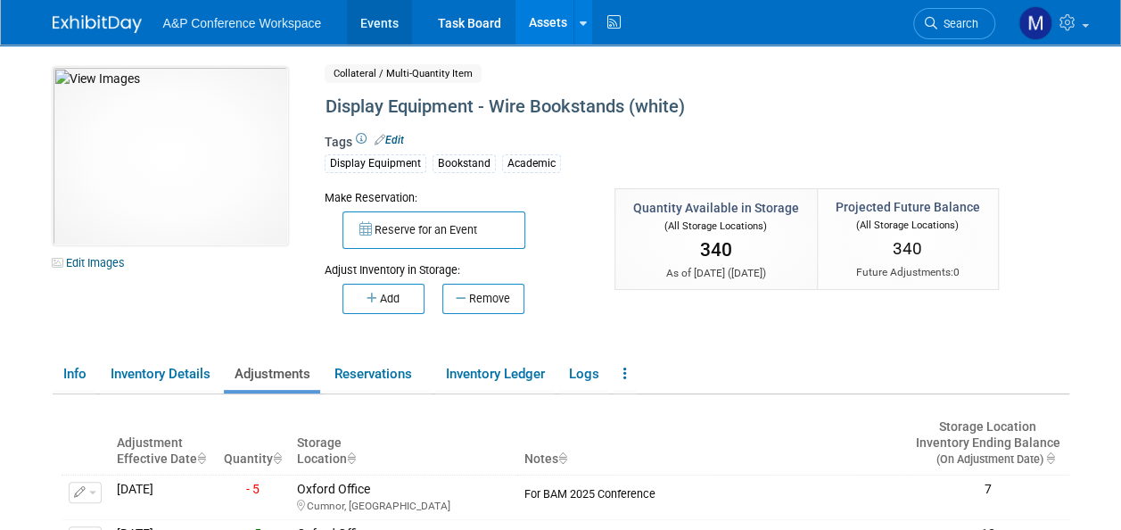
click at [374, 21] on link "Events" at bounding box center [379, 22] width 65 height 45
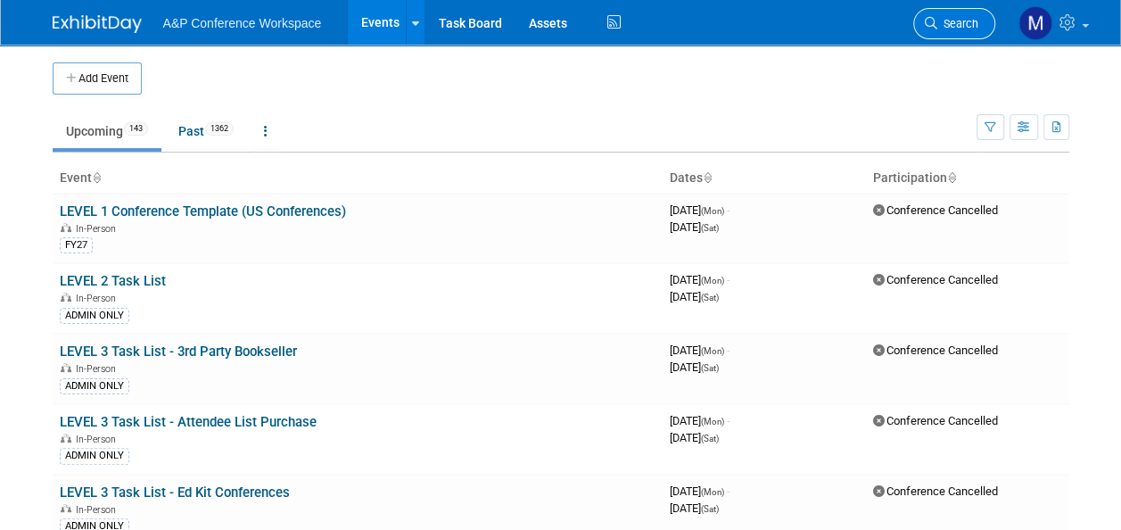
click at [959, 18] on span "Search" at bounding box center [957, 23] width 41 height 13
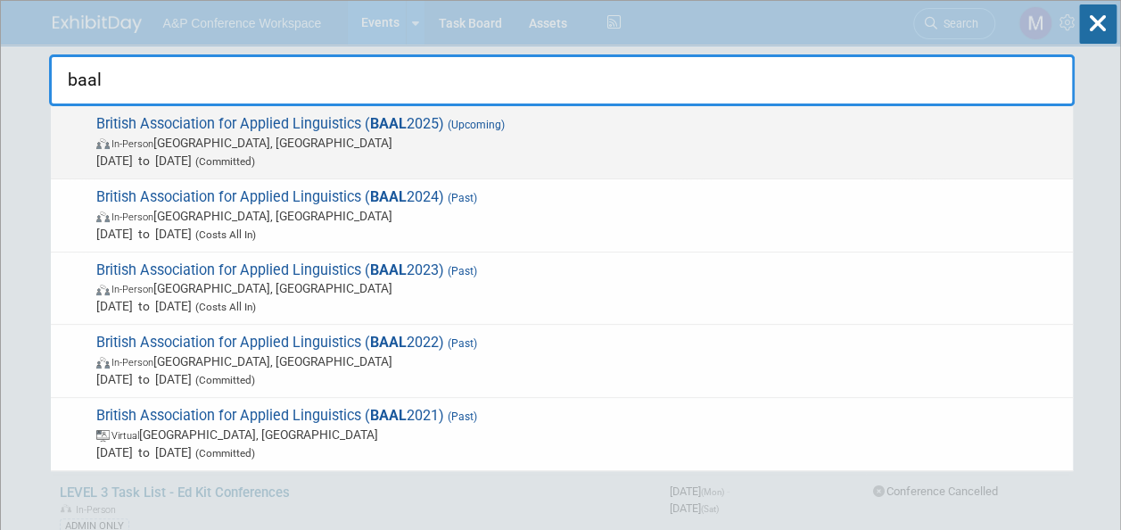
type input "baal"
click at [424, 130] on span "British Association for Applied Linguistics ( BAAL 2025) (Upcoming) In-Person […" at bounding box center [577, 142] width 973 height 54
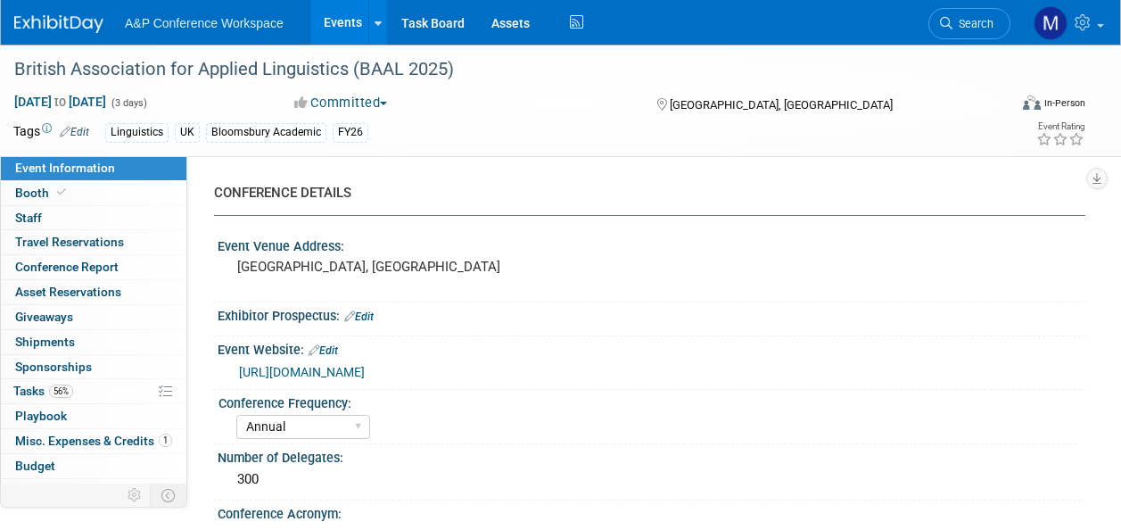
select select "Annual"
select select "Level 2"
select select "In-Person Booth"
select select "Linguistics"
select select "Bloomsbury Academic"
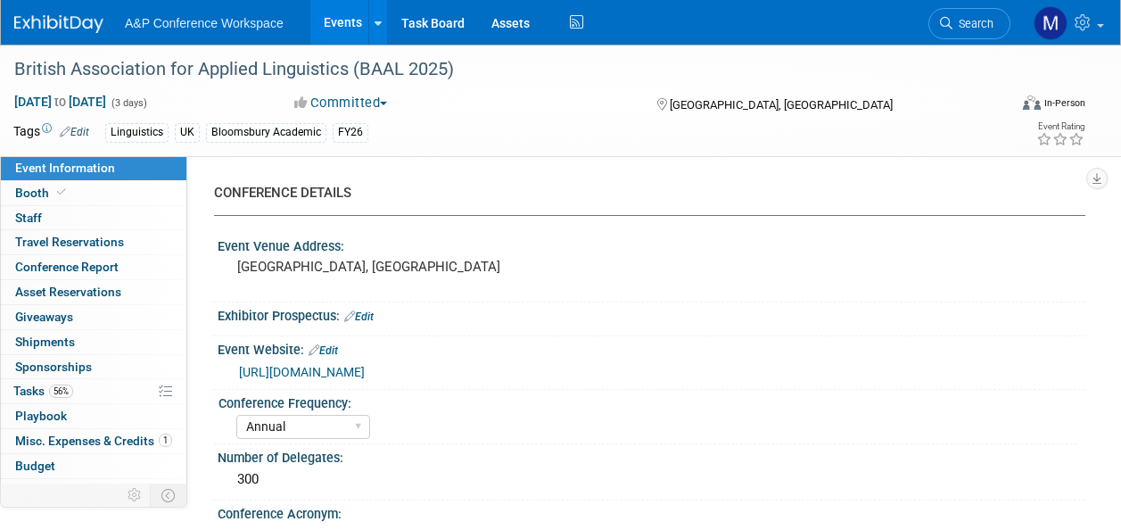
select select "[PERSON_NAME]"
select select "Networking/Commissioning"
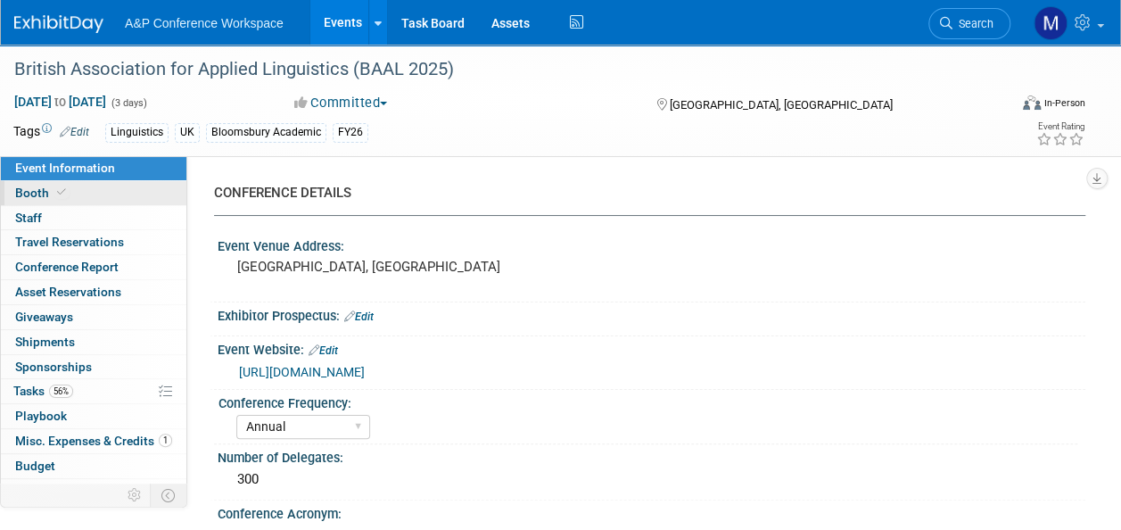
click at [57, 196] on icon at bounding box center [61, 192] width 9 height 10
select select "COBA"
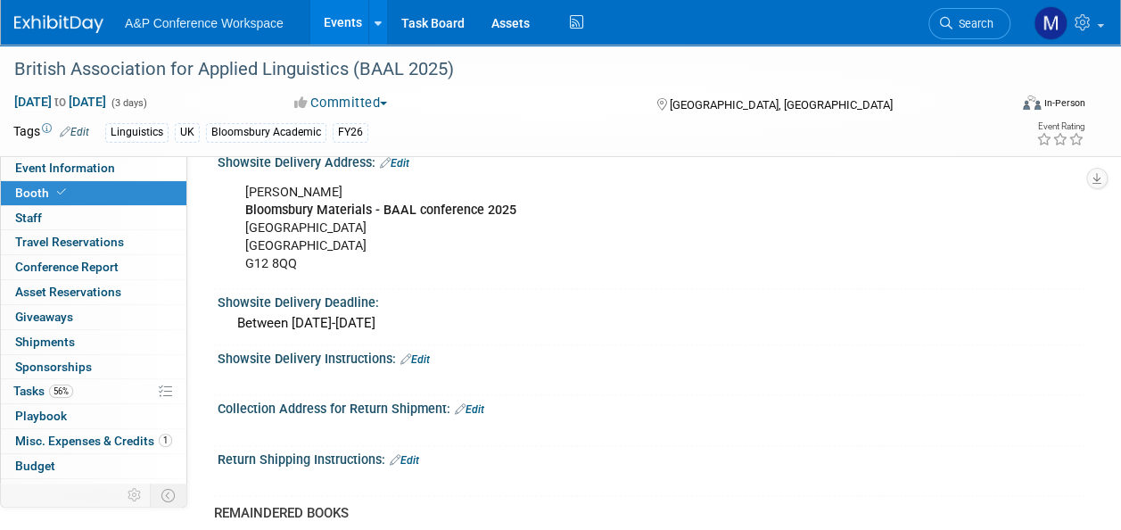
scroll to position [1070, 0]
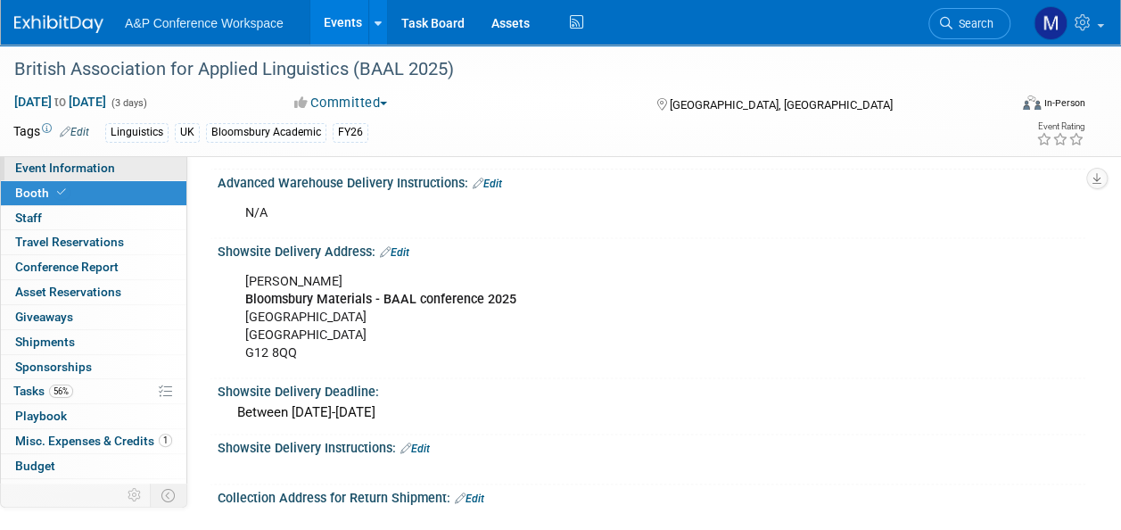
click at [113, 178] on link "Event Information" at bounding box center [93, 168] width 185 height 24
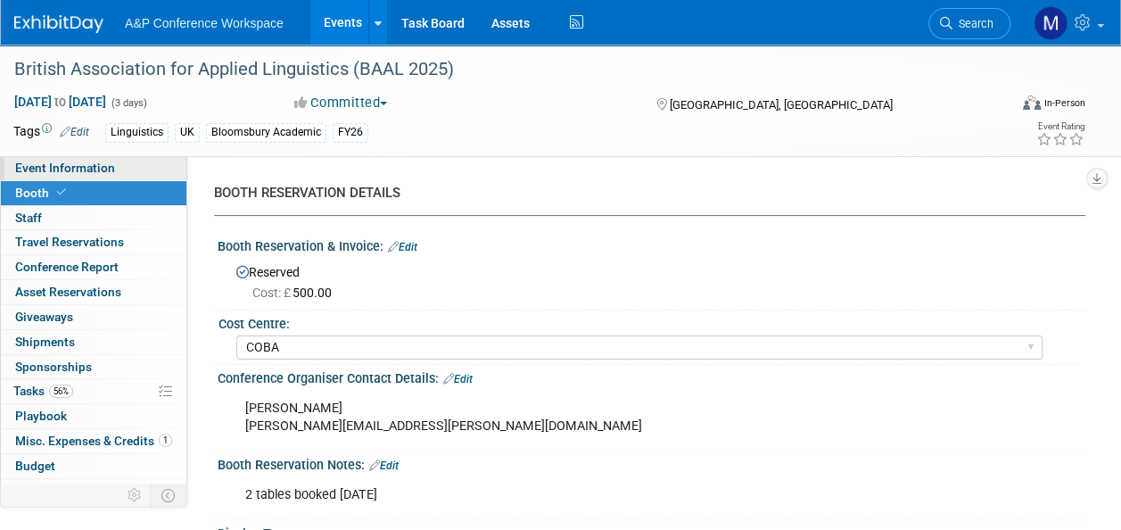
select select "Annual"
select select "Level 2"
select select "In-Person Booth"
select select "Linguistics"
select select "Bloomsbury Academic"
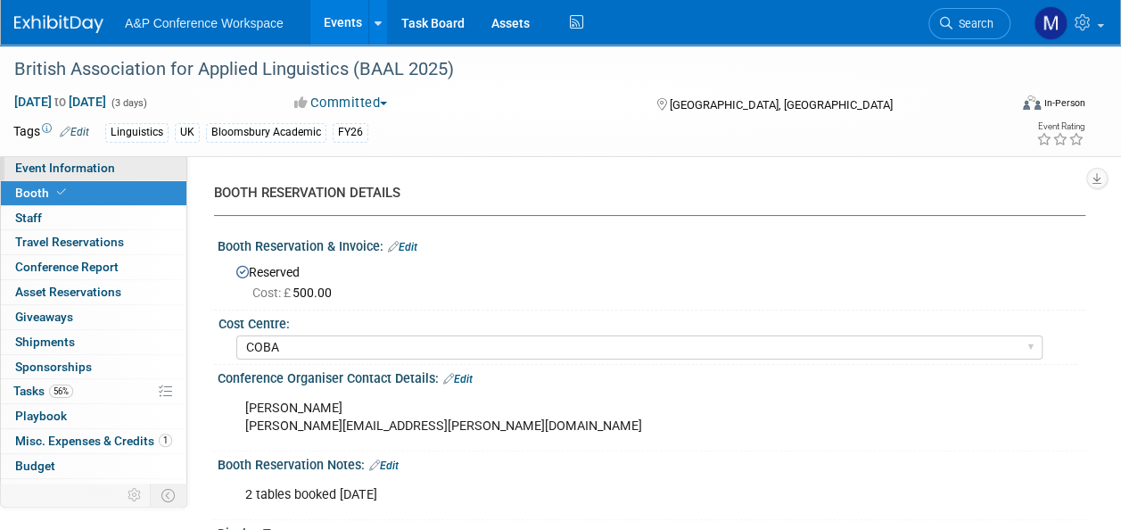
select select "[PERSON_NAME]"
select select "Networking/Commissioning"
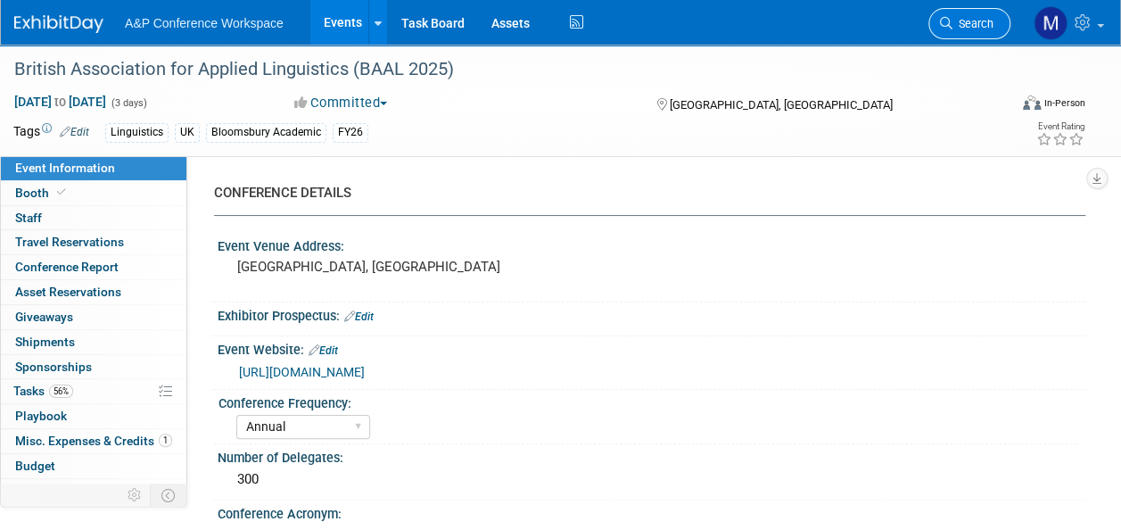
click at [966, 35] on link "Search" at bounding box center [969, 23] width 82 height 31
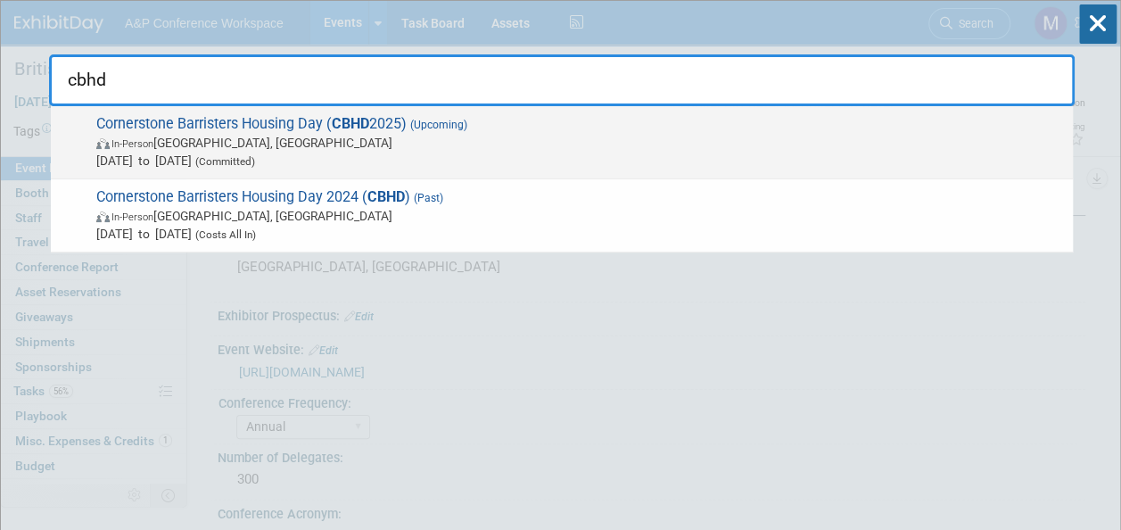
type input "cbhd"
click at [346, 121] on strong "CBHD" at bounding box center [350, 123] width 37 height 17
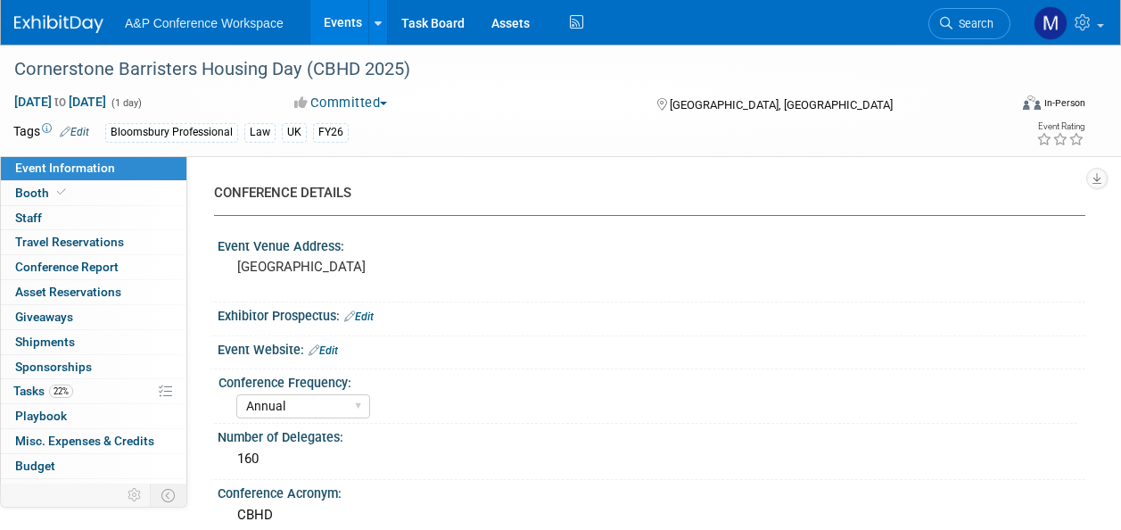
select select "Annual"
select select "Level 2"
select select "In-Person Booth"
select select "Law"
select select "Bloomsbury Professional"
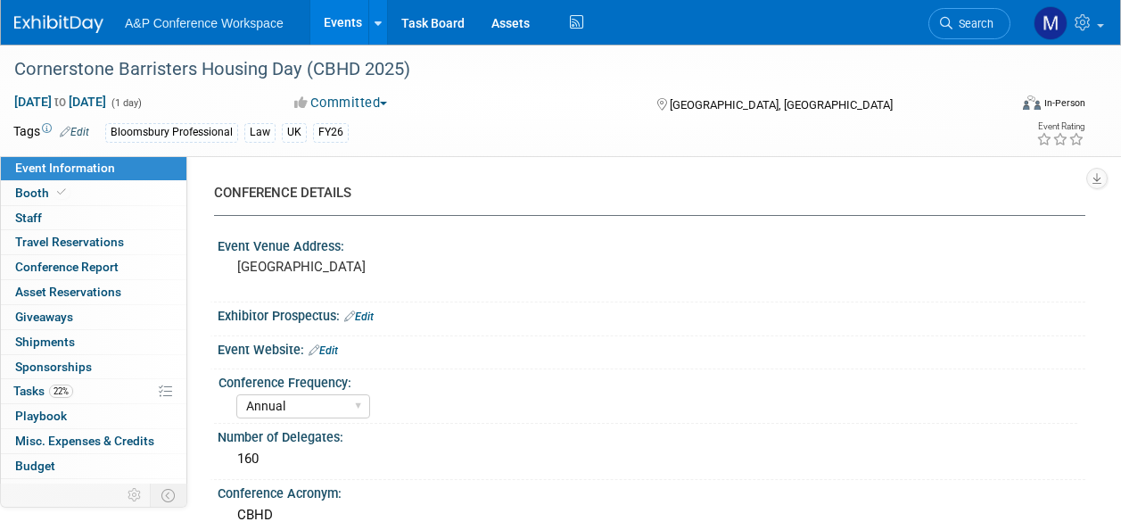
select select "[PERSON_NAME]"
select select "Brand/Subject Presence​"
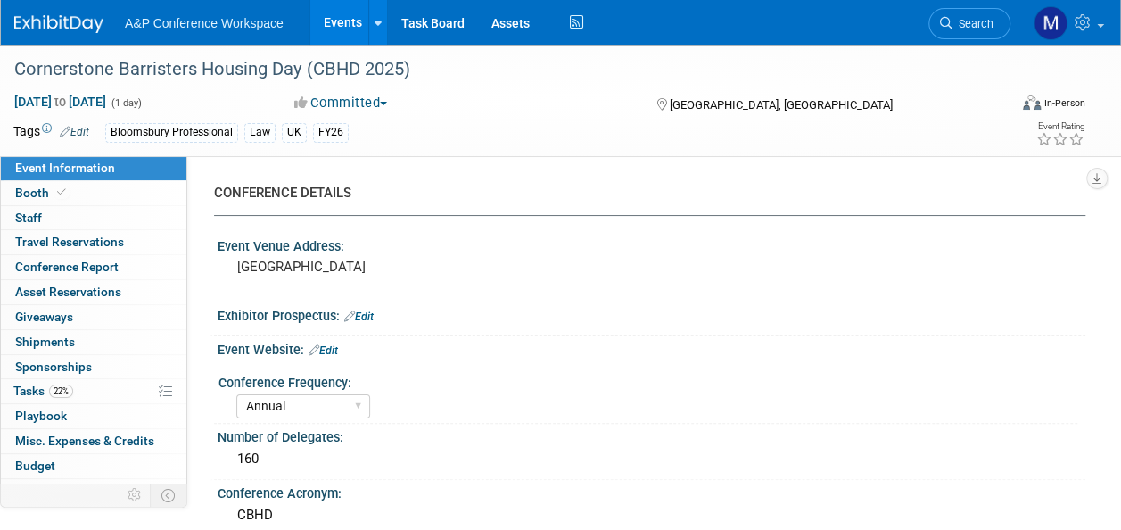
click at [86, 388] on link "22% Tasks 22%" at bounding box center [93, 391] width 185 height 24
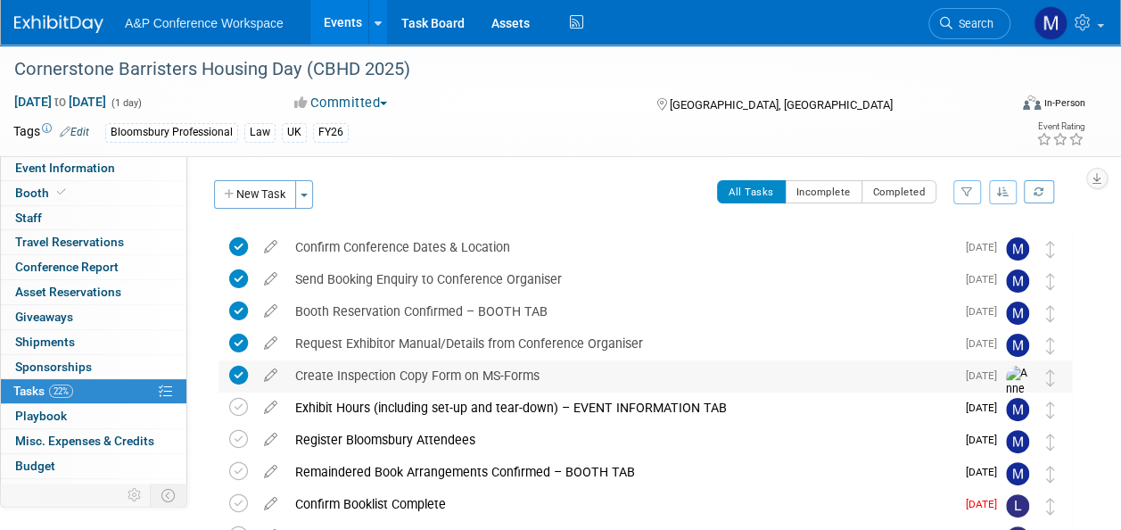
scroll to position [89, 0]
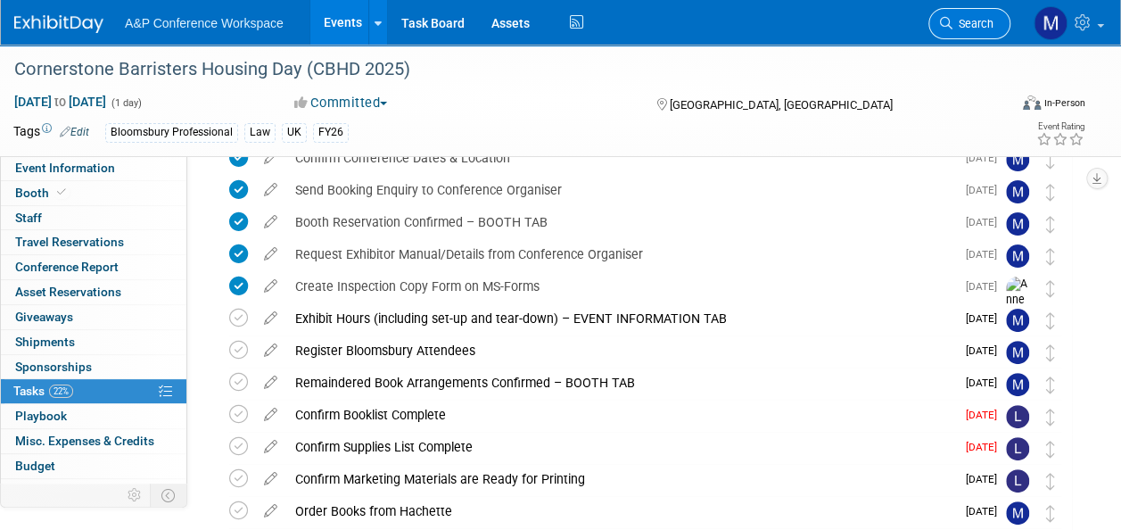
click at [967, 23] on span "Search" at bounding box center [972, 23] width 41 height 13
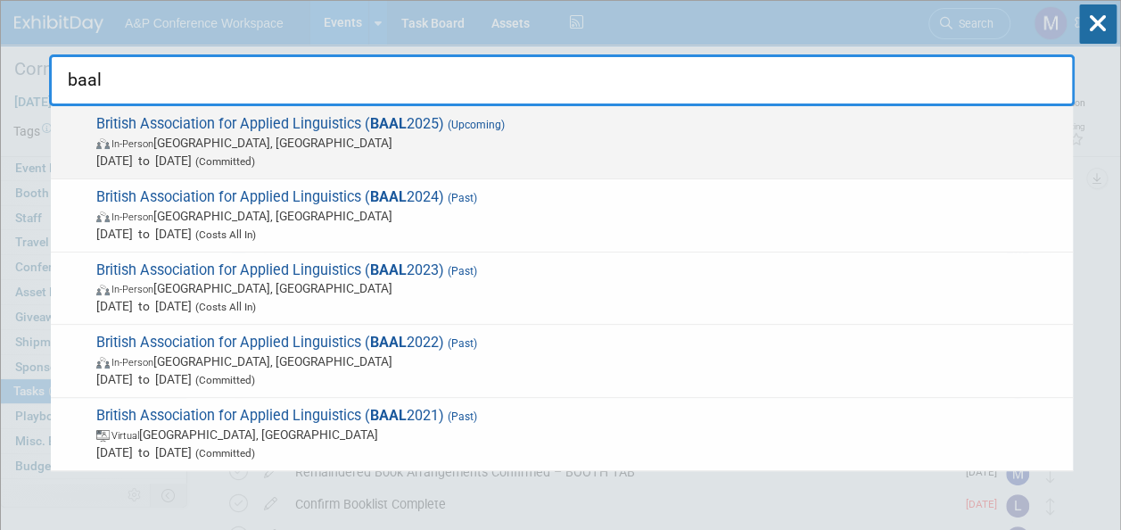
type input "baal"
click at [401, 125] on strong "BAAL" at bounding box center [388, 123] width 37 height 17
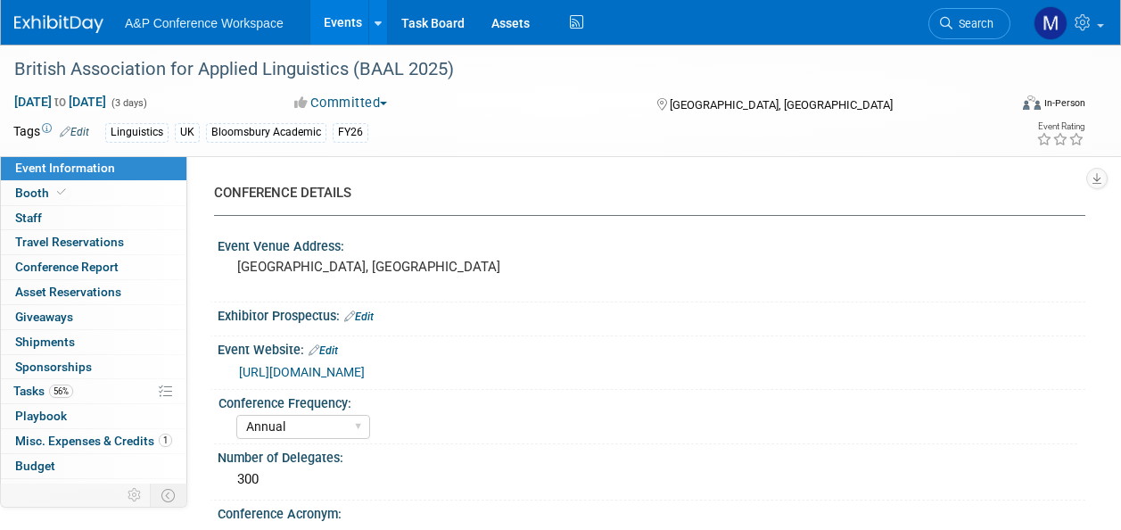
select select "Annual"
select select "Level 2"
select select "In-Person Booth"
select select "Linguistics"
select select "Bloomsbury Academic"
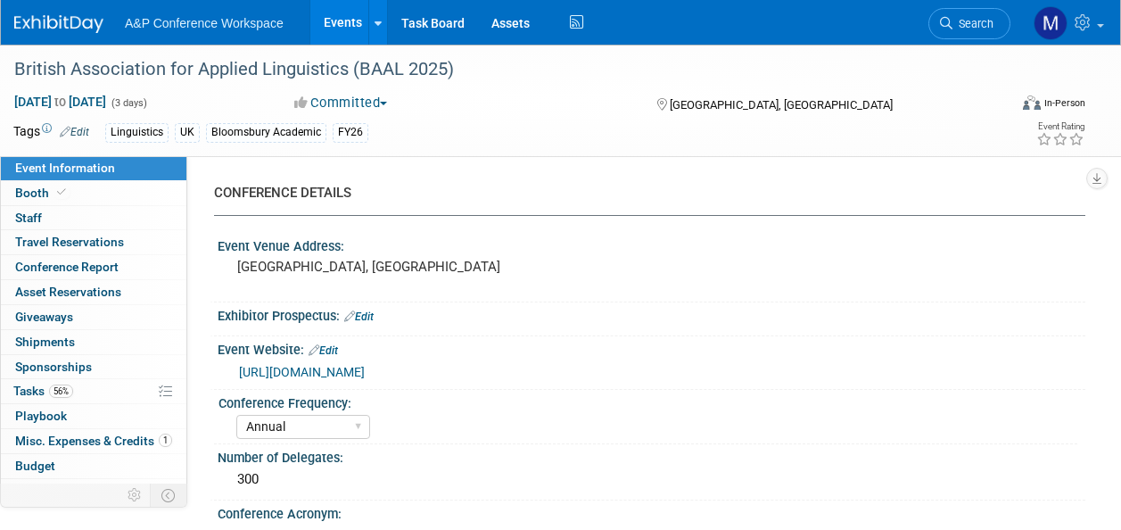
select select "[PERSON_NAME]"
select select "Networking/Commissioning"
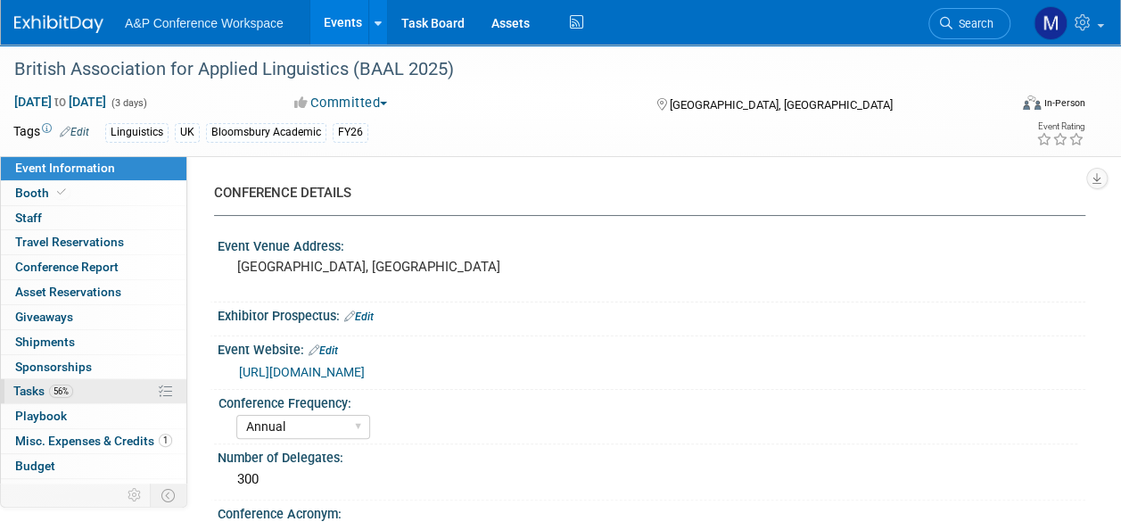
click at [42, 392] on span "Tasks 56%" at bounding box center [43, 390] width 60 height 14
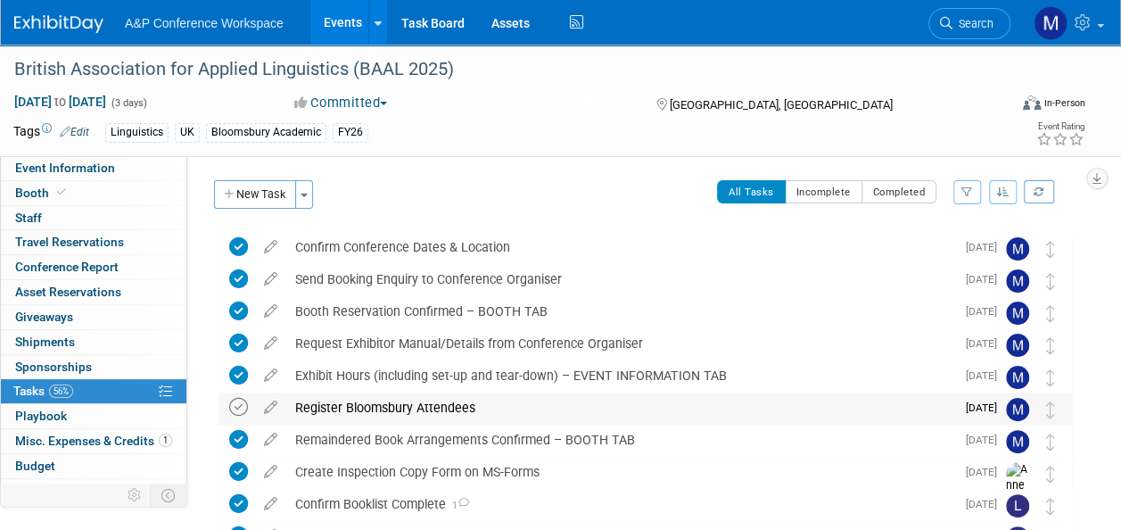
click at [243, 408] on icon at bounding box center [238, 407] width 19 height 19
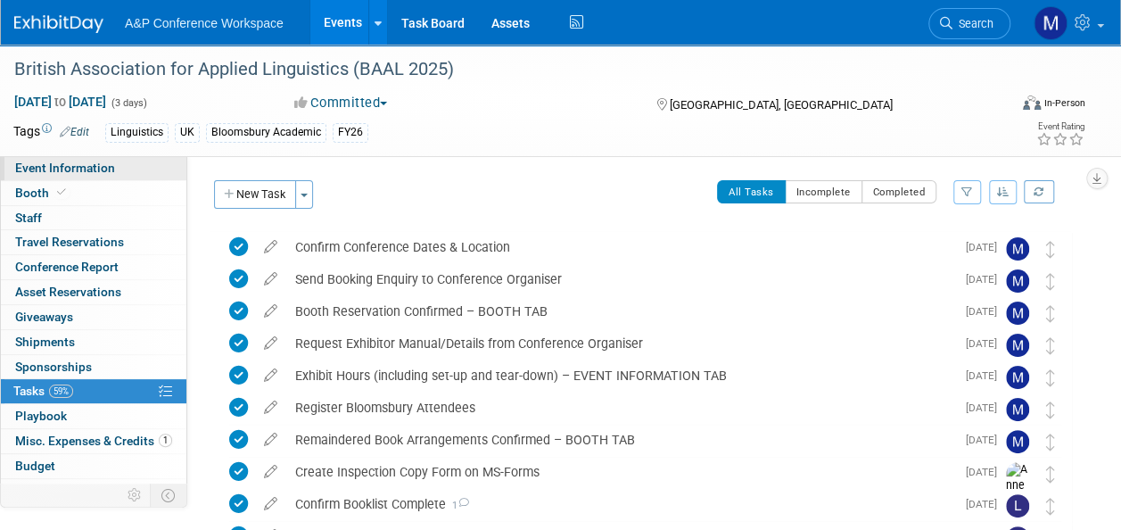
click at [87, 161] on span "Event Information" at bounding box center [65, 168] width 100 height 14
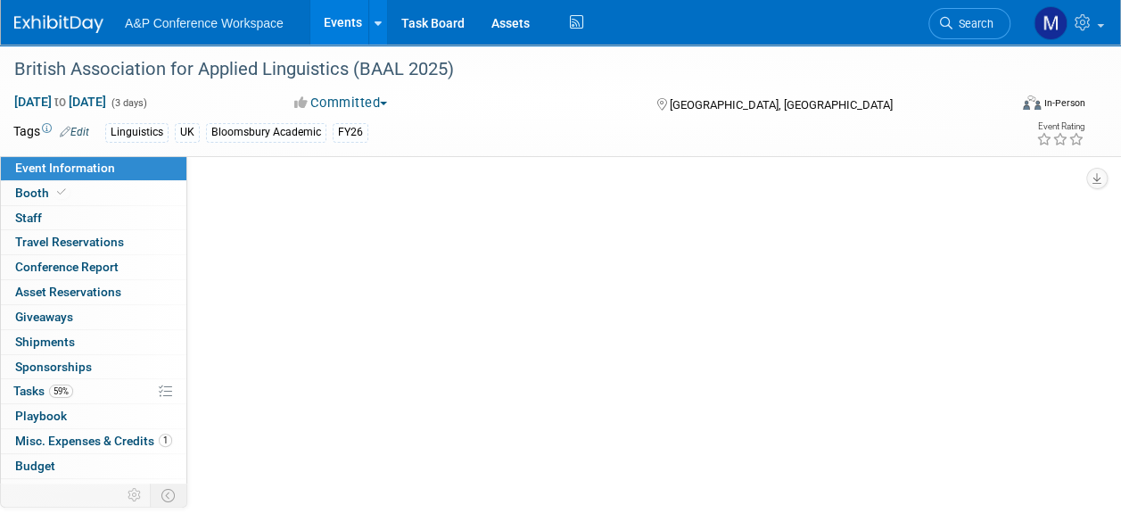
select select "Annual"
select select "Level 2"
select select "In-Person Booth"
select select "Linguistics"
select select "Bloomsbury Academic"
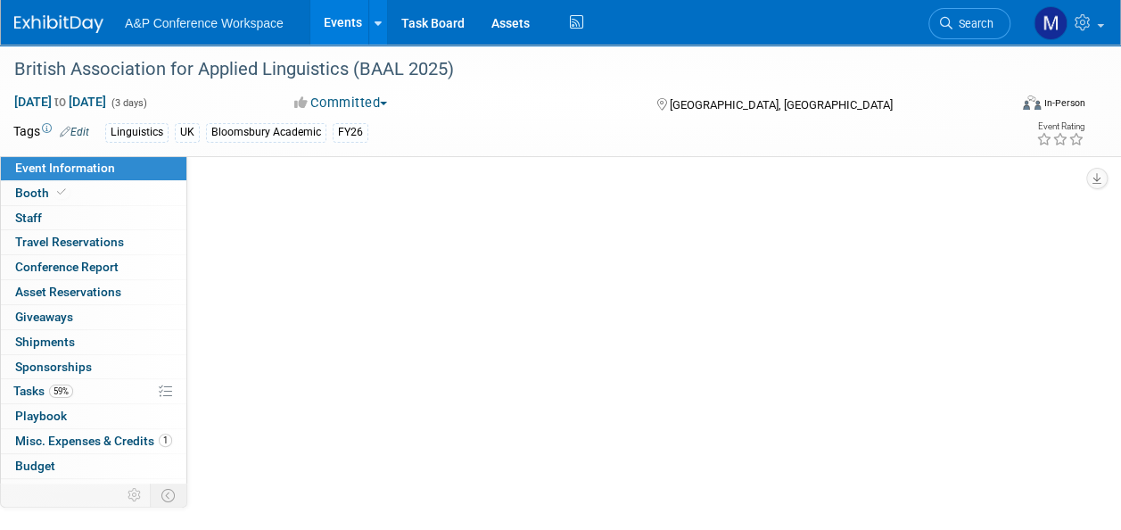
select select "[PERSON_NAME]"
select select "Networking/Commissioning"
